Goal: Task Accomplishment & Management: Manage account settings

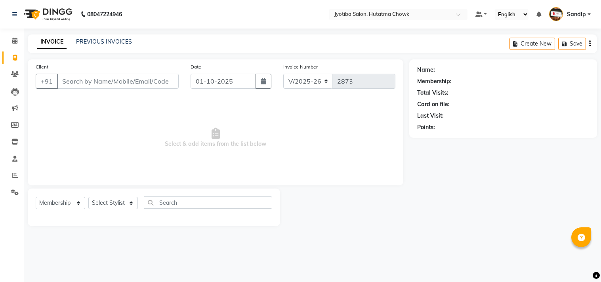
select select "556"
select select "membership"
click at [104, 42] on link "PREVIOUS INVOICES" at bounding box center [104, 41] width 56 height 7
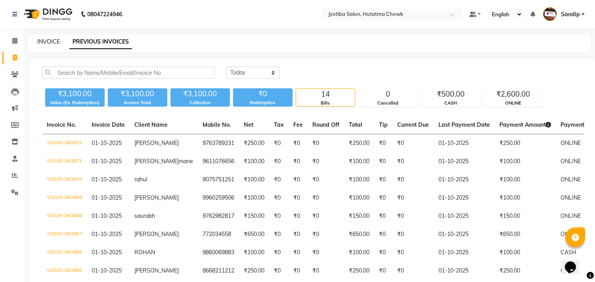
click at [46, 42] on link "INVOICE" at bounding box center [48, 41] width 23 height 7
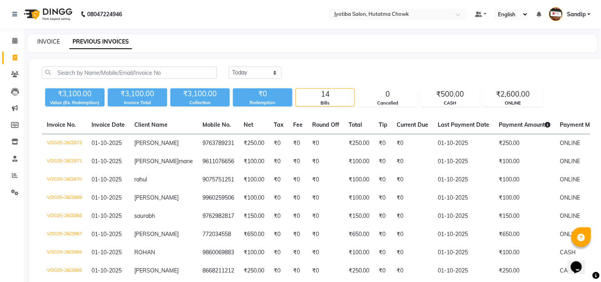
select select "service"
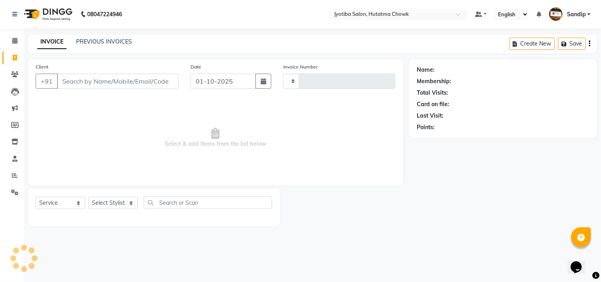
type input "2873"
select select "556"
select select "membership"
click at [101, 38] on link "PREVIOUS INVOICES" at bounding box center [104, 41] width 56 height 7
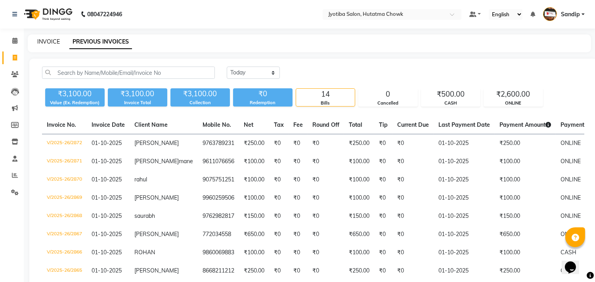
click at [48, 40] on link "INVOICE" at bounding box center [48, 41] width 23 height 7
select select "service"
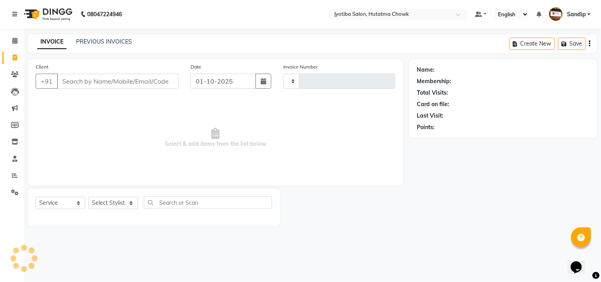
type input "2873"
select select "556"
select select "membership"
click at [104, 42] on link "PREVIOUS INVOICES" at bounding box center [104, 41] width 56 height 7
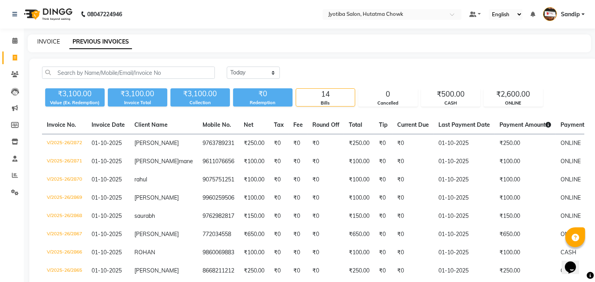
click at [49, 40] on link "INVOICE" at bounding box center [48, 41] width 23 height 7
select select "service"
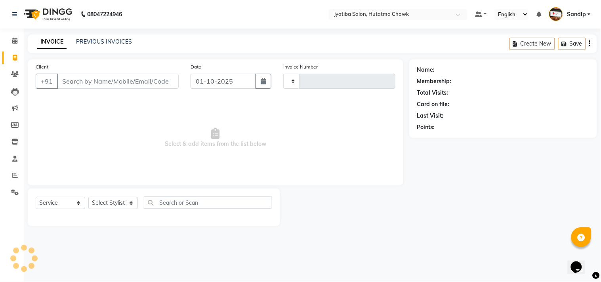
type input "2873"
select select "556"
select select "membership"
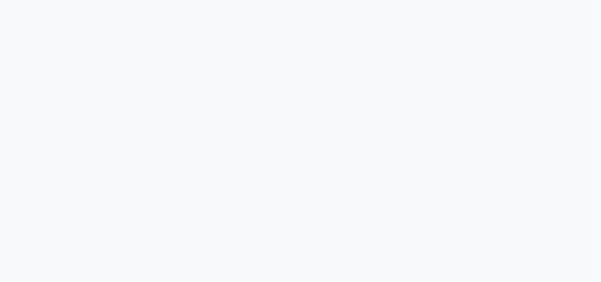
select select "556"
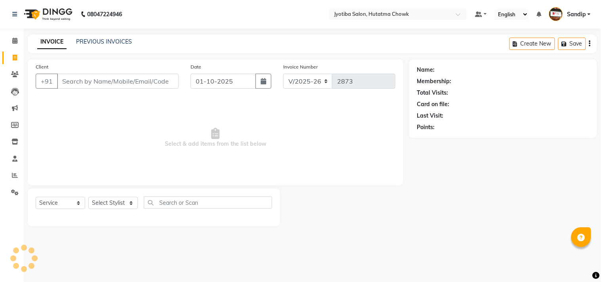
select select "membership"
click at [104, 39] on link "PREVIOUS INVOICES" at bounding box center [104, 41] width 56 height 7
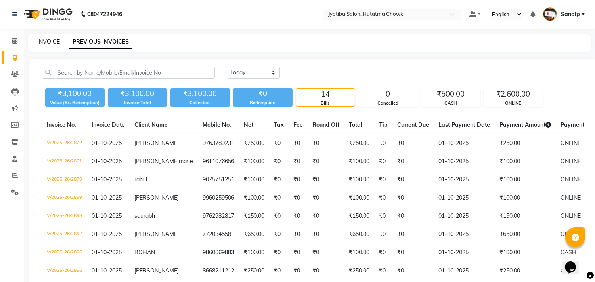
click at [48, 40] on link "INVOICE" at bounding box center [48, 41] width 23 height 7
select select "service"
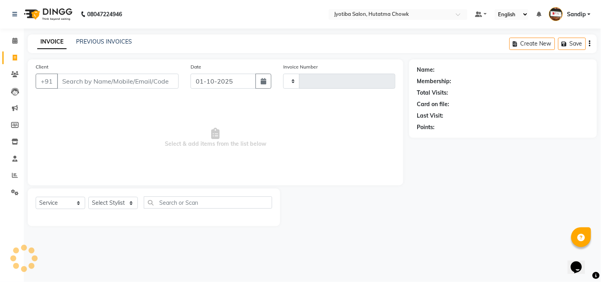
type input "2873"
select select "556"
select select "membership"
click at [105, 41] on link "PREVIOUS INVOICES" at bounding box center [104, 41] width 56 height 7
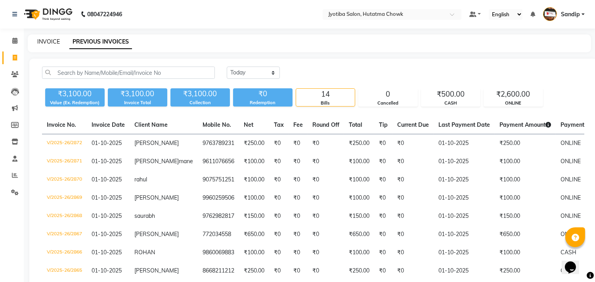
click at [48, 40] on link "INVOICE" at bounding box center [48, 41] width 23 height 7
select select "556"
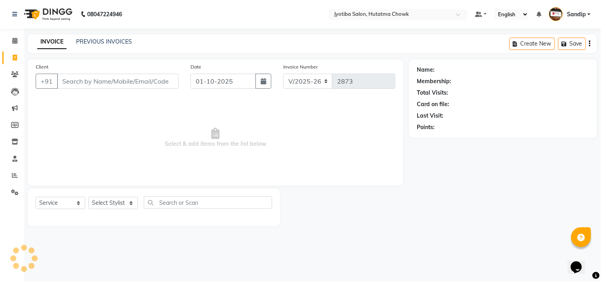
select select "membership"
click at [13, 177] on icon at bounding box center [15, 175] width 6 height 6
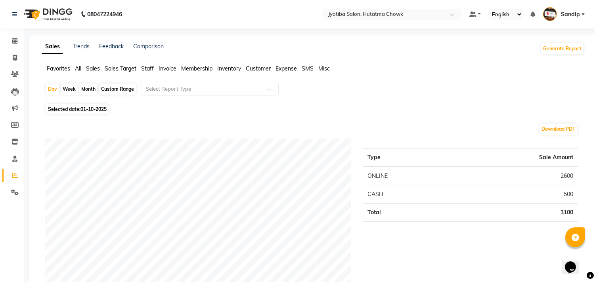
click at [292, 67] on span "Expense" at bounding box center [286, 68] width 21 height 7
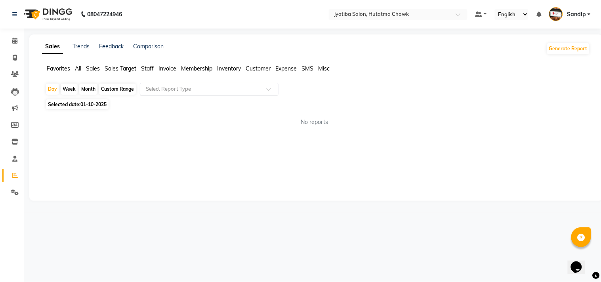
click at [228, 90] on input "text" at bounding box center [201, 89] width 114 height 8
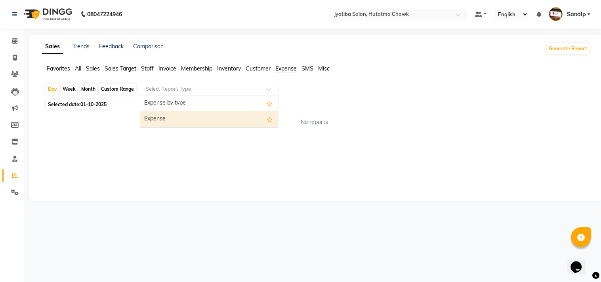
click at [225, 113] on div "Expense" at bounding box center [209, 119] width 138 height 16
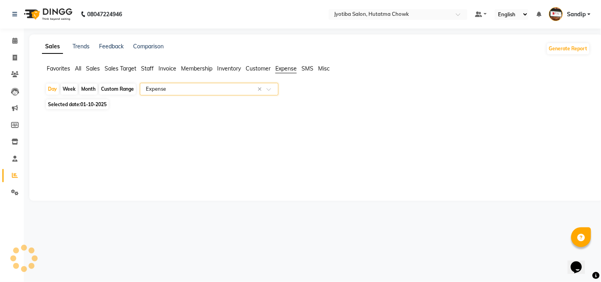
select select "filtered_report"
select select "pdf"
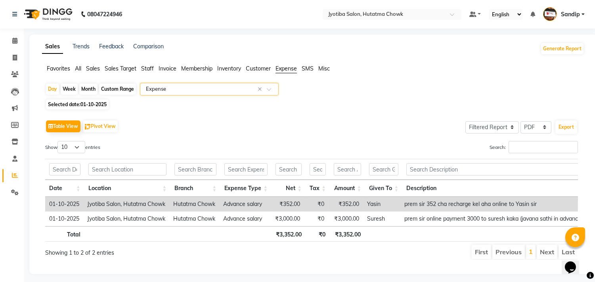
click at [149, 69] on span "Staff" at bounding box center [147, 68] width 13 height 7
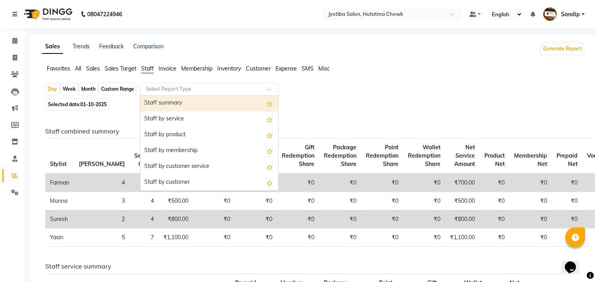
click at [226, 93] on div "Select Report Type" at bounding box center [209, 89] width 139 height 13
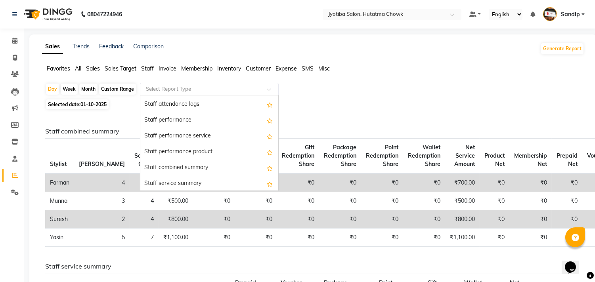
scroll to position [109, 0]
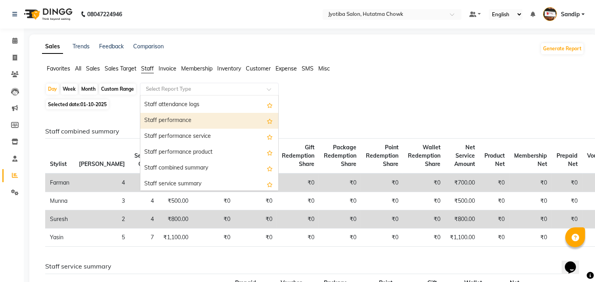
click at [204, 117] on div "Staff performance" at bounding box center [209, 121] width 138 height 16
select select "filtered_report"
select select "pdf"
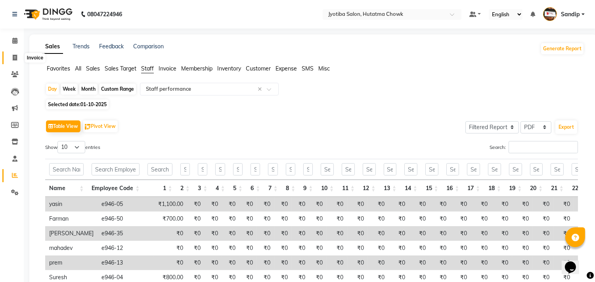
click at [13, 62] on span at bounding box center [15, 58] width 14 height 9
select select "556"
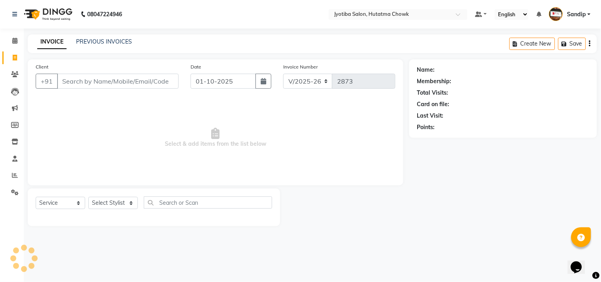
select select "membership"
click at [102, 40] on link "PREVIOUS INVOICES" at bounding box center [104, 41] width 56 height 7
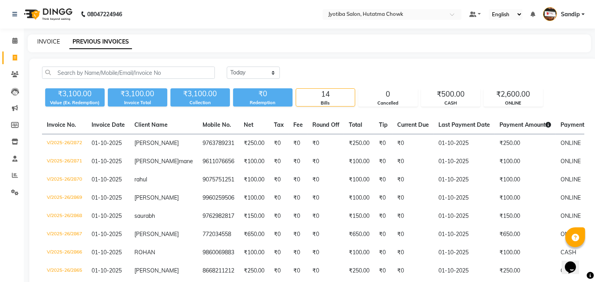
click at [48, 40] on link "INVOICE" at bounding box center [48, 41] width 23 height 7
select select "556"
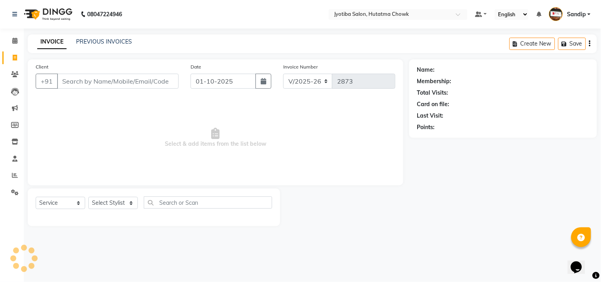
select select "membership"
click at [103, 39] on link "PREVIOUS INVOICES" at bounding box center [104, 41] width 56 height 7
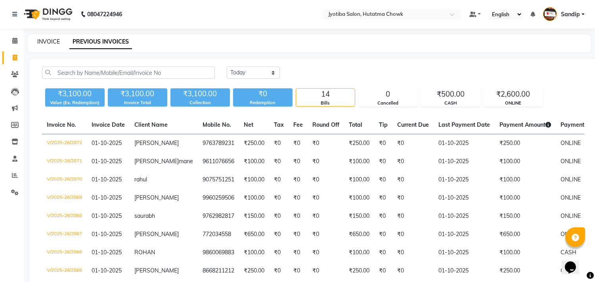
click at [48, 40] on link "INVOICE" at bounding box center [48, 41] width 23 height 7
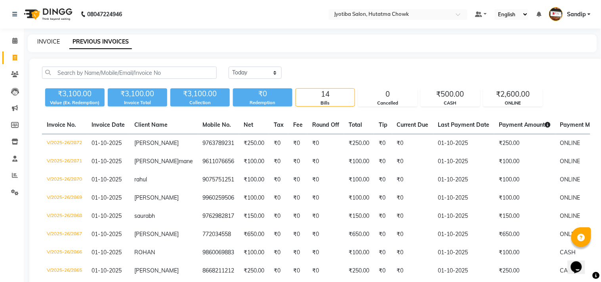
select select "service"
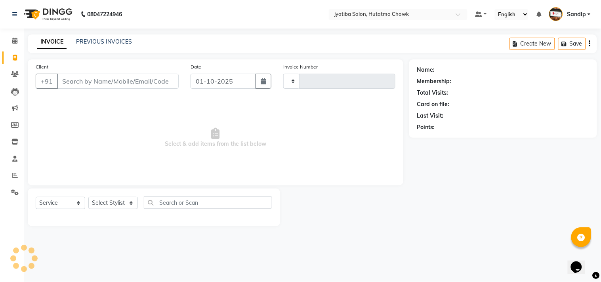
type input "2873"
select select "556"
select select "membership"
click at [103, 38] on link "PREVIOUS INVOICES" at bounding box center [104, 41] width 56 height 7
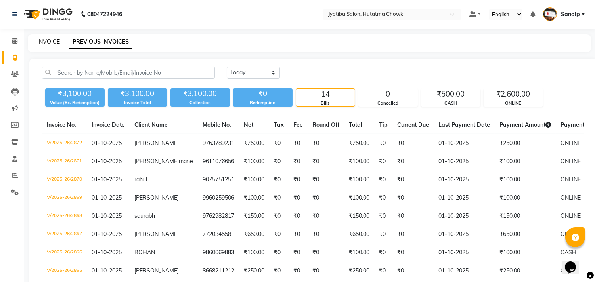
click at [48, 40] on link "INVOICE" at bounding box center [48, 41] width 23 height 7
select select "556"
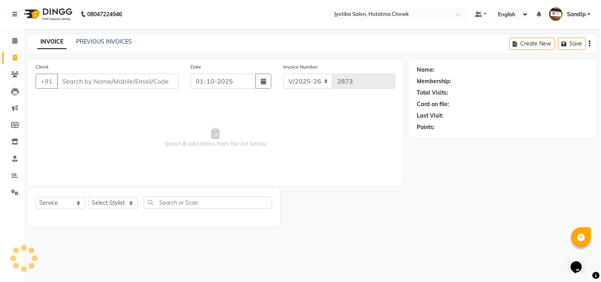
select select "membership"
click at [13, 44] on icon at bounding box center [14, 41] width 5 height 6
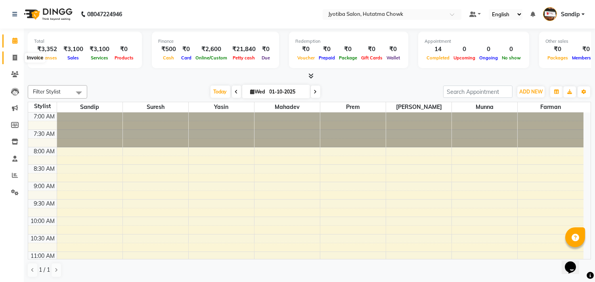
click at [13, 61] on span at bounding box center [15, 58] width 14 height 9
select select "556"
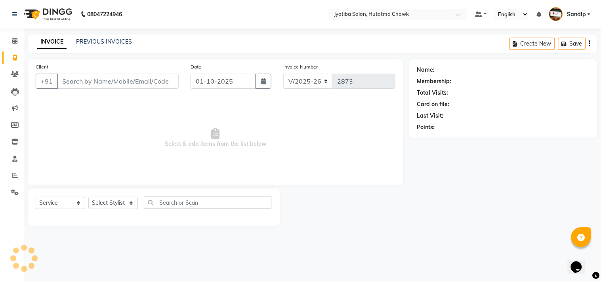
select select "membership"
click at [13, 43] on icon at bounding box center [14, 41] width 5 height 6
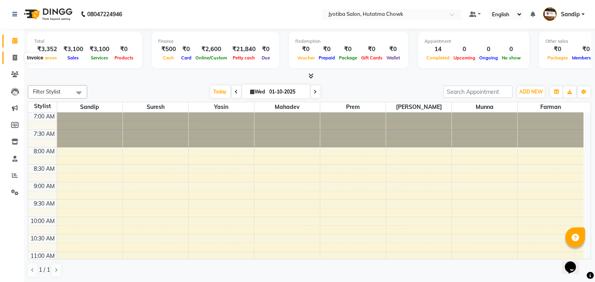
click at [13, 61] on icon at bounding box center [15, 58] width 4 height 6
select select "service"
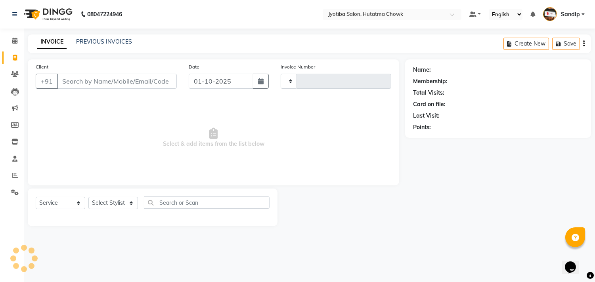
type input "2873"
select select "556"
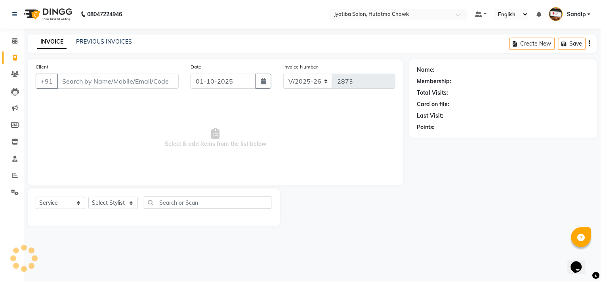
select select "membership"
click at [13, 177] on icon at bounding box center [15, 175] width 6 height 6
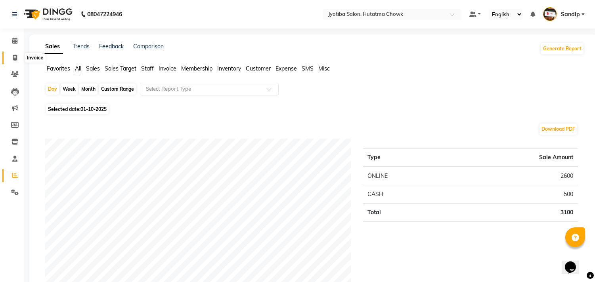
click at [13, 61] on span at bounding box center [15, 58] width 14 height 9
select select "service"
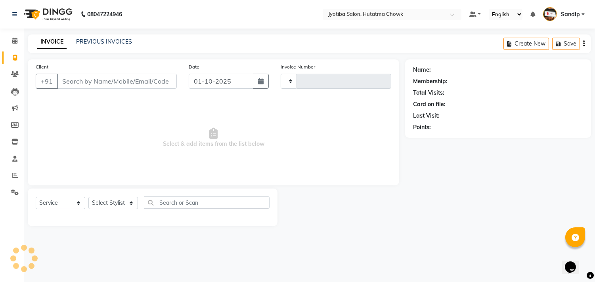
type input "2873"
select select "556"
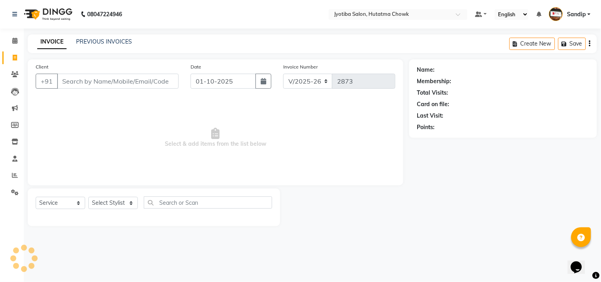
select select "membership"
click at [103, 41] on link "PREVIOUS INVOICES" at bounding box center [104, 41] width 56 height 7
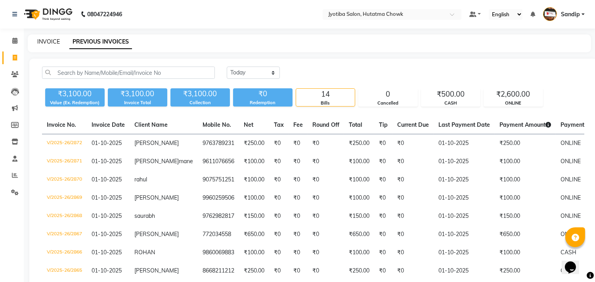
click at [49, 40] on link "INVOICE" at bounding box center [48, 41] width 23 height 7
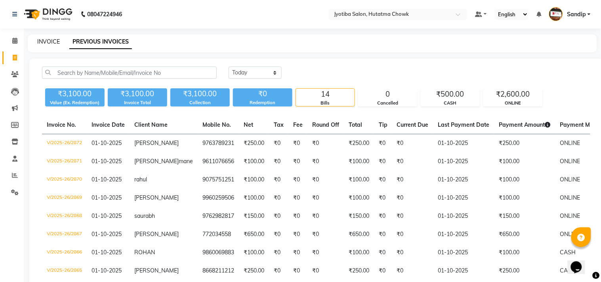
select select "556"
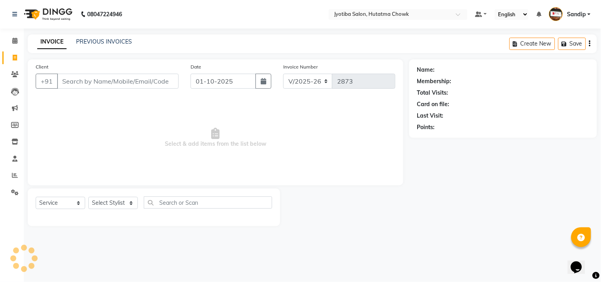
select select "membership"
click at [104, 40] on link "PREVIOUS INVOICES" at bounding box center [104, 41] width 56 height 7
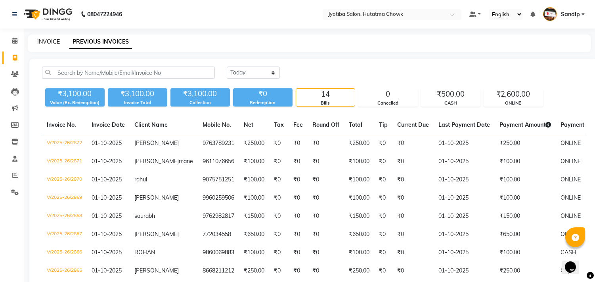
click at [48, 39] on link "INVOICE" at bounding box center [48, 41] width 23 height 7
select select "service"
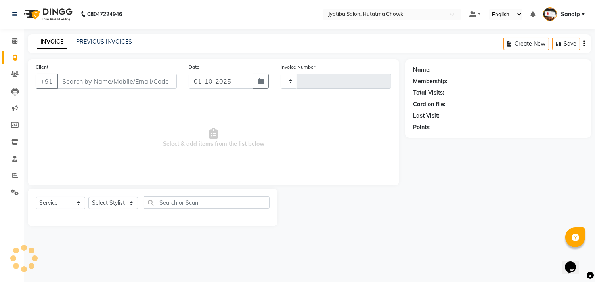
type input "2873"
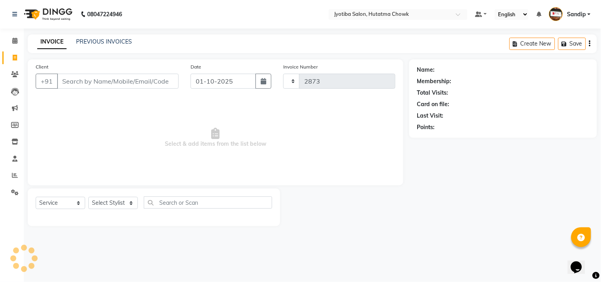
select select "556"
click at [48, 39] on link "INVOICE" at bounding box center [51, 42] width 29 height 14
click at [92, 136] on span "Select & add items from the list below" at bounding box center [216, 137] width 360 height 79
select select "membership"
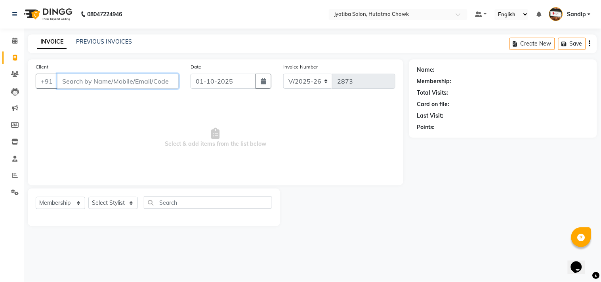
click at [172, 77] on input "Client" at bounding box center [118, 81] width 122 height 15
click at [105, 42] on link "PREVIOUS INVOICES" at bounding box center [104, 41] width 56 height 7
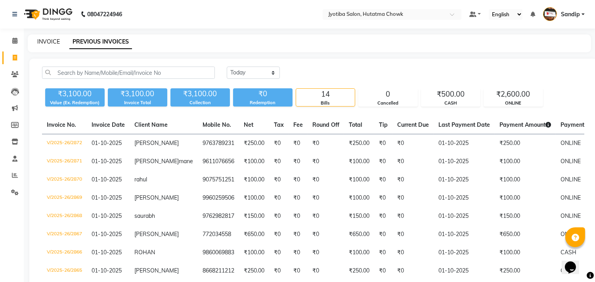
click at [48, 40] on link "INVOICE" at bounding box center [48, 41] width 23 height 7
select select "service"
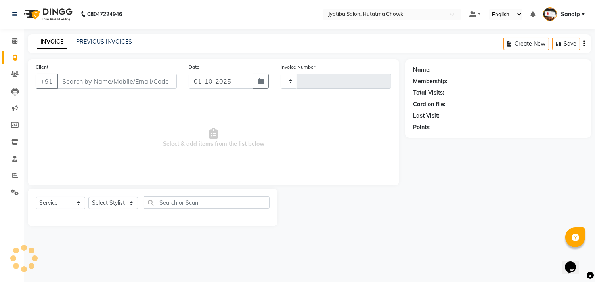
type input "2873"
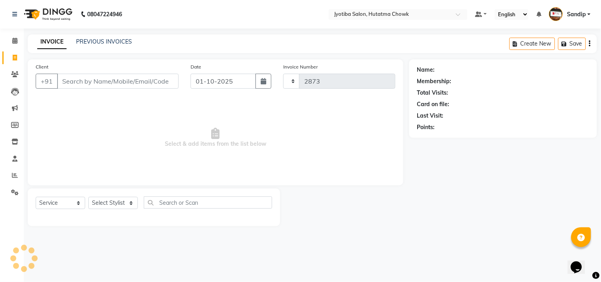
select select "556"
select select "membership"
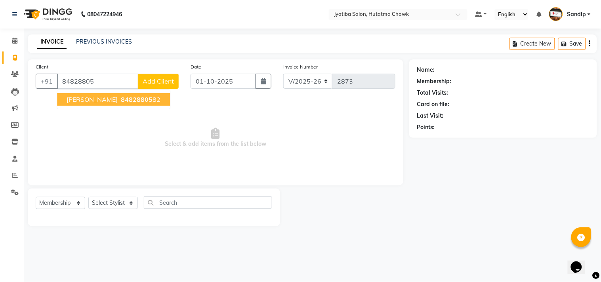
click at [105, 105] on button "dhiraj sonavane 84828805 82" at bounding box center [113, 99] width 113 height 13
type input "8482880582"
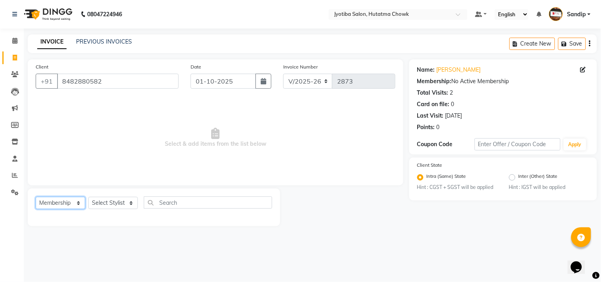
click at [57, 209] on select "Select Service Product Membership Package Voucher Prepaid Gift Card" at bounding box center [61, 203] width 50 height 12
select select "service"
click at [36, 197] on select "Select Service Product Membership Package Voucher Prepaid Gift Card" at bounding box center [61, 203] width 50 height 12
click at [97, 199] on select "Select Stylist [PERSON_NAME] [PERSON_NAME] [PERSON_NAME] prem Sandip [PERSON_NA…" at bounding box center [113, 203] width 50 height 12
select select "7207"
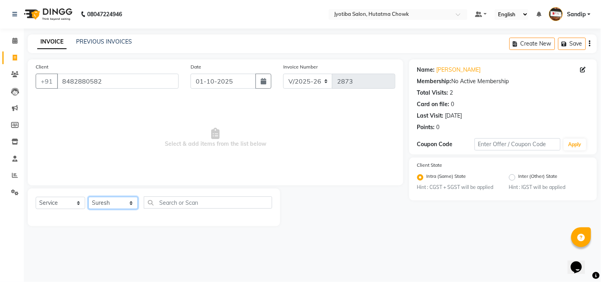
click at [88, 197] on select "Select Stylist [PERSON_NAME] [PERSON_NAME] [PERSON_NAME] prem Sandip [PERSON_NA…" at bounding box center [113, 203] width 50 height 12
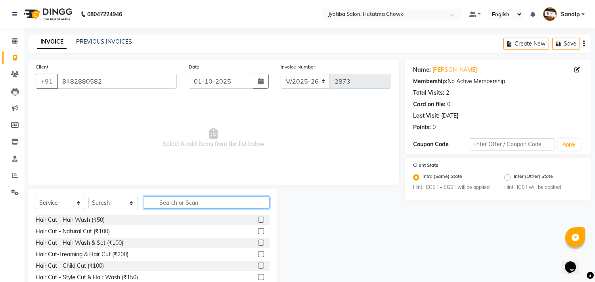
click at [165, 203] on input "text" at bounding box center [207, 203] width 126 height 12
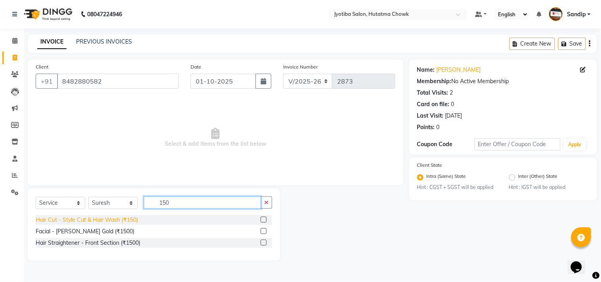
type input "150"
click at [111, 223] on div "Hair Cut - Style Cut & Hair Wash (₹150)" at bounding box center [87, 220] width 102 height 8
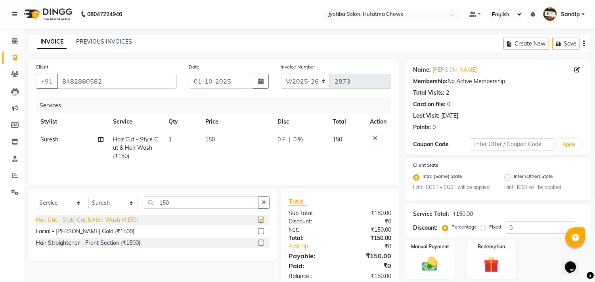
checkbox input "false"
click at [265, 203] on icon "button" at bounding box center [264, 203] width 4 height 6
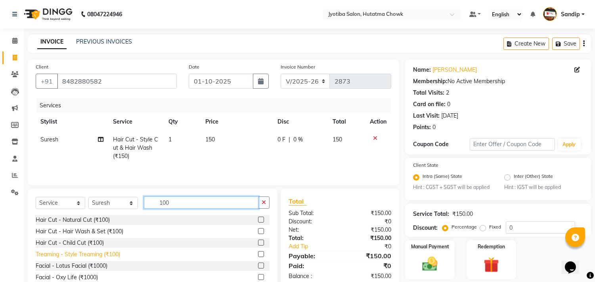
type input "100"
click at [105, 254] on div "Treaming - Style Treaming (₹100)" at bounding box center [78, 255] width 84 height 8
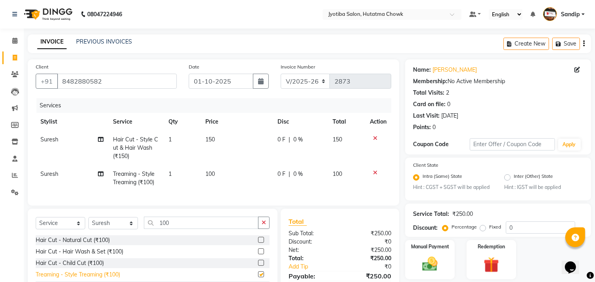
checkbox input "false"
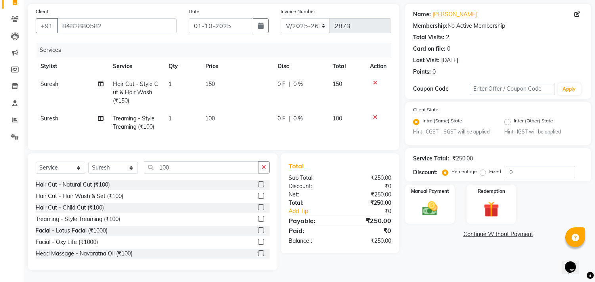
scroll to position [62, 0]
click at [478, 230] on link "Continue Without Payment" at bounding box center [498, 234] width 183 height 8
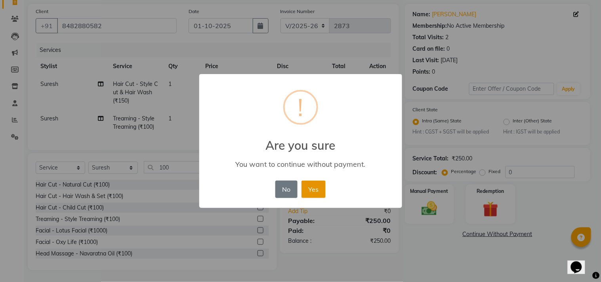
click at [321, 187] on button "Yes" at bounding box center [314, 189] width 24 height 17
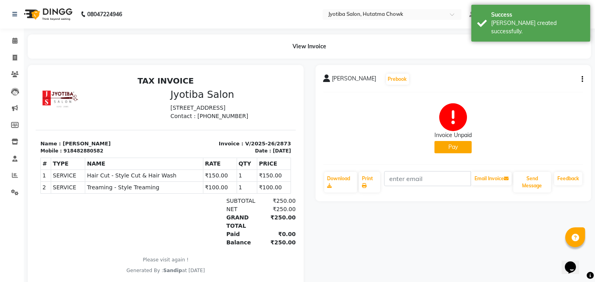
click at [455, 149] on button "Pay" at bounding box center [452, 147] width 37 height 12
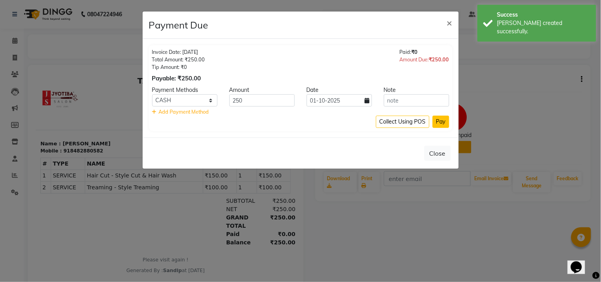
click at [442, 123] on button "Pay" at bounding box center [441, 122] width 17 height 12
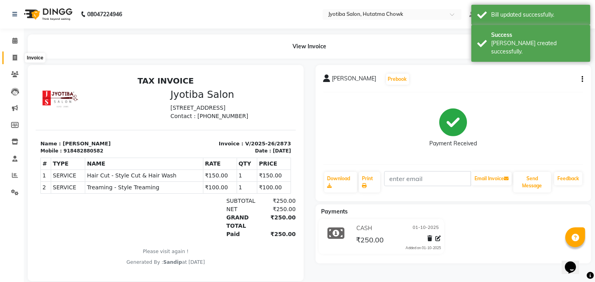
click at [13, 60] on icon at bounding box center [15, 58] width 4 height 6
select select "556"
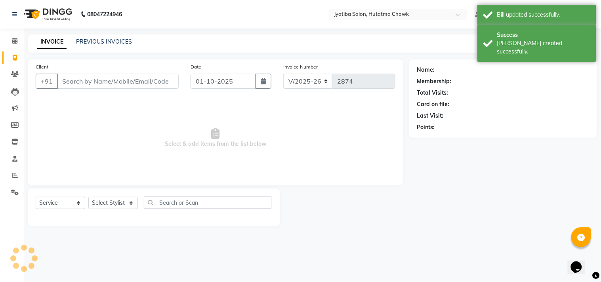
select select "membership"
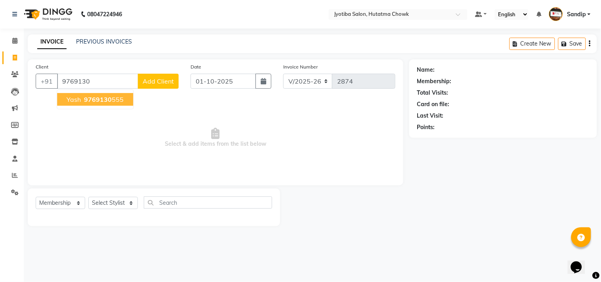
click at [88, 97] on span "9769130" at bounding box center [98, 100] width 28 height 8
type input "9769130555"
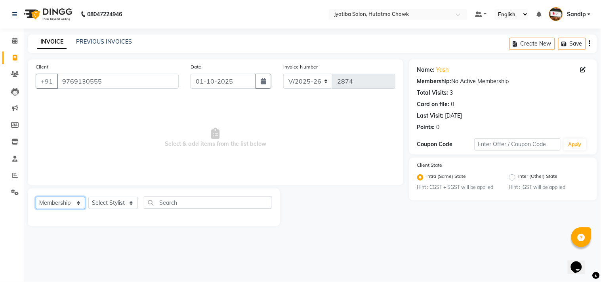
click at [56, 204] on select "Select Service Product Membership Package Voucher Prepaid Gift Card" at bounding box center [61, 203] width 50 height 12
select select "service"
click at [36, 197] on select "Select Service Product Membership Package Voucher Prepaid Gift Card" at bounding box center [61, 203] width 50 height 12
click at [100, 200] on select "Select Stylist [PERSON_NAME] [PERSON_NAME] [PERSON_NAME] prem Sandip [PERSON_NA…" at bounding box center [113, 203] width 50 height 12
select select "81229"
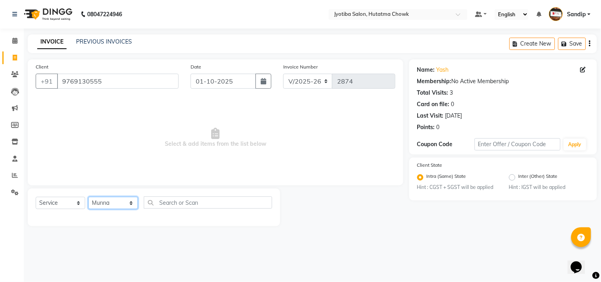
click at [88, 197] on select "Select Stylist [PERSON_NAME] [PERSON_NAME] [PERSON_NAME] prem Sandip [PERSON_NA…" at bounding box center [113, 203] width 50 height 12
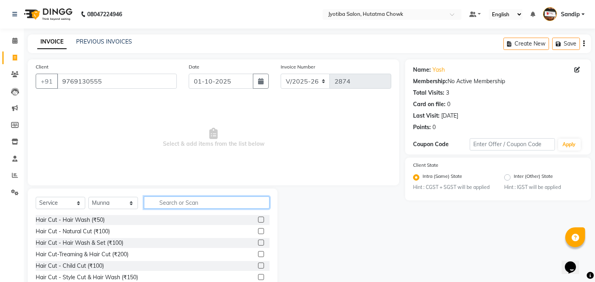
click at [166, 203] on input "text" at bounding box center [207, 203] width 126 height 12
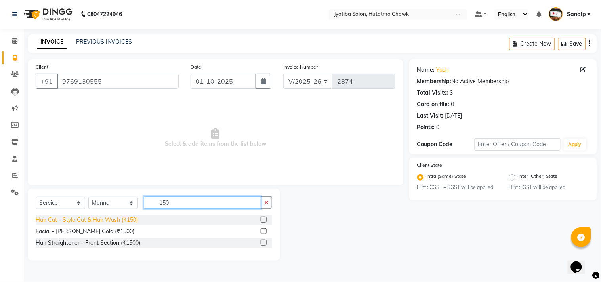
type input "150"
click at [98, 217] on div "Hair Cut - Style Cut & Hair Wash (₹150)" at bounding box center [87, 220] width 102 height 8
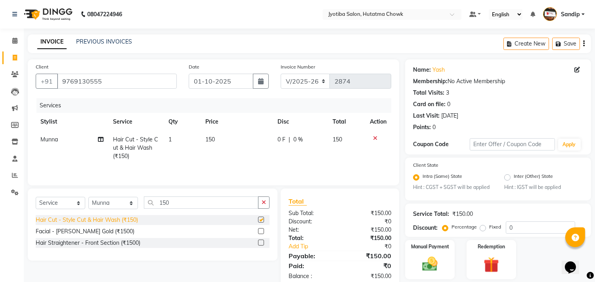
checkbox input "false"
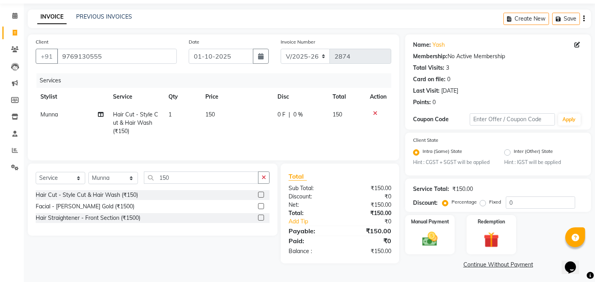
click at [476, 266] on link "Continue Without Payment" at bounding box center [498, 265] width 183 height 8
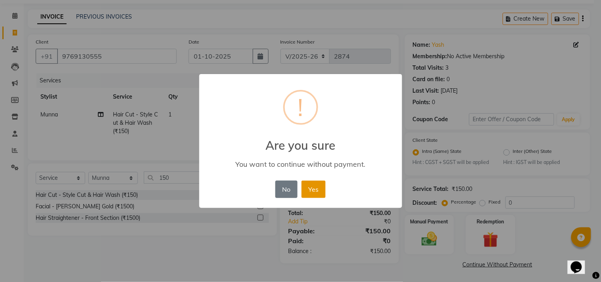
click at [318, 192] on button "Yes" at bounding box center [314, 189] width 24 height 17
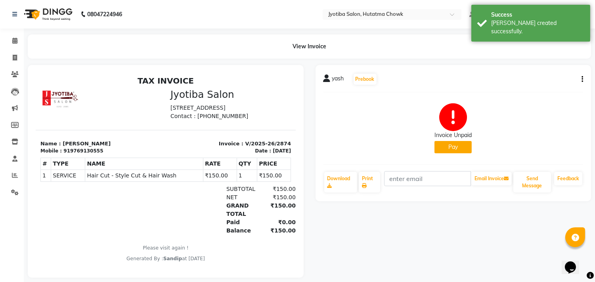
click at [460, 143] on button "Pay" at bounding box center [452, 147] width 37 height 12
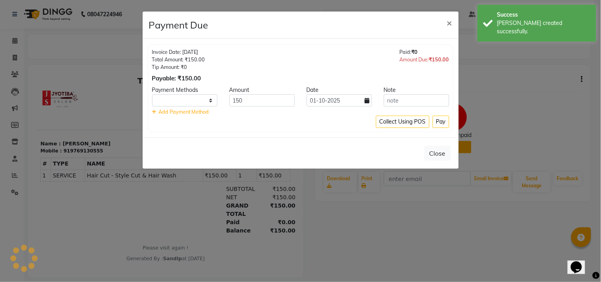
select select "1"
click at [447, 123] on button "Pay" at bounding box center [441, 122] width 17 height 12
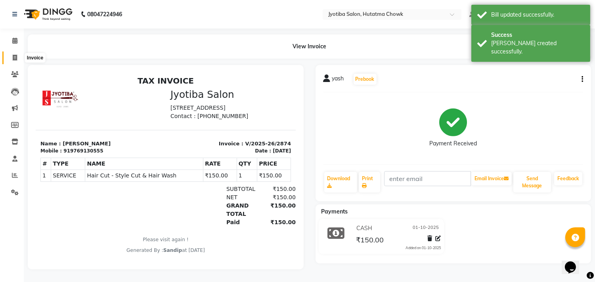
click at [13, 57] on icon at bounding box center [15, 58] width 4 height 6
select select "service"
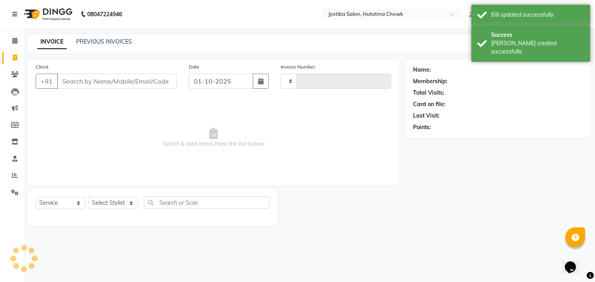
type input "2875"
select select "556"
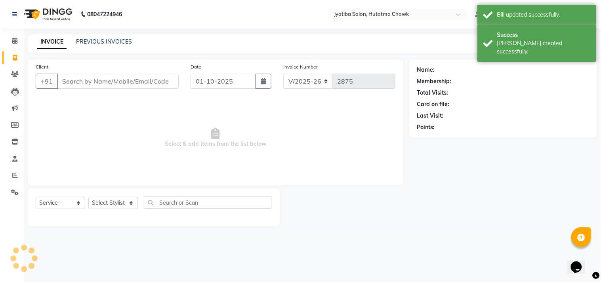
select select "membership"
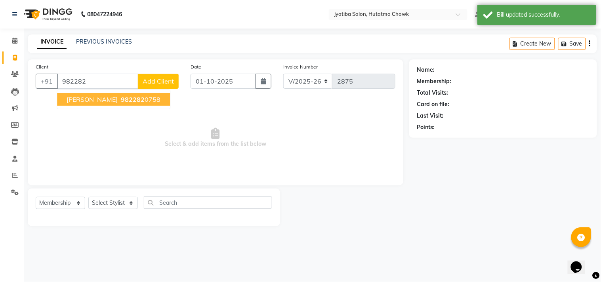
click at [121, 99] on span "982282" at bounding box center [133, 100] width 24 height 8
type input "9822820758"
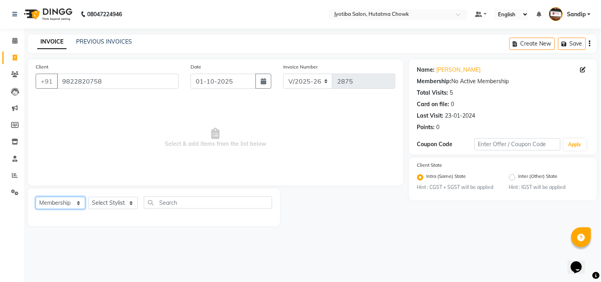
drag, startPoint x: 56, startPoint y: 205, endPoint x: 59, endPoint y: 200, distance: 5.7
click at [56, 205] on select "Select Service Product Membership Package Voucher Prepaid Gift Card" at bounding box center [61, 203] width 50 height 12
select select "service"
click at [36, 197] on select "Select Service Product Membership Package Voucher Prepaid Gift Card" at bounding box center [61, 203] width 50 height 12
click at [107, 205] on select "Select Stylist [PERSON_NAME] [PERSON_NAME] [PERSON_NAME] prem Sandip [PERSON_NA…" at bounding box center [113, 203] width 50 height 12
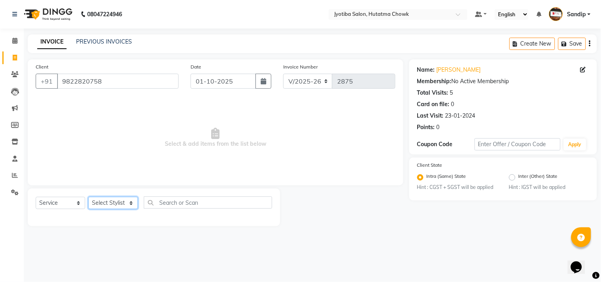
select select "7208"
click at [88, 197] on select "Select Stylist [PERSON_NAME] [PERSON_NAME] [PERSON_NAME] prem Sandip [PERSON_NA…" at bounding box center [113, 203] width 50 height 12
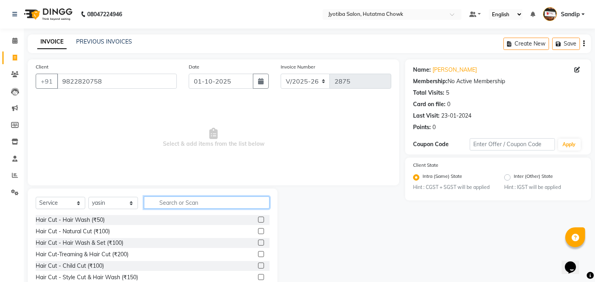
click at [171, 204] on input "text" at bounding box center [207, 203] width 126 height 12
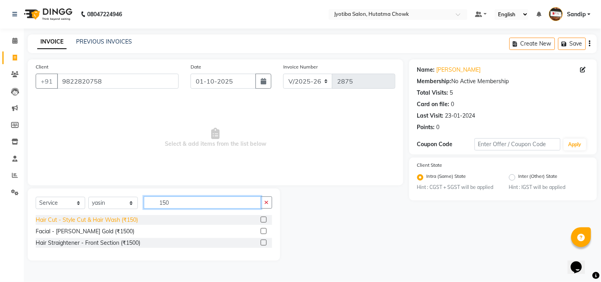
type input "150"
click at [121, 217] on div "Hair Cut - Style Cut & Hair Wash (₹150)" at bounding box center [87, 220] width 102 height 8
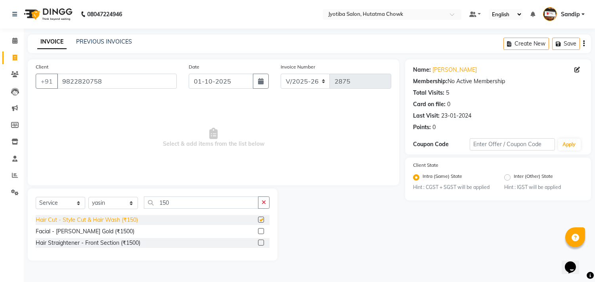
checkbox input "false"
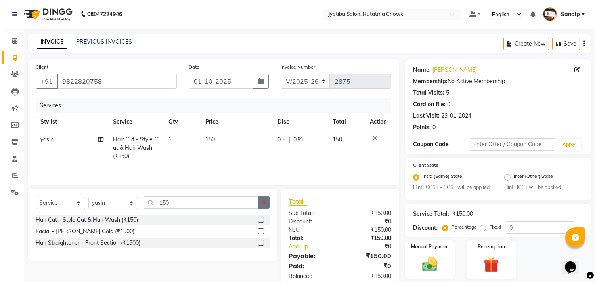
click at [264, 207] on button "button" at bounding box center [263, 203] width 11 height 12
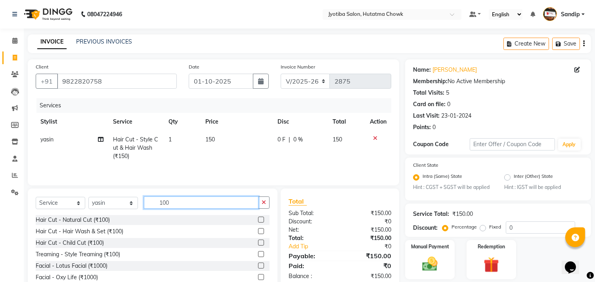
type input "100"
click at [69, 260] on div "Treaming - Style Treaming (₹100)" at bounding box center [153, 255] width 234 height 10
click at [68, 256] on div "Treaming - Style Treaming (₹100)" at bounding box center [78, 255] width 84 height 8
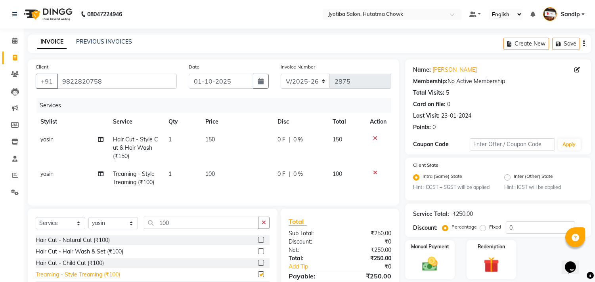
checkbox input "false"
click at [262, 226] on icon "button" at bounding box center [264, 223] width 4 height 6
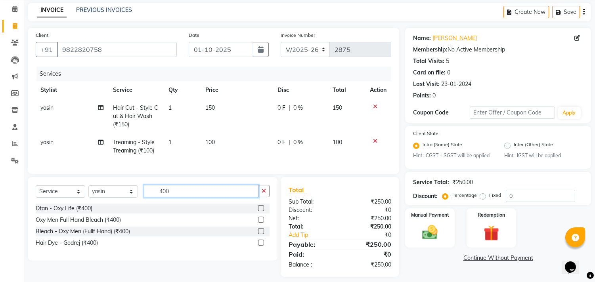
scroll to position [45, 0]
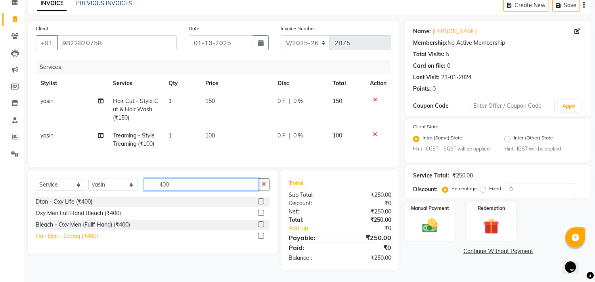
type input "400"
click at [67, 235] on div "Hair Dye - Godrej (₹400)" at bounding box center [67, 236] width 62 height 8
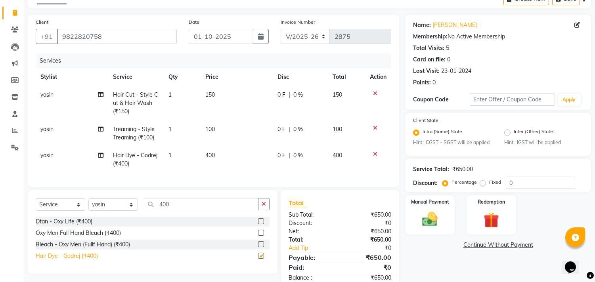
checkbox input "false"
click at [470, 247] on link "Continue Without Payment" at bounding box center [498, 245] width 183 height 8
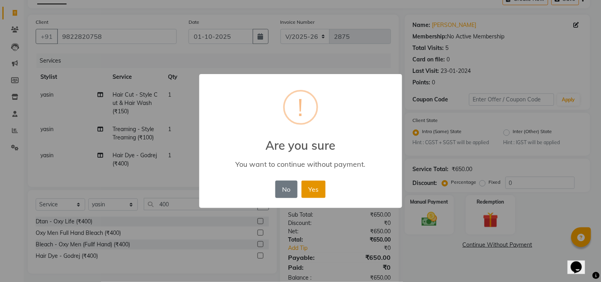
click at [314, 189] on button "Yes" at bounding box center [314, 189] width 24 height 17
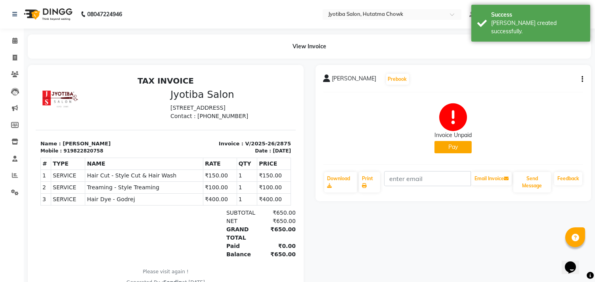
click at [453, 143] on button "Pay" at bounding box center [452, 147] width 37 height 12
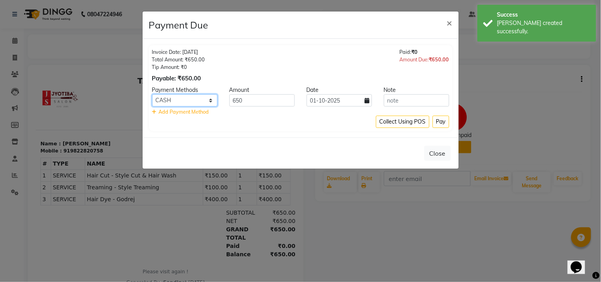
click at [195, 100] on select "CASH ONLINE CARD" at bounding box center [184, 100] width 65 height 12
select select "3"
click at [152, 94] on select "CASH ONLINE CARD" at bounding box center [184, 100] width 65 height 12
click at [433, 118] on button "Pay" at bounding box center [441, 122] width 17 height 12
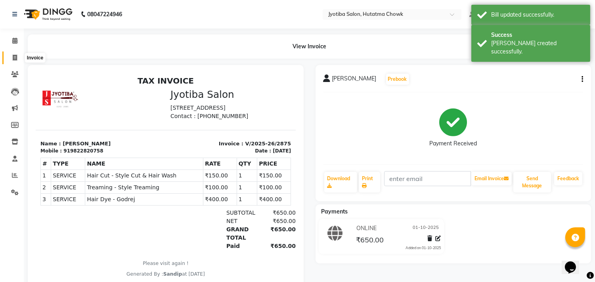
click at [14, 57] on icon at bounding box center [15, 58] width 4 height 6
select select "556"
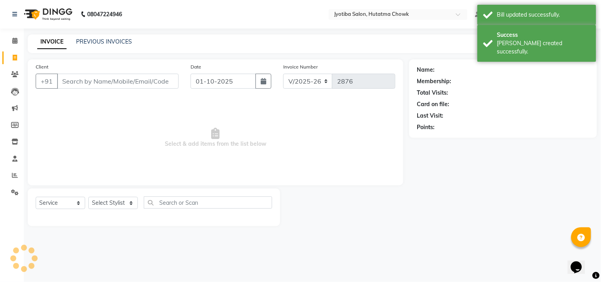
select select "membership"
type input "0"
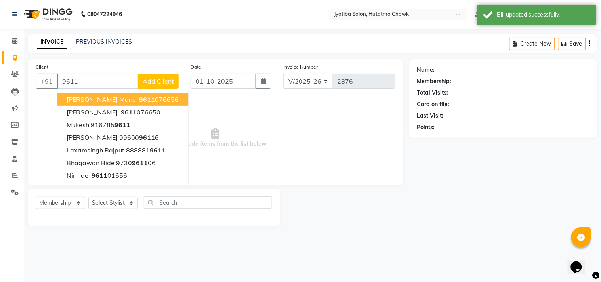
click at [139, 98] on span "9611" at bounding box center [147, 100] width 16 height 8
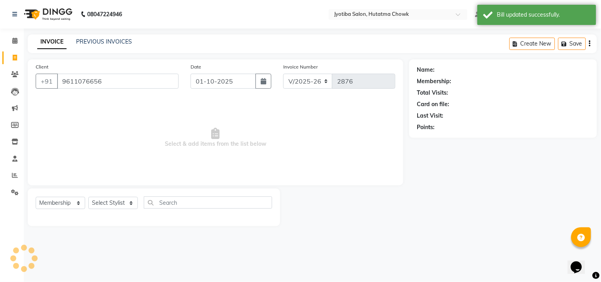
type input "9611076656"
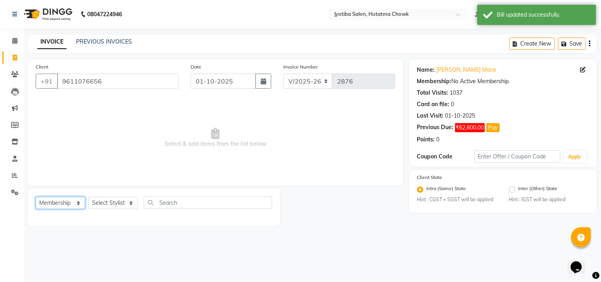
click at [52, 207] on select "Select Service Product Membership Package Voucher Prepaid Gift Card" at bounding box center [61, 203] width 50 height 12
select select "service"
click at [36, 197] on select "Select Service Product Membership Package Voucher Prepaid Gift Card" at bounding box center [61, 203] width 50 height 12
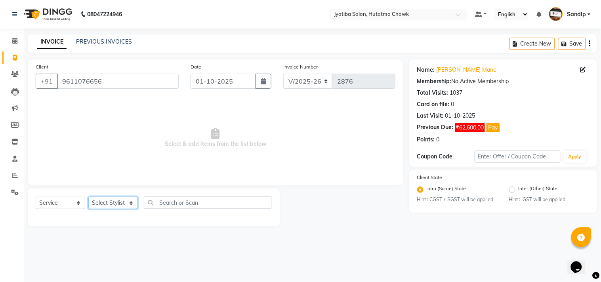
click at [112, 201] on select "Select Stylist [PERSON_NAME] [PERSON_NAME] [PERSON_NAME] prem Sandip [PERSON_NA…" at bounding box center [113, 203] width 50 height 12
select select "81229"
click at [88, 197] on select "Select Stylist [PERSON_NAME] [PERSON_NAME] [PERSON_NAME] prem Sandip [PERSON_NA…" at bounding box center [113, 203] width 50 height 12
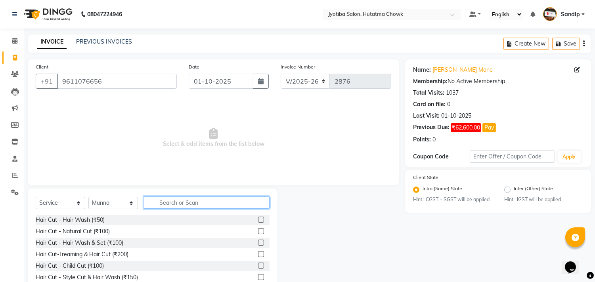
click at [165, 205] on input "text" at bounding box center [207, 203] width 126 height 12
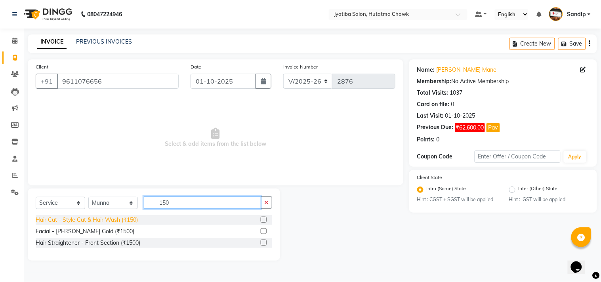
type input "150"
click at [120, 223] on div "Hair Cut - Style Cut & Hair Wash (₹150)" at bounding box center [87, 220] width 102 height 8
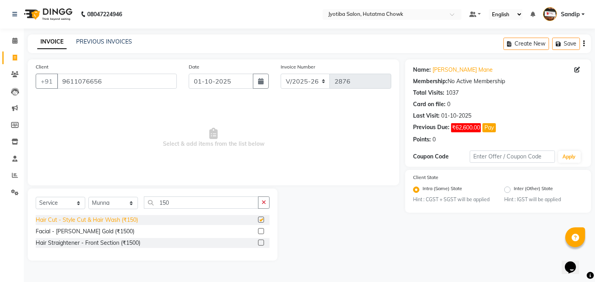
checkbox input "false"
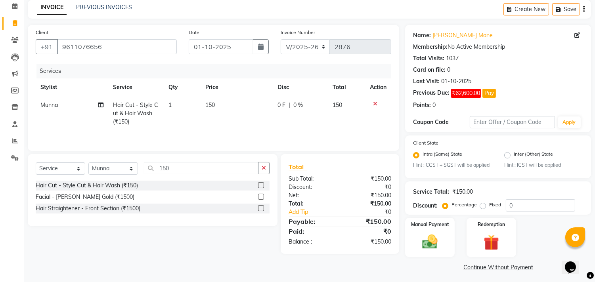
scroll to position [37, 0]
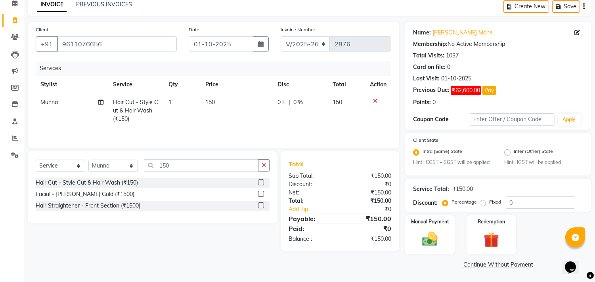
click at [476, 266] on link "Continue Without Payment" at bounding box center [498, 265] width 183 height 8
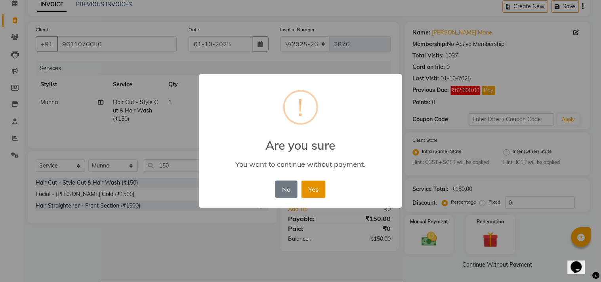
click at [315, 188] on button "Yes" at bounding box center [314, 189] width 24 height 17
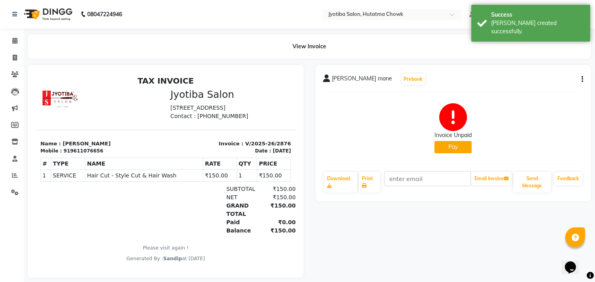
click at [442, 151] on button "Pay" at bounding box center [452, 147] width 37 height 12
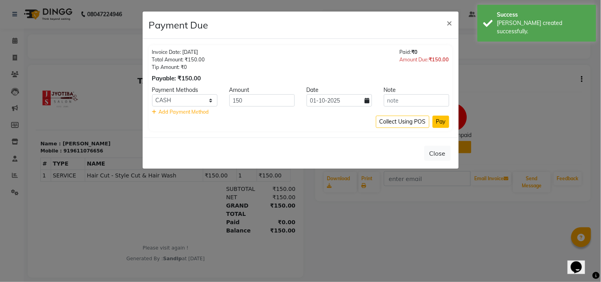
click at [444, 119] on button "Pay" at bounding box center [441, 122] width 17 height 12
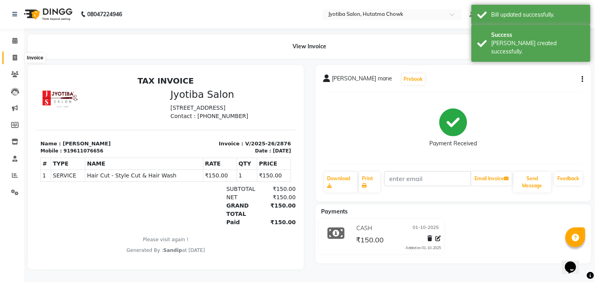
click at [13, 58] on icon at bounding box center [15, 58] width 4 height 6
select select "556"
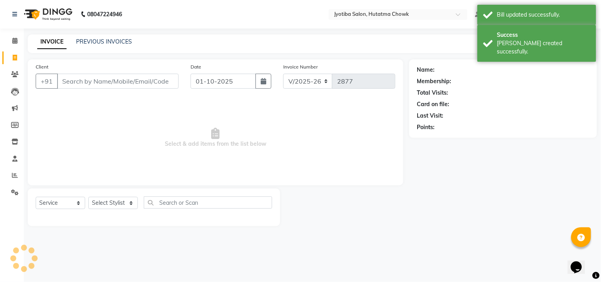
select select "membership"
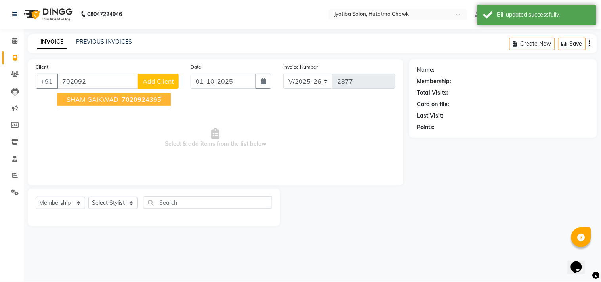
click at [135, 98] on span "702092" at bounding box center [134, 100] width 24 height 8
type input "7020924395"
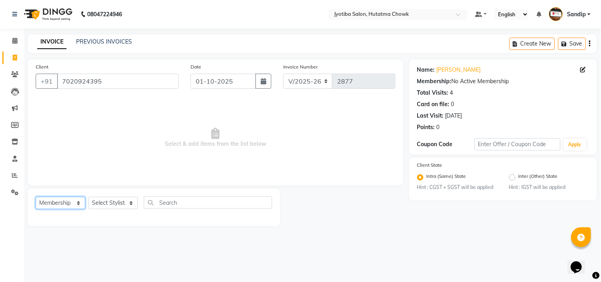
click at [53, 208] on select "Select Service Product Membership Package Voucher Prepaid Gift Card" at bounding box center [61, 203] width 50 height 12
select select "service"
click at [36, 197] on select "Select Service Product Membership Package Voucher Prepaid Gift Card" at bounding box center [61, 203] width 50 height 12
click at [106, 203] on select "Select Stylist [PERSON_NAME] [PERSON_NAME] [PERSON_NAME] prem Sandip [PERSON_NA…" at bounding box center [113, 203] width 50 height 12
select select "7207"
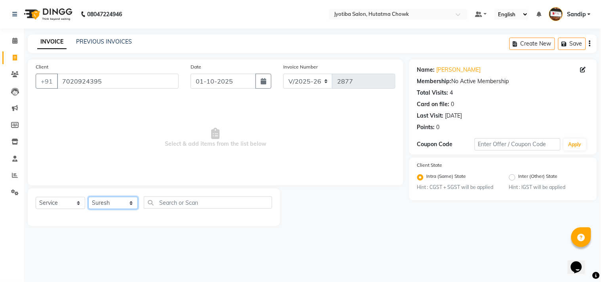
click at [88, 197] on select "Select Stylist [PERSON_NAME] [PERSON_NAME] [PERSON_NAME] prem Sandip [PERSON_NA…" at bounding box center [113, 203] width 50 height 12
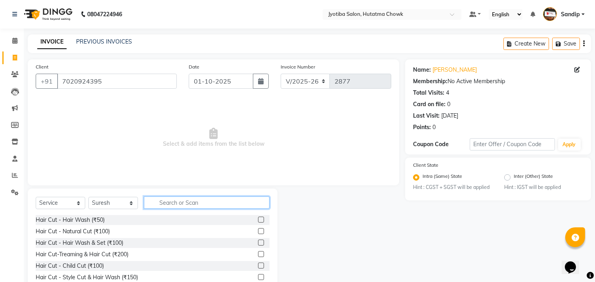
click at [180, 204] on input "text" at bounding box center [207, 203] width 126 height 12
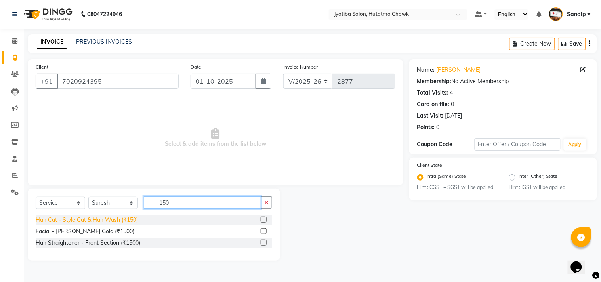
type input "150"
click at [88, 221] on div "Hair Cut - Style Cut & Hair Wash (₹150)" at bounding box center [87, 220] width 102 height 8
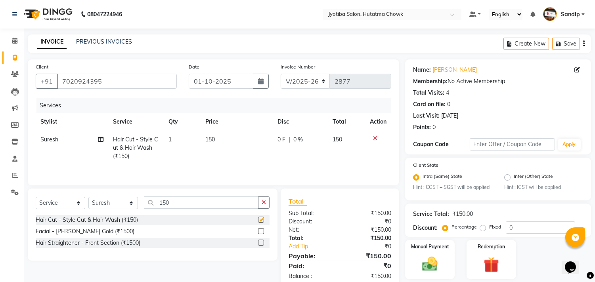
checkbox input "false"
click at [268, 201] on button "button" at bounding box center [263, 203] width 11 height 12
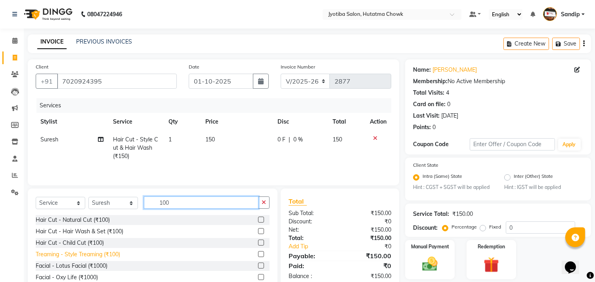
type input "100"
click at [82, 256] on div "Treaming - Style Treaming (₹100)" at bounding box center [78, 255] width 84 height 8
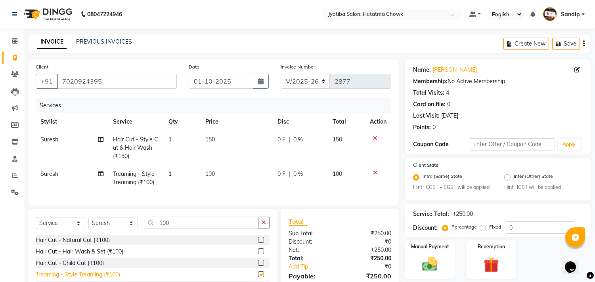
checkbox input "false"
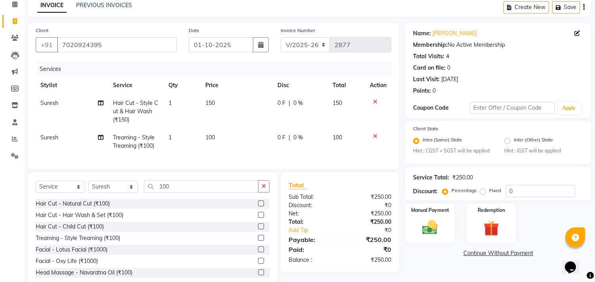
scroll to position [62, 0]
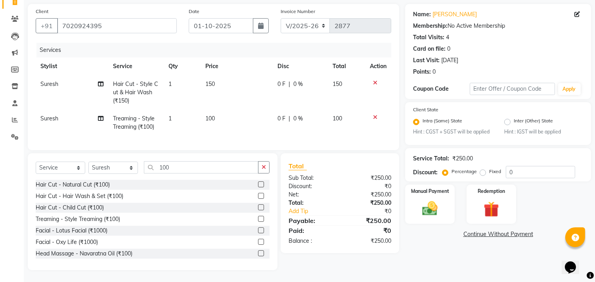
click at [473, 230] on link "Continue Without Payment" at bounding box center [498, 234] width 183 height 8
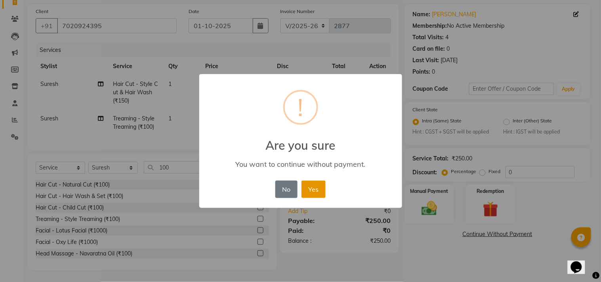
click at [314, 191] on button "Yes" at bounding box center [314, 189] width 24 height 17
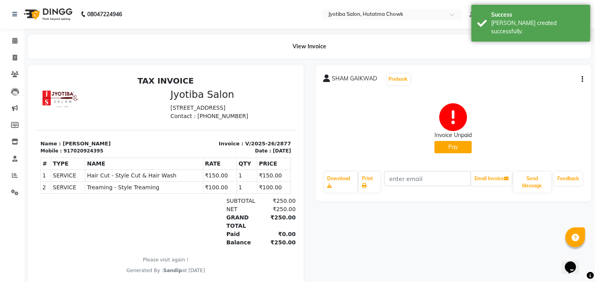
click at [450, 147] on button "Pay" at bounding box center [452, 147] width 37 height 12
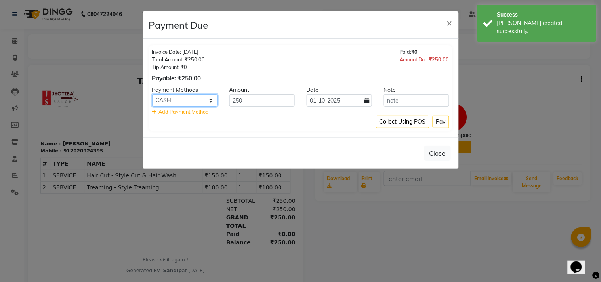
click at [189, 96] on select "CASH ONLINE CARD" at bounding box center [184, 100] width 65 height 12
select select "3"
click at [152, 94] on select "CASH ONLINE CARD" at bounding box center [184, 100] width 65 height 12
click at [440, 120] on button "Pay" at bounding box center [441, 122] width 17 height 12
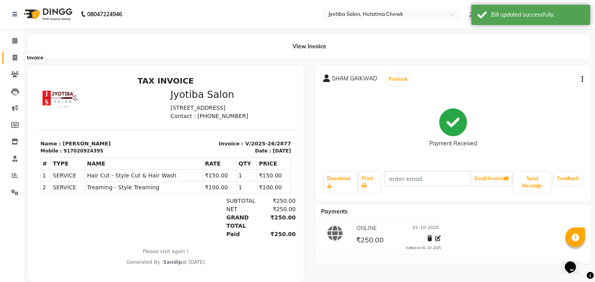
click at [14, 58] on icon at bounding box center [15, 58] width 4 height 6
select select "556"
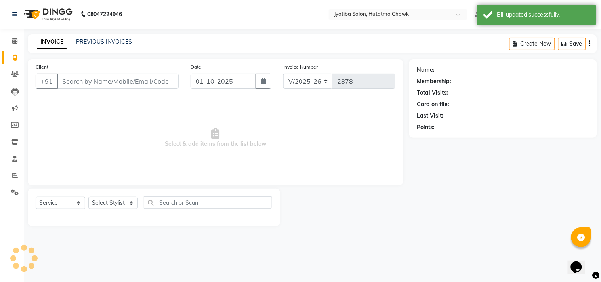
select select "membership"
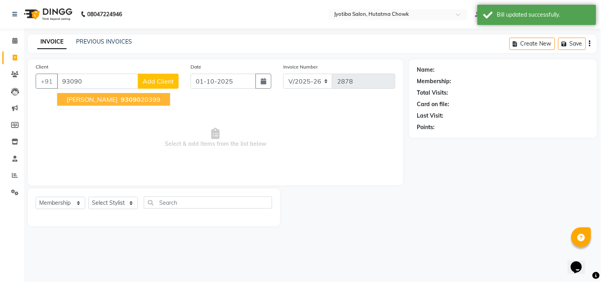
click at [108, 100] on span "Darshan Bhujbal" at bounding box center [92, 100] width 51 height 8
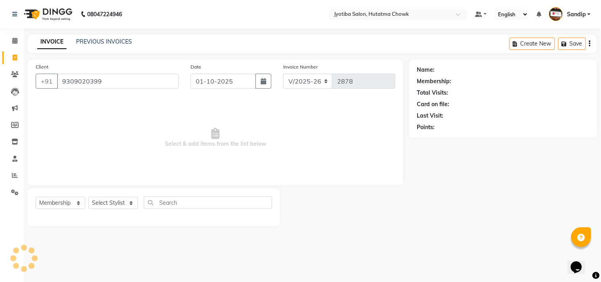
type input "9309020399"
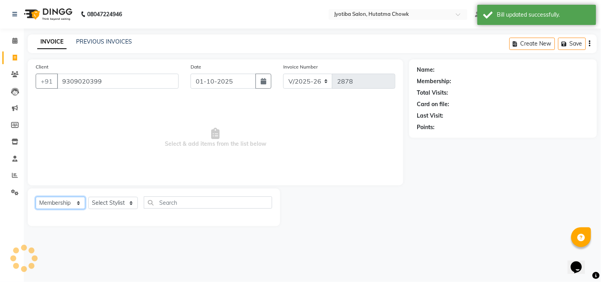
click at [59, 204] on select "Select Service Product Membership Package Voucher Prepaid Gift Card" at bounding box center [61, 203] width 50 height 12
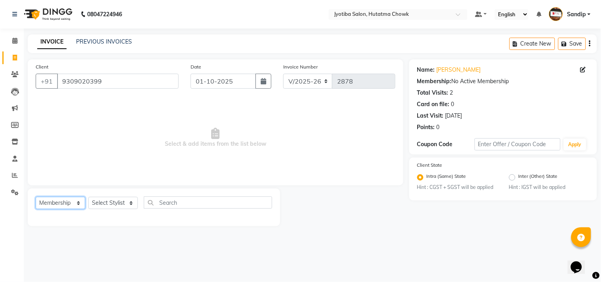
select select "service"
click at [36, 197] on select "Select Service Product Membership Package Voucher Prepaid Gift Card" at bounding box center [61, 203] width 50 height 12
click at [112, 203] on select "Select Stylist [PERSON_NAME] [PERSON_NAME] [PERSON_NAME] prem Sandip [PERSON_NA…" at bounding box center [113, 203] width 50 height 12
select select "84596"
click at [88, 197] on select "Select Stylist [PERSON_NAME] [PERSON_NAME] [PERSON_NAME] prem Sandip [PERSON_NA…" at bounding box center [113, 203] width 50 height 12
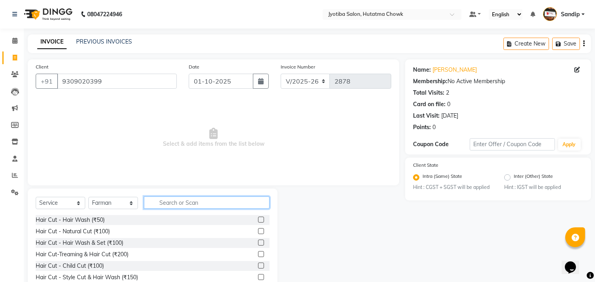
click at [171, 201] on input "text" at bounding box center [207, 203] width 126 height 12
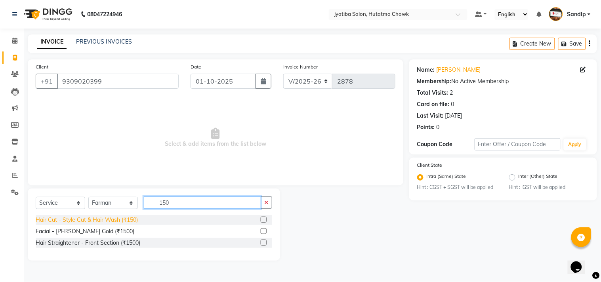
type input "150"
click at [117, 219] on div "Hair Cut - Style Cut & Hair Wash (₹150)" at bounding box center [87, 220] width 102 height 8
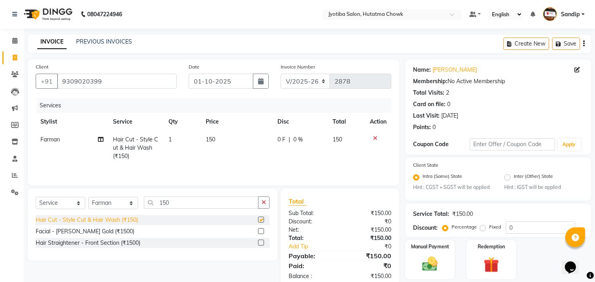
checkbox input "false"
click at [262, 203] on icon "button" at bounding box center [264, 203] width 4 height 6
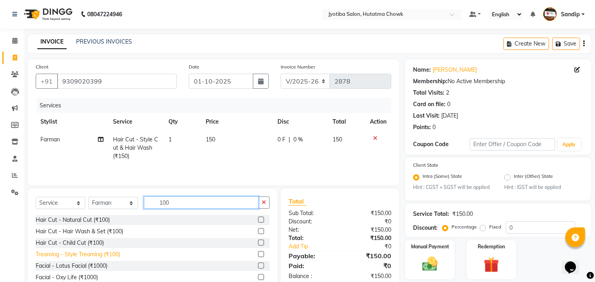
type input "100"
click at [64, 255] on div "Treaming - Style Treaming (₹100)" at bounding box center [78, 255] width 84 height 8
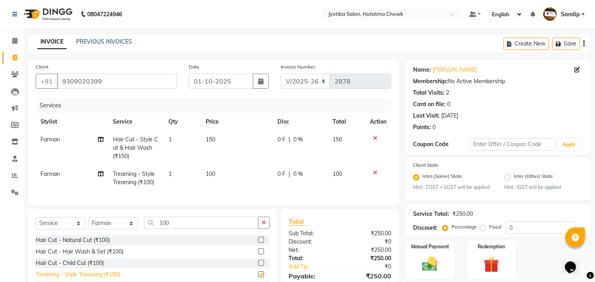
checkbox input "false"
click at [266, 229] on button "button" at bounding box center [263, 223] width 11 height 12
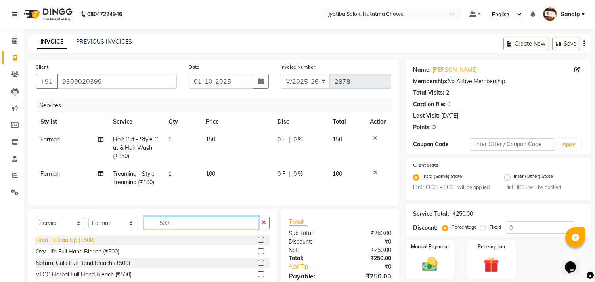
type input "500"
click at [52, 245] on div "Dtan - Clean Up (₹500)" at bounding box center [65, 240] width 59 height 8
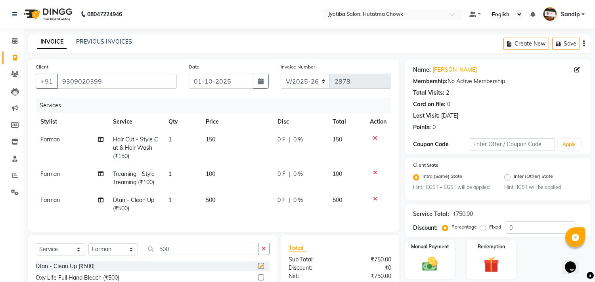
checkbox input "false"
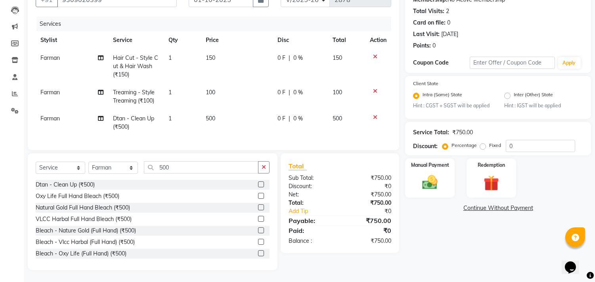
click at [486, 204] on link "Continue Without Payment" at bounding box center [498, 208] width 183 height 8
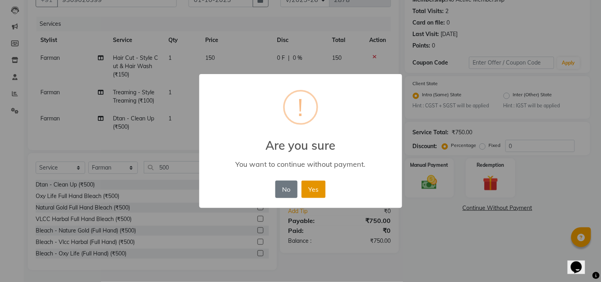
click at [311, 188] on button "Yes" at bounding box center [314, 189] width 24 height 17
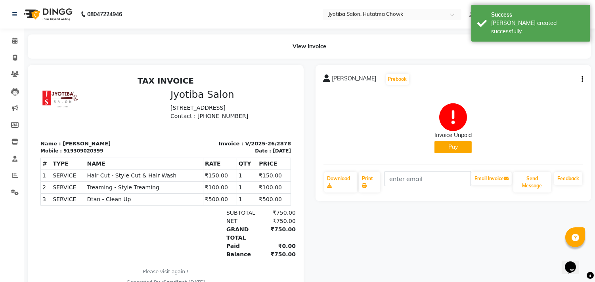
click at [457, 145] on button "Pay" at bounding box center [452, 147] width 37 height 12
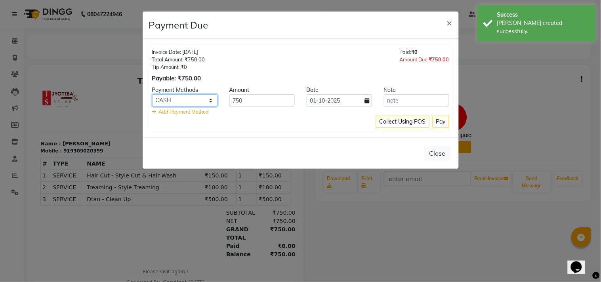
click at [188, 101] on select "CASH ONLINE CARD" at bounding box center [184, 100] width 65 height 12
select select "3"
click at [152, 94] on select "CASH ONLINE CARD" at bounding box center [184, 100] width 65 height 12
click at [442, 124] on button "Pay" at bounding box center [441, 122] width 17 height 12
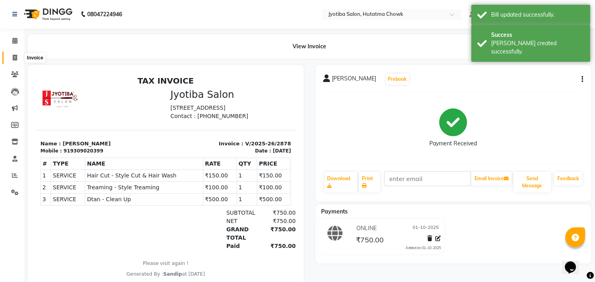
click at [13, 58] on icon at bounding box center [15, 58] width 4 height 6
select select "service"
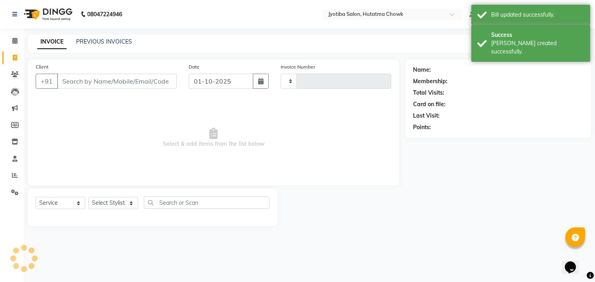
type input "2879"
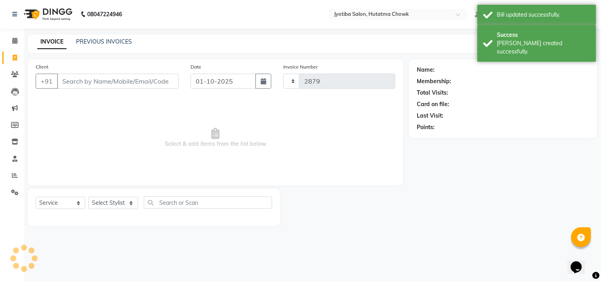
select select "556"
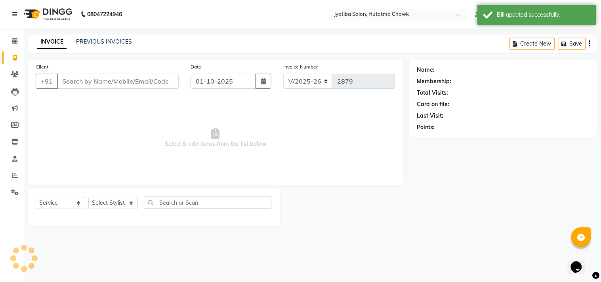
select select "membership"
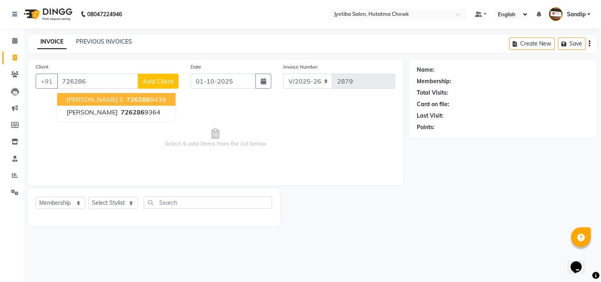
click at [148, 96] on span "726286" at bounding box center [138, 100] width 24 height 8
type input "7262868439"
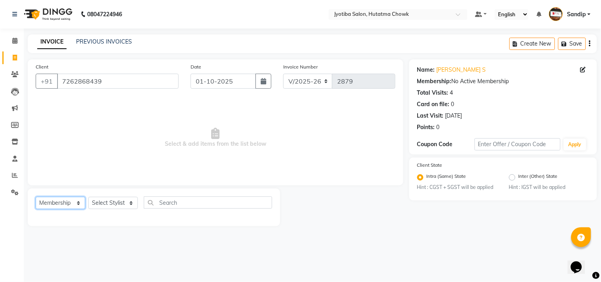
click at [49, 205] on select "Select Service Product Membership Package Voucher Prepaid Gift Card" at bounding box center [61, 203] width 50 height 12
select select "service"
click at [36, 197] on select "Select Service Product Membership Package Voucher Prepaid Gift Card" at bounding box center [61, 203] width 50 height 12
click at [121, 209] on select "Select Stylist [PERSON_NAME] [PERSON_NAME] [PERSON_NAME] prem Sandip [PERSON_NA…" at bounding box center [113, 203] width 50 height 12
select select "7208"
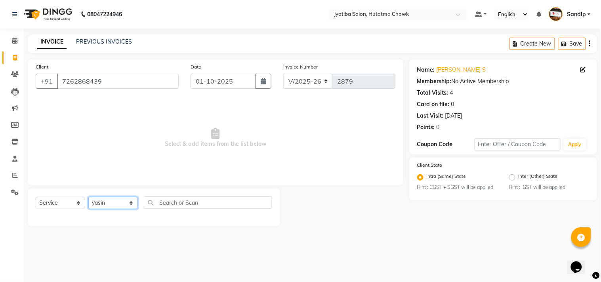
click at [88, 197] on select "Select Stylist [PERSON_NAME] [PERSON_NAME] [PERSON_NAME] prem Sandip [PERSON_NA…" at bounding box center [113, 203] width 50 height 12
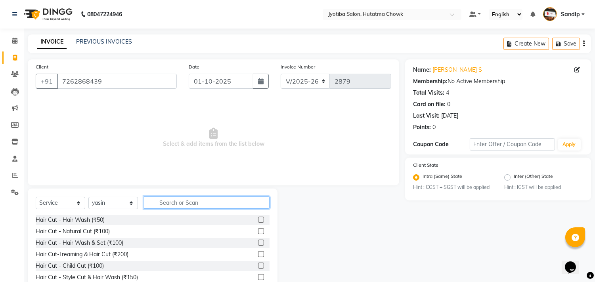
click at [177, 201] on input "text" at bounding box center [207, 203] width 126 height 12
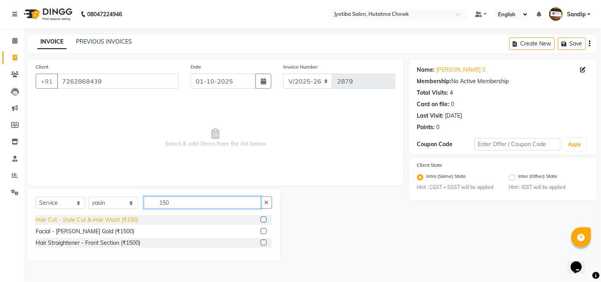
type input "150"
click at [105, 220] on div "Hair Cut - Style Cut & Hair Wash (₹150)" at bounding box center [87, 220] width 102 height 8
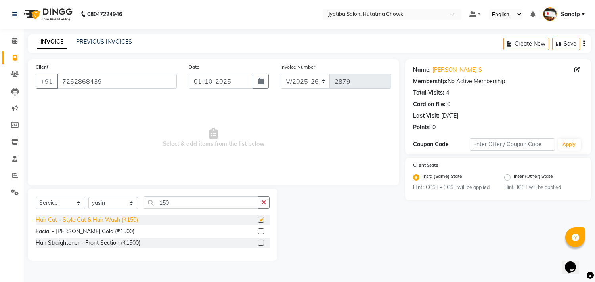
checkbox input "false"
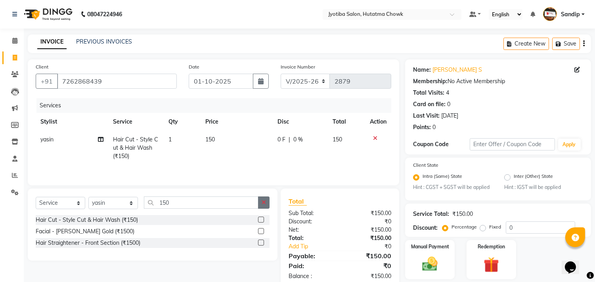
click at [264, 209] on button "button" at bounding box center [263, 203] width 11 height 12
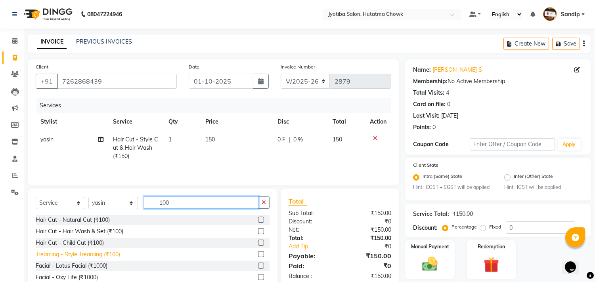
type input "100"
click at [90, 254] on div "Treaming - Style Treaming (₹100)" at bounding box center [78, 255] width 84 height 8
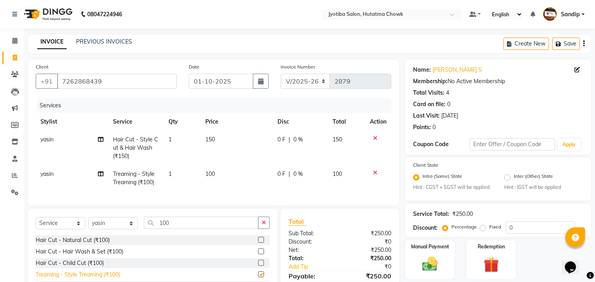
checkbox input "false"
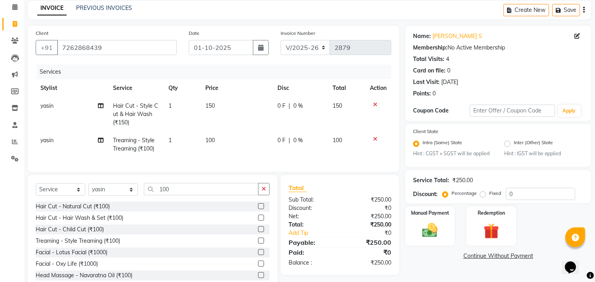
scroll to position [62, 0]
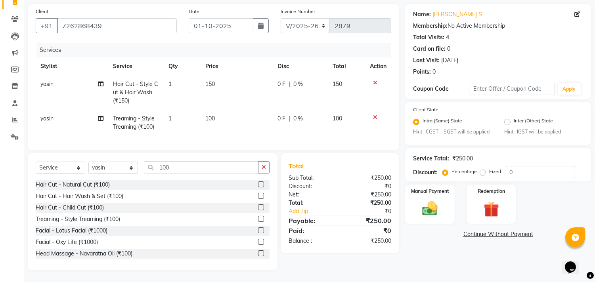
click at [475, 230] on link "Continue Without Payment" at bounding box center [498, 234] width 183 height 8
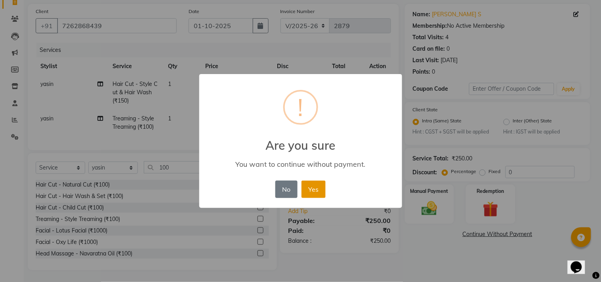
click at [316, 189] on button "Yes" at bounding box center [314, 189] width 24 height 17
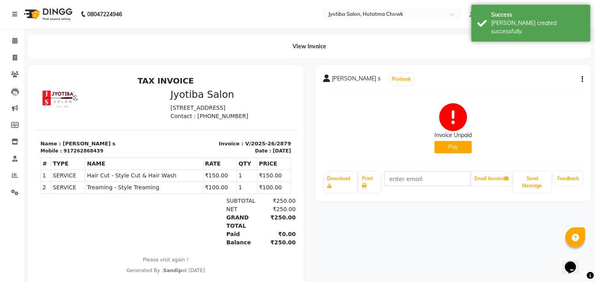
click at [452, 151] on button "Pay" at bounding box center [452, 147] width 37 height 12
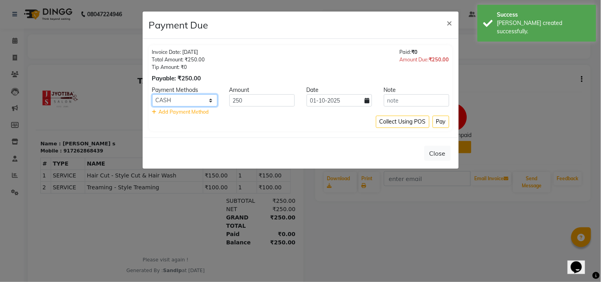
click at [189, 100] on select "CASH ONLINE CARD" at bounding box center [184, 100] width 65 height 12
select select "3"
click at [152, 94] on select "CASH ONLINE CARD" at bounding box center [184, 100] width 65 height 12
click at [442, 121] on button "Pay" at bounding box center [441, 122] width 17 height 12
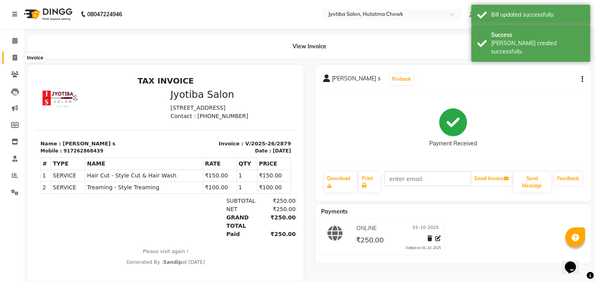
click at [14, 55] on icon at bounding box center [15, 58] width 4 height 6
select select "556"
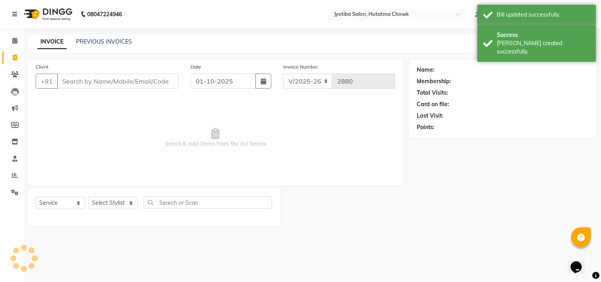
select select "membership"
click at [104, 41] on link "PREVIOUS INVOICES" at bounding box center [104, 41] width 56 height 7
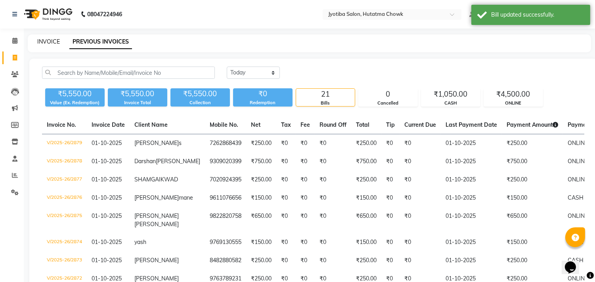
click at [47, 40] on link "INVOICE" at bounding box center [48, 41] width 23 height 7
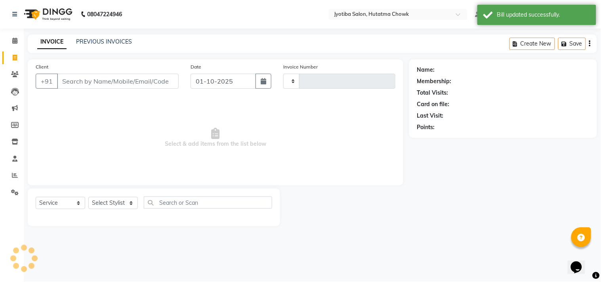
select select "membership"
type input "2880"
select select "556"
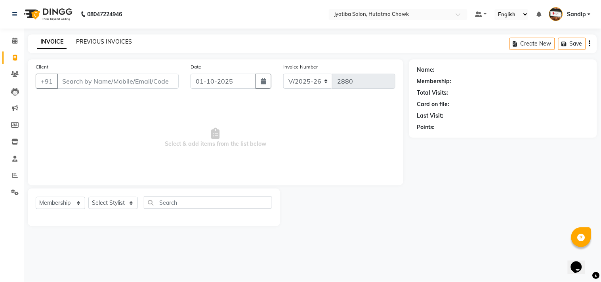
click at [103, 39] on link "PREVIOUS INVOICES" at bounding box center [104, 41] width 56 height 7
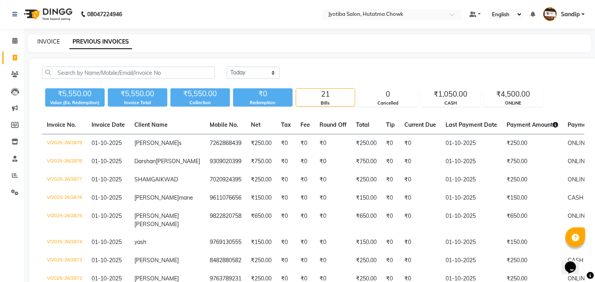
click at [48, 41] on link "INVOICE" at bounding box center [48, 41] width 23 height 7
select select "556"
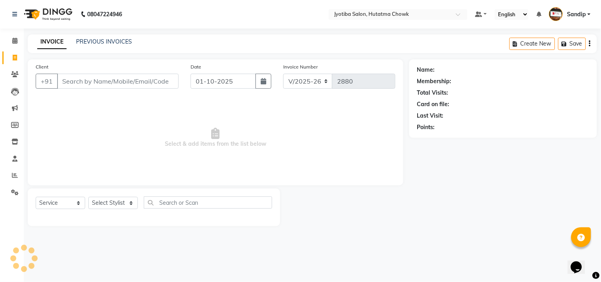
select select "membership"
click at [105, 40] on link "PREVIOUS INVOICES" at bounding box center [104, 41] width 56 height 7
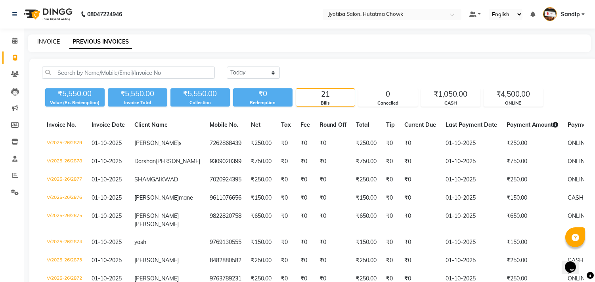
click at [49, 44] on link "INVOICE" at bounding box center [48, 41] width 23 height 7
select select "556"
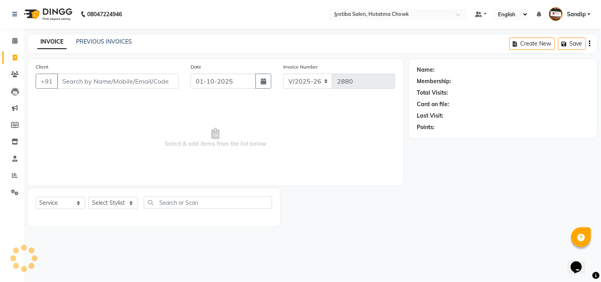
select select "membership"
click at [103, 40] on link "PREVIOUS INVOICES" at bounding box center [104, 41] width 56 height 7
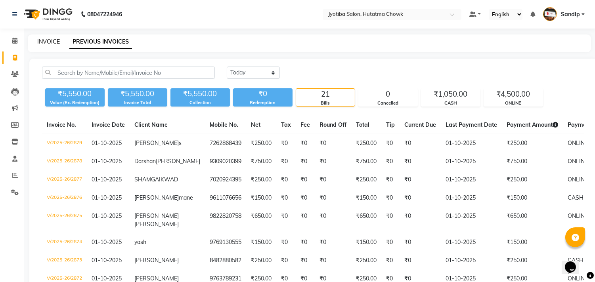
click at [49, 38] on link "INVOICE" at bounding box center [48, 41] width 23 height 7
select select "service"
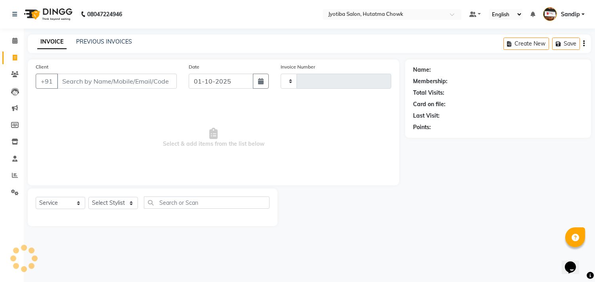
type input "2880"
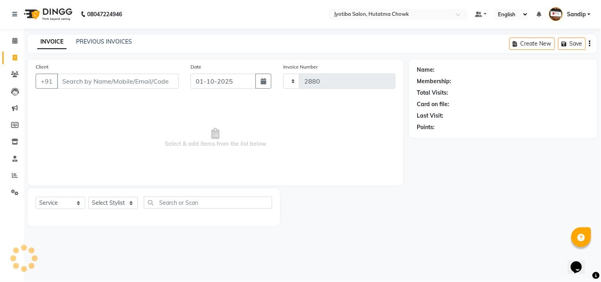
select select "556"
select select "membership"
click at [12, 193] on icon at bounding box center [15, 192] width 8 height 6
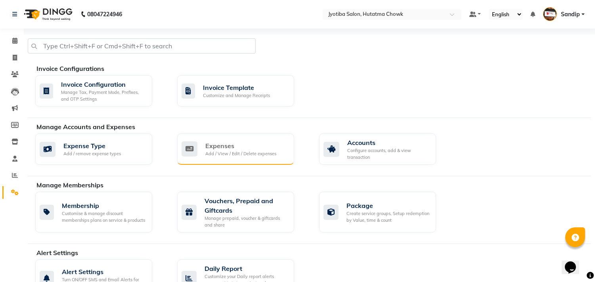
click at [234, 144] on div "Expenses" at bounding box center [240, 146] width 71 height 10
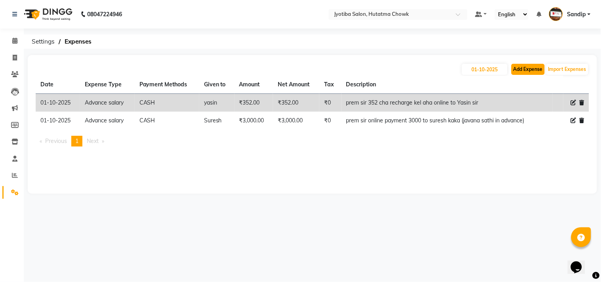
click at [524, 72] on button "Add Expense" at bounding box center [528, 69] width 33 height 11
select select "1"
select select "1663"
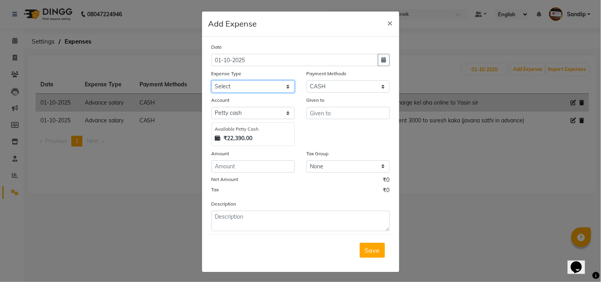
click at [259, 84] on select "Select Advance salary Advance salary ajaj Bank charges Car maintenance Cash tra…" at bounding box center [253, 86] width 83 height 12
select select "18043"
click at [212, 80] on select "Select Advance salary Advance salary ajaj Bank charges Car maintenance Cash tra…" at bounding box center [253, 86] width 83 height 12
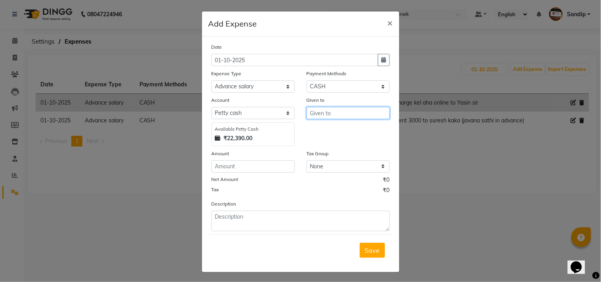
click at [319, 112] on input "text" at bounding box center [348, 113] width 83 height 12
type input "Gala"
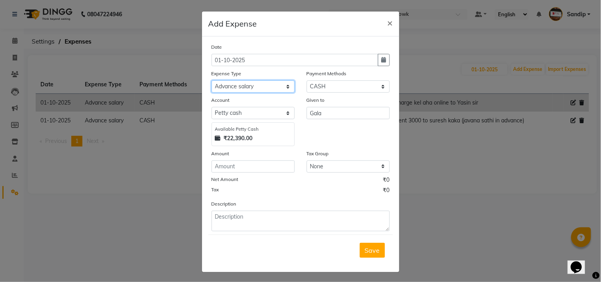
click at [253, 86] on select "Select Advance salary Advance salary ajaj Bank charges Car maintenance Cash tra…" at bounding box center [253, 86] width 83 height 12
select select "2500"
click at [212, 80] on select "Select Advance salary Advance salary ajaj Bank charges Car maintenance Cash tra…" at bounding box center [253, 86] width 83 height 12
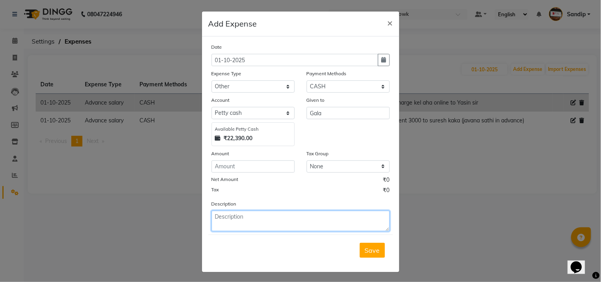
click at [236, 225] on textarea at bounding box center [301, 221] width 178 height 21
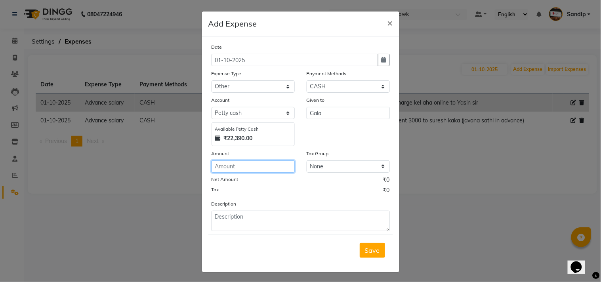
click at [243, 168] on input "number" at bounding box center [253, 167] width 83 height 12
type input "500"
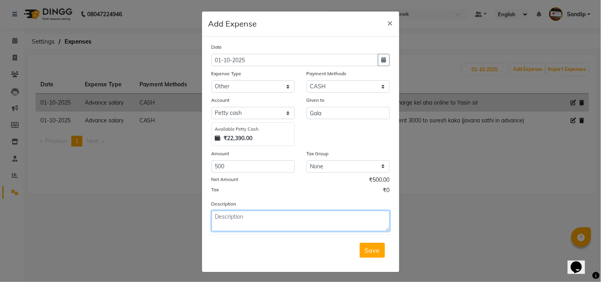
click at [232, 215] on textarea at bounding box center [301, 221] width 178 height 21
type textarea "Gala madhi 500 rup taklay"
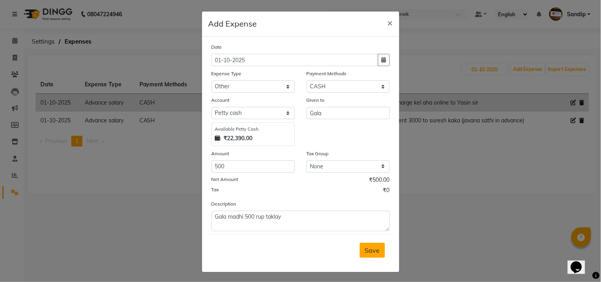
click at [366, 245] on button "Save" at bounding box center [372, 250] width 25 height 15
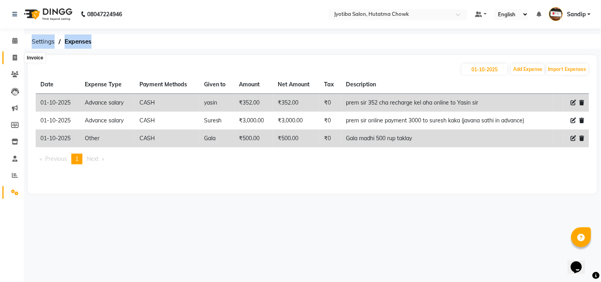
drag, startPoint x: 138, startPoint y: 64, endPoint x: 17, endPoint y: 61, distance: 121.3
click at [17, 61] on app-home "08047224946 Select Location × Jyotiba Salon, Hutatma Chowk Default Panel My Pan…" at bounding box center [300, 103] width 601 height 206
click at [17, 61] on icon at bounding box center [15, 58] width 4 height 6
select select "service"
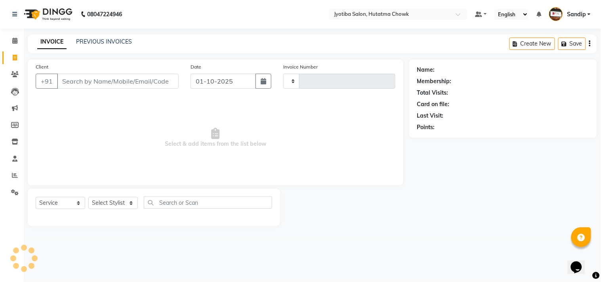
type input "2880"
select select "556"
select select "membership"
click at [14, 42] on icon at bounding box center [14, 41] width 5 height 6
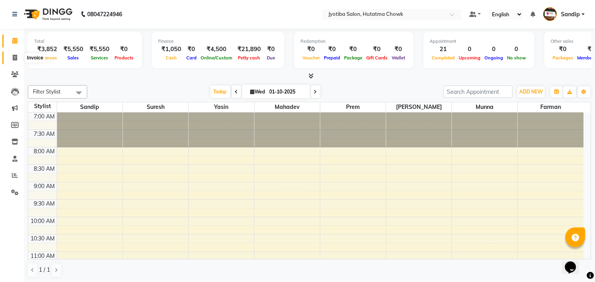
click at [13, 60] on icon at bounding box center [15, 58] width 4 height 6
select select "service"
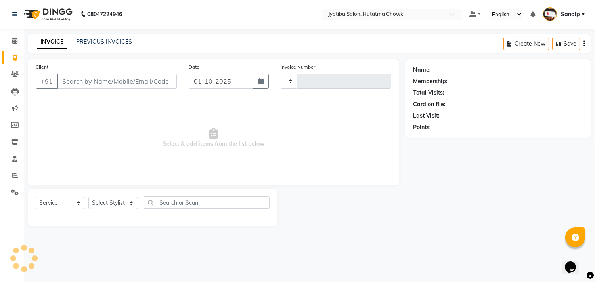
type input "2880"
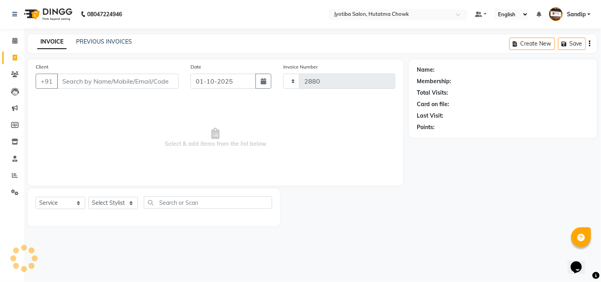
select select "556"
select select "membership"
click at [12, 41] on icon at bounding box center [14, 41] width 5 height 6
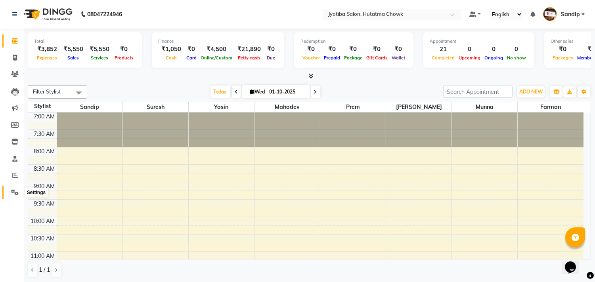
click at [16, 189] on span at bounding box center [15, 192] width 14 height 9
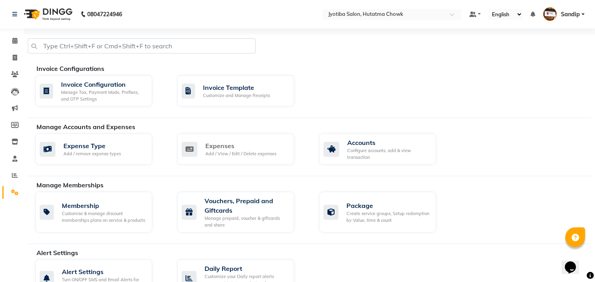
click at [295, 145] on link "Expenses Add / View / Edit / Delete expenses" at bounding box center [242, 149] width 130 height 31
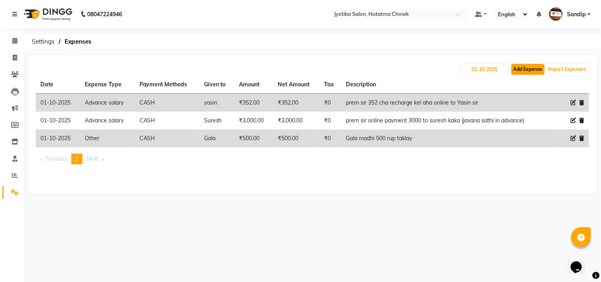
click at [521, 69] on button "Add Expense" at bounding box center [528, 69] width 33 height 11
select select "1"
select select "1663"
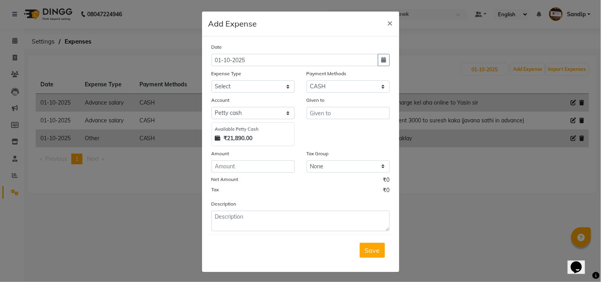
click at [262, 80] on div "Expense Type" at bounding box center [253, 74] width 83 height 11
click at [248, 89] on select "Select Advance salary Advance salary ajaj Bank charges Car maintenance Cash tra…" at bounding box center [253, 86] width 83 height 12
select select "18043"
click at [212, 80] on select "Select Advance salary Advance salary ajaj Bank charges Car maintenance Cash tra…" at bounding box center [253, 86] width 83 height 12
click at [338, 117] on input "text" at bounding box center [348, 113] width 83 height 12
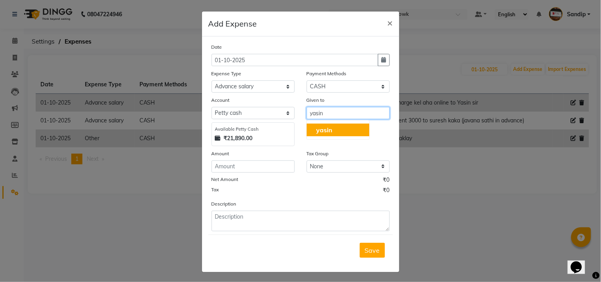
click at [334, 133] on button "yasin" at bounding box center [338, 130] width 63 height 13
type input "yasin"
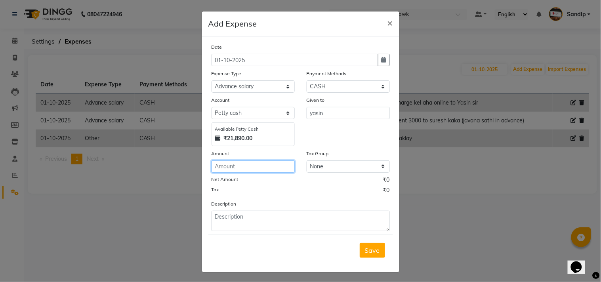
click at [259, 171] on input "number" at bounding box center [253, 167] width 83 height 12
type input "1000"
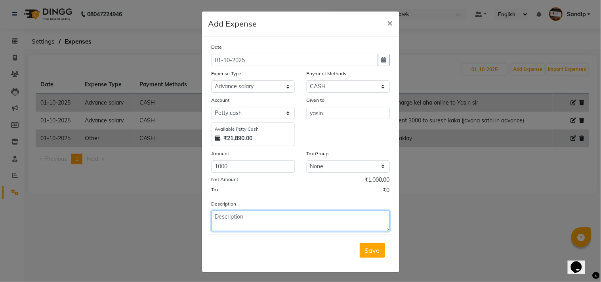
click at [256, 222] on textarea at bounding box center [301, 221] width 178 height 21
type textarea "Prem sir 1000 online payment javna sathi to Yasin sir in advance"
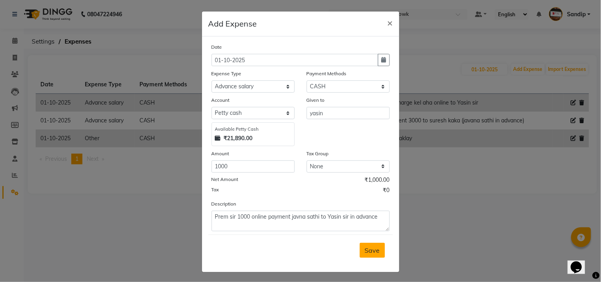
click at [365, 248] on span "Save" at bounding box center [372, 251] width 15 height 8
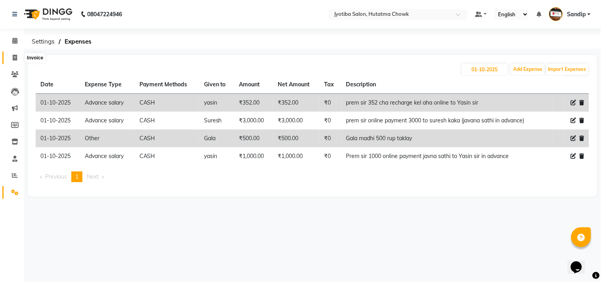
click at [13, 59] on icon at bounding box center [15, 58] width 4 height 6
select select "service"
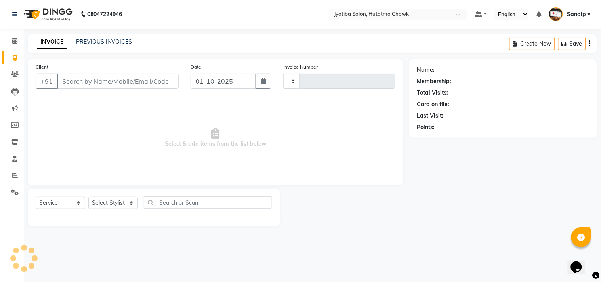
type input "2880"
select select "membership"
select select "556"
click at [103, 38] on link "PREVIOUS INVOICES" at bounding box center [104, 41] width 56 height 7
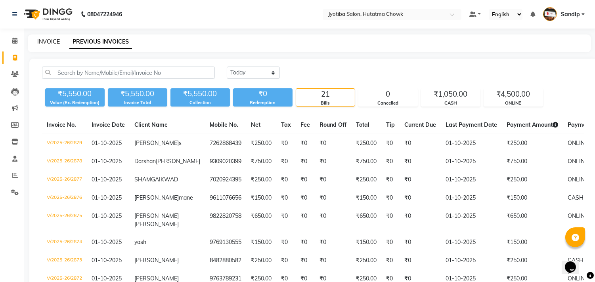
click at [48, 40] on link "INVOICE" at bounding box center [48, 41] width 23 height 7
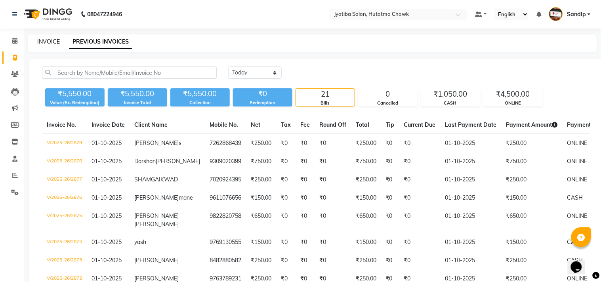
select select "556"
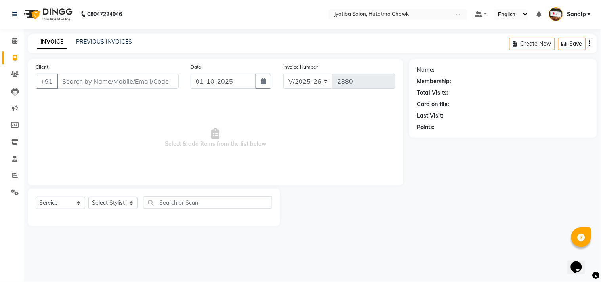
select select "membership"
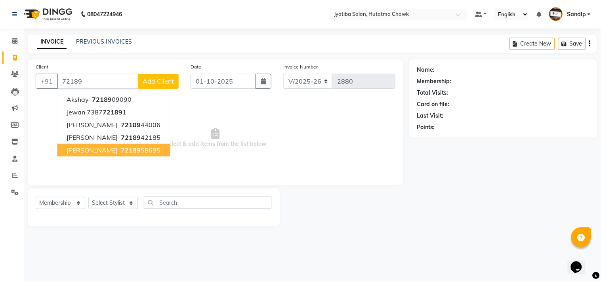
click at [90, 152] on span "kiran sanap" at bounding box center [92, 150] width 51 height 8
type input "7218958685"
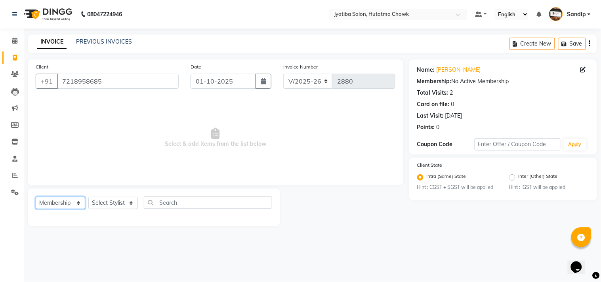
click at [56, 203] on select "Select Service Product Membership Package Voucher Prepaid Gift Card" at bounding box center [61, 203] width 50 height 12
select select "service"
click at [36, 197] on select "Select Service Product Membership Package Voucher Prepaid Gift Card" at bounding box center [61, 203] width 50 height 12
click at [98, 201] on select "Select Stylist [PERSON_NAME] [PERSON_NAME] [PERSON_NAME] prem Sandip [PERSON_NA…" at bounding box center [113, 203] width 50 height 12
select select "7207"
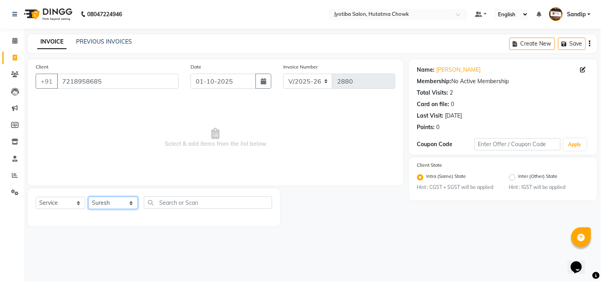
click at [88, 197] on select "Select Stylist [PERSON_NAME] [PERSON_NAME] [PERSON_NAME] prem Sandip [PERSON_NA…" at bounding box center [113, 203] width 50 height 12
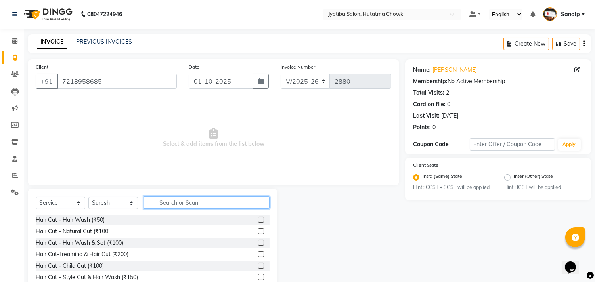
click at [168, 203] on input "text" at bounding box center [207, 203] width 126 height 12
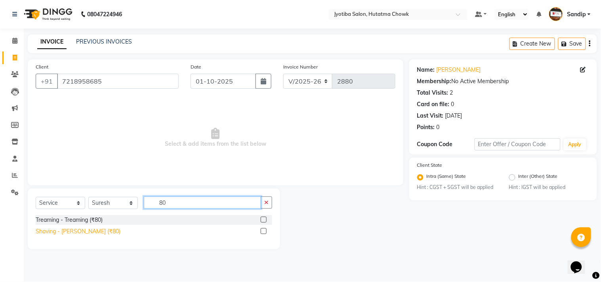
type input "80"
click at [68, 230] on div "Shaving - [PERSON_NAME] (₹80)" at bounding box center [78, 232] width 85 height 8
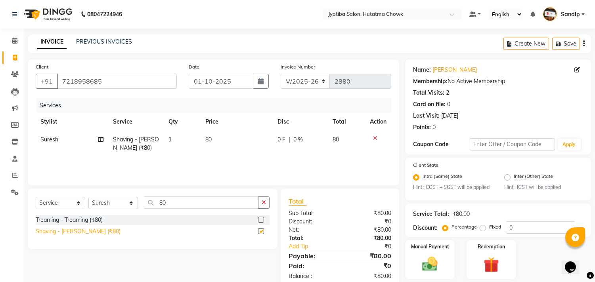
checkbox input "false"
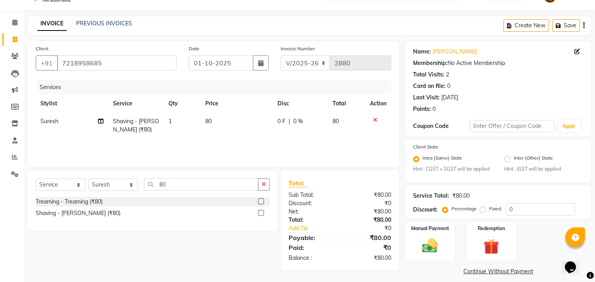
scroll to position [25, 0]
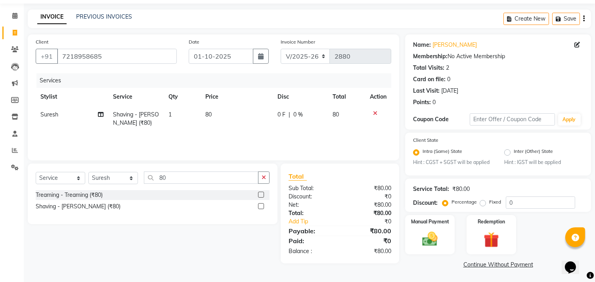
click at [474, 266] on link "Continue Without Payment" at bounding box center [498, 265] width 183 height 8
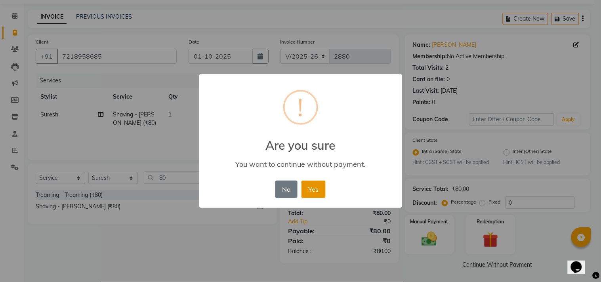
click at [316, 189] on button "Yes" at bounding box center [314, 189] width 24 height 17
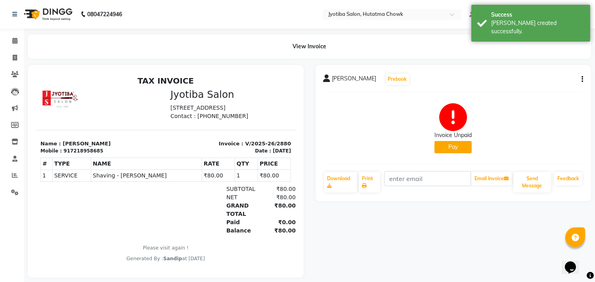
click at [439, 147] on button "Pay" at bounding box center [452, 147] width 37 height 12
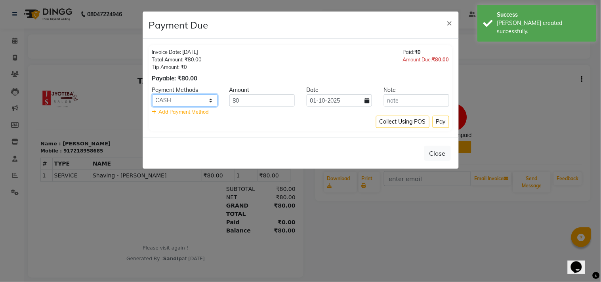
click at [176, 98] on select "CASH ONLINE CARD" at bounding box center [184, 100] width 65 height 12
select select "3"
click at [152, 94] on select "CASH ONLINE CARD" at bounding box center [184, 100] width 65 height 12
click at [438, 122] on button "Pay" at bounding box center [441, 122] width 17 height 12
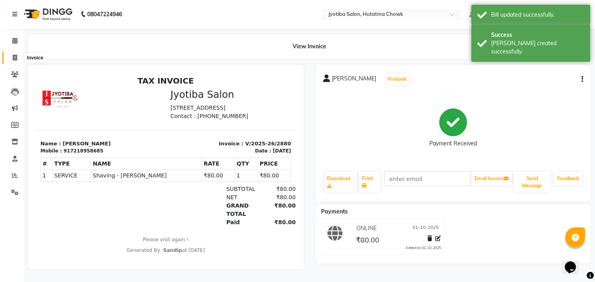
click at [13, 61] on span at bounding box center [15, 58] width 14 height 9
select select "service"
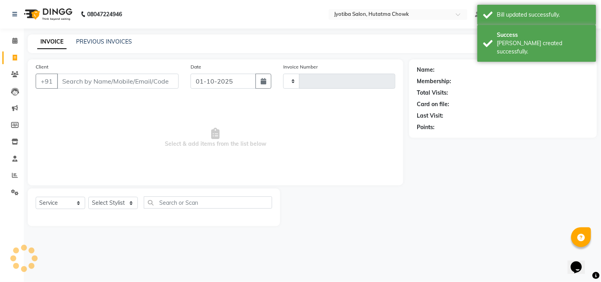
type input "2881"
select select "556"
select select "membership"
click at [103, 41] on link "PREVIOUS INVOICES" at bounding box center [104, 41] width 56 height 7
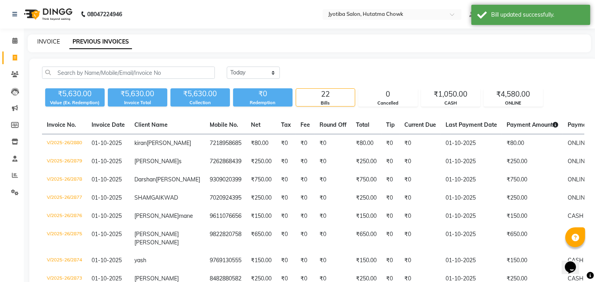
click at [48, 40] on link "INVOICE" at bounding box center [48, 41] width 23 height 7
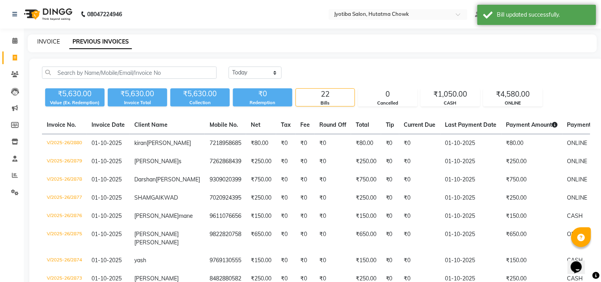
select select "service"
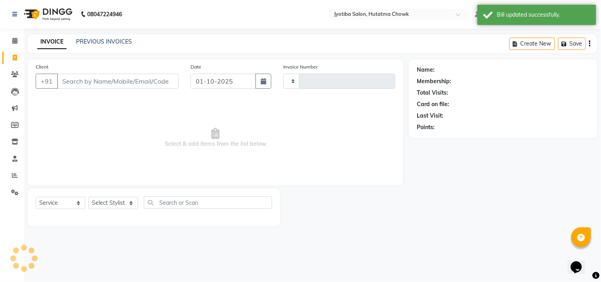
type input "2881"
select select "membership"
select select "556"
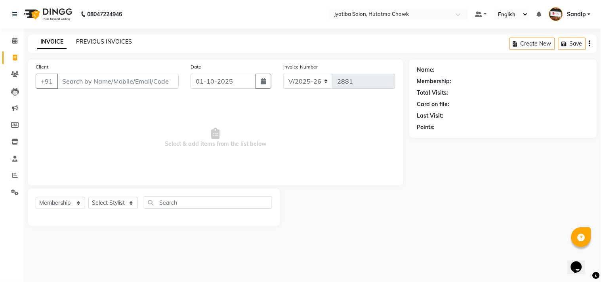
click at [104, 41] on link "PREVIOUS INVOICES" at bounding box center [104, 41] width 56 height 7
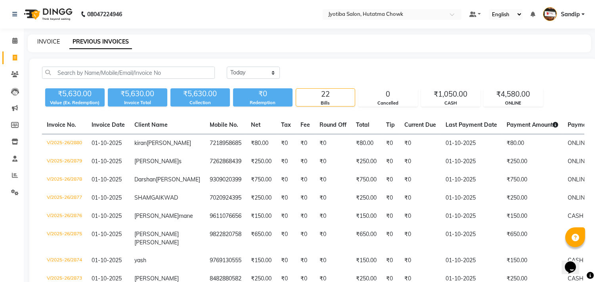
click at [48, 40] on link "INVOICE" at bounding box center [48, 41] width 23 height 7
select select "556"
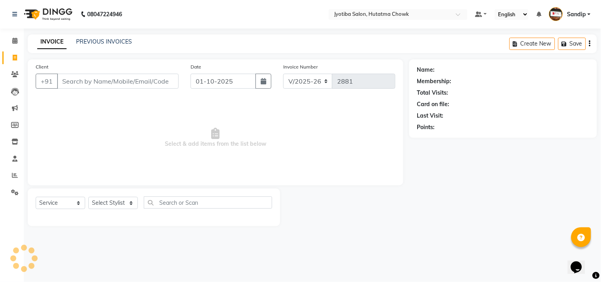
select select "membership"
click at [48, 38] on link "INVOICE" at bounding box center [51, 42] width 29 height 14
click at [103, 39] on link "PREVIOUS INVOICES" at bounding box center [104, 41] width 56 height 7
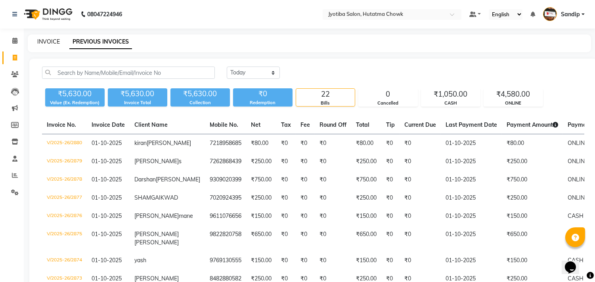
click at [48, 40] on link "INVOICE" at bounding box center [48, 41] width 23 height 7
select select "556"
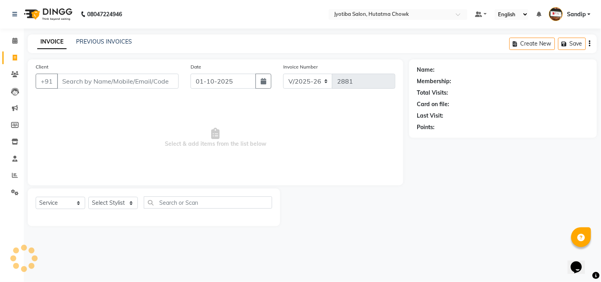
select select "membership"
click at [105, 40] on link "PREVIOUS INVOICES" at bounding box center [104, 41] width 56 height 7
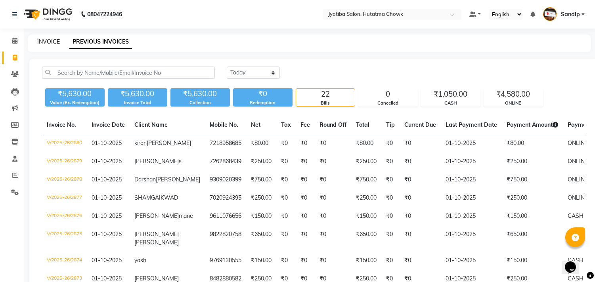
click at [48, 40] on link "INVOICE" at bounding box center [48, 41] width 23 height 7
select select "556"
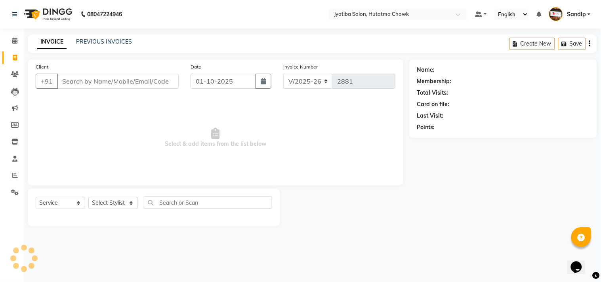
select select "membership"
click at [104, 40] on link "PREVIOUS INVOICES" at bounding box center [104, 41] width 56 height 7
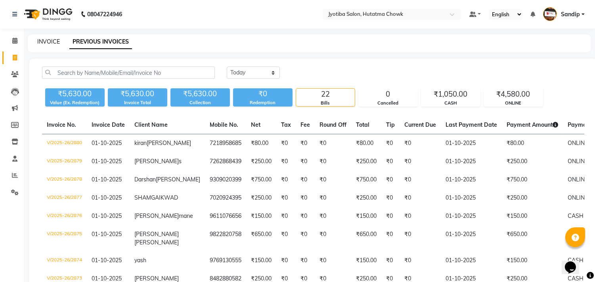
click at [48, 40] on link "INVOICE" at bounding box center [48, 41] width 23 height 7
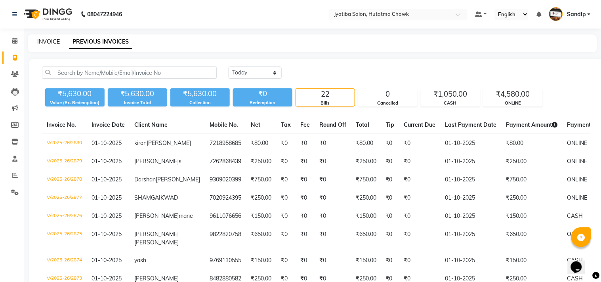
select select "service"
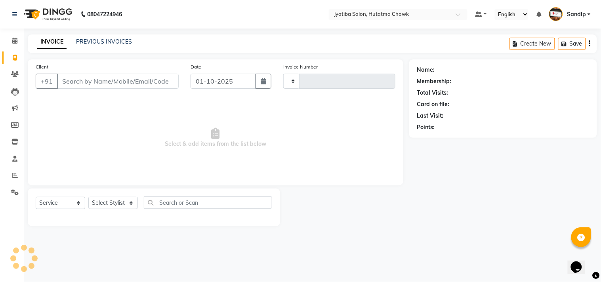
type input "2881"
select select "556"
select select "membership"
click at [103, 38] on link "PREVIOUS INVOICES" at bounding box center [104, 41] width 56 height 7
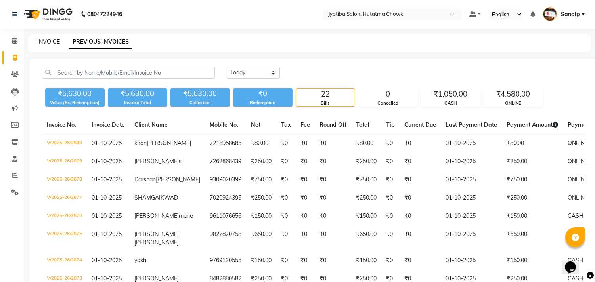
click at [48, 40] on link "INVOICE" at bounding box center [48, 41] width 23 height 7
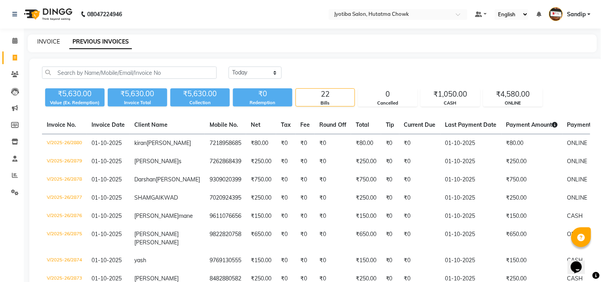
select select "556"
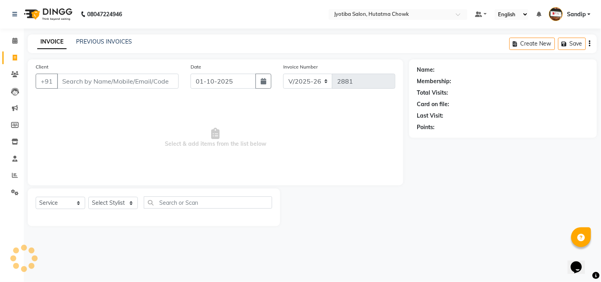
select select "membership"
click at [13, 193] on icon at bounding box center [15, 192] width 8 height 6
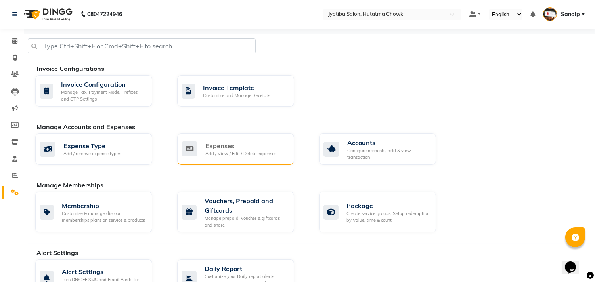
click at [256, 141] on div "Expenses Add / View / Edit / Delete expenses" at bounding box center [235, 149] width 117 height 31
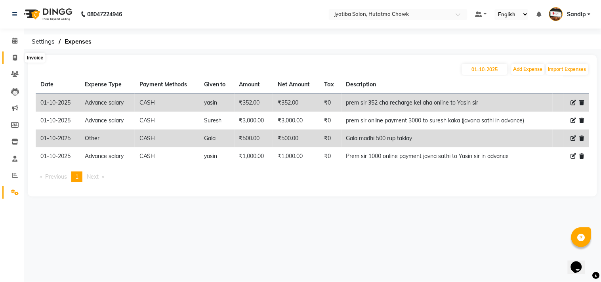
click at [13, 61] on span at bounding box center [15, 58] width 14 height 9
select select "556"
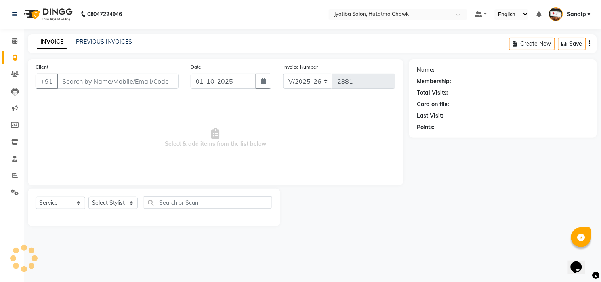
select select "membership"
click at [103, 40] on link "PREVIOUS INVOICES" at bounding box center [104, 41] width 56 height 7
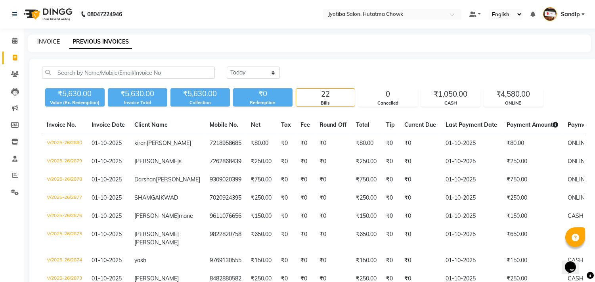
click at [48, 40] on link "INVOICE" at bounding box center [48, 41] width 23 height 7
select select "556"
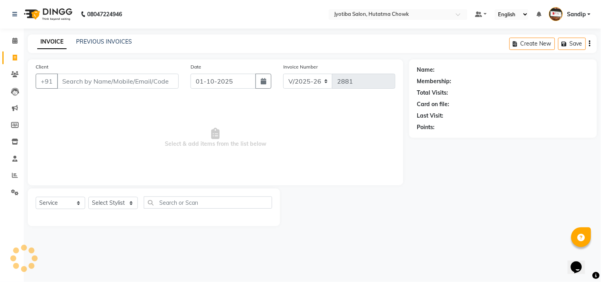
select select "membership"
click at [104, 40] on link "PREVIOUS INVOICES" at bounding box center [104, 41] width 56 height 7
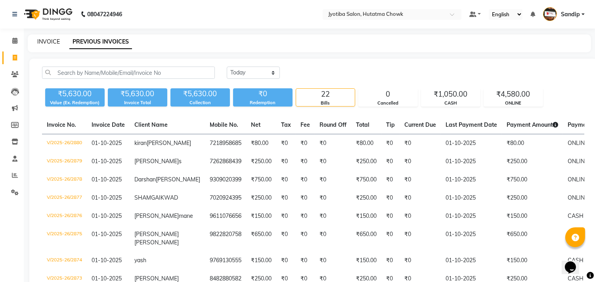
click at [48, 39] on link "INVOICE" at bounding box center [48, 41] width 23 height 7
select select "service"
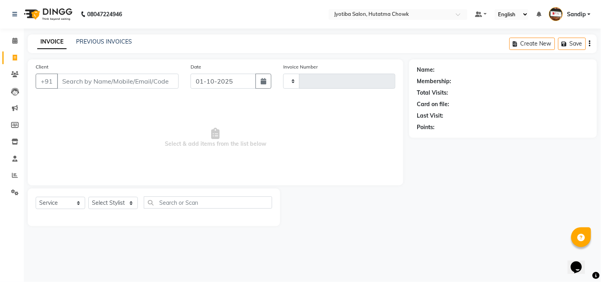
type input "2881"
select select "556"
select select "membership"
click at [103, 40] on link "PREVIOUS INVOICES" at bounding box center [104, 41] width 56 height 7
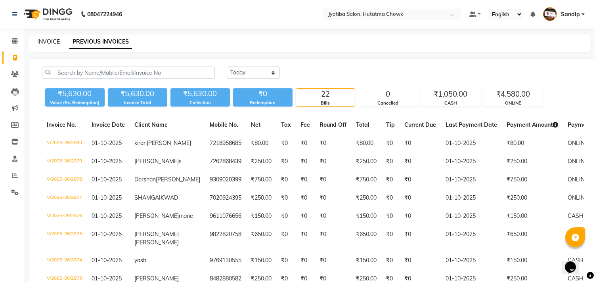
click at [48, 38] on link "INVOICE" at bounding box center [48, 41] width 23 height 7
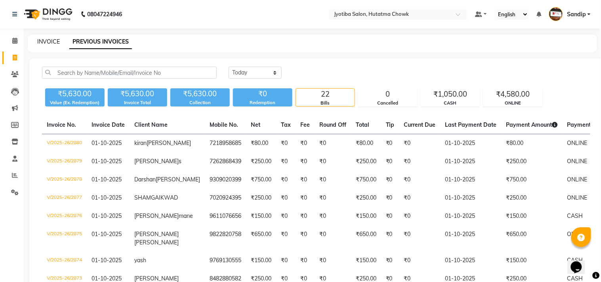
select select "service"
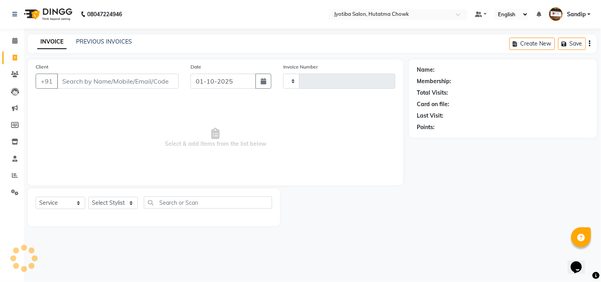
type input "2881"
select select "556"
select select "membership"
click at [103, 38] on link "PREVIOUS INVOICES" at bounding box center [104, 41] width 56 height 7
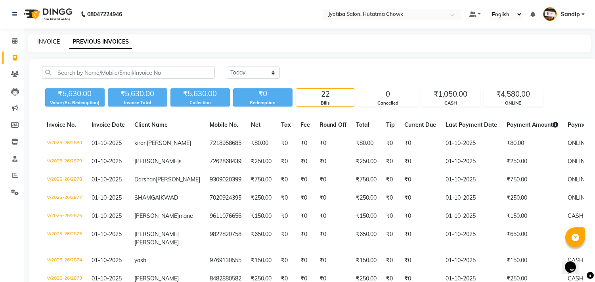
click at [48, 41] on link "INVOICE" at bounding box center [48, 41] width 23 height 7
select select "service"
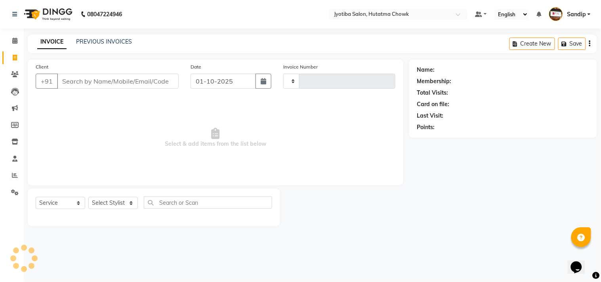
type input "2881"
select select "556"
select select "membership"
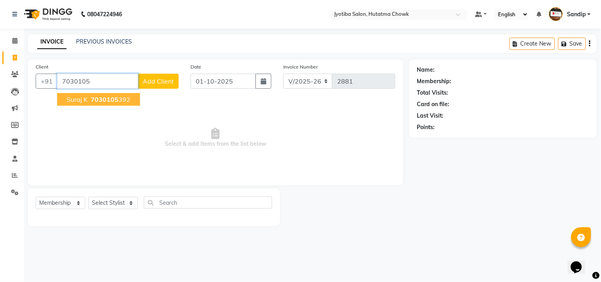
click at [77, 101] on span "suraj k" at bounding box center [77, 100] width 21 height 8
type input "7030105392"
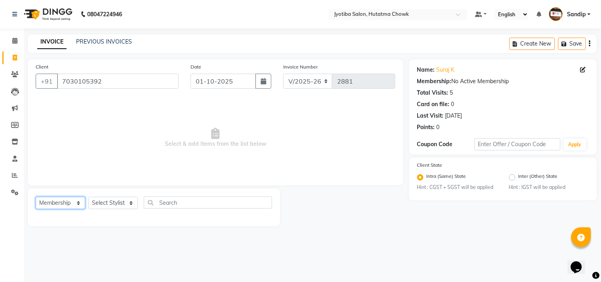
click at [59, 197] on select "Select Service Product Membership Package Voucher Prepaid Gift Card" at bounding box center [61, 203] width 50 height 12
select select "service"
click at [36, 197] on select "Select Service Product Membership Package Voucher Prepaid Gift Card" at bounding box center [61, 203] width 50 height 12
click at [102, 207] on select "Select Stylist [PERSON_NAME] [PERSON_NAME] [PERSON_NAME] prem Sandip [PERSON_NA…" at bounding box center [113, 203] width 50 height 12
select select "81229"
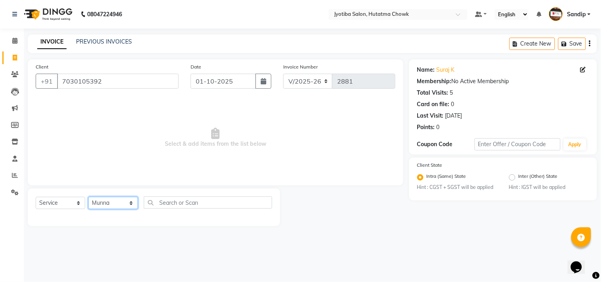
click at [88, 197] on select "Select Stylist [PERSON_NAME] [PERSON_NAME] [PERSON_NAME] prem Sandip [PERSON_NA…" at bounding box center [113, 203] width 50 height 12
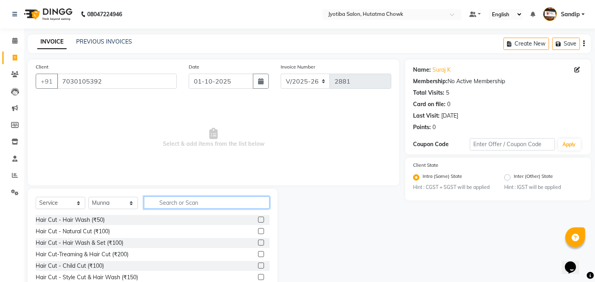
click at [159, 204] on input "text" at bounding box center [207, 203] width 126 height 12
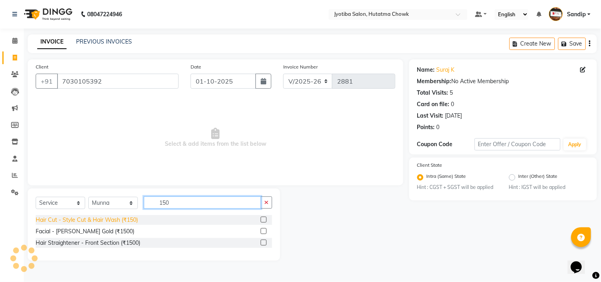
type input "150"
click at [88, 220] on div "Hair Cut - Style Cut & Hair Wash (₹150)" at bounding box center [87, 220] width 102 height 8
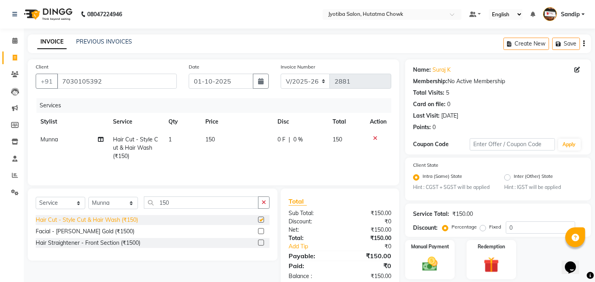
checkbox input "false"
click at [262, 202] on icon "button" at bounding box center [264, 203] width 4 height 6
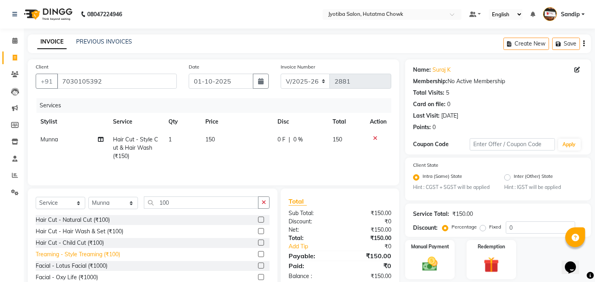
click at [105, 255] on div "Treaming - Style Treaming (₹100)" at bounding box center [78, 255] width 84 height 8
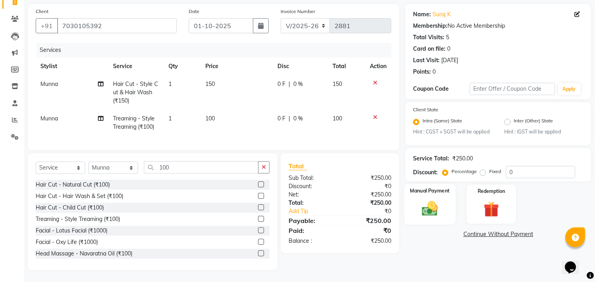
scroll to position [62, 0]
click at [473, 231] on link "Continue Without Payment" at bounding box center [498, 234] width 183 height 8
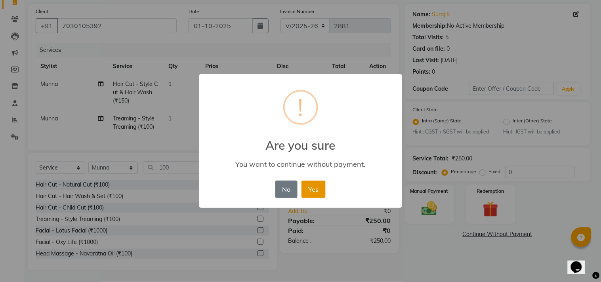
click at [312, 184] on button "Yes" at bounding box center [314, 189] width 24 height 17
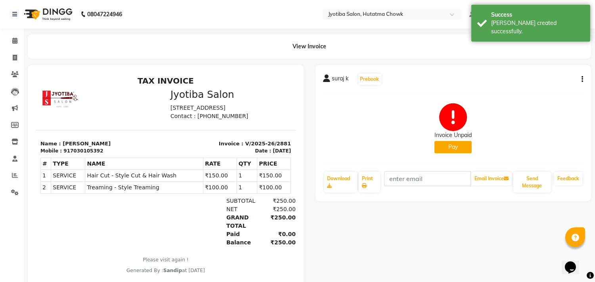
click at [449, 145] on button "Pay" at bounding box center [452, 147] width 37 height 12
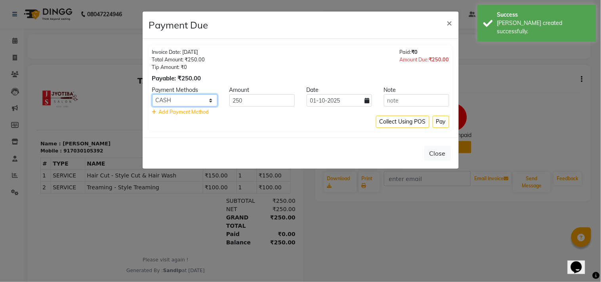
click at [183, 102] on select "CASH ONLINE CARD" at bounding box center [184, 100] width 65 height 12
click at [152, 94] on select "CASH ONLINE CARD" at bounding box center [184, 100] width 65 height 12
click at [442, 122] on button "Pay" at bounding box center [441, 122] width 17 height 12
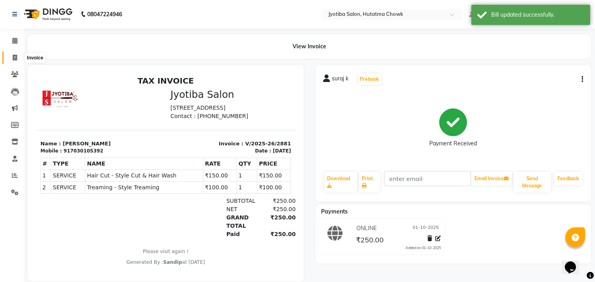
click at [13, 60] on icon at bounding box center [15, 58] width 4 height 6
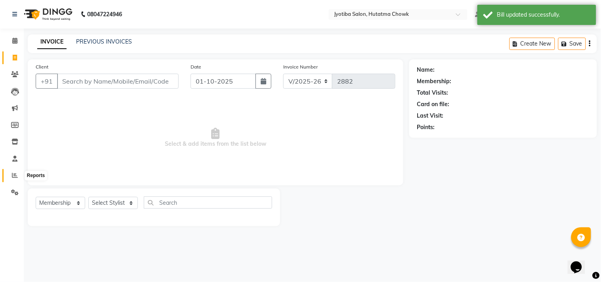
click at [12, 176] on icon at bounding box center [15, 175] width 6 height 6
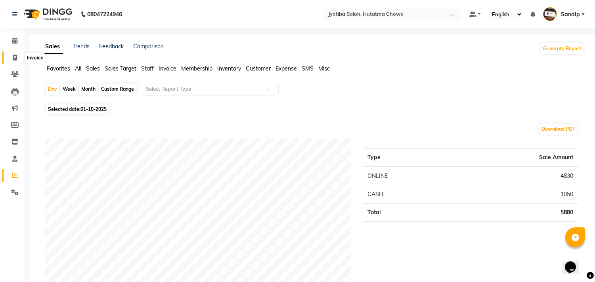
click at [13, 61] on icon at bounding box center [15, 58] width 4 height 6
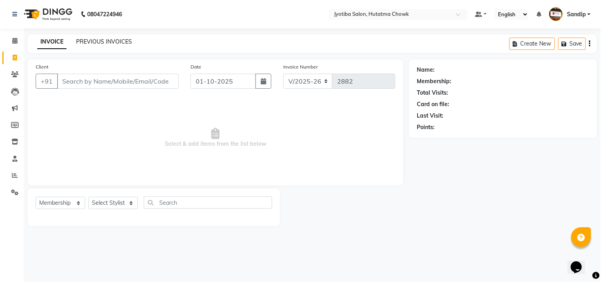
click at [104, 40] on link "PREVIOUS INVOICES" at bounding box center [104, 41] width 56 height 7
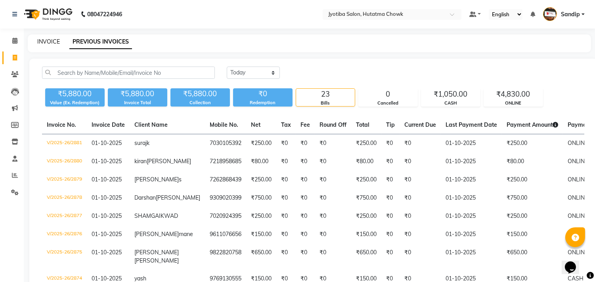
click at [48, 40] on link "INVOICE" at bounding box center [48, 41] width 23 height 7
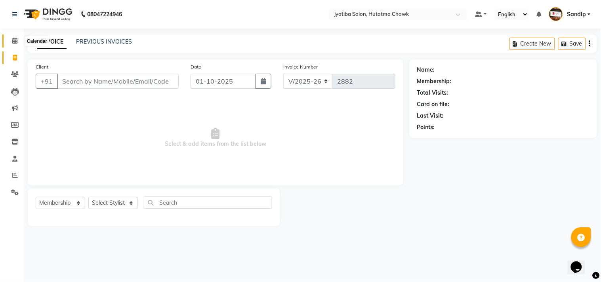
click at [13, 44] on icon at bounding box center [14, 41] width 5 height 6
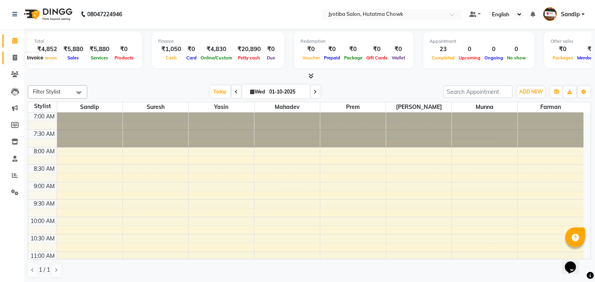
click at [14, 60] on icon at bounding box center [15, 58] width 4 height 6
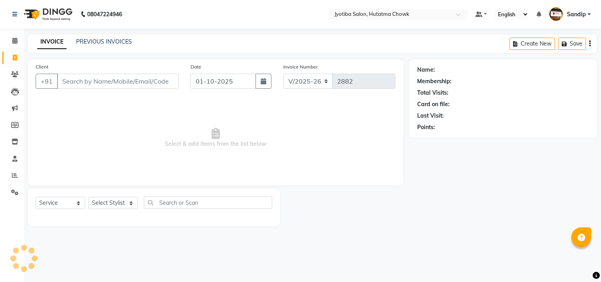
select select "556"
select select "membership"
drag, startPoint x: 0, startPoint y: 0, endPoint x: 103, endPoint y: 40, distance: 110.9
click at [103, 40] on link "PREVIOUS INVOICES" at bounding box center [104, 41] width 56 height 7
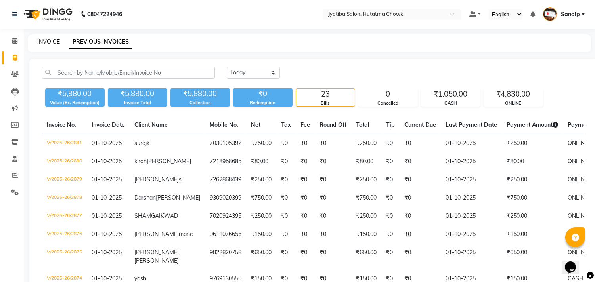
click at [48, 41] on link "INVOICE" at bounding box center [48, 41] width 23 height 7
select select "service"
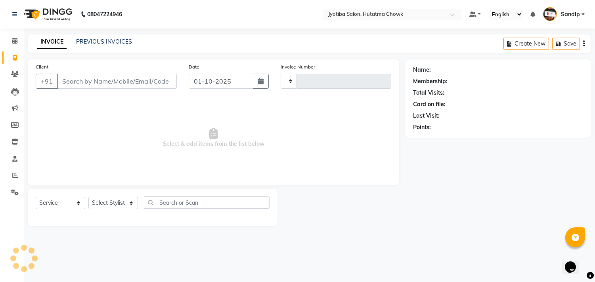
type input "2882"
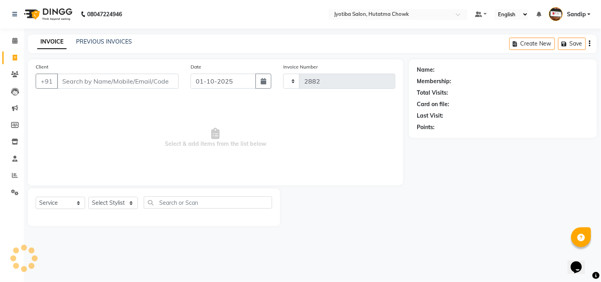
select select "556"
select select "membership"
click at [103, 41] on link "PREVIOUS INVOICES" at bounding box center [104, 41] width 56 height 7
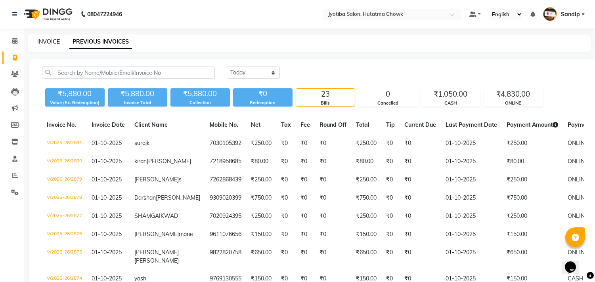
click at [47, 39] on link "INVOICE" at bounding box center [48, 41] width 23 height 7
select select "556"
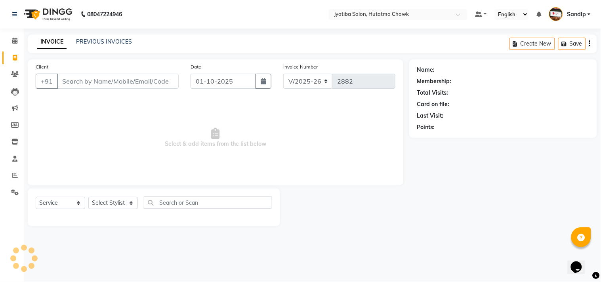
select select "membership"
click at [12, 44] on span at bounding box center [15, 40] width 14 height 9
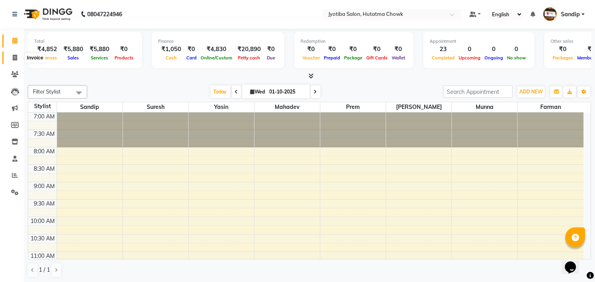
click at [13, 61] on icon at bounding box center [15, 58] width 4 height 6
select select "service"
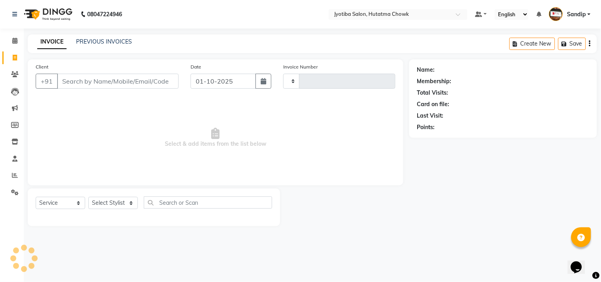
type input "2882"
select select "556"
select select "membership"
click at [102, 38] on link "PREVIOUS INVOICES" at bounding box center [104, 41] width 56 height 7
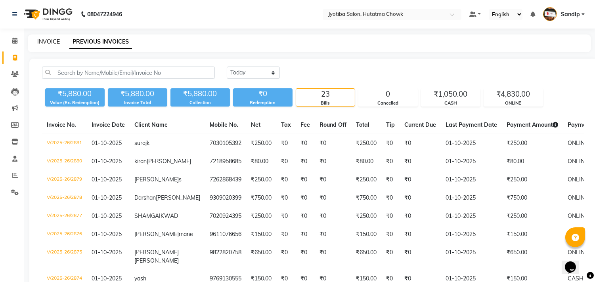
click at [48, 40] on link "INVOICE" at bounding box center [48, 41] width 23 height 7
select select "service"
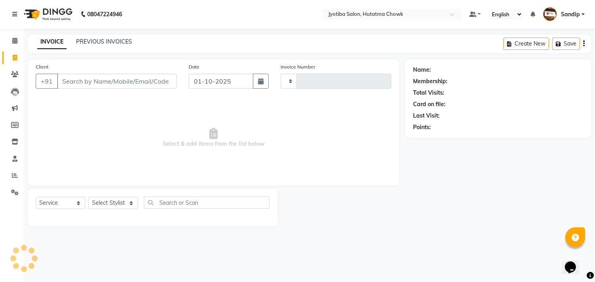
type input "2882"
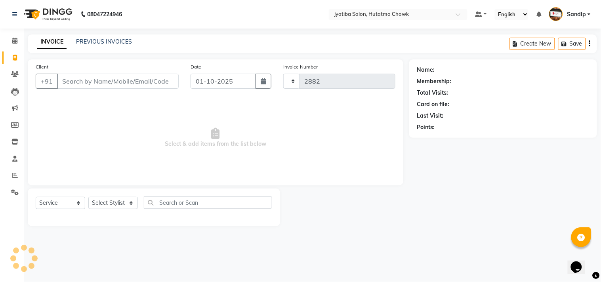
select select "556"
select select "membership"
click at [103, 39] on link "PREVIOUS INVOICES" at bounding box center [104, 41] width 56 height 7
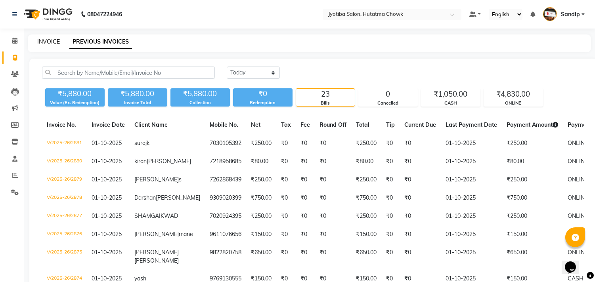
click at [47, 40] on link "INVOICE" at bounding box center [48, 41] width 23 height 7
select select "556"
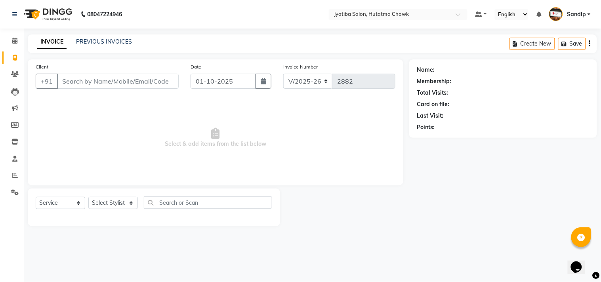
select select "membership"
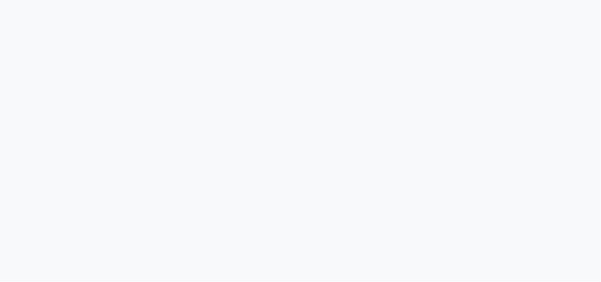
select select "556"
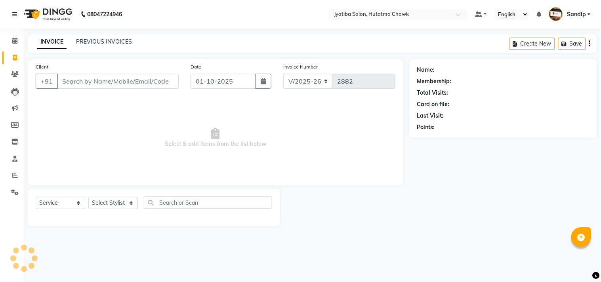
select select "membership"
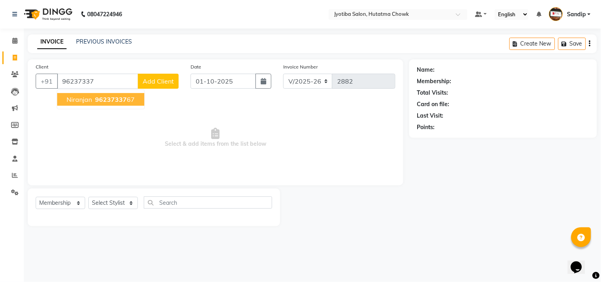
click at [90, 97] on span "niranjan" at bounding box center [79, 100] width 25 height 8
type input "9623733767"
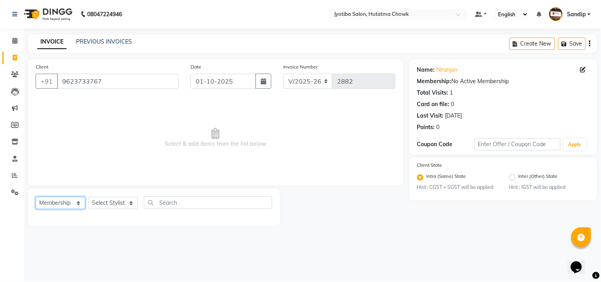
click at [50, 205] on select "Select Service Product Membership Package Voucher Prepaid Gift Card" at bounding box center [61, 203] width 50 height 12
select select "service"
click at [36, 197] on select "Select Service Product Membership Package Voucher Prepaid Gift Card" at bounding box center [61, 203] width 50 height 12
click at [110, 206] on select "Select Stylist Dinesh thakur Farman mahadev Munna prem Sandip Suresh yasin" at bounding box center [113, 203] width 50 height 12
select select "7208"
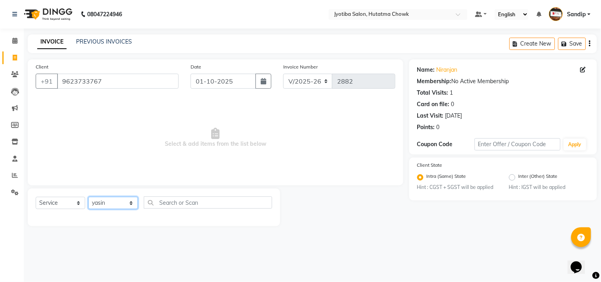
click at [88, 197] on select "Select Stylist Dinesh thakur Farman mahadev Munna prem Sandip Suresh yasin" at bounding box center [113, 203] width 50 height 12
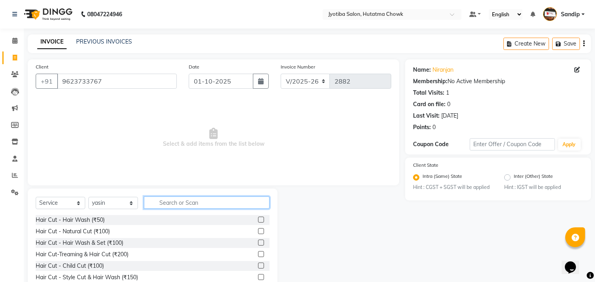
click at [165, 207] on input "text" at bounding box center [207, 203] width 126 height 12
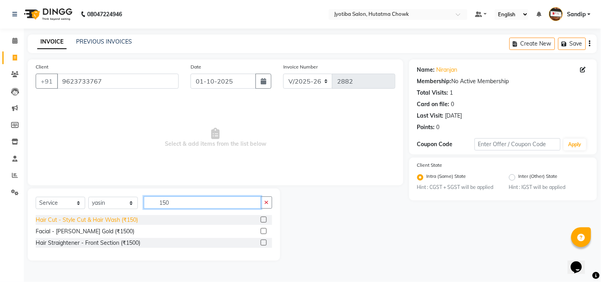
type input "150"
click at [109, 220] on div "Hair Cut - Style Cut & Hair Wash (₹150)" at bounding box center [87, 220] width 102 height 8
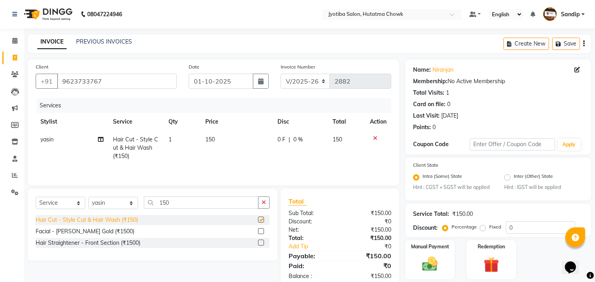
checkbox input "false"
click at [266, 203] on button "button" at bounding box center [263, 203] width 11 height 12
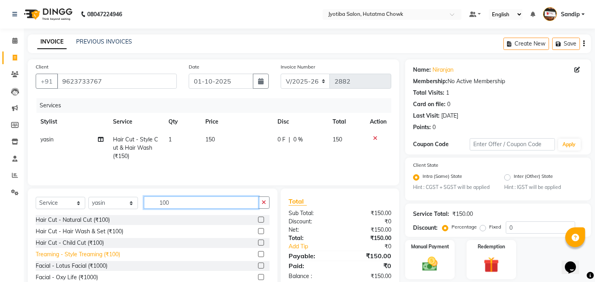
type input "100"
click at [104, 253] on div "Treaming - Style Treaming (₹100)" at bounding box center [78, 255] width 84 height 8
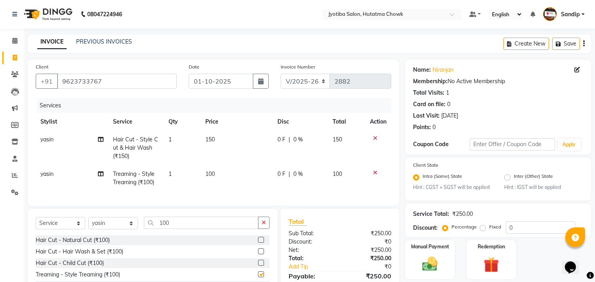
checkbox input "false"
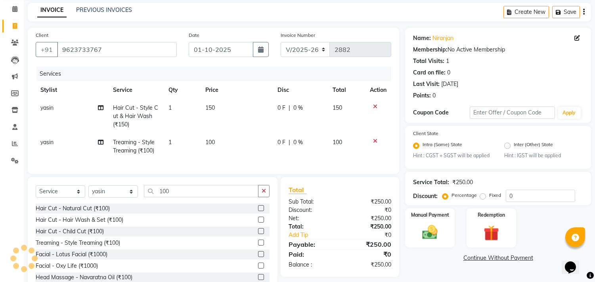
scroll to position [62, 0]
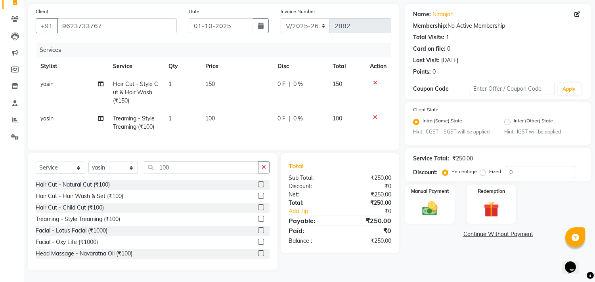
click at [480, 230] on link "Continue Without Payment" at bounding box center [498, 234] width 183 height 8
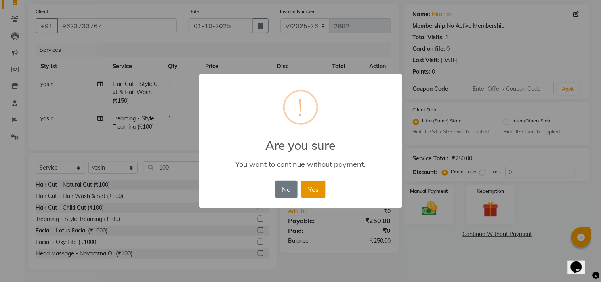
click at [314, 189] on button "Yes" at bounding box center [314, 189] width 24 height 17
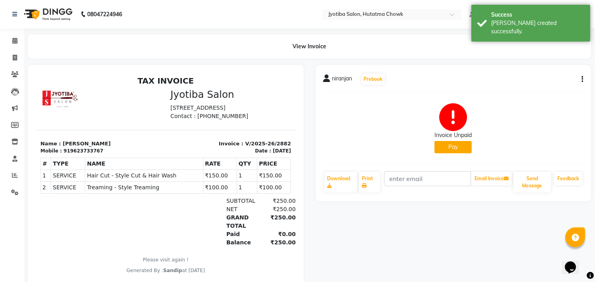
click at [458, 147] on button "Pay" at bounding box center [452, 147] width 37 height 12
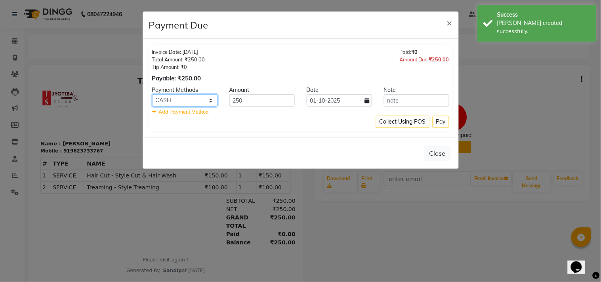
click at [189, 100] on select "CASH ONLINE CARD" at bounding box center [184, 100] width 65 height 12
click at [152, 94] on select "CASH ONLINE CARD" at bounding box center [184, 100] width 65 height 12
click at [191, 101] on select "CASH ONLINE CARD" at bounding box center [184, 100] width 65 height 12
select select "3"
click at [152, 94] on select "CASH ONLINE CARD" at bounding box center [184, 100] width 65 height 12
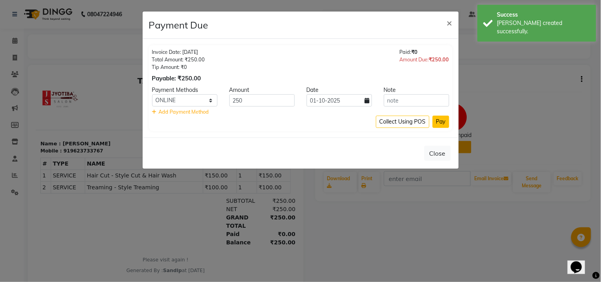
click at [443, 121] on button "Pay" at bounding box center [441, 122] width 17 height 12
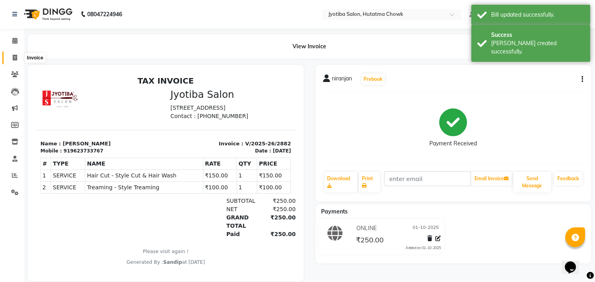
click at [13, 61] on icon at bounding box center [15, 58] width 4 height 6
select select "556"
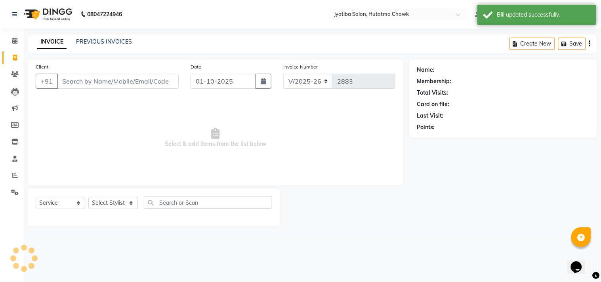
select select "membership"
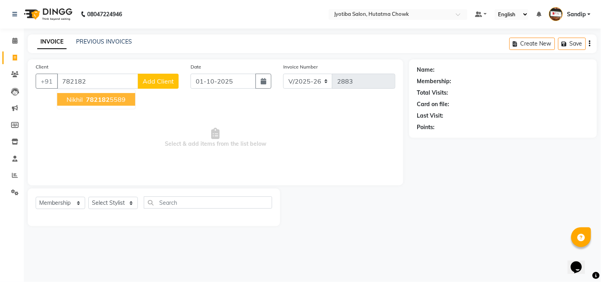
click at [96, 98] on span "782182" at bounding box center [98, 100] width 24 height 8
type input "7821825589"
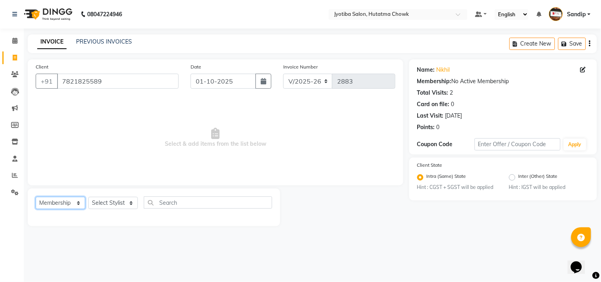
click at [56, 201] on select "Select Service Product Membership Package Voucher Prepaid Gift Card" at bounding box center [61, 203] width 50 height 12
select select "service"
click at [36, 197] on select "Select Service Product Membership Package Voucher Prepaid Gift Card" at bounding box center [61, 203] width 50 height 12
click at [104, 205] on select "Select Stylist [PERSON_NAME] [PERSON_NAME] [PERSON_NAME] prem Sandip [PERSON_NA…" at bounding box center [113, 203] width 50 height 12
select select "84596"
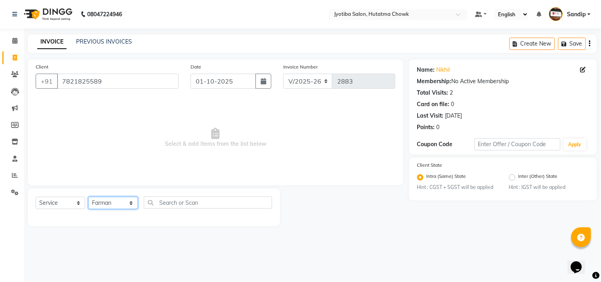
click at [88, 197] on select "Select Stylist [PERSON_NAME] [PERSON_NAME] [PERSON_NAME] prem Sandip [PERSON_NA…" at bounding box center [113, 203] width 50 height 12
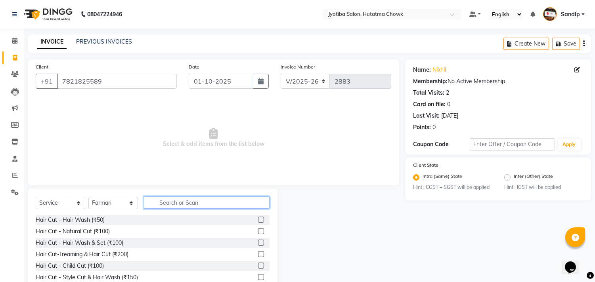
click at [168, 202] on input "text" at bounding box center [207, 203] width 126 height 12
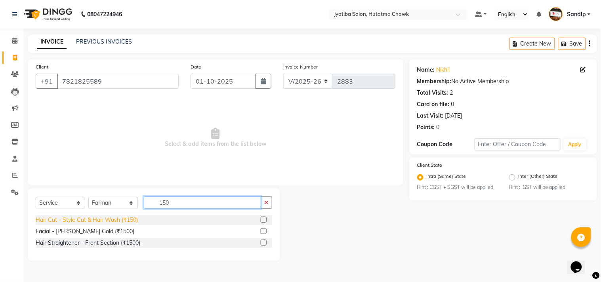
type input "150"
click at [106, 219] on div "Hair Cut - Style Cut & Hair Wash (₹150)" at bounding box center [87, 220] width 102 height 8
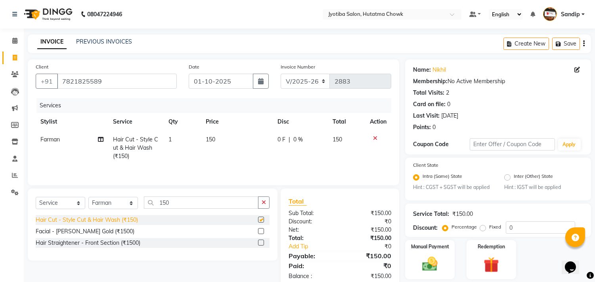
checkbox input "false"
click at [261, 205] on button "button" at bounding box center [263, 203] width 11 height 12
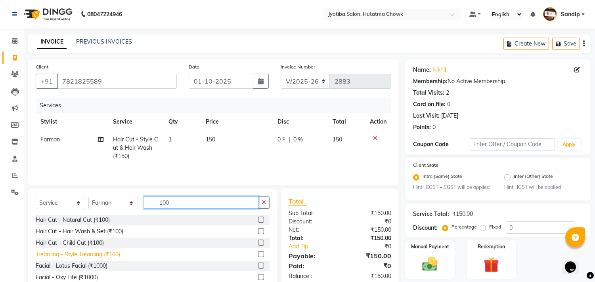
type input "100"
click at [98, 259] on div "Treaming - Style Treaming (₹100)" at bounding box center [78, 255] width 84 height 8
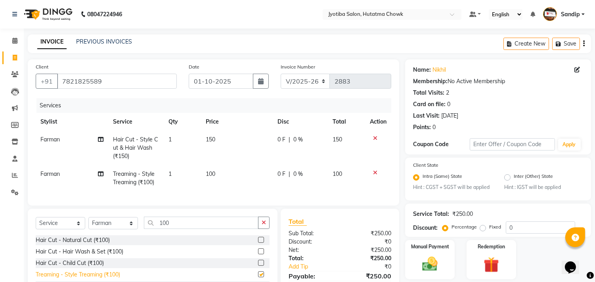
checkbox input "false"
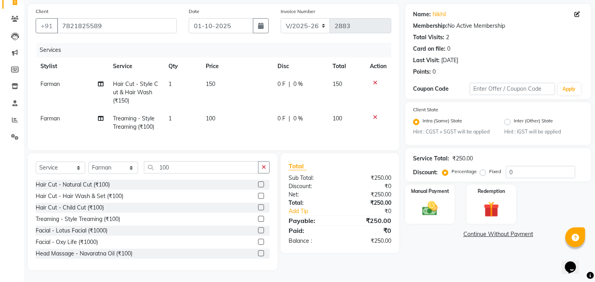
click at [477, 230] on link "Continue Without Payment" at bounding box center [498, 234] width 183 height 8
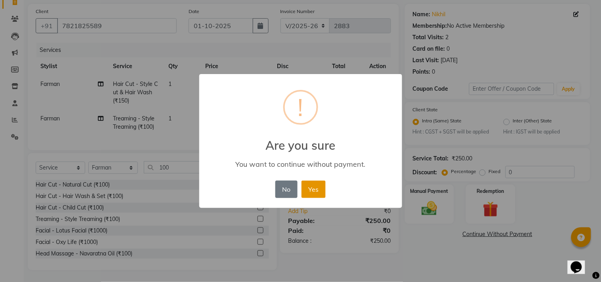
click at [311, 188] on button "Yes" at bounding box center [314, 189] width 24 height 17
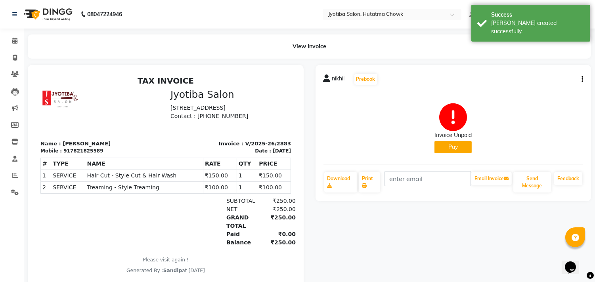
click at [457, 148] on button "Pay" at bounding box center [452, 147] width 37 height 12
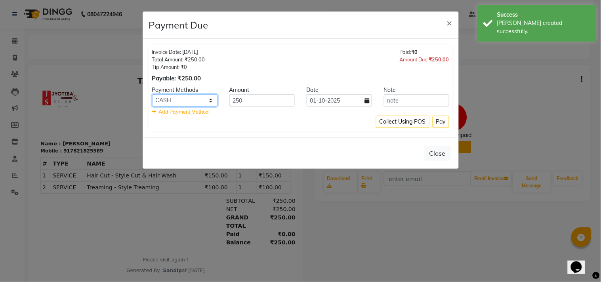
drag, startPoint x: 187, startPoint y: 98, endPoint x: 188, endPoint y: 103, distance: 5.6
click at [187, 98] on select "CASH ONLINE CARD" at bounding box center [184, 100] width 65 height 12
select select "3"
click at [152, 94] on select "CASH ONLINE CARD" at bounding box center [184, 100] width 65 height 12
click at [446, 115] on div "Add Payment Method" at bounding box center [300, 112] width 297 height 8
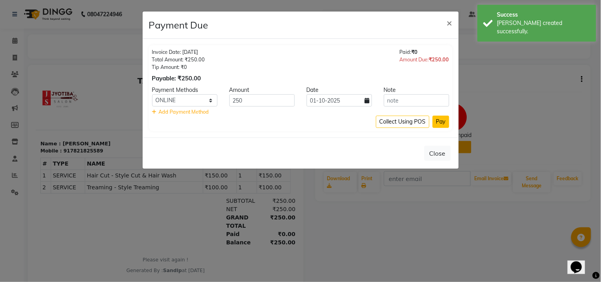
click at [441, 119] on button "Pay" at bounding box center [441, 122] width 17 height 12
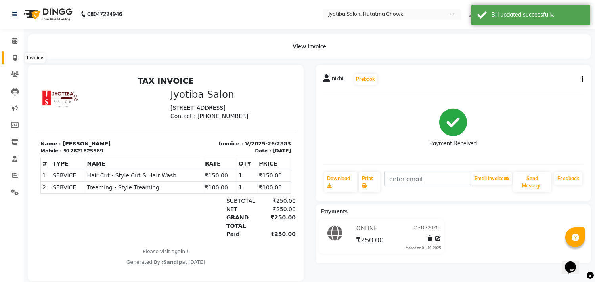
click at [12, 61] on span at bounding box center [15, 58] width 14 height 9
select select "556"
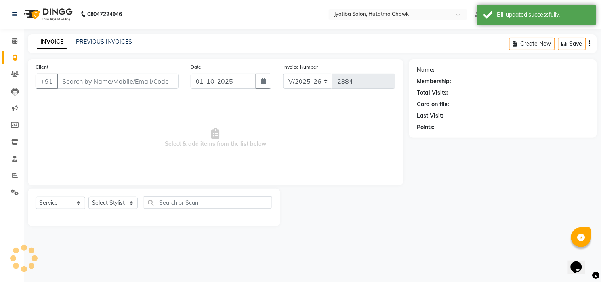
select select "membership"
click at [104, 40] on link "PREVIOUS INVOICES" at bounding box center [104, 41] width 56 height 7
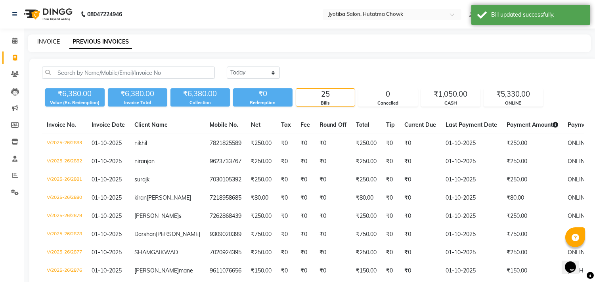
click at [48, 40] on link "INVOICE" at bounding box center [48, 41] width 23 height 7
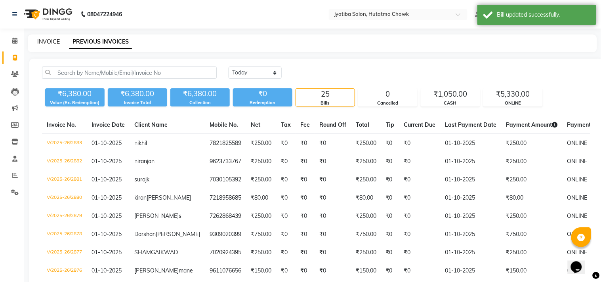
select select "556"
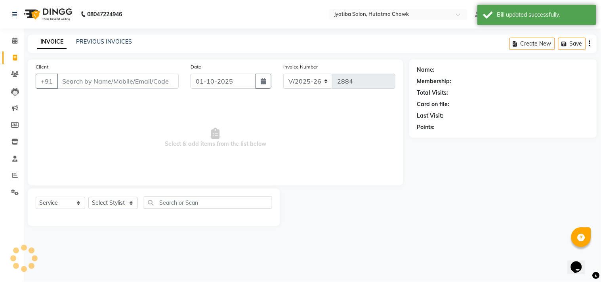
select select "membership"
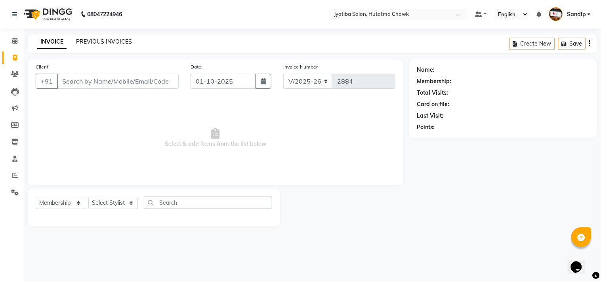
click at [103, 39] on link "PREVIOUS INVOICES" at bounding box center [104, 41] width 56 height 7
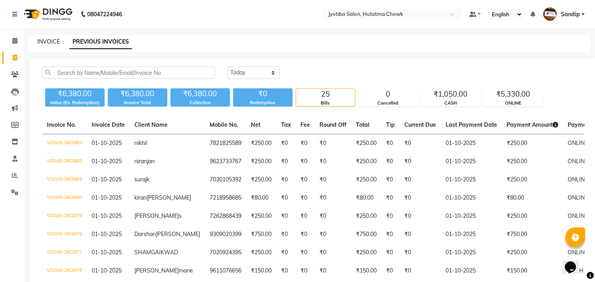
click at [49, 40] on link "INVOICE" at bounding box center [48, 41] width 23 height 7
select select "service"
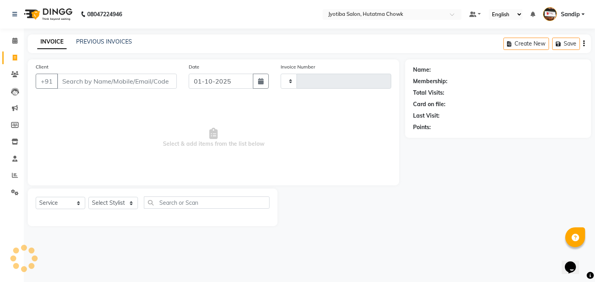
type input "2884"
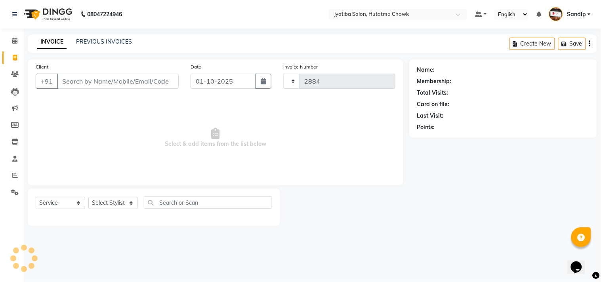
select select "556"
select select "membership"
click at [103, 43] on link "PREVIOUS INVOICES" at bounding box center [104, 41] width 56 height 7
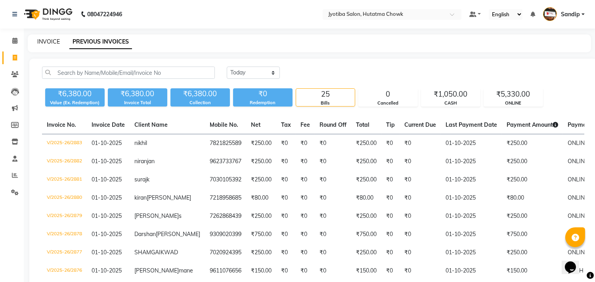
click at [48, 40] on link "INVOICE" at bounding box center [48, 41] width 23 height 7
select select "556"
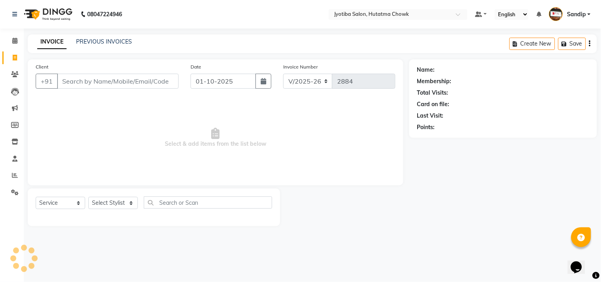
select select "membership"
click at [105, 40] on link "PREVIOUS INVOICES" at bounding box center [104, 41] width 56 height 7
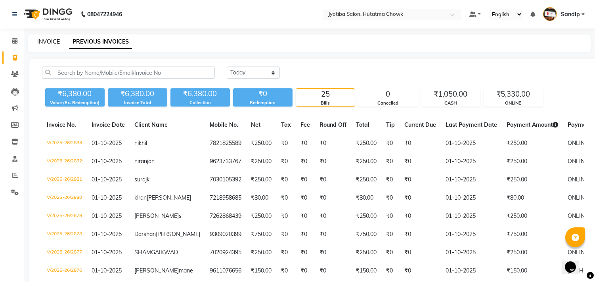
click at [50, 41] on link "INVOICE" at bounding box center [48, 41] width 23 height 7
select select "556"
select select "service"
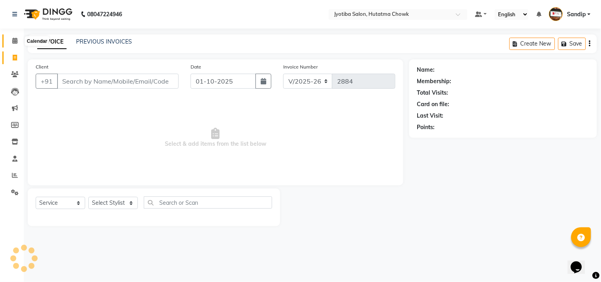
click at [13, 44] on icon at bounding box center [14, 41] width 5 height 6
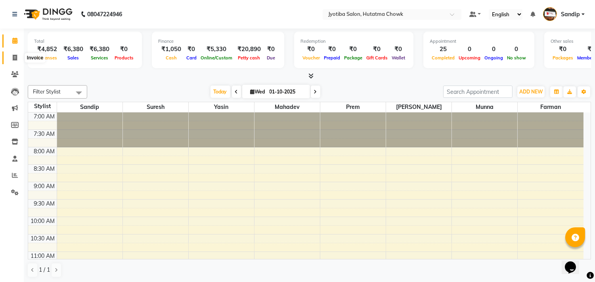
click at [13, 61] on icon at bounding box center [15, 58] width 4 height 6
select select "service"
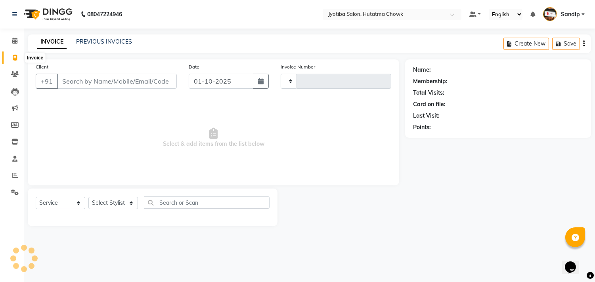
type input "2884"
select select "556"
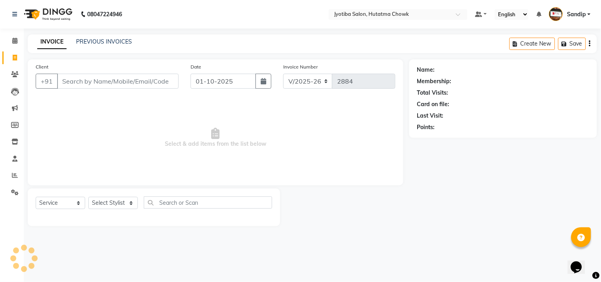
select select "membership"
click at [104, 40] on link "PREVIOUS INVOICES" at bounding box center [104, 41] width 56 height 7
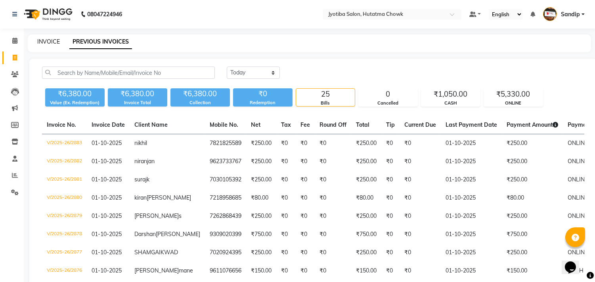
click at [48, 40] on link "INVOICE" at bounding box center [48, 41] width 23 height 7
select select "service"
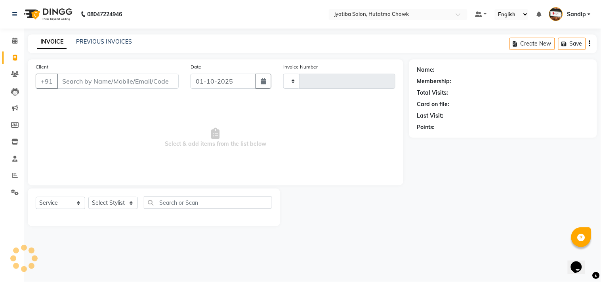
type input "2884"
select select "556"
select select "membership"
click at [104, 40] on link "PREVIOUS INVOICES" at bounding box center [104, 41] width 56 height 7
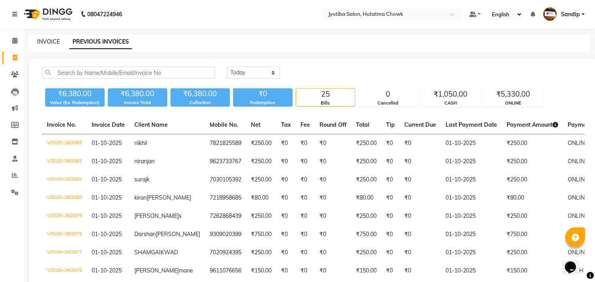
click at [49, 40] on link "INVOICE" at bounding box center [48, 41] width 23 height 7
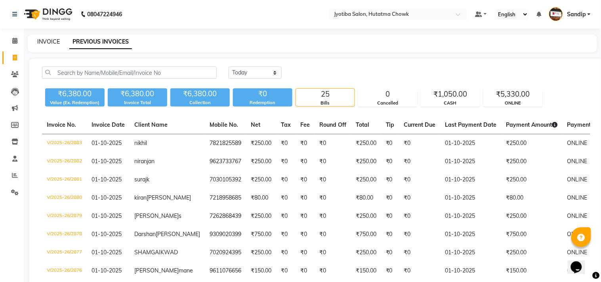
select select "556"
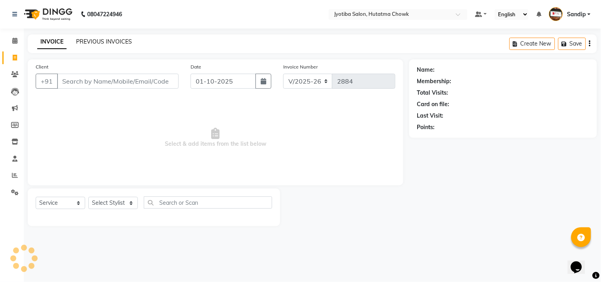
select select "membership"
click at [102, 40] on link "PREVIOUS INVOICES" at bounding box center [104, 41] width 56 height 7
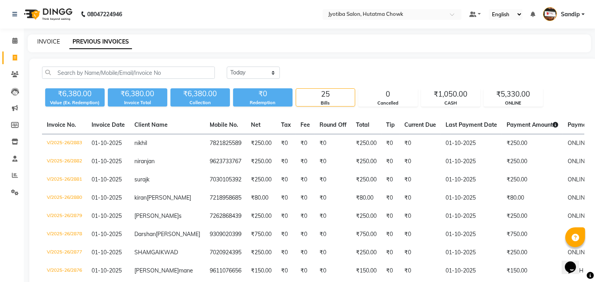
click at [48, 40] on link "INVOICE" at bounding box center [48, 41] width 23 height 7
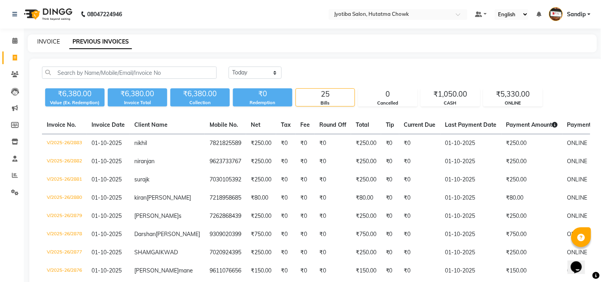
select select "556"
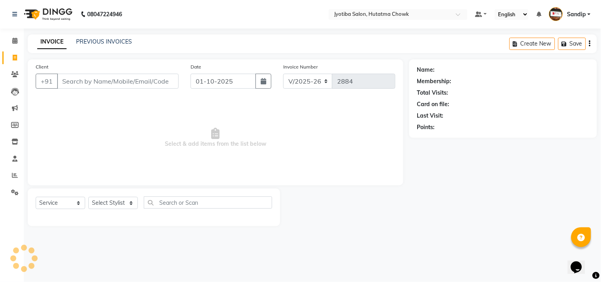
select select "membership"
click at [13, 44] on icon at bounding box center [14, 41] width 5 height 6
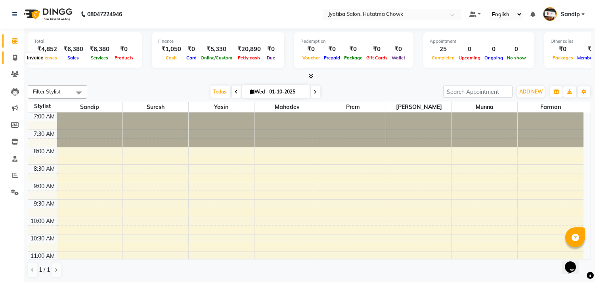
click at [13, 61] on span at bounding box center [15, 58] width 14 height 9
select select "556"
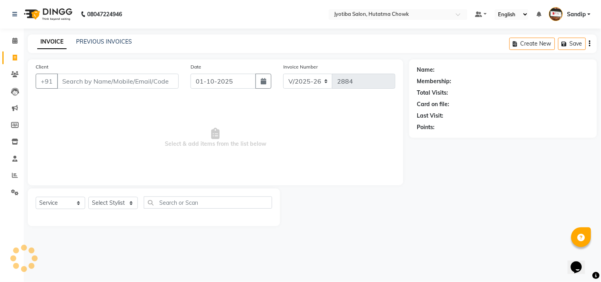
select select "membership"
click at [104, 40] on link "PREVIOUS INVOICES" at bounding box center [104, 41] width 56 height 7
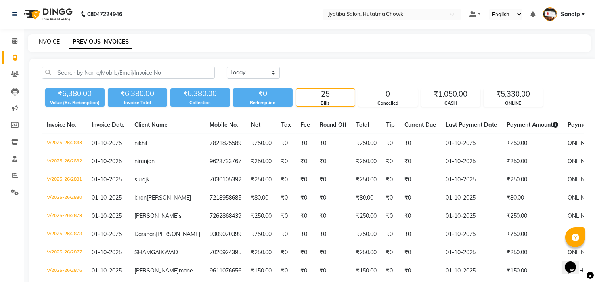
click at [48, 39] on link "INVOICE" at bounding box center [48, 41] width 23 height 7
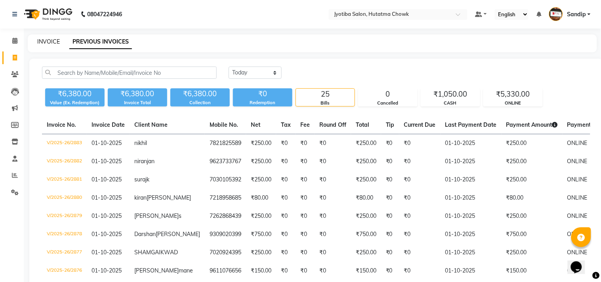
select select "556"
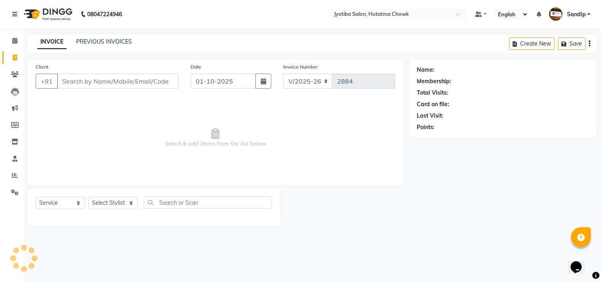
select select "membership"
click at [103, 41] on link "PREVIOUS INVOICES" at bounding box center [104, 41] width 56 height 7
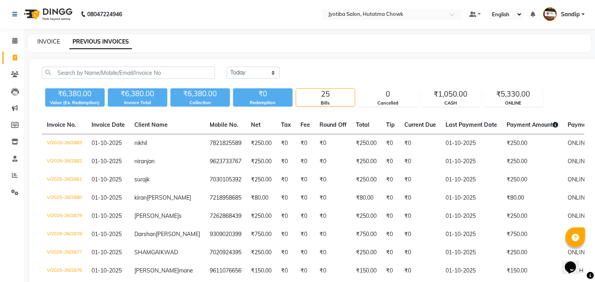
click at [48, 40] on link "INVOICE" at bounding box center [48, 41] width 23 height 7
select select "service"
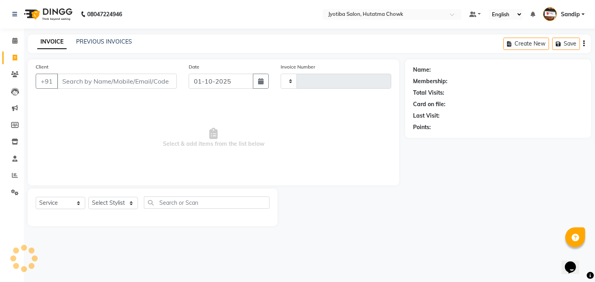
type input "2884"
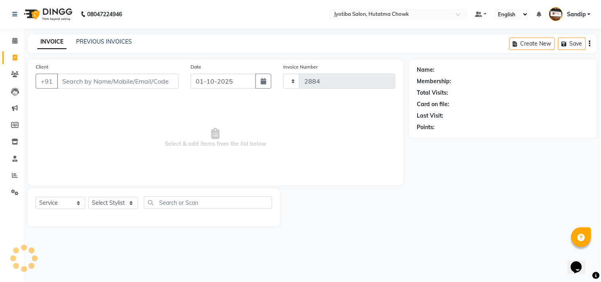
select select "556"
select select "membership"
click at [103, 39] on link "PREVIOUS INVOICES" at bounding box center [104, 41] width 56 height 7
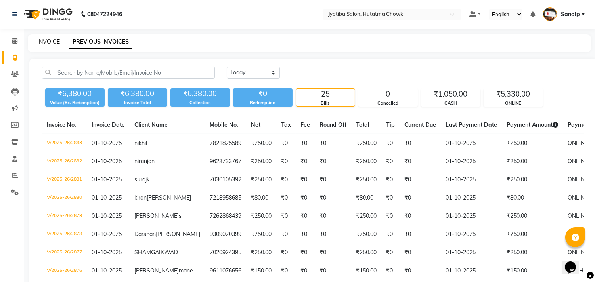
click at [49, 40] on link "INVOICE" at bounding box center [48, 41] width 23 height 7
select select "service"
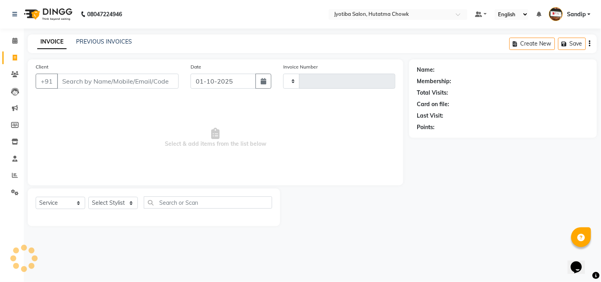
type input "2884"
select select "556"
select select "membership"
click at [49, 40] on link "INVOICE" at bounding box center [51, 42] width 29 height 14
click at [103, 41] on link "PREVIOUS INVOICES" at bounding box center [104, 41] width 56 height 7
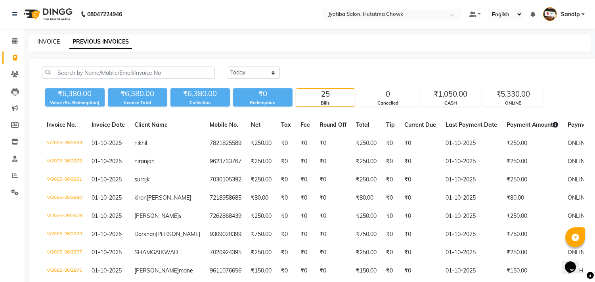
click at [47, 40] on link "INVOICE" at bounding box center [48, 41] width 23 height 7
select select "556"
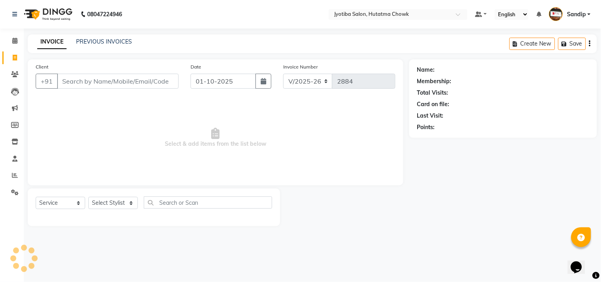
select select "membership"
click at [102, 42] on link "PREVIOUS INVOICES" at bounding box center [104, 41] width 56 height 7
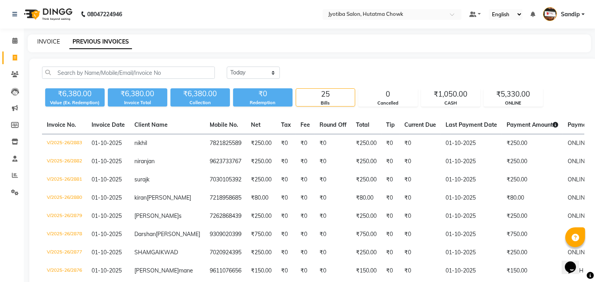
click at [48, 40] on link "INVOICE" at bounding box center [48, 41] width 23 height 7
select select "556"
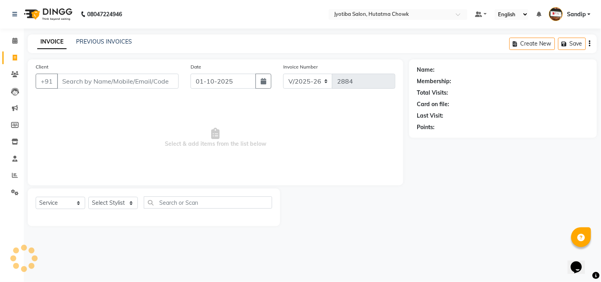
select select "membership"
click at [13, 44] on icon at bounding box center [14, 41] width 5 height 6
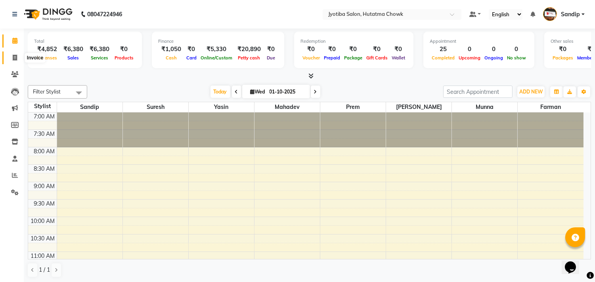
click at [13, 61] on icon at bounding box center [15, 58] width 4 height 6
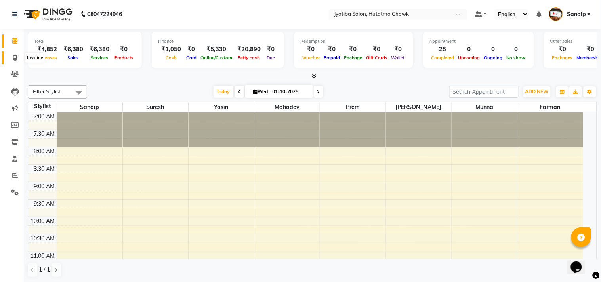
select select "556"
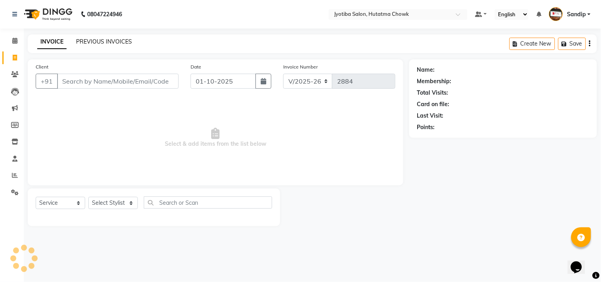
select select "membership"
click at [102, 41] on link "PREVIOUS INVOICES" at bounding box center [104, 41] width 56 height 7
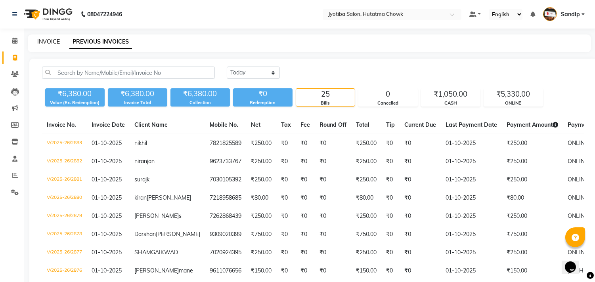
click at [49, 40] on link "INVOICE" at bounding box center [48, 41] width 23 height 7
select select "556"
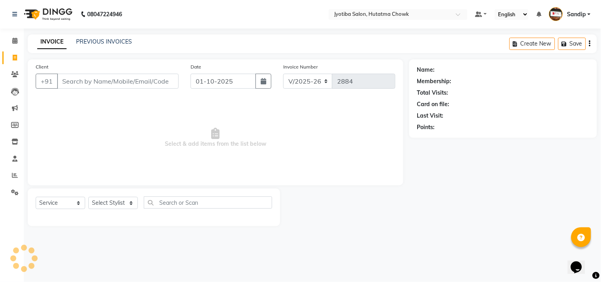
select select "membership"
click at [103, 40] on link "PREVIOUS INVOICES" at bounding box center [104, 41] width 56 height 7
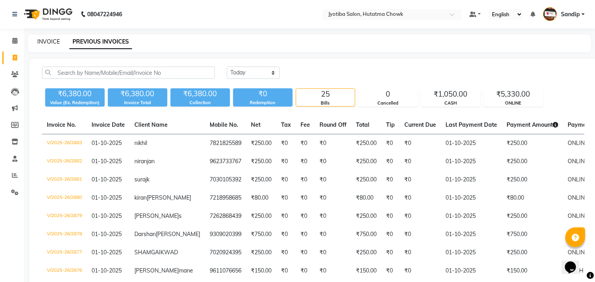
click at [48, 39] on link "INVOICE" at bounding box center [48, 41] width 23 height 7
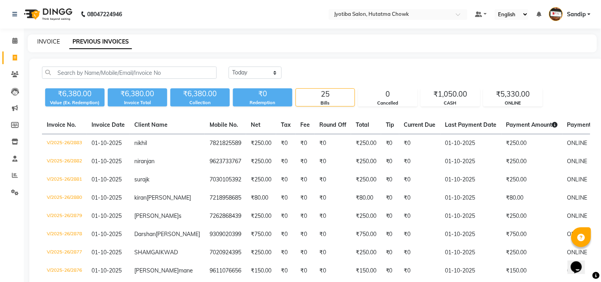
select select "556"
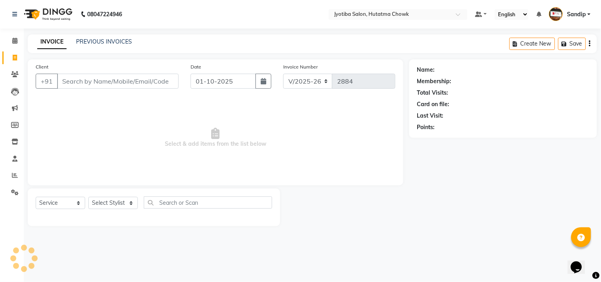
select select "membership"
click at [14, 44] on icon at bounding box center [14, 41] width 5 height 6
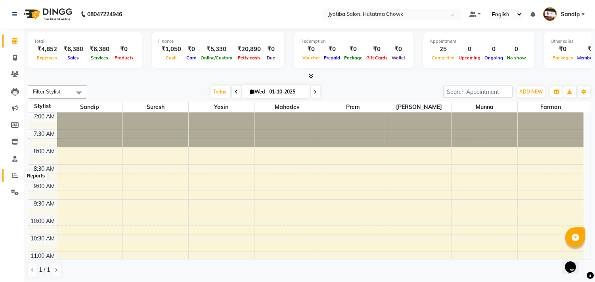
click at [13, 176] on icon at bounding box center [15, 175] width 6 height 6
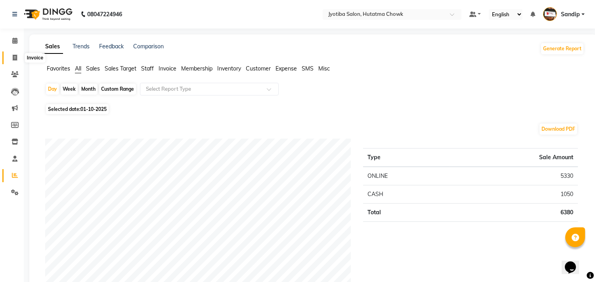
click at [13, 60] on icon at bounding box center [15, 58] width 4 height 6
select select "service"
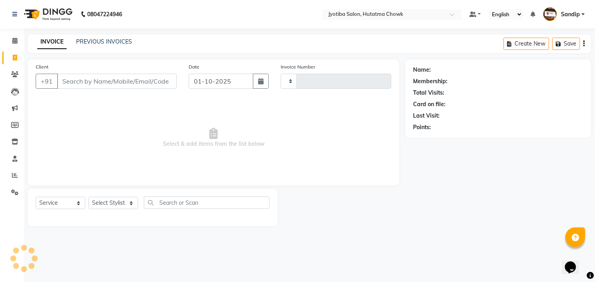
type input "2884"
select select "556"
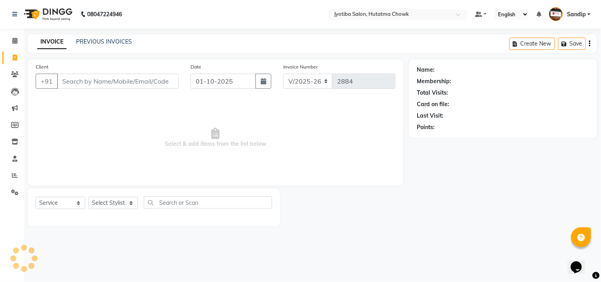
select select "membership"
click at [13, 44] on icon at bounding box center [14, 41] width 5 height 6
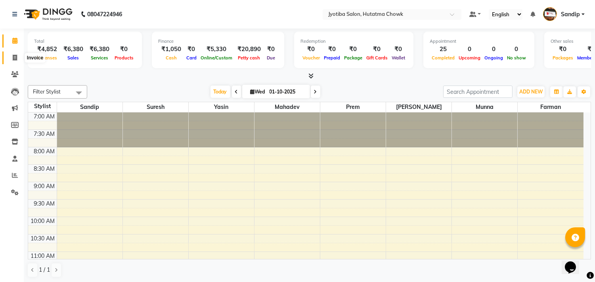
click at [13, 60] on icon at bounding box center [15, 58] width 4 height 6
select select "556"
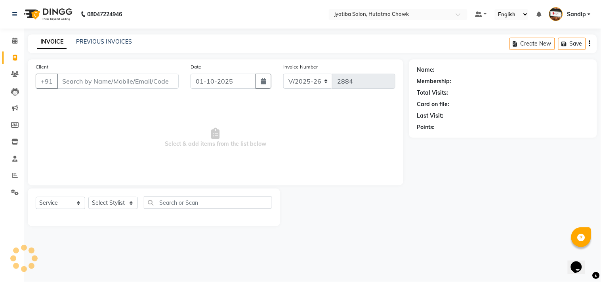
select select "membership"
click at [13, 78] on span at bounding box center [15, 74] width 14 height 9
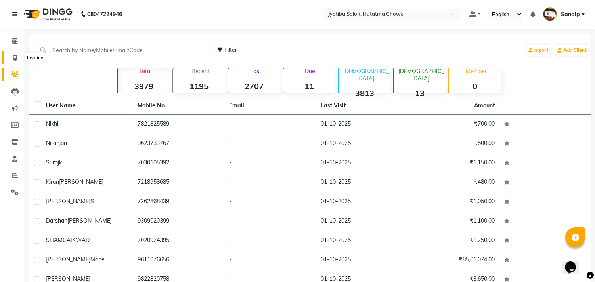
click at [13, 61] on icon at bounding box center [15, 58] width 4 height 6
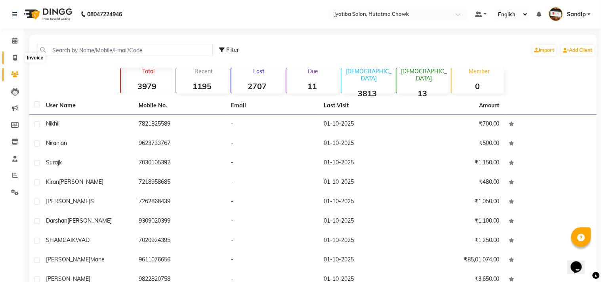
select select "service"
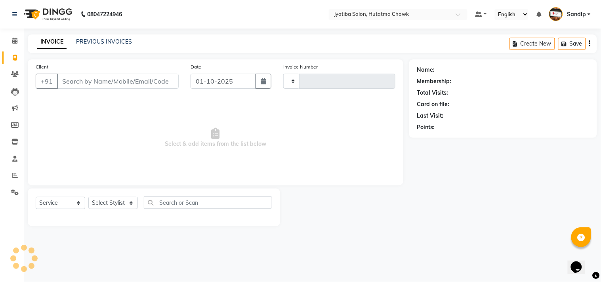
type input "2884"
select select "556"
select select "membership"
click at [103, 41] on link "PREVIOUS INVOICES" at bounding box center [104, 41] width 56 height 7
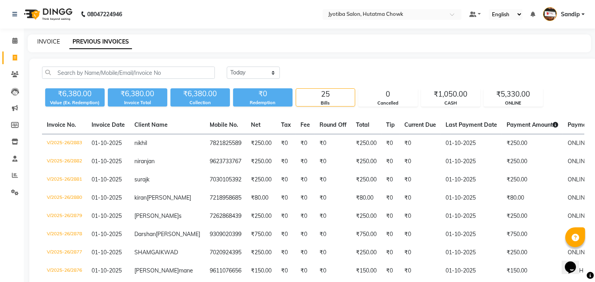
click at [48, 40] on link "INVOICE" at bounding box center [48, 41] width 23 height 7
select select "service"
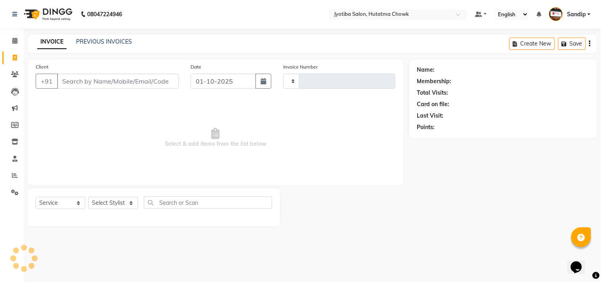
type input "2884"
select select "membership"
select select "556"
click at [103, 40] on link "PREVIOUS INVOICES" at bounding box center [104, 41] width 56 height 7
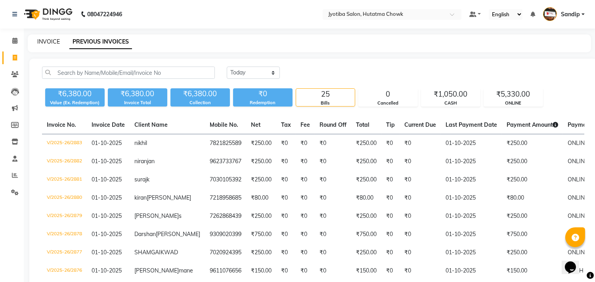
click at [48, 40] on link "INVOICE" at bounding box center [48, 41] width 23 height 7
select select "556"
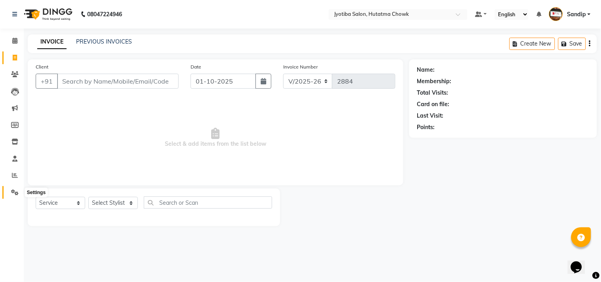
select select "membership"
click at [13, 194] on icon at bounding box center [15, 192] width 8 height 6
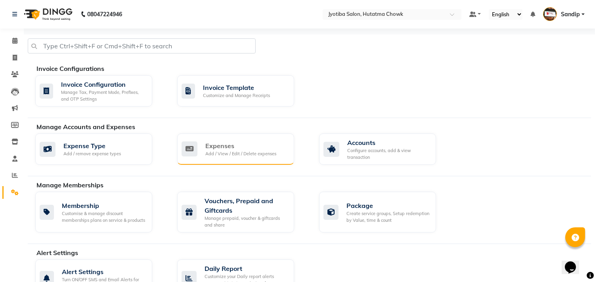
click at [262, 147] on div "Expenses" at bounding box center [240, 146] width 71 height 10
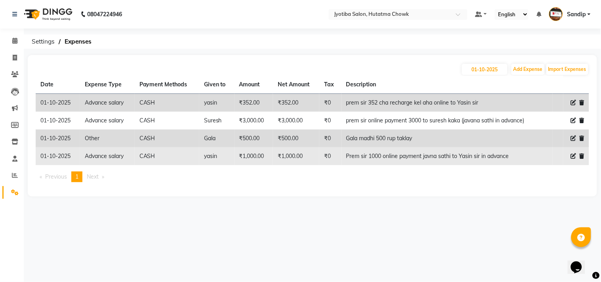
click at [176, 149] on td "CASH" at bounding box center [167, 156] width 65 height 18
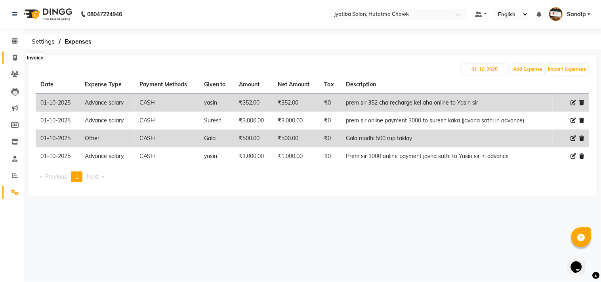
click at [13, 61] on icon at bounding box center [15, 58] width 4 height 6
select select "556"
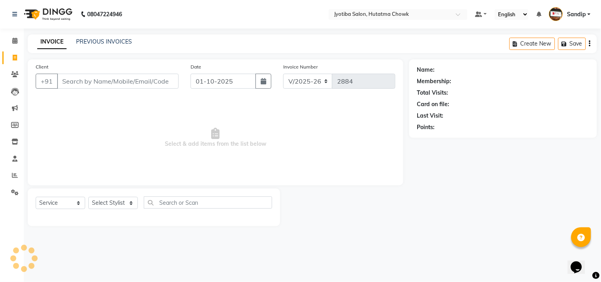
select select "membership"
click at [104, 38] on link "PREVIOUS INVOICES" at bounding box center [104, 41] width 56 height 7
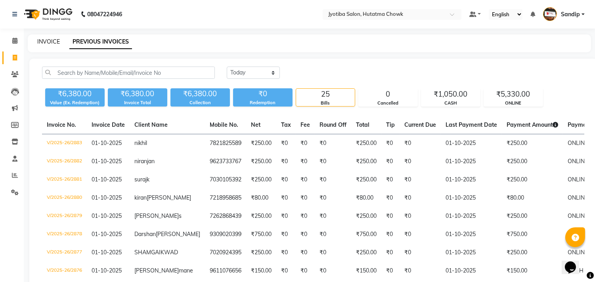
click at [48, 40] on link "INVOICE" at bounding box center [48, 41] width 23 height 7
select select "556"
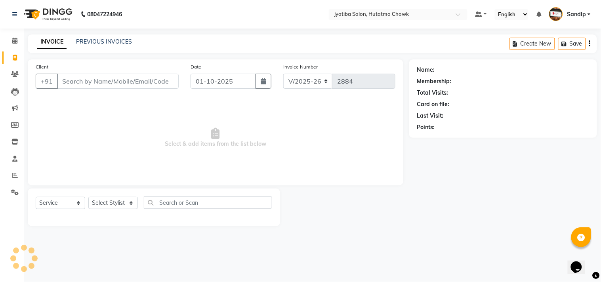
select select "membership"
click at [105, 40] on link "PREVIOUS INVOICES" at bounding box center [104, 41] width 56 height 7
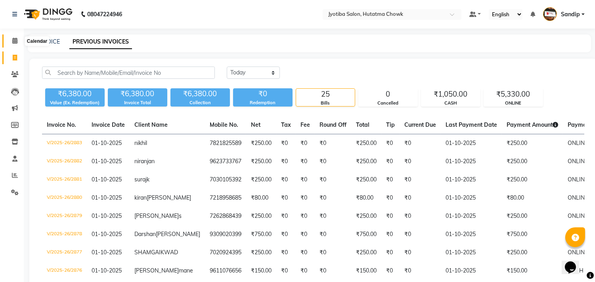
click at [13, 44] on icon at bounding box center [14, 41] width 5 height 6
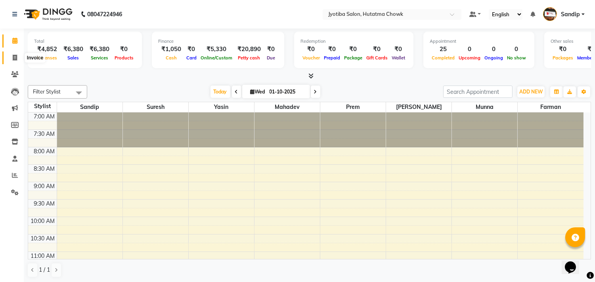
click at [13, 61] on icon at bounding box center [15, 58] width 4 height 6
select select "556"
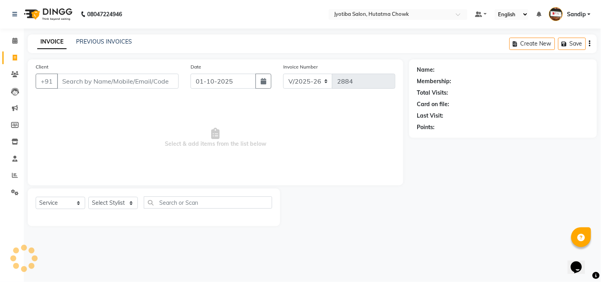
select select "membership"
click at [104, 40] on link "PREVIOUS INVOICES" at bounding box center [104, 41] width 56 height 7
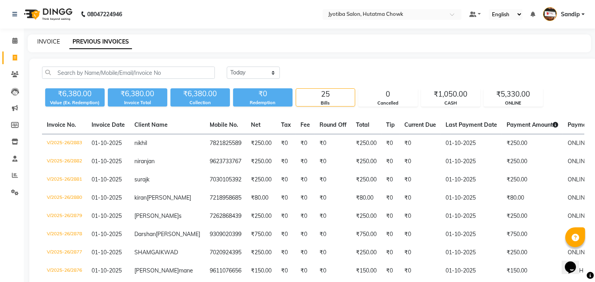
click at [49, 40] on link "INVOICE" at bounding box center [48, 41] width 23 height 7
select select "556"
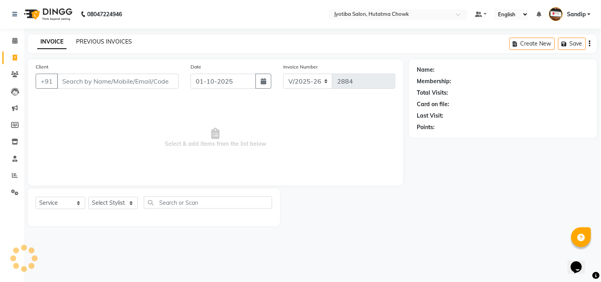
select select "membership"
click at [103, 40] on link "PREVIOUS INVOICES" at bounding box center [104, 41] width 56 height 7
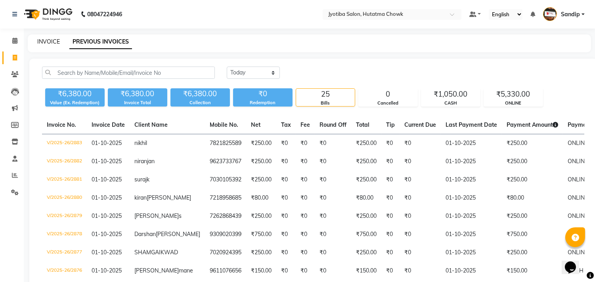
click at [48, 40] on link "INVOICE" at bounding box center [48, 41] width 23 height 7
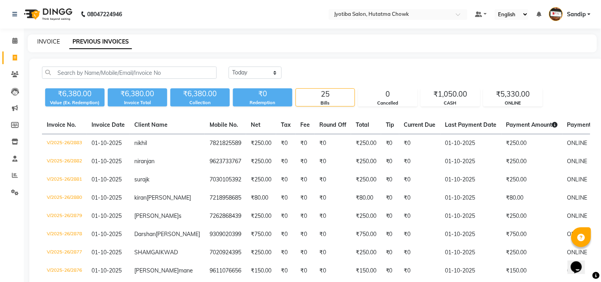
select select "556"
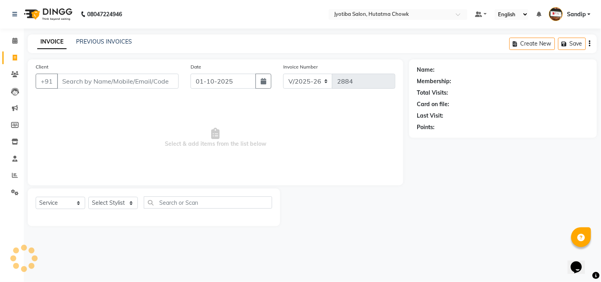
select select "membership"
click at [13, 44] on icon at bounding box center [14, 41] width 5 height 6
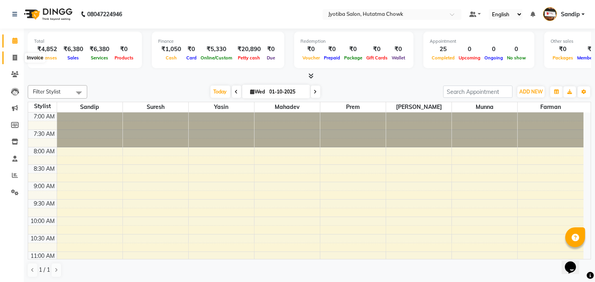
click at [13, 61] on icon at bounding box center [15, 58] width 4 height 6
select select "service"
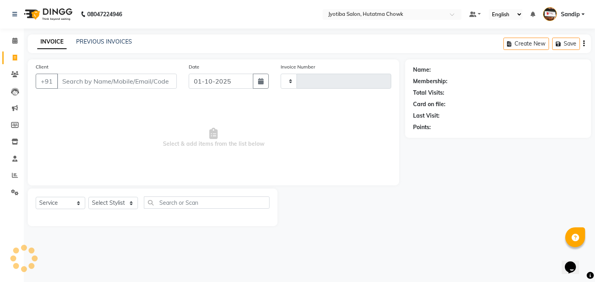
type input "2884"
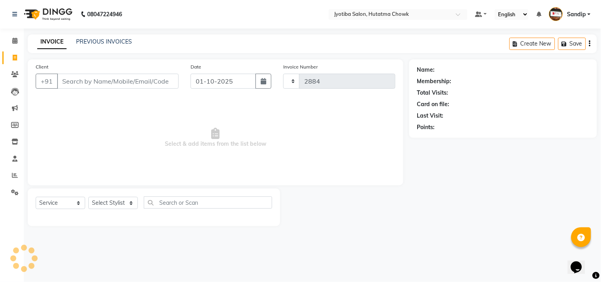
select select "556"
select select "membership"
click at [104, 40] on link "PREVIOUS INVOICES" at bounding box center [104, 41] width 56 height 7
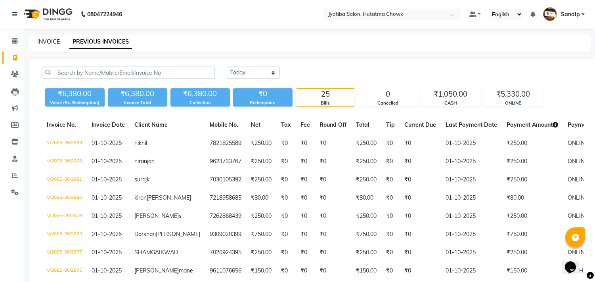
click at [48, 40] on link "INVOICE" at bounding box center [48, 41] width 23 height 7
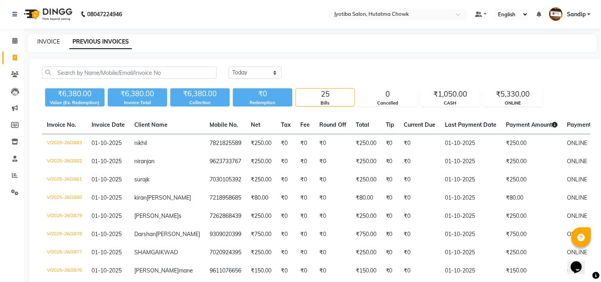
select select "556"
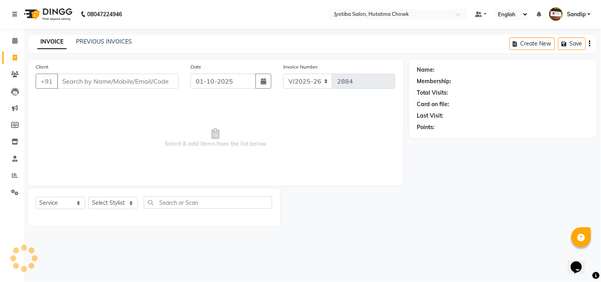
select select "membership"
click at [104, 40] on link "PREVIOUS INVOICES" at bounding box center [104, 41] width 56 height 7
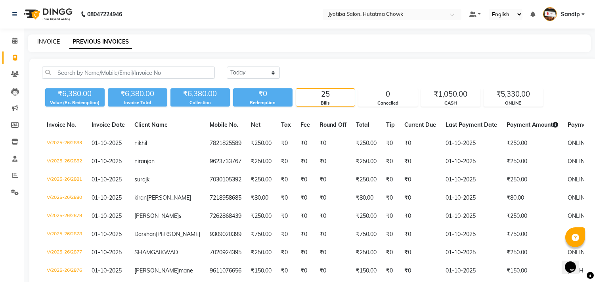
click at [47, 40] on link "INVOICE" at bounding box center [48, 41] width 23 height 7
select select "556"
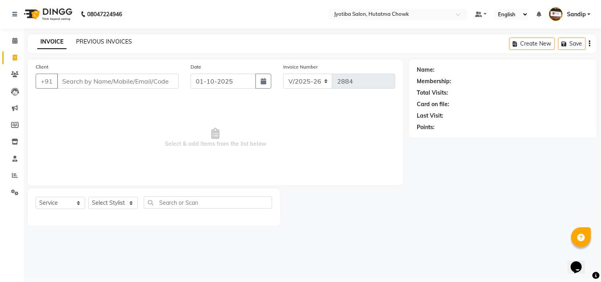
select select "membership"
click at [104, 40] on link "PREVIOUS INVOICES" at bounding box center [104, 41] width 56 height 7
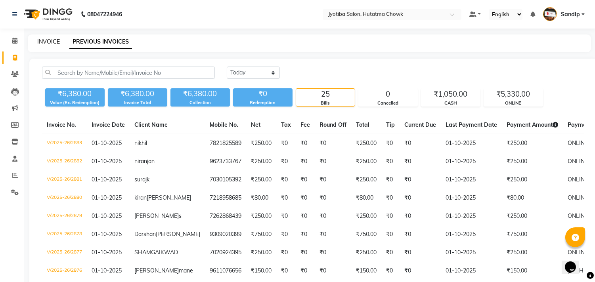
click at [48, 40] on link "INVOICE" at bounding box center [48, 41] width 23 height 7
select select "service"
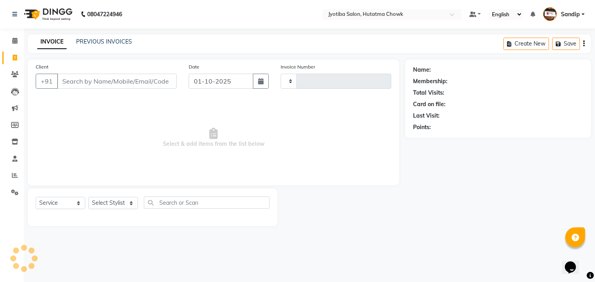
type input "2884"
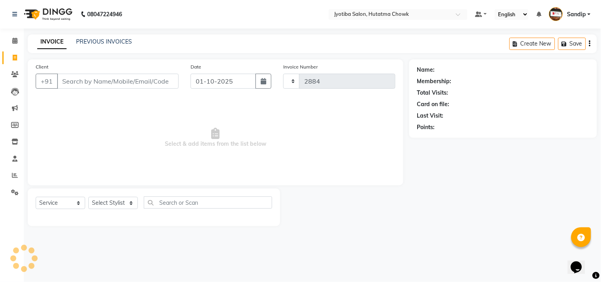
select select "556"
select select "membership"
click at [103, 40] on link "PREVIOUS INVOICES" at bounding box center [104, 41] width 56 height 7
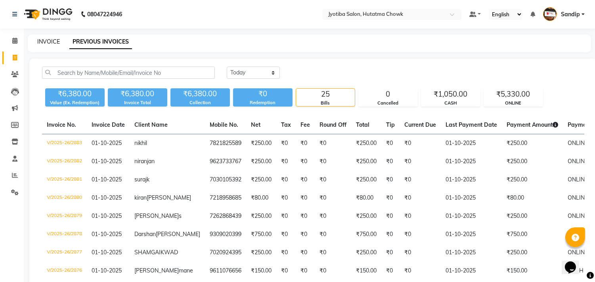
click at [49, 39] on link "INVOICE" at bounding box center [48, 41] width 23 height 7
select select "556"
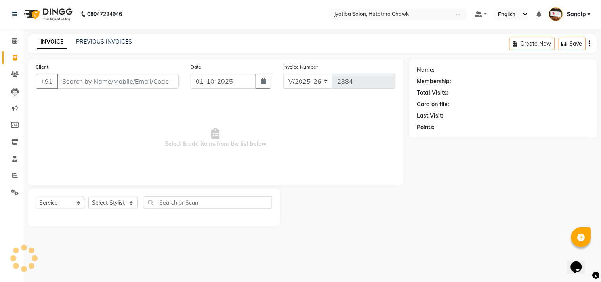
select select "membership"
click at [49, 40] on link "INVOICE" at bounding box center [51, 42] width 29 height 14
select select "service"
type input "2884"
select select "en"
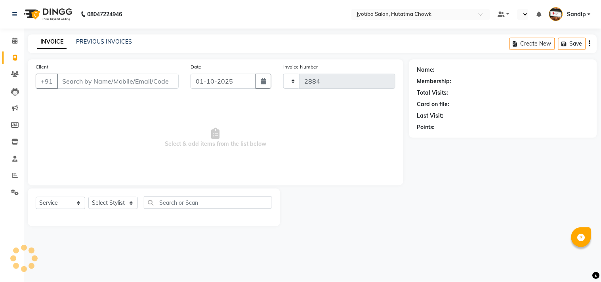
select select "556"
select select "membership"
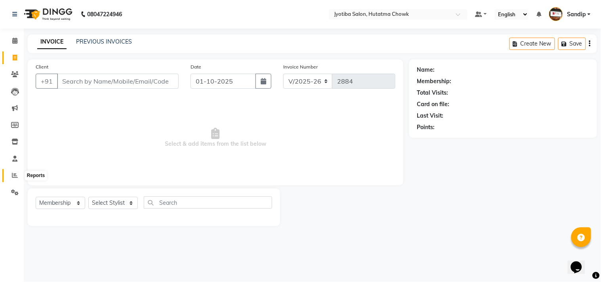
click at [13, 174] on icon at bounding box center [15, 175] width 6 height 6
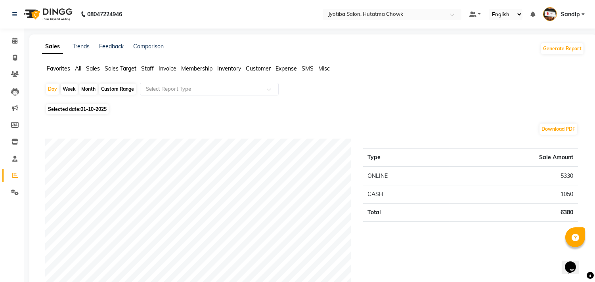
click at [286, 67] on span "Expense" at bounding box center [286, 68] width 21 height 7
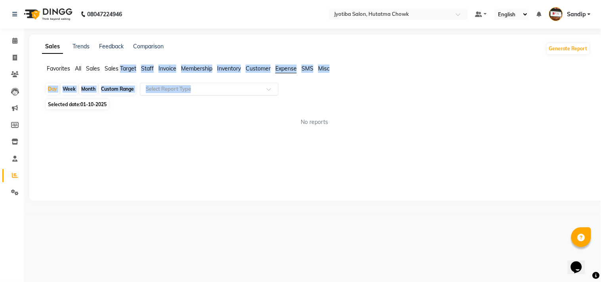
drag, startPoint x: 286, startPoint y: 67, endPoint x: 231, endPoint y: 92, distance: 60.2
click at [231, 92] on app-reports "Favorites All Sales Sales Target Staff Invoice Membership Inventory Customer Ex…" at bounding box center [316, 99] width 558 height 68
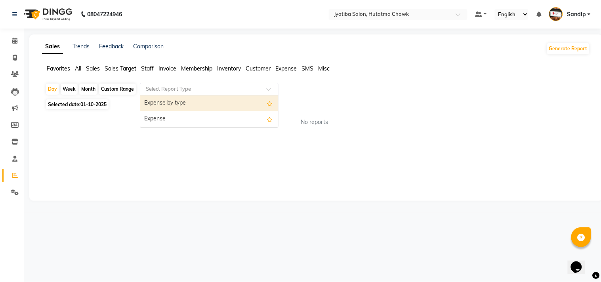
click at [231, 92] on input "text" at bounding box center [201, 89] width 114 height 8
click at [378, 86] on div "Day Week Month Custom Range Select Report Type Expense by type Expense" at bounding box center [316, 90] width 542 height 14
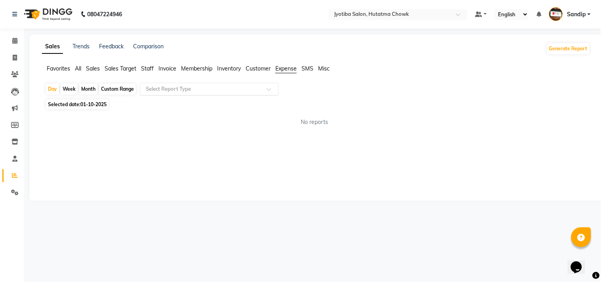
click at [231, 92] on input "text" at bounding box center [201, 89] width 114 height 8
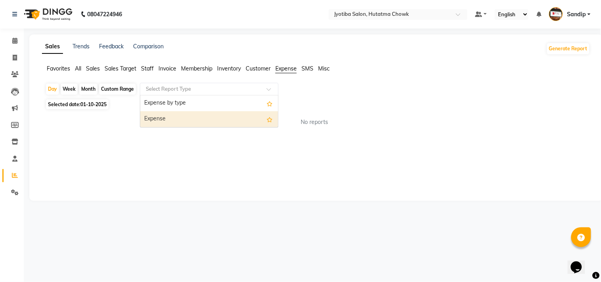
click at [232, 121] on div "Expense" at bounding box center [209, 119] width 138 height 16
select select "filtered_report"
select select "pdf"
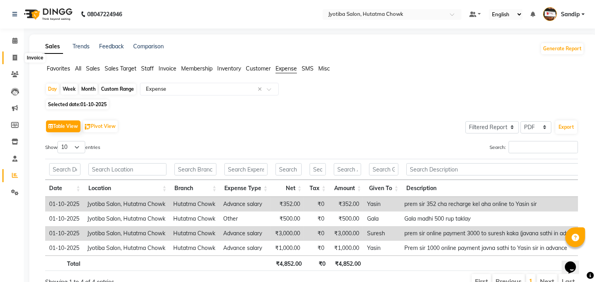
click at [13, 61] on icon at bounding box center [15, 58] width 4 height 6
select select "556"
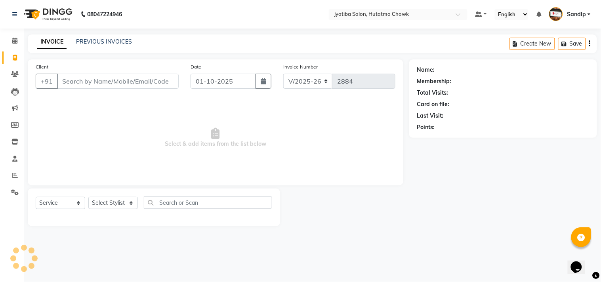
select select "membership"
click at [12, 44] on icon at bounding box center [14, 41] width 5 height 6
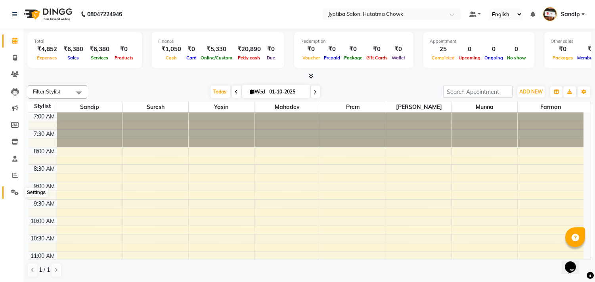
click at [14, 190] on icon at bounding box center [15, 192] width 8 height 6
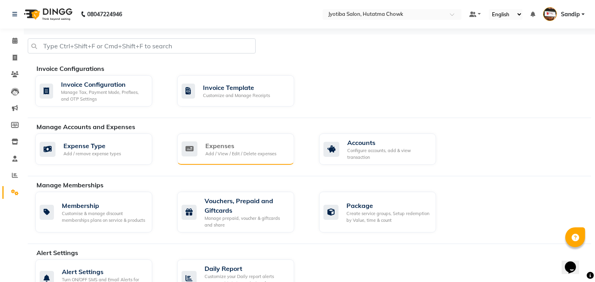
click at [268, 141] on div "Expenses" at bounding box center [240, 146] width 71 height 10
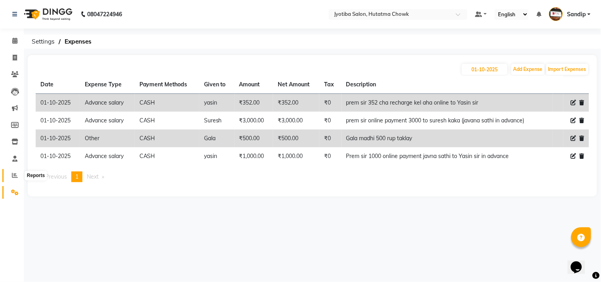
click at [14, 176] on icon at bounding box center [15, 175] width 6 height 6
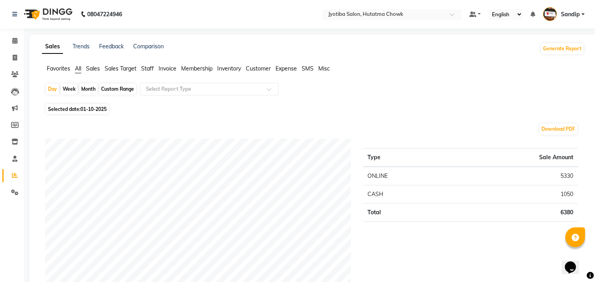
click at [147, 71] on span "Staff" at bounding box center [147, 68] width 13 height 7
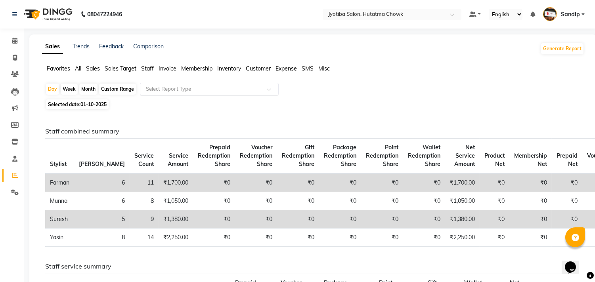
click at [172, 90] on input "text" at bounding box center [201, 89] width 114 height 8
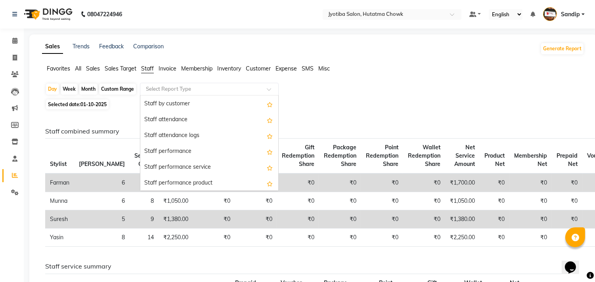
scroll to position [79, 0]
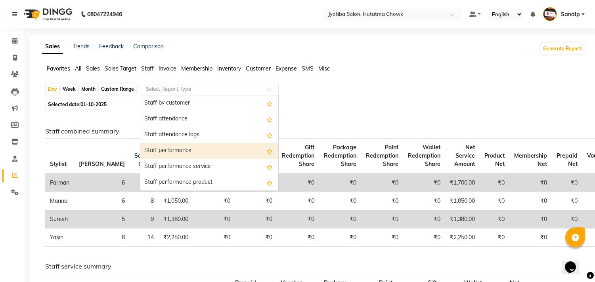
click at [206, 157] on div "Staff performance" at bounding box center [209, 151] width 138 height 16
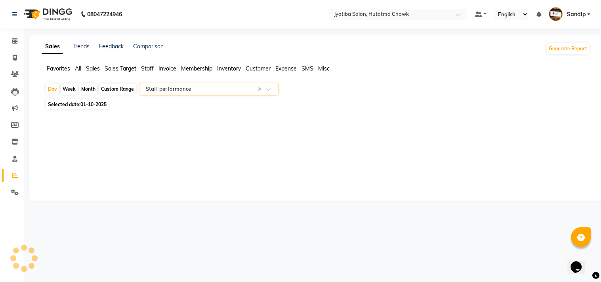
select select "filtered_report"
select select "pdf"
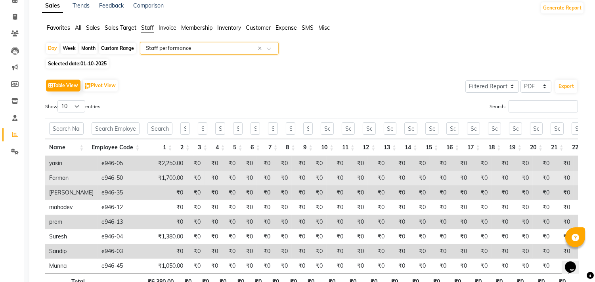
scroll to position [0, 0]
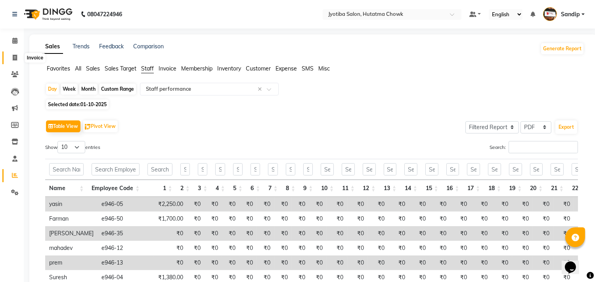
click at [13, 61] on icon at bounding box center [15, 58] width 4 height 6
select select "556"
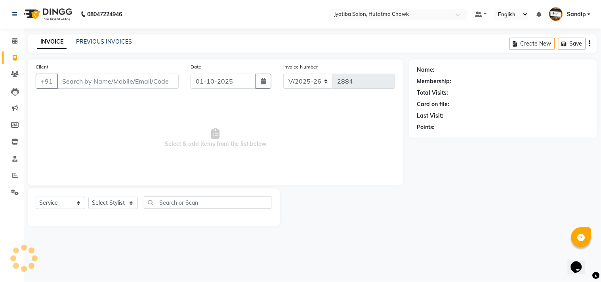
select select "membership"
click at [103, 38] on link "PREVIOUS INVOICES" at bounding box center [104, 41] width 56 height 7
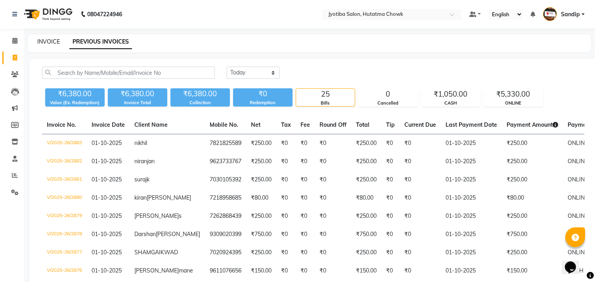
click at [48, 40] on link "INVOICE" at bounding box center [48, 41] width 23 height 7
select select "556"
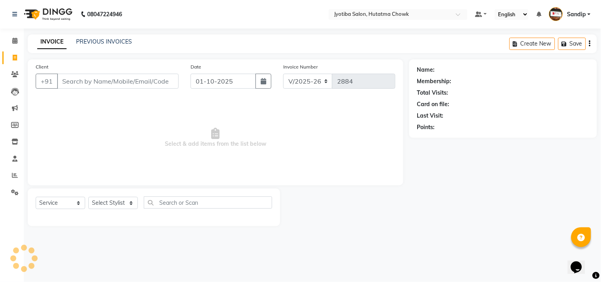
select select "membership"
click at [12, 44] on icon at bounding box center [14, 41] width 5 height 6
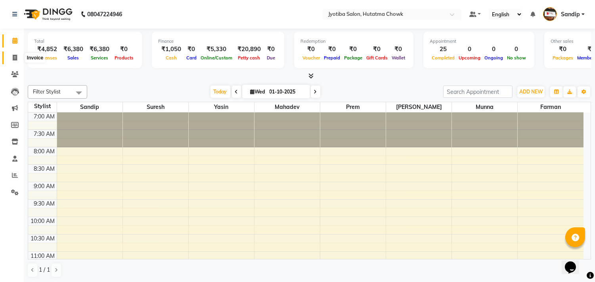
click at [12, 61] on span at bounding box center [15, 58] width 14 height 9
select select "556"
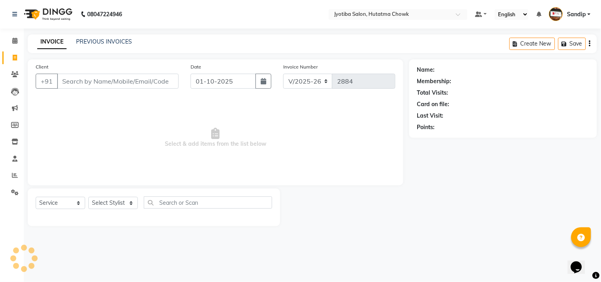
select select "membership"
click at [104, 40] on link "PREVIOUS INVOICES" at bounding box center [104, 41] width 56 height 7
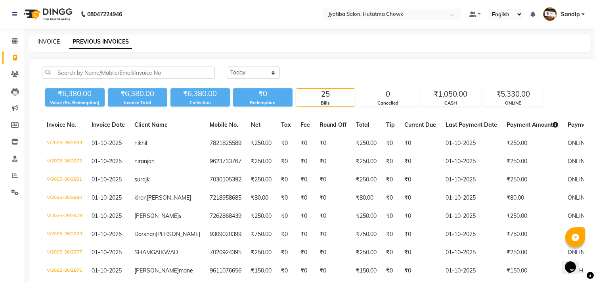
click at [47, 39] on link "INVOICE" at bounding box center [48, 41] width 23 height 7
select select "556"
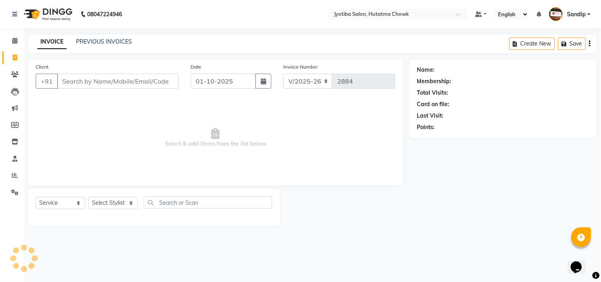
select select "membership"
click at [13, 44] on span at bounding box center [15, 40] width 14 height 9
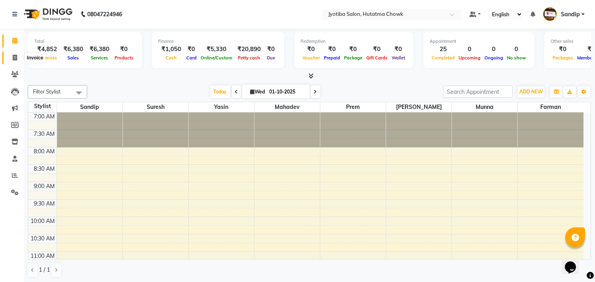
click at [13, 61] on span at bounding box center [15, 58] width 14 height 9
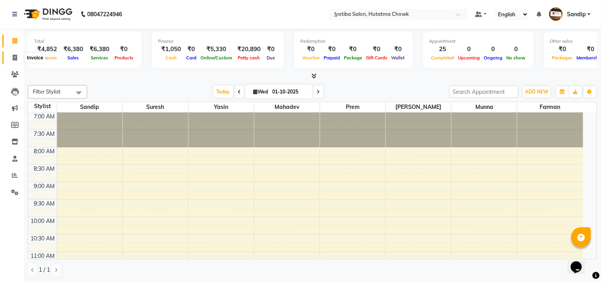
select select "556"
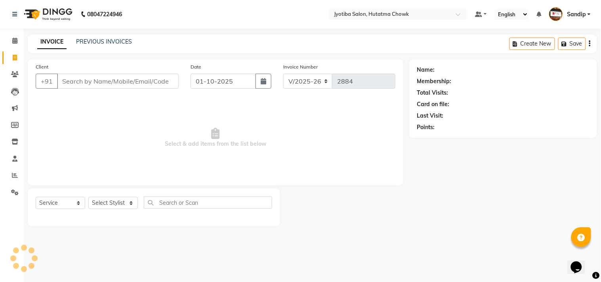
select select "membership"
click at [103, 40] on link "PREVIOUS INVOICES" at bounding box center [104, 41] width 56 height 7
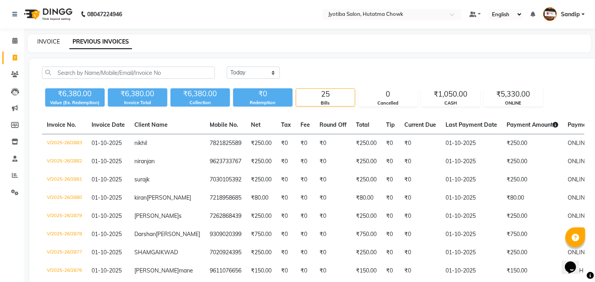
click at [49, 40] on link "INVOICE" at bounding box center [48, 41] width 23 height 7
select select "556"
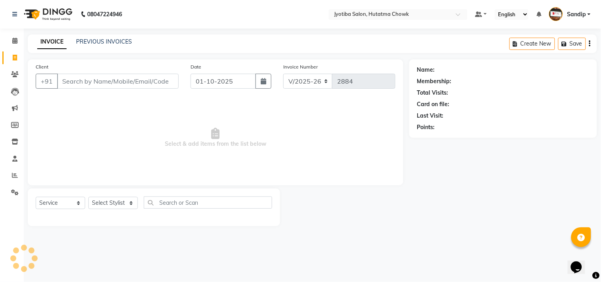
select select "membership"
click at [103, 40] on link "PREVIOUS INVOICES" at bounding box center [104, 41] width 56 height 7
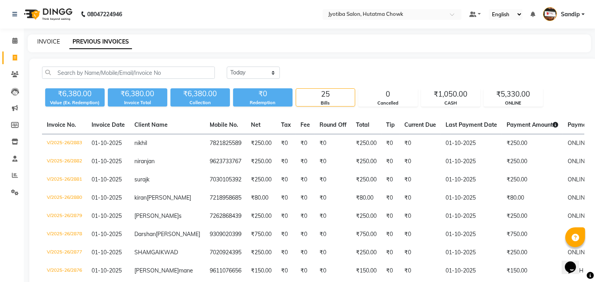
click at [48, 39] on link "INVOICE" at bounding box center [48, 41] width 23 height 7
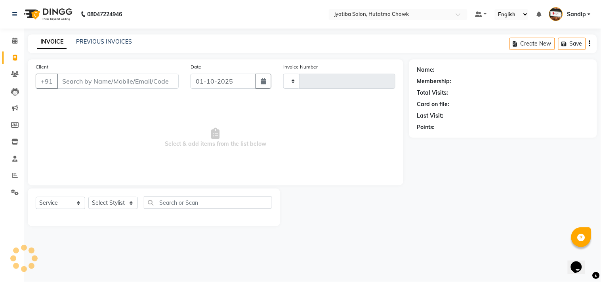
select select "membership"
type input "2884"
select select "556"
click at [103, 40] on link "PREVIOUS INVOICES" at bounding box center [104, 41] width 56 height 7
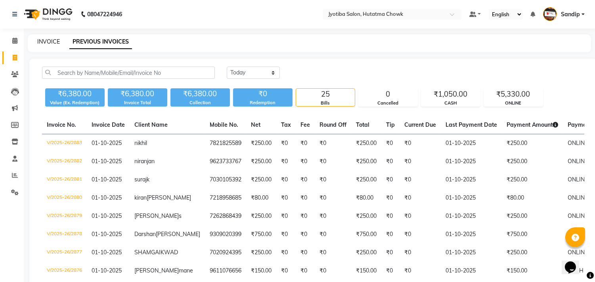
click at [48, 40] on link "INVOICE" at bounding box center [48, 41] width 23 height 7
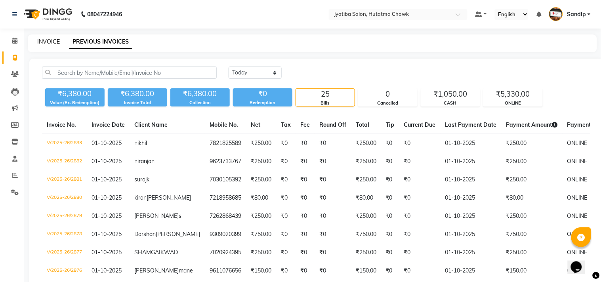
select select "556"
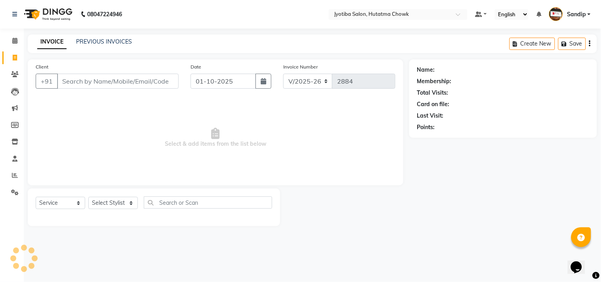
select select "membership"
click at [103, 41] on link "PREVIOUS INVOICES" at bounding box center [104, 41] width 56 height 7
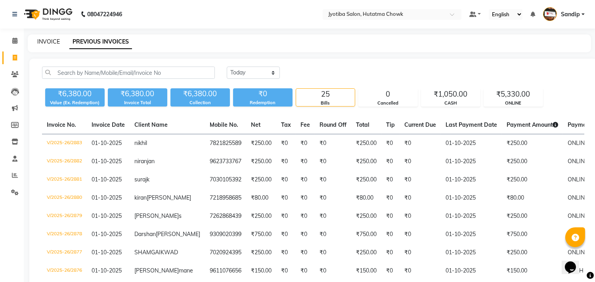
click at [46, 40] on link "INVOICE" at bounding box center [48, 41] width 23 height 7
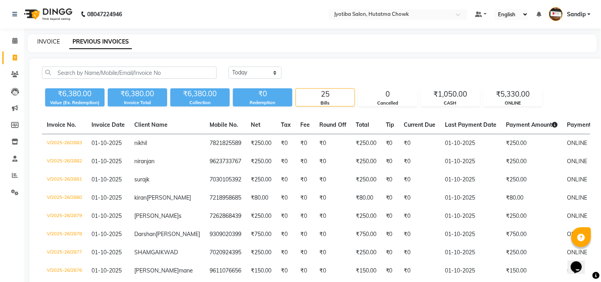
select select "556"
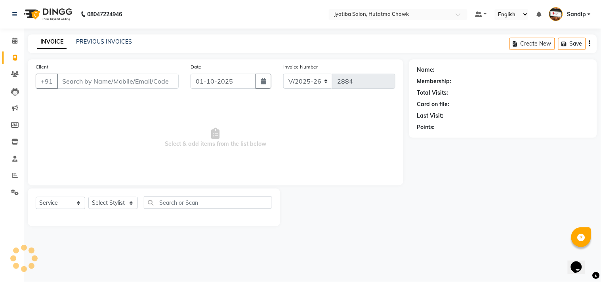
select select "membership"
click at [12, 193] on icon at bounding box center [15, 192] width 8 height 6
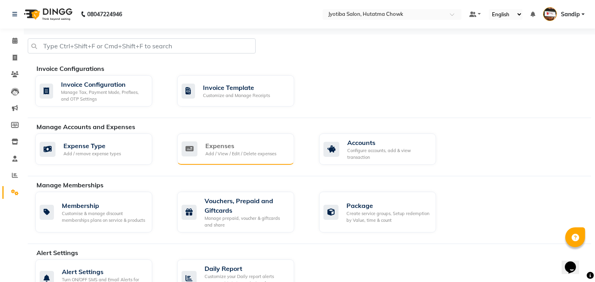
click at [262, 138] on div "Expenses Add / View / Edit / Delete expenses" at bounding box center [235, 149] width 117 height 31
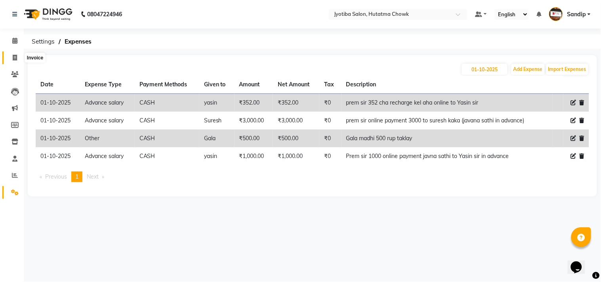
click at [13, 61] on icon at bounding box center [15, 58] width 4 height 6
select select "556"
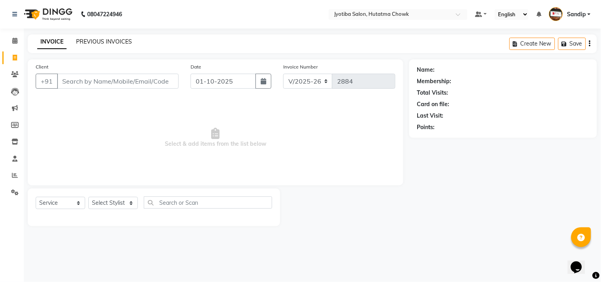
select select "membership"
click at [103, 40] on link "PREVIOUS INVOICES" at bounding box center [104, 41] width 56 height 7
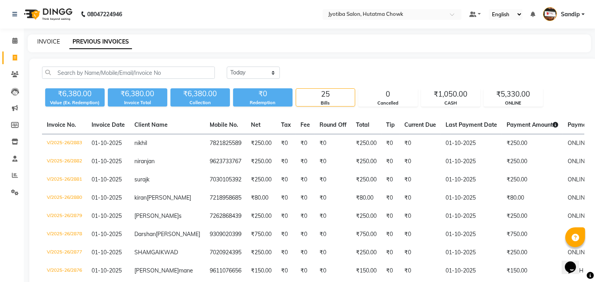
click at [48, 39] on link "INVOICE" at bounding box center [48, 41] width 23 height 7
select select "556"
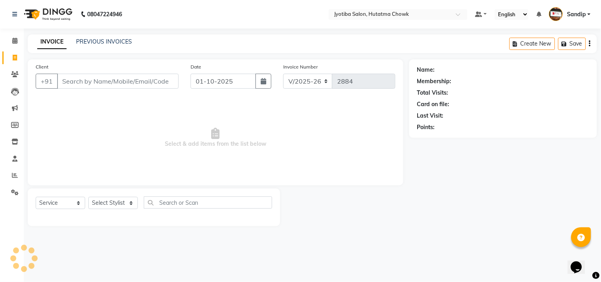
select select "membership"
click at [13, 145] on icon at bounding box center [14, 142] width 7 height 6
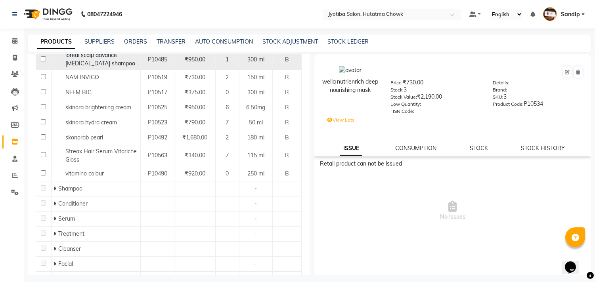
scroll to position [155, 0]
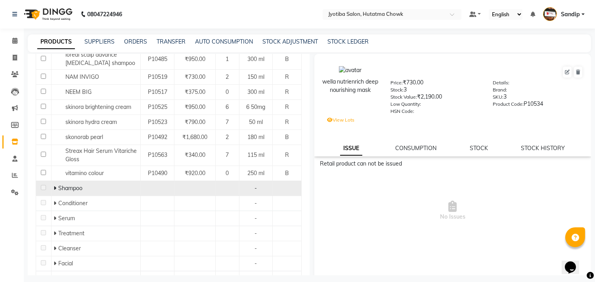
click at [54, 189] on icon at bounding box center [55, 189] width 3 height 6
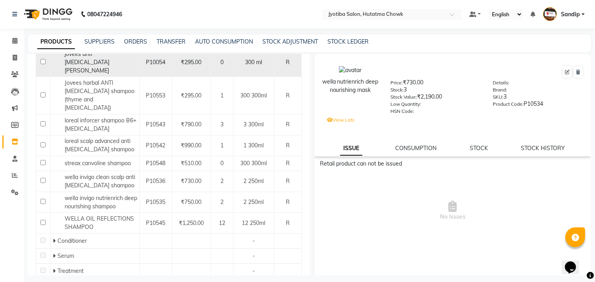
scroll to position [323, 0]
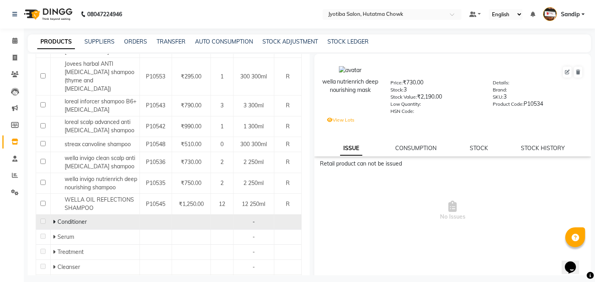
click at [53, 219] on icon at bounding box center [54, 222] width 3 height 6
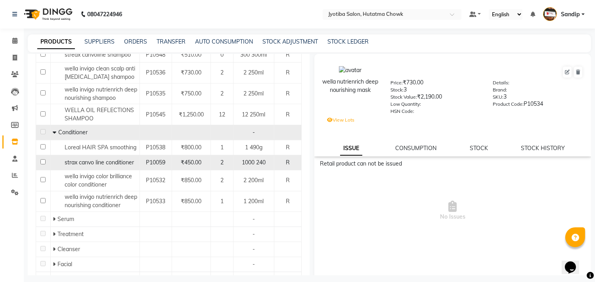
scroll to position [478, 0]
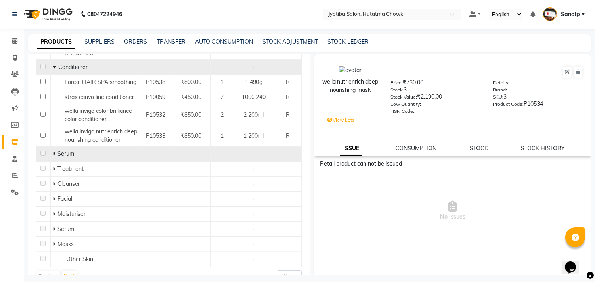
click at [53, 151] on icon at bounding box center [54, 154] width 3 height 6
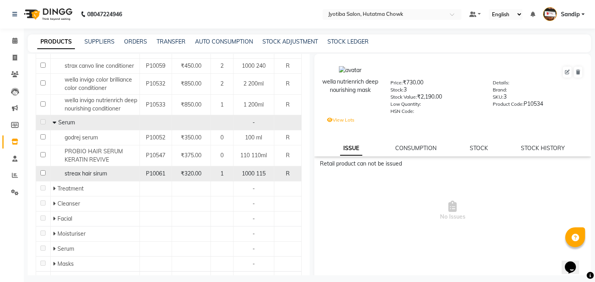
scroll to position [529, 0]
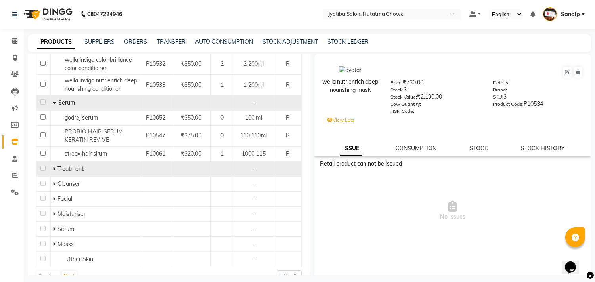
click at [53, 166] on icon at bounding box center [54, 169] width 3 height 6
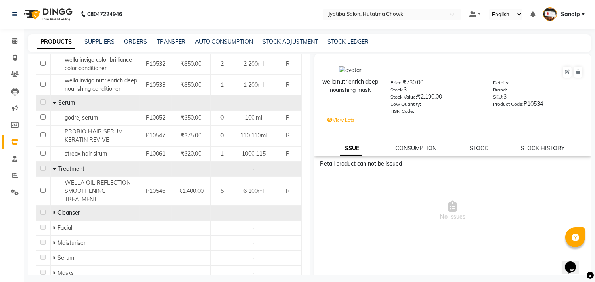
scroll to position [558, 0]
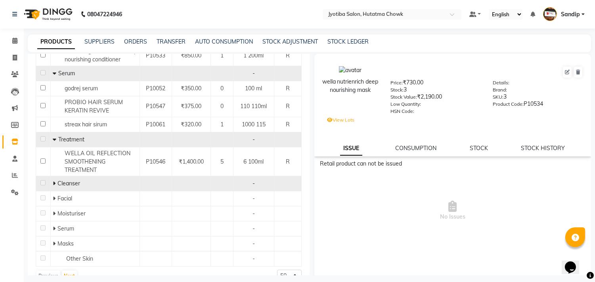
click at [54, 181] on icon at bounding box center [54, 184] width 3 height 6
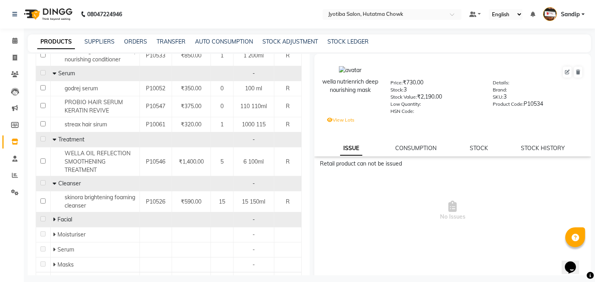
scroll to position [579, 0]
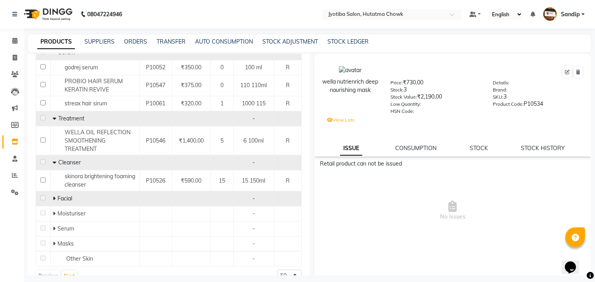
click at [53, 196] on icon at bounding box center [54, 199] width 3 height 6
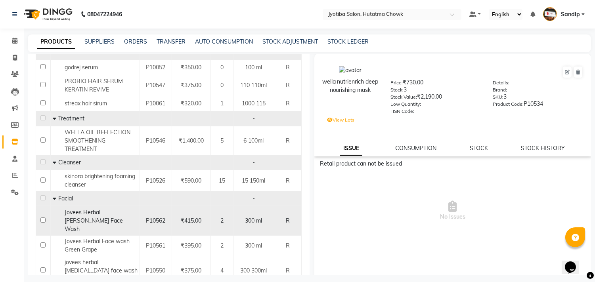
scroll to position [641, 0]
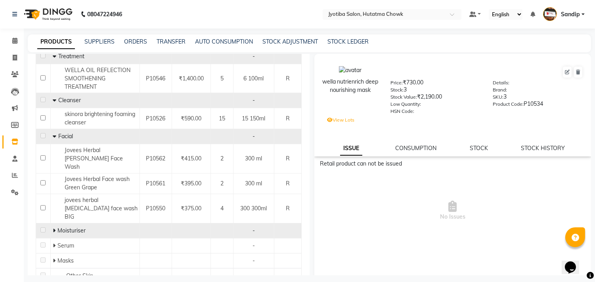
click at [53, 228] on icon at bounding box center [54, 231] width 3 height 6
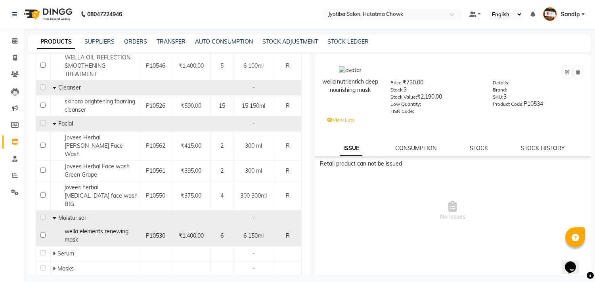
scroll to position [663, 0]
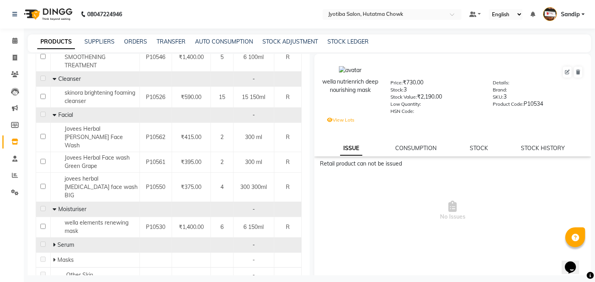
click at [53, 242] on icon at bounding box center [54, 245] width 3 height 6
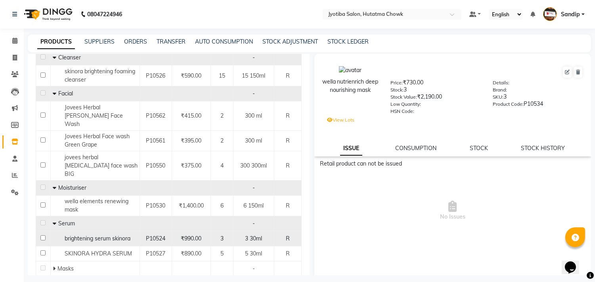
scroll to position [693, 0]
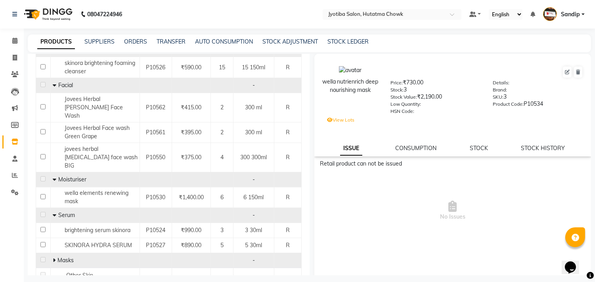
click at [53, 258] on icon at bounding box center [54, 261] width 3 height 6
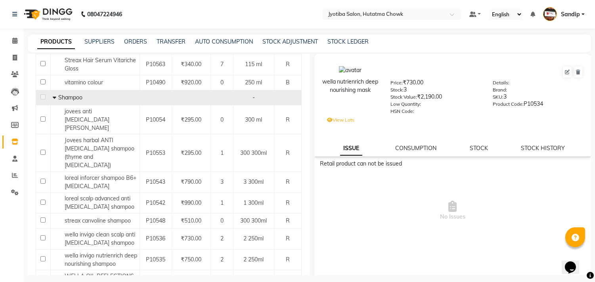
scroll to position [225, 0]
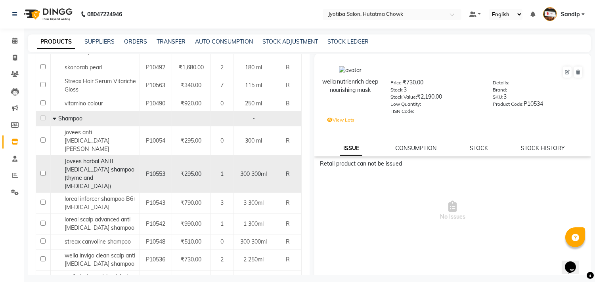
drag, startPoint x: 153, startPoint y: 186, endPoint x: 125, endPoint y: 148, distance: 46.2
click at [125, 155] on td "Jovees harbal ANTI DANDRUFF shampoo (thyme and tea tree)" at bounding box center [94, 174] width 89 height 38
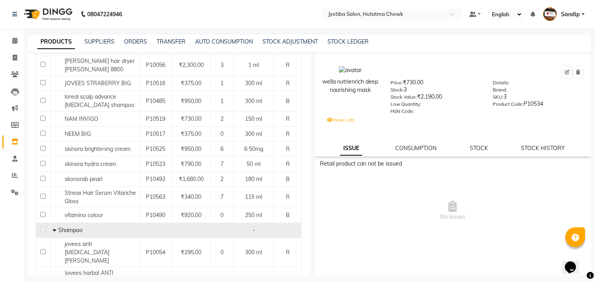
scroll to position [0, 0]
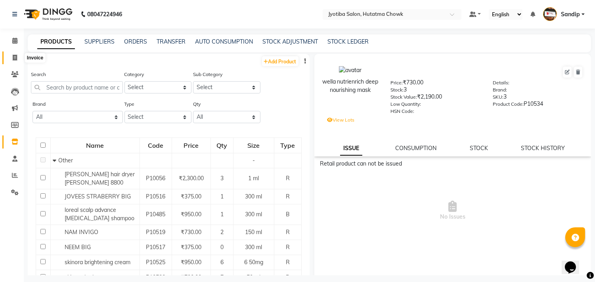
click at [13, 61] on icon at bounding box center [15, 58] width 4 height 6
select select "service"
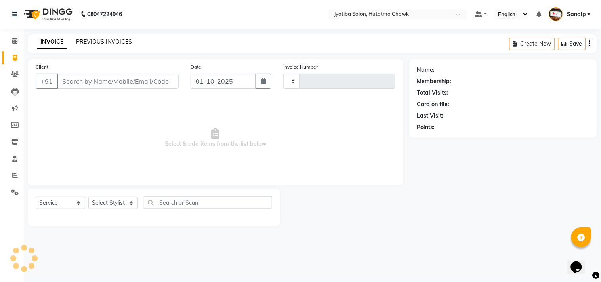
type input "2884"
select select "membership"
select select "556"
click at [103, 38] on link "PREVIOUS INVOICES" at bounding box center [104, 41] width 56 height 7
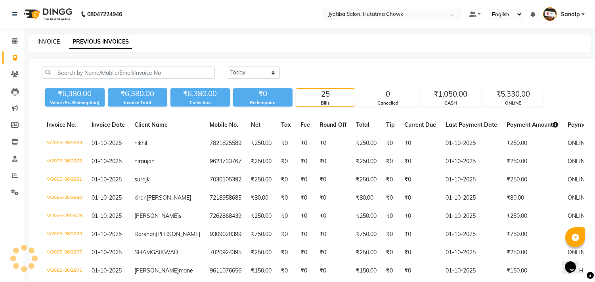
click at [48, 40] on link "INVOICE" at bounding box center [48, 41] width 23 height 7
select select "556"
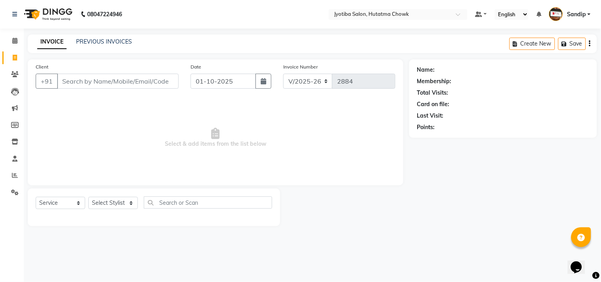
select select "membership"
click at [104, 40] on link "PREVIOUS INVOICES" at bounding box center [104, 41] width 56 height 7
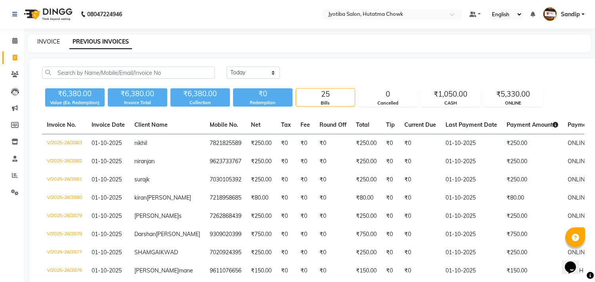
click at [48, 40] on link "INVOICE" at bounding box center [48, 41] width 23 height 7
select select "service"
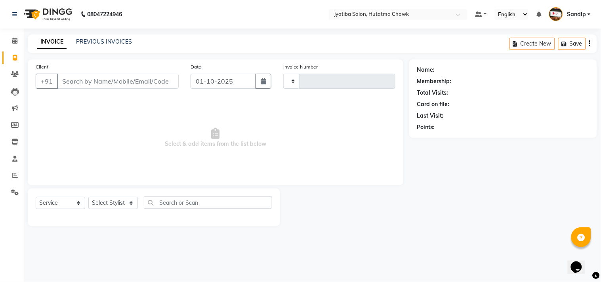
type input "2884"
select select "556"
select select "membership"
click at [104, 41] on link "PREVIOUS INVOICES" at bounding box center [104, 41] width 56 height 7
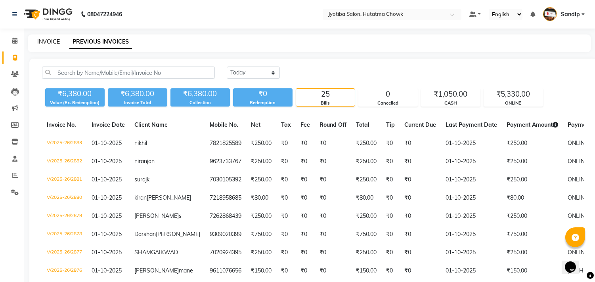
click at [48, 41] on link "INVOICE" at bounding box center [48, 41] width 23 height 7
select select "556"
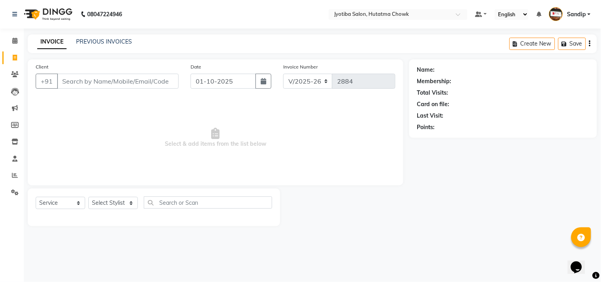
select select "membership"
click at [13, 45] on span at bounding box center [15, 40] width 14 height 9
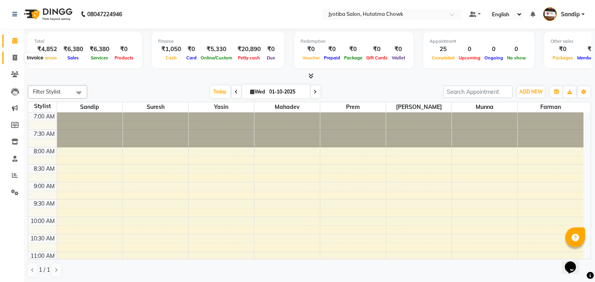
click at [13, 61] on icon at bounding box center [15, 58] width 4 height 6
select select "556"
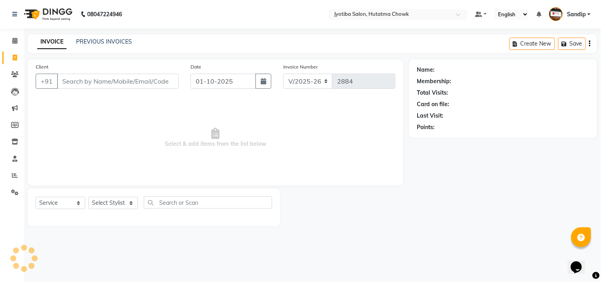
select select "membership"
click at [104, 40] on link "PREVIOUS INVOICES" at bounding box center [104, 41] width 56 height 7
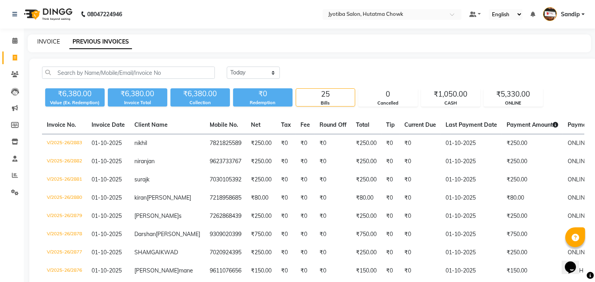
click at [48, 40] on link "INVOICE" at bounding box center [48, 41] width 23 height 7
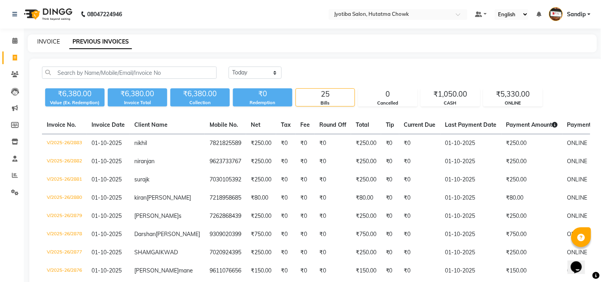
select select "556"
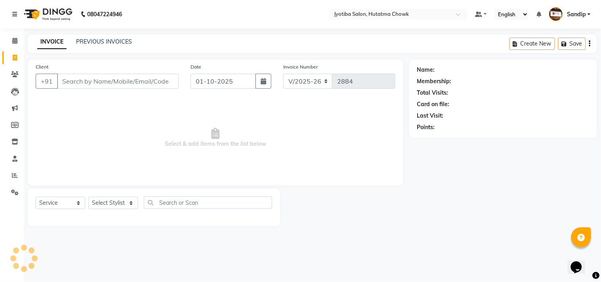
select select "membership"
click at [104, 40] on link "PREVIOUS INVOICES" at bounding box center [104, 41] width 56 height 7
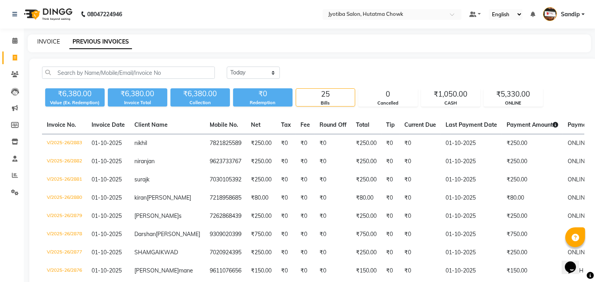
click at [48, 39] on link "INVOICE" at bounding box center [48, 41] width 23 height 7
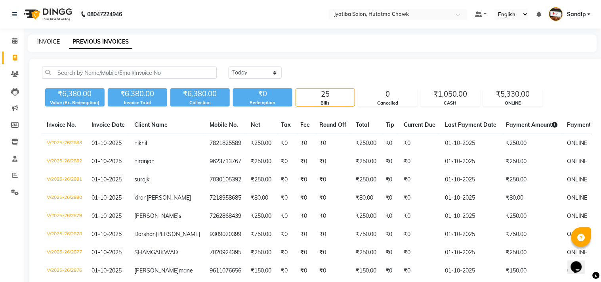
select select "556"
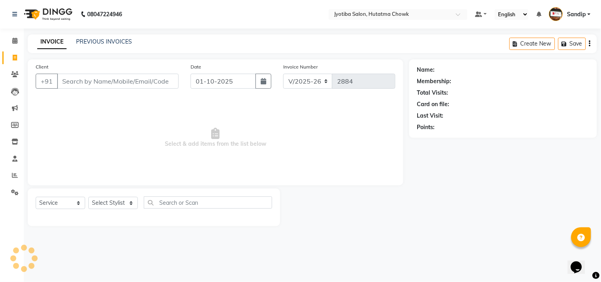
select select "membership"
click at [103, 39] on link "PREVIOUS INVOICES" at bounding box center [104, 41] width 56 height 7
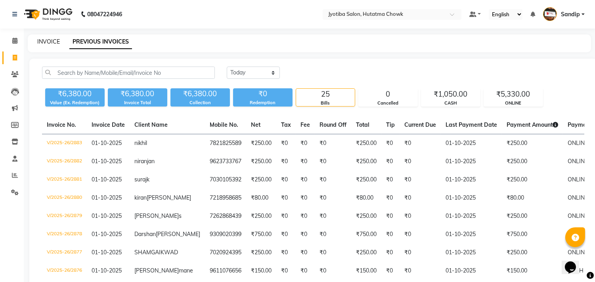
click at [48, 39] on link "INVOICE" at bounding box center [48, 41] width 23 height 7
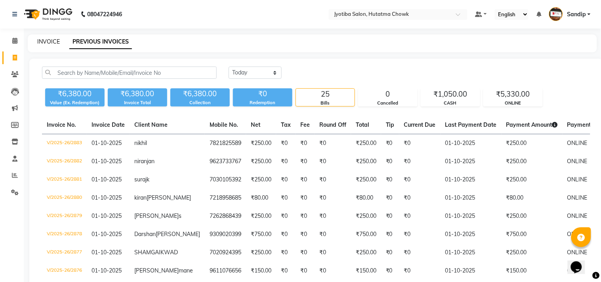
select select "service"
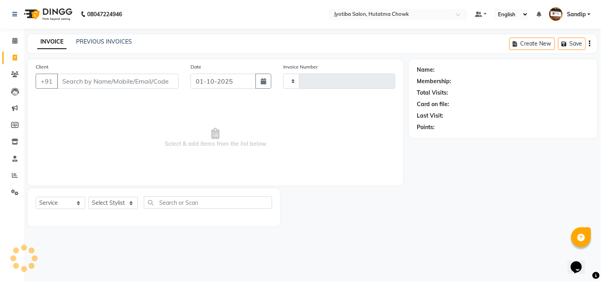
type input "2884"
select select "membership"
select select "556"
click at [13, 42] on icon at bounding box center [14, 41] width 5 height 6
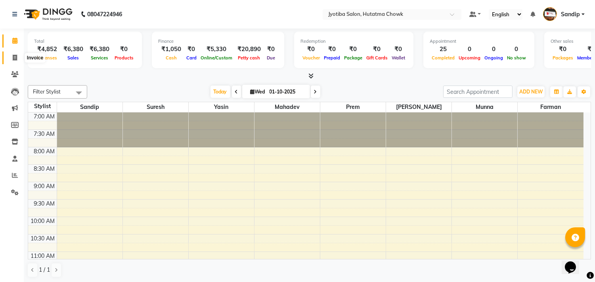
click at [13, 61] on icon at bounding box center [15, 58] width 4 height 6
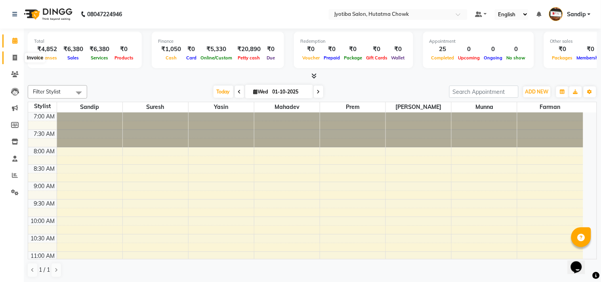
select select "556"
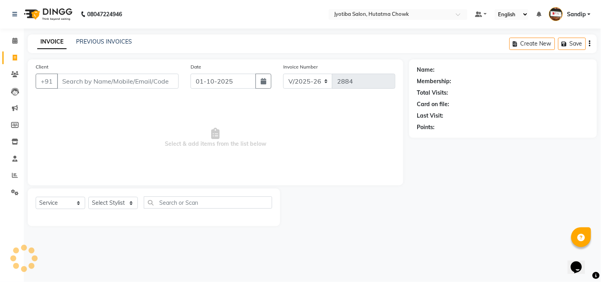
select select "membership"
click at [14, 195] on icon at bounding box center [15, 192] width 8 height 6
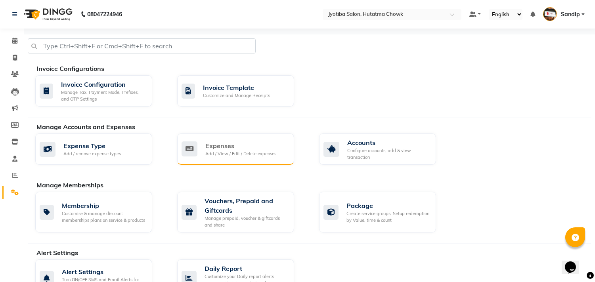
click at [254, 137] on div "Expenses Add / View / Edit / Delete expenses" at bounding box center [235, 149] width 117 height 31
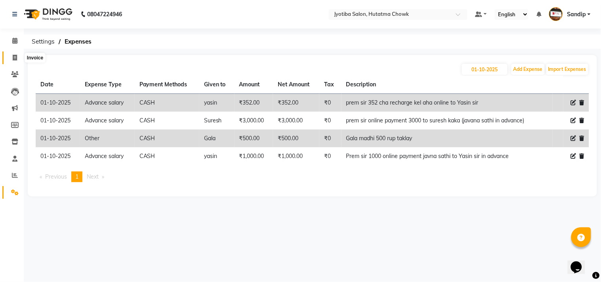
click at [13, 61] on icon at bounding box center [15, 58] width 4 height 6
select select "service"
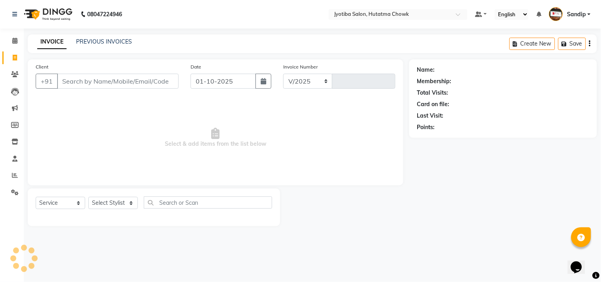
select select "556"
type input "2884"
select select "membership"
click at [103, 39] on link "PREVIOUS INVOICES" at bounding box center [104, 41] width 56 height 7
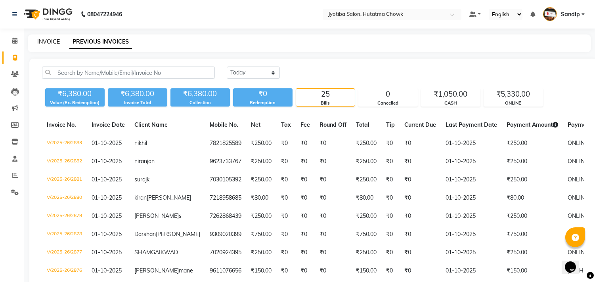
click at [48, 40] on link "INVOICE" at bounding box center [48, 41] width 23 height 7
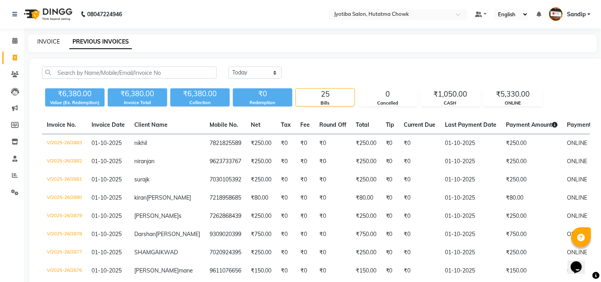
select select "556"
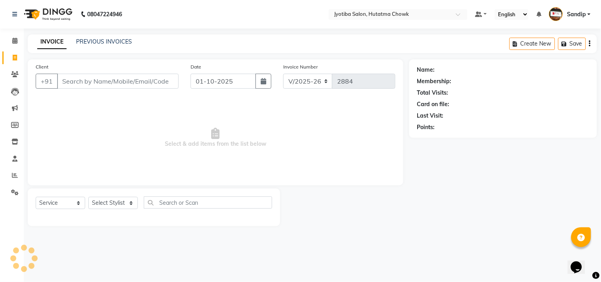
select select "membership"
click at [103, 38] on link "PREVIOUS INVOICES" at bounding box center [104, 41] width 56 height 7
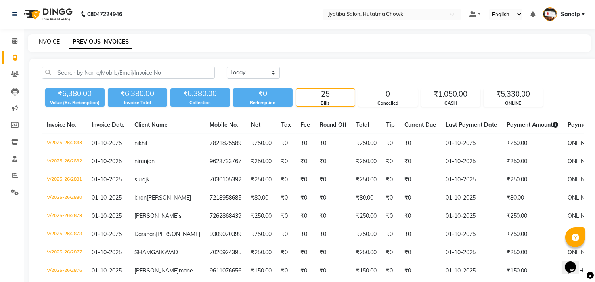
click at [48, 40] on link "INVOICE" at bounding box center [48, 41] width 23 height 7
select select "556"
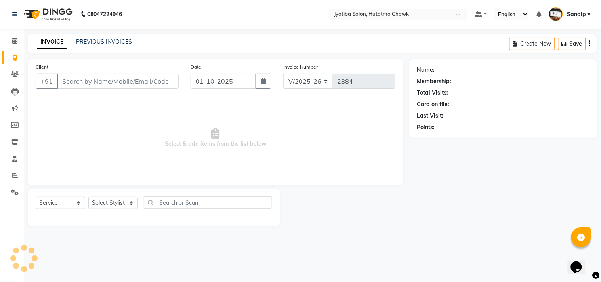
select select "membership"
click at [13, 44] on icon at bounding box center [14, 41] width 5 height 6
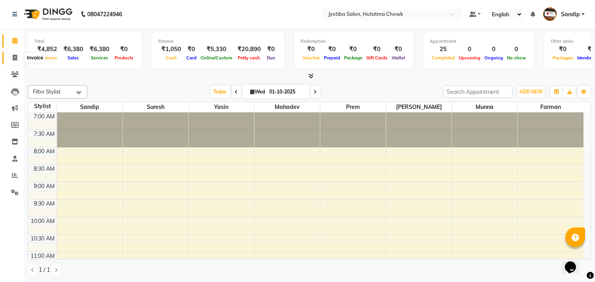
click at [13, 61] on icon at bounding box center [15, 58] width 4 height 6
select select "556"
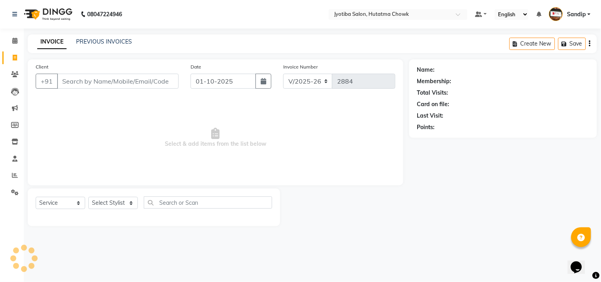
select select "membership"
click at [103, 39] on link "PREVIOUS INVOICES" at bounding box center [104, 41] width 56 height 7
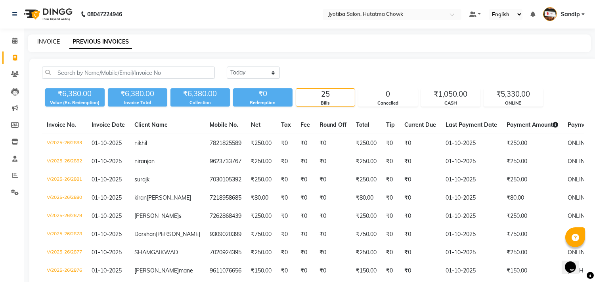
click at [48, 40] on link "INVOICE" at bounding box center [48, 41] width 23 height 7
select select "service"
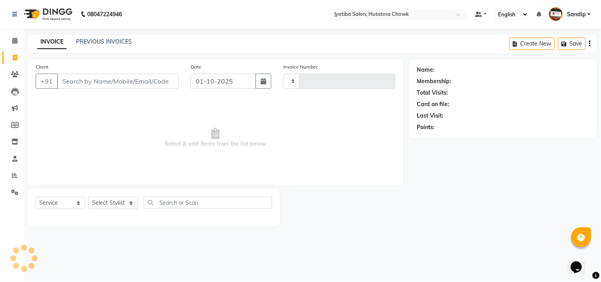
type input "2884"
select select "556"
select select "membership"
click at [103, 38] on link "PREVIOUS INVOICES" at bounding box center [104, 41] width 56 height 7
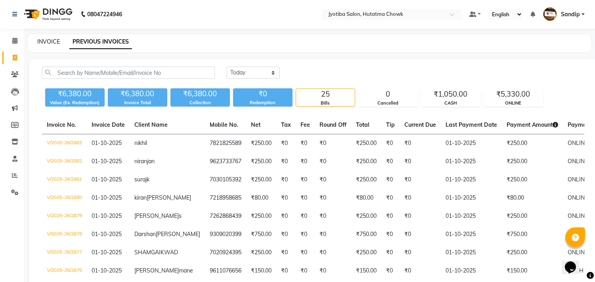
click at [48, 40] on link "INVOICE" at bounding box center [48, 41] width 23 height 7
select select "556"
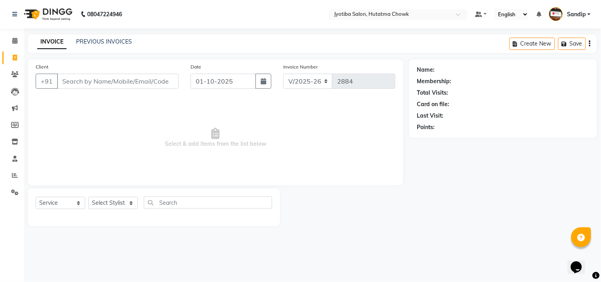
select select "membership"
click at [103, 39] on link "PREVIOUS INVOICES" at bounding box center [104, 41] width 56 height 7
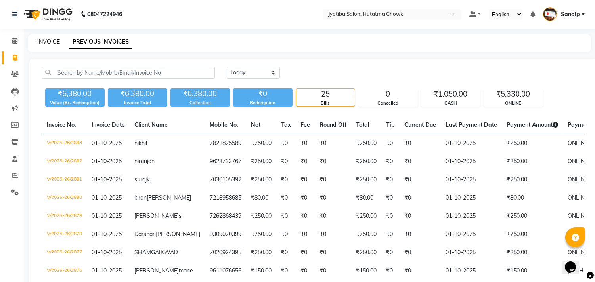
click at [48, 40] on link "INVOICE" at bounding box center [48, 41] width 23 height 7
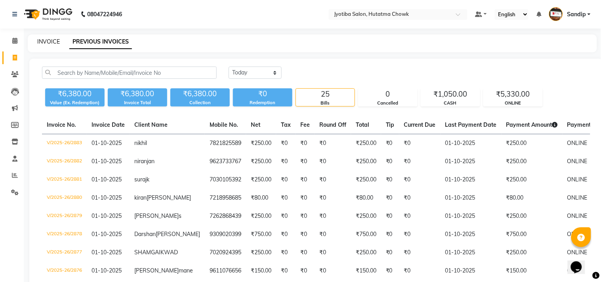
select select "556"
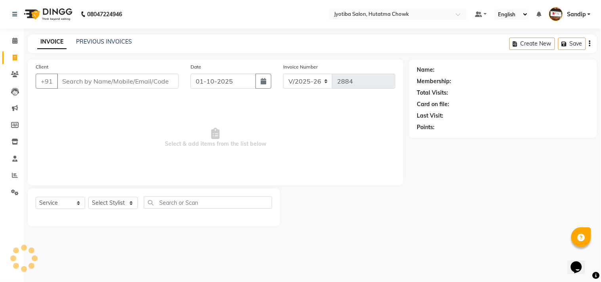
select select "membership"
click at [13, 44] on icon at bounding box center [14, 41] width 5 height 6
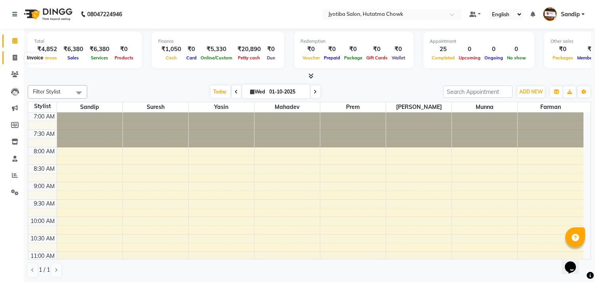
click at [13, 61] on icon at bounding box center [15, 58] width 4 height 6
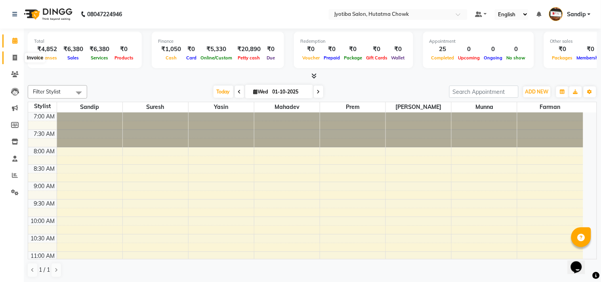
select select "556"
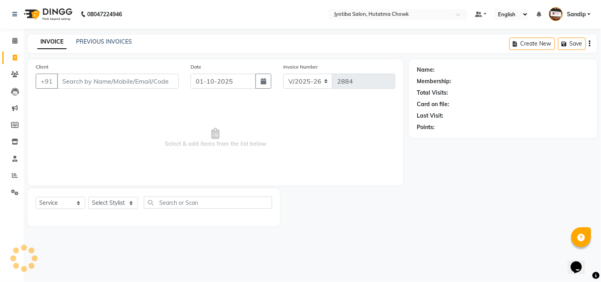
select select "membership"
click at [104, 40] on link "PREVIOUS INVOICES" at bounding box center [104, 41] width 56 height 7
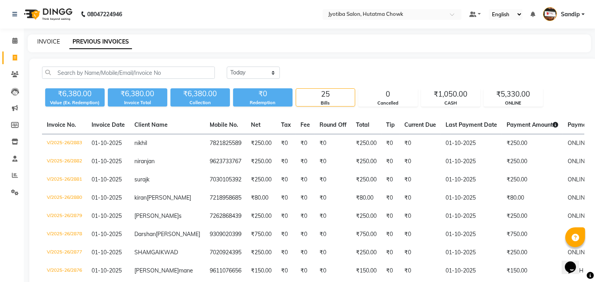
click at [48, 40] on link "INVOICE" at bounding box center [48, 41] width 23 height 7
select select "556"
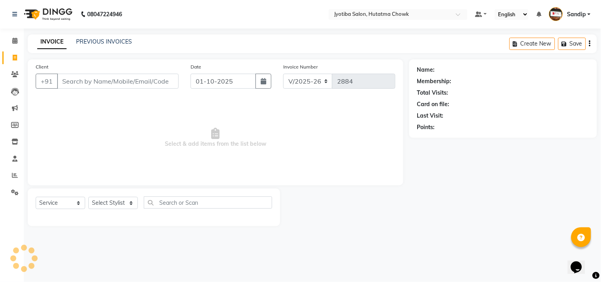
select select "membership"
click at [13, 44] on icon at bounding box center [14, 41] width 5 height 6
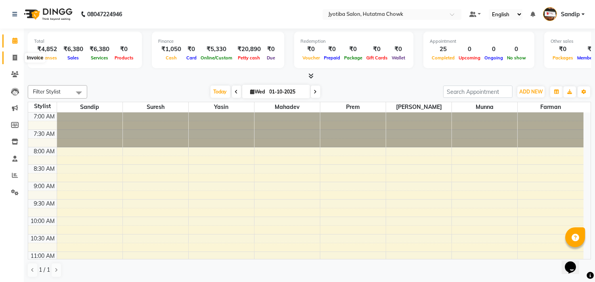
click at [13, 61] on span at bounding box center [15, 58] width 14 height 9
select select "556"
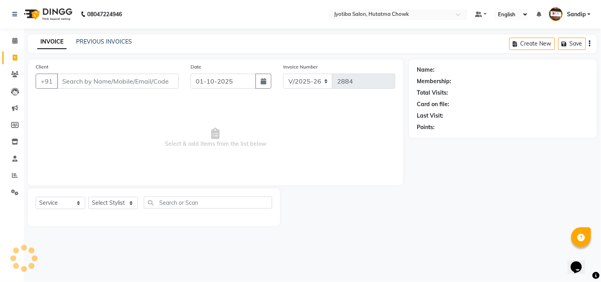
select select "membership"
click at [15, 193] on icon at bounding box center [15, 192] width 8 height 6
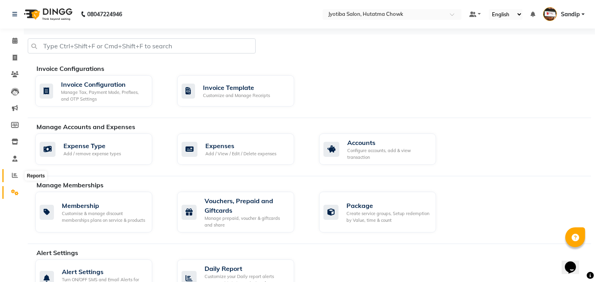
click at [13, 178] on icon at bounding box center [15, 175] width 6 height 6
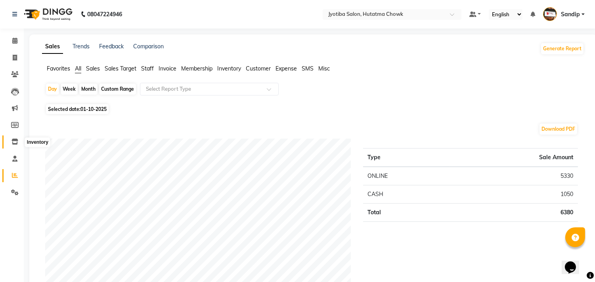
click at [14, 144] on icon at bounding box center [14, 142] width 7 height 6
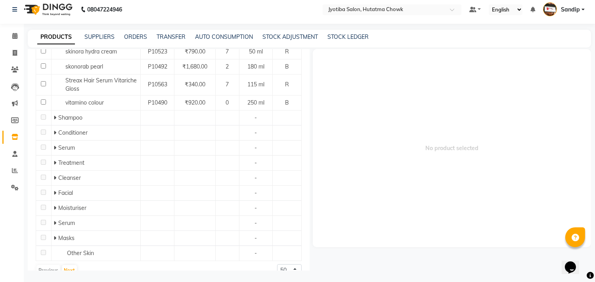
scroll to position [236, 0]
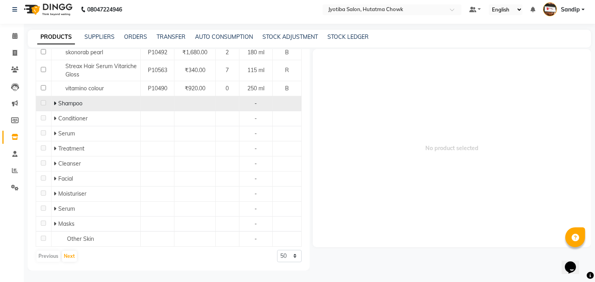
click at [54, 102] on icon at bounding box center [55, 104] width 3 height 6
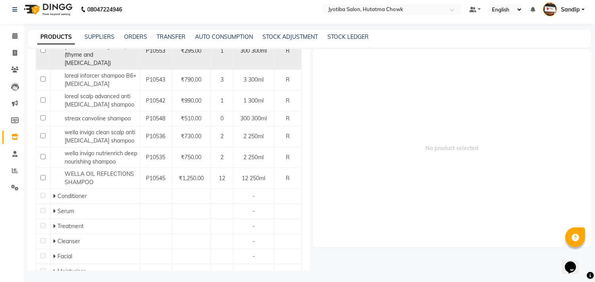
scroll to position [406, 0]
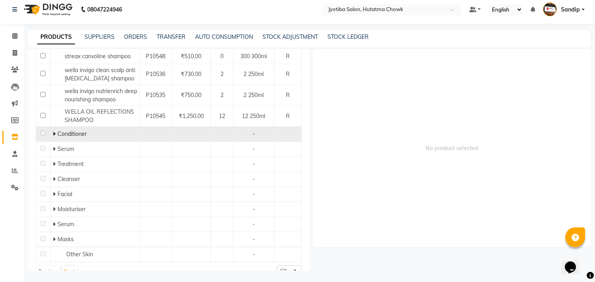
click at [53, 131] on icon at bounding box center [54, 134] width 3 height 6
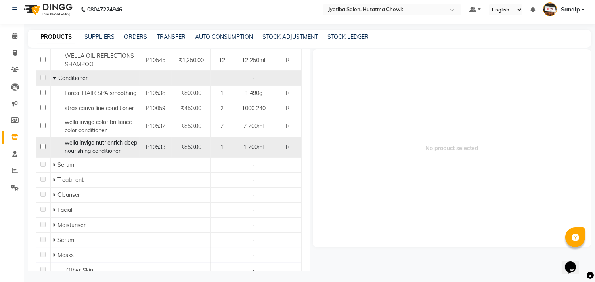
scroll to position [478, 0]
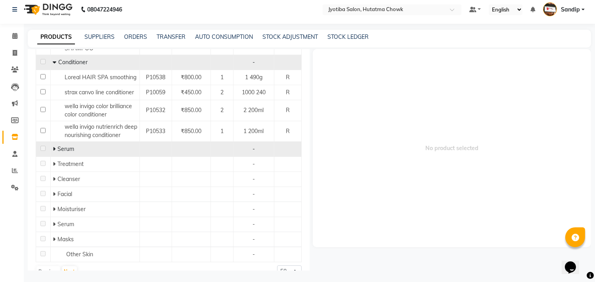
click at [53, 146] on icon at bounding box center [54, 149] width 3 height 6
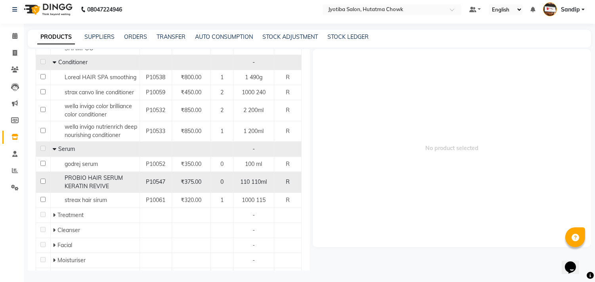
scroll to position [529, 0]
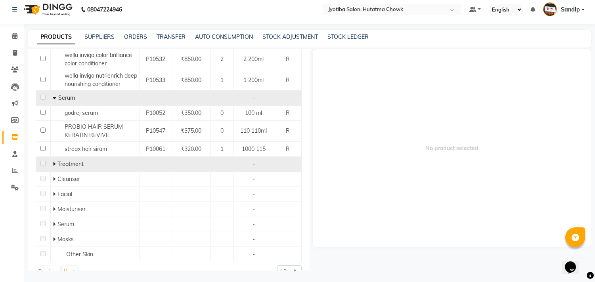
click at [53, 161] on icon at bounding box center [54, 164] width 3 height 6
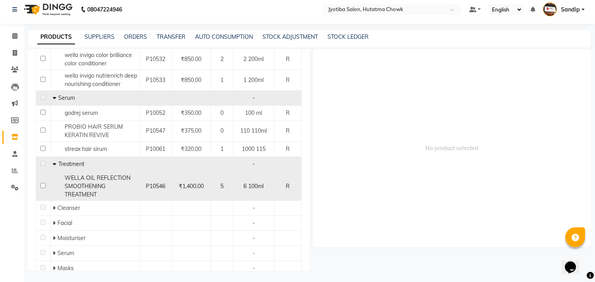
scroll to position [558, 0]
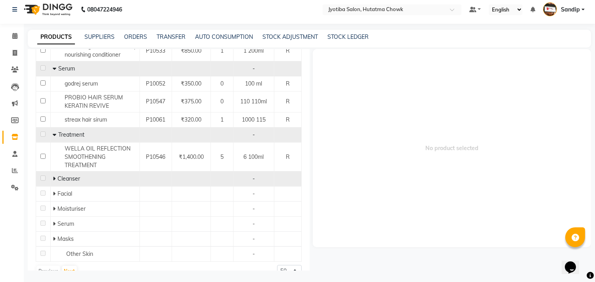
click at [54, 176] on icon at bounding box center [54, 179] width 3 height 6
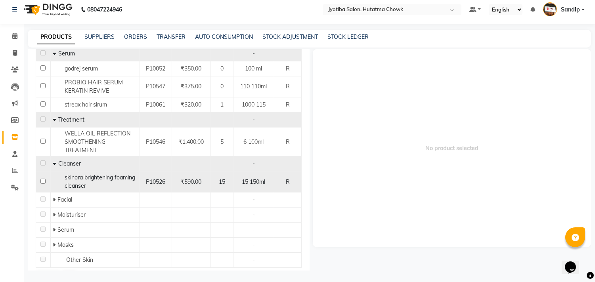
scroll to position [579, 0]
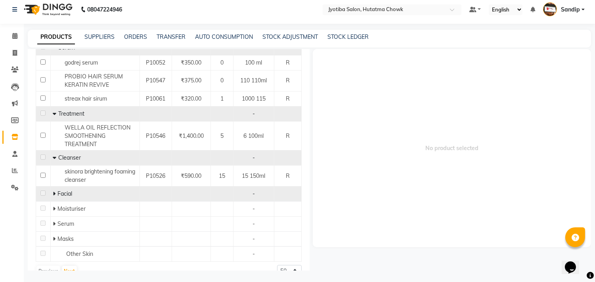
click at [54, 191] on icon at bounding box center [54, 194] width 3 height 6
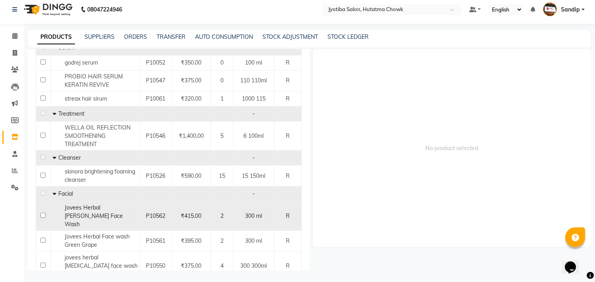
scroll to position [641, 0]
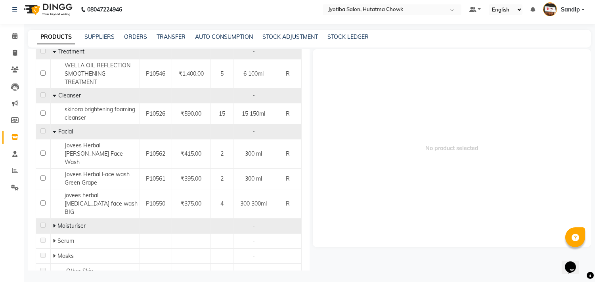
click at [55, 222] on span at bounding box center [55, 225] width 5 height 7
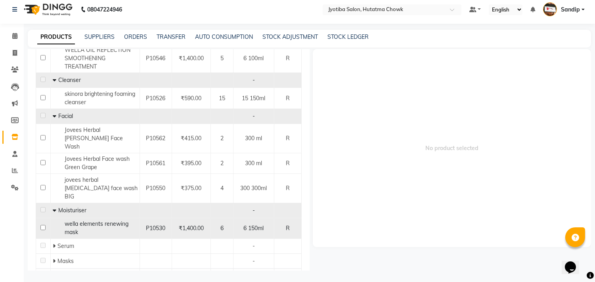
scroll to position [663, 0]
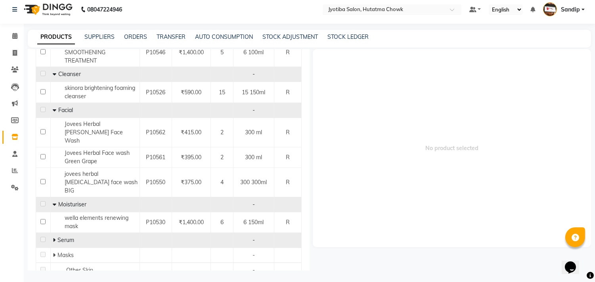
click at [54, 237] on icon at bounding box center [54, 240] width 3 height 6
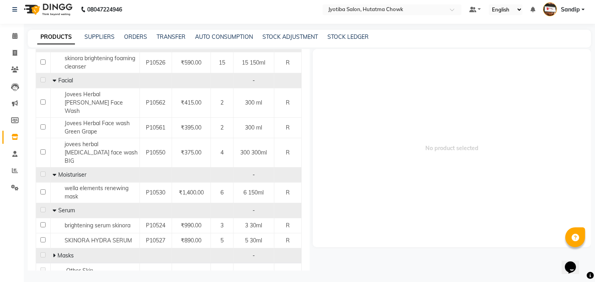
click at [53, 253] on icon at bounding box center [54, 256] width 3 height 6
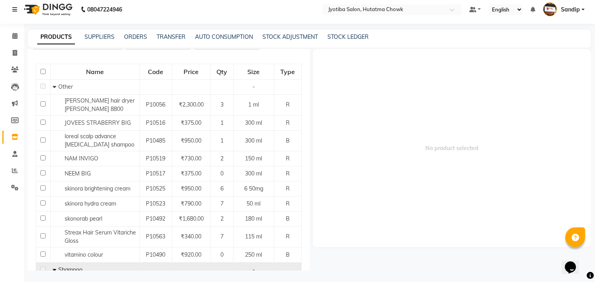
scroll to position [0, 0]
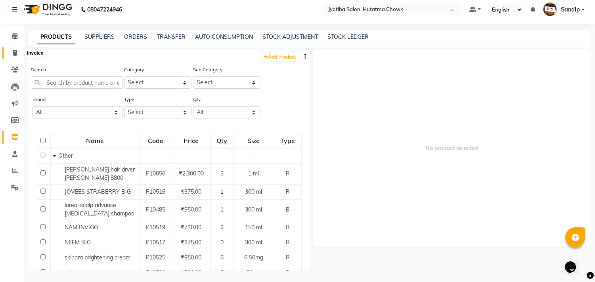
click at [14, 54] on icon at bounding box center [15, 53] width 4 height 6
select select "556"
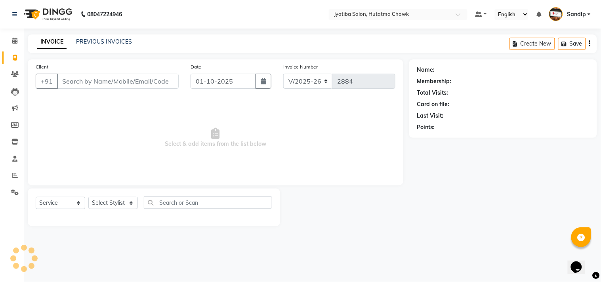
select select "membership"
click at [104, 40] on link "PREVIOUS INVOICES" at bounding box center [104, 41] width 56 height 7
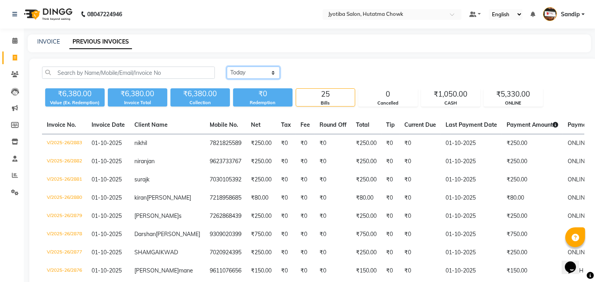
click at [258, 73] on select "Today Yesterday Custom Range" at bounding box center [253, 73] width 53 height 12
click at [227, 67] on select "Today Yesterday Custom Range" at bounding box center [253, 73] width 53 height 12
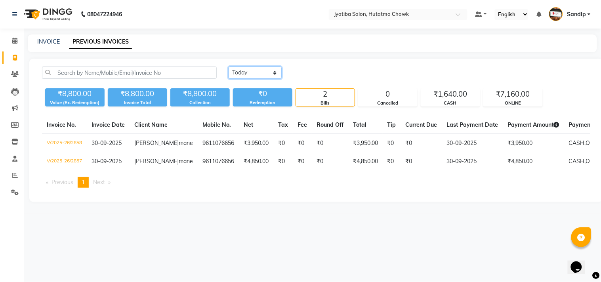
click at [262, 68] on select "Today Yesterday Custom Range" at bounding box center [255, 73] width 53 height 12
select select "today"
click at [229, 67] on select "Today Yesterday Custom Range" at bounding box center [255, 73] width 53 height 12
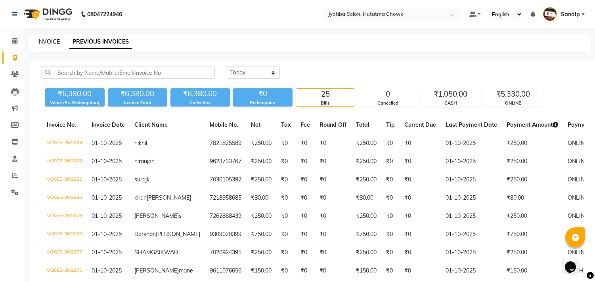
click at [48, 39] on link "INVOICE" at bounding box center [48, 41] width 23 height 7
select select "556"
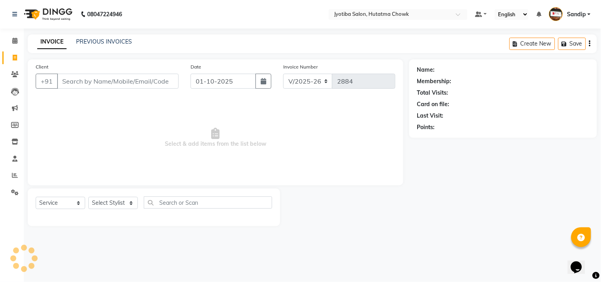
select select "membership"
click at [14, 43] on icon at bounding box center [14, 41] width 5 height 6
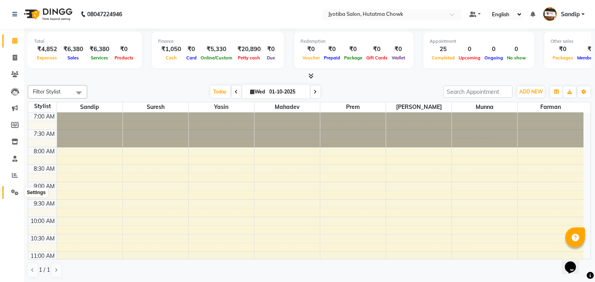
click at [13, 195] on icon at bounding box center [15, 192] width 8 height 6
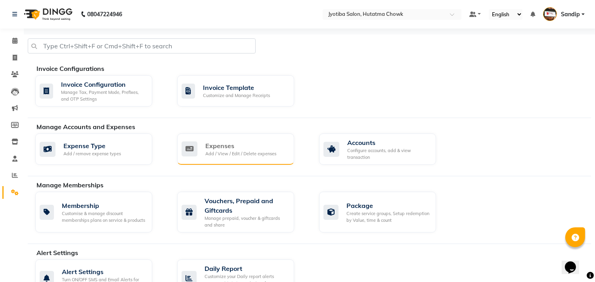
click at [261, 138] on div "Expenses Add / View / Edit / Delete expenses" at bounding box center [235, 149] width 117 height 31
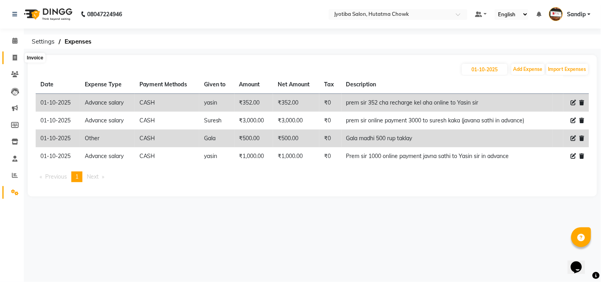
click at [13, 61] on icon at bounding box center [15, 58] width 4 height 6
select select "556"
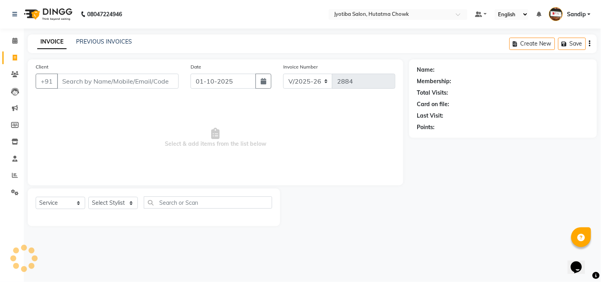
select select "membership"
click at [103, 38] on link "PREVIOUS INVOICES" at bounding box center [104, 41] width 56 height 7
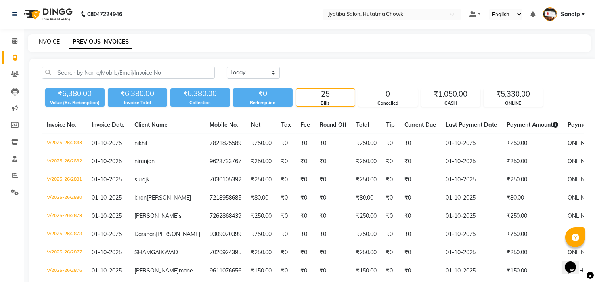
click at [48, 40] on link "INVOICE" at bounding box center [48, 41] width 23 height 7
select select "556"
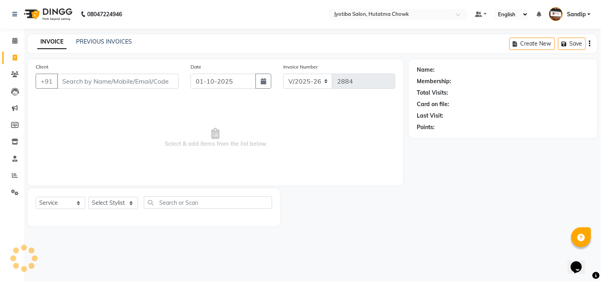
select select "membership"
click at [103, 41] on link "PREVIOUS INVOICES" at bounding box center [104, 41] width 56 height 7
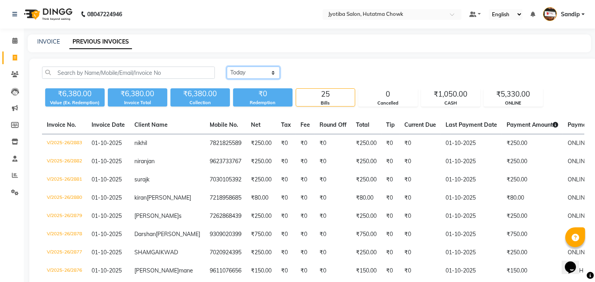
click at [256, 69] on select "Today Yesterday Custom Range" at bounding box center [253, 73] width 53 height 12
click at [227, 67] on select "Today Yesterday Custom Range" at bounding box center [253, 73] width 53 height 12
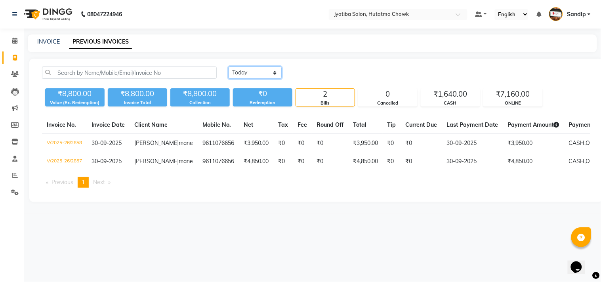
click at [264, 69] on select "Today Yesterday Custom Range" at bounding box center [255, 73] width 53 height 12
select select "today"
click at [229, 67] on select "Today Yesterday Custom Range" at bounding box center [255, 73] width 53 height 12
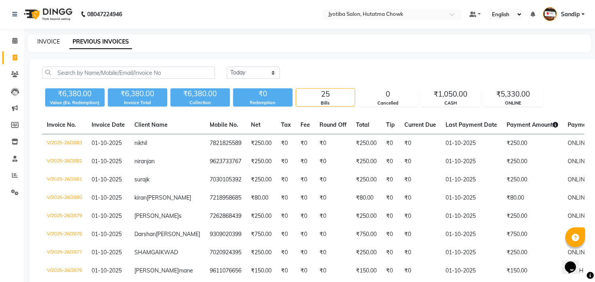
click at [48, 42] on link "INVOICE" at bounding box center [48, 41] width 23 height 7
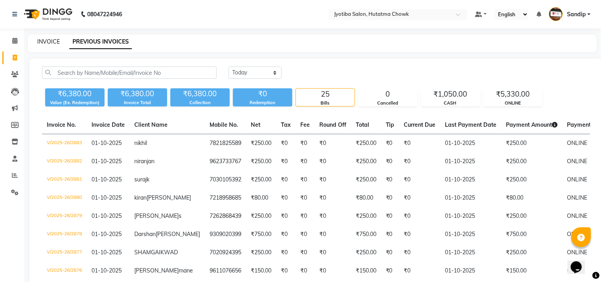
select select "556"
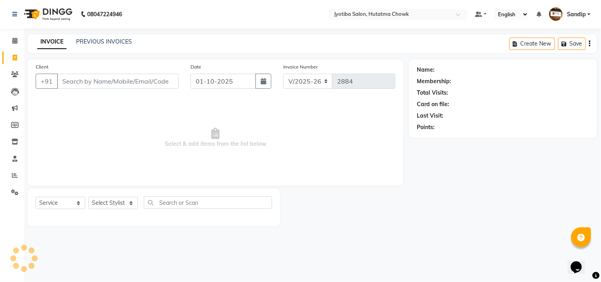
select select "membership"
click at [13, 176] on icon at bounding box center [15, 175] width 6 height 6
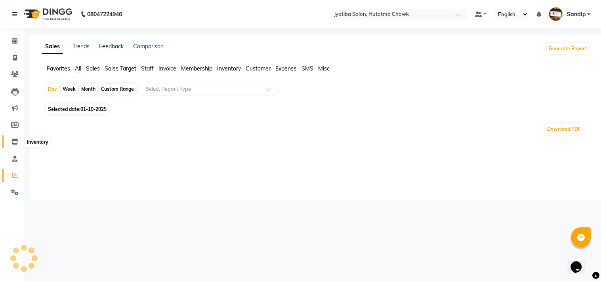
click at [13, 142] on icon at bounding box center [14, 142] width 7 height 6
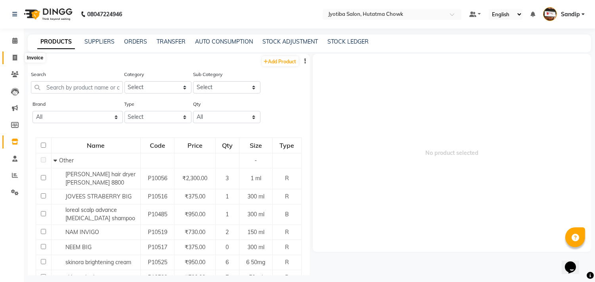
click at [12, 61] on span at bounding box center [15, 58] width 14 height 9
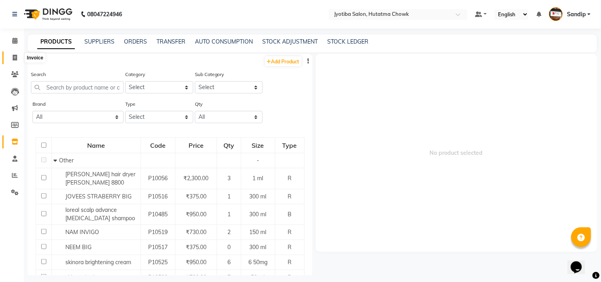
select select "556"
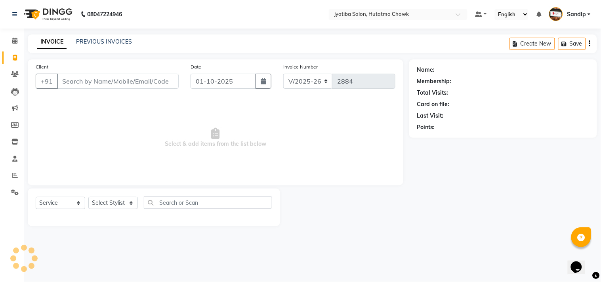
select select "membership"
click at [101, 40] on link "PREVIOUS INVOICES" at bounding box center [104, 41] width 56 height 7
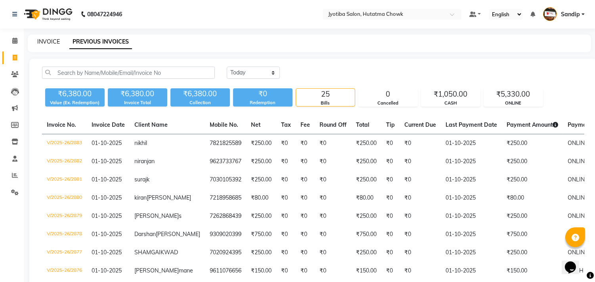
click at [48, 40] on link "INVOICE" at bounding box center [48, 41] width 23 height 7
select select "service"
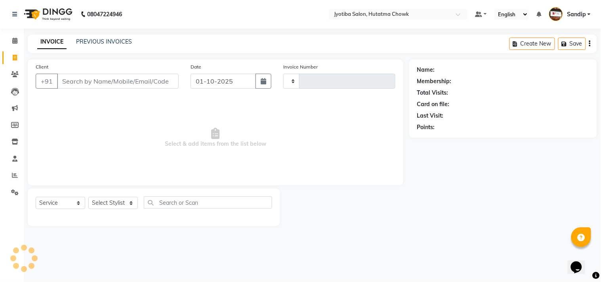
type input "2884"
select select "556"
select select "membership"
click at [14, 143] on icon at bounding box center [14, 142] width 7 height 6
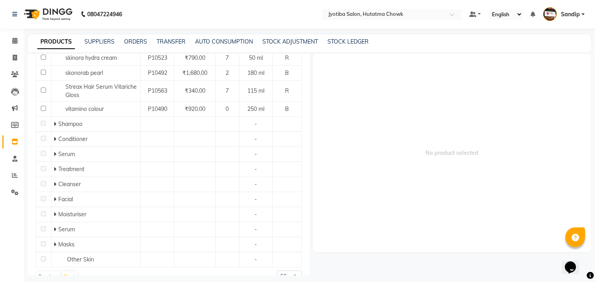
scroll to position [223, 0]
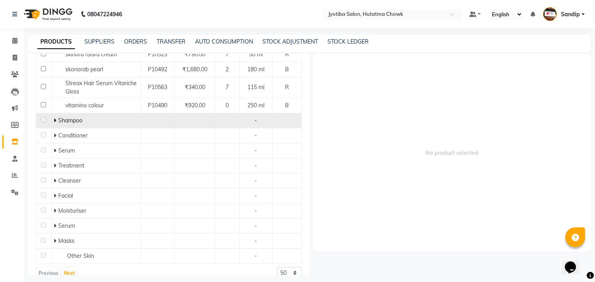
click at [55, 120] on icon at bounding box center [55, 121] width 3 height 6
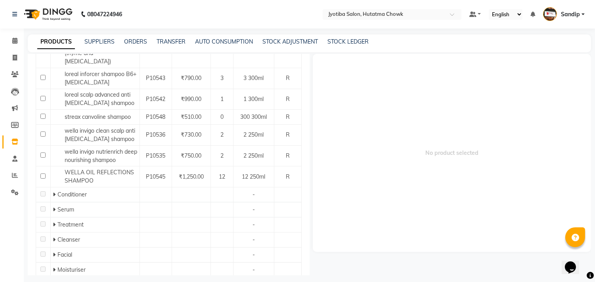
scroll to position [406, 0]
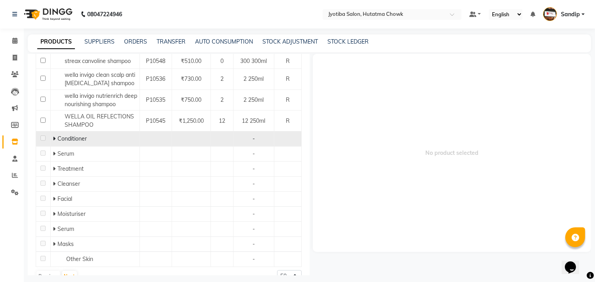
click at [53, 136] on icon at bounding box center [54, 139] width 3 height 6
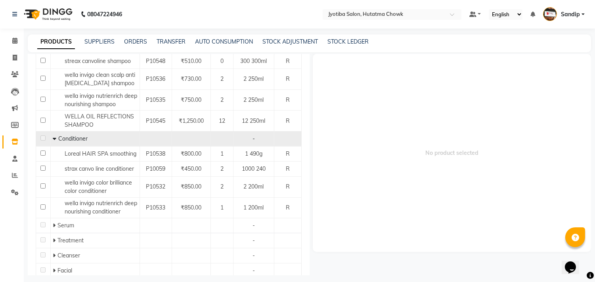
scroll to position [478, 0]
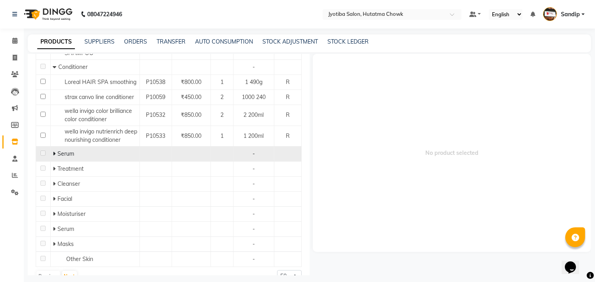
click at [53, 151] on icon at bounding box center [54, 154] width 3 height 6
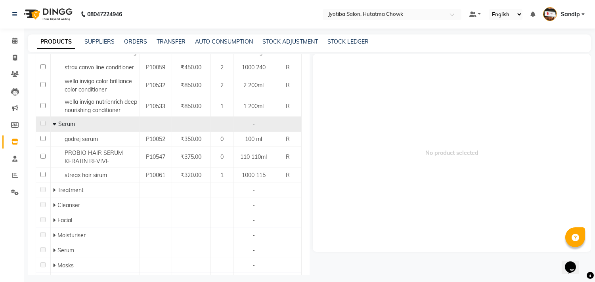
scroll to position [529, 0]
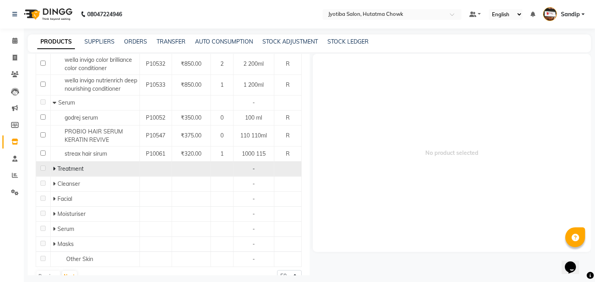
click at [54, 166] on icon at bounding box center [54, 169] width 3 height 6
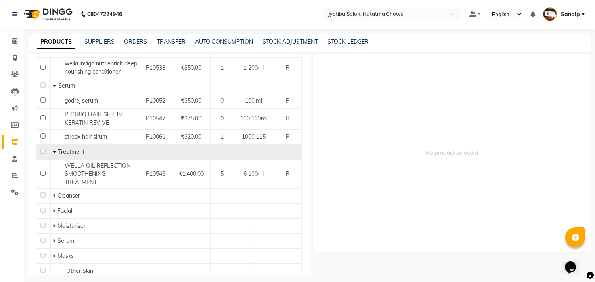
scroll to position [558, 0]
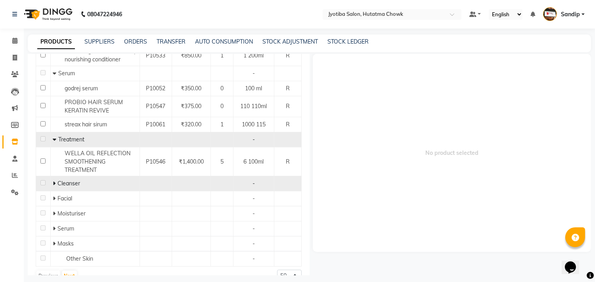
click at [54, 181] on icon at bounding box center [54, 184] width 3 height 6
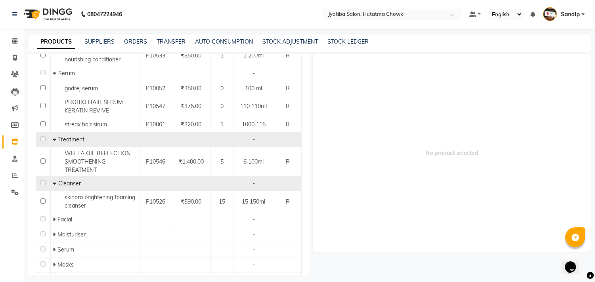
scroll to position [579, 0]
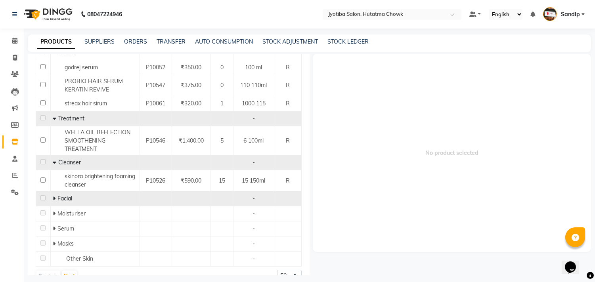
click at [54, 196] on icon at bounding box center [54, 199] width 3 height 6
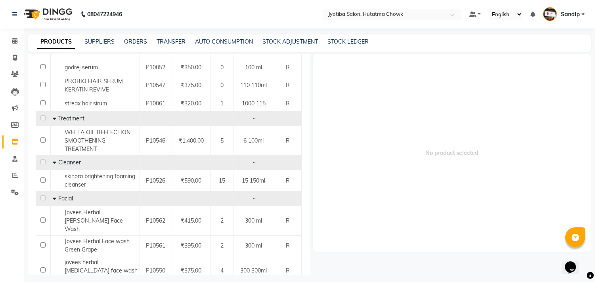
scroll to position [641, 0]
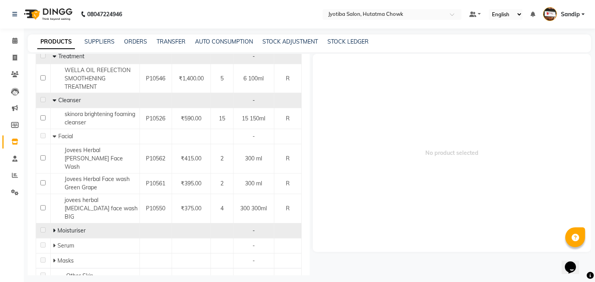
click at [53, 228] on icon at bounding box center [54, 231] width 3 height 6
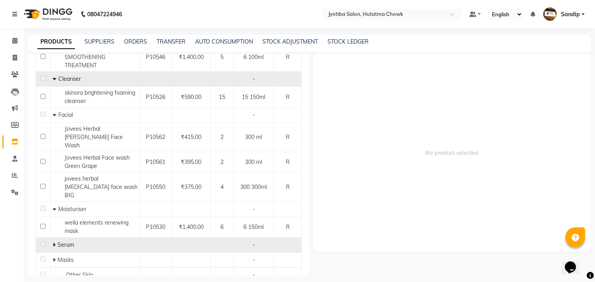
click at [54, 242] on icon at bounding box center [54, 245] width 3 height 6
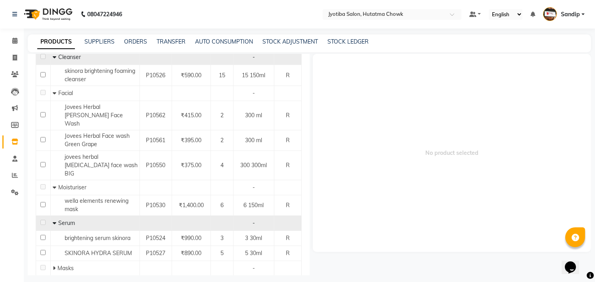
scroll to position [693, 0]
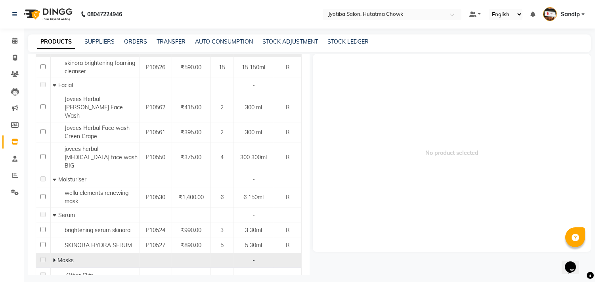
click at [54, 258] on icon at bounding box center [54, 261] width 3 height 6
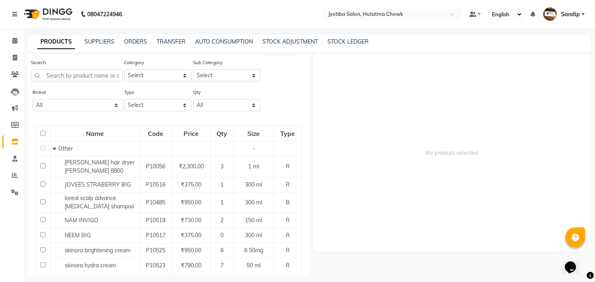
scroll to position [0, 0]
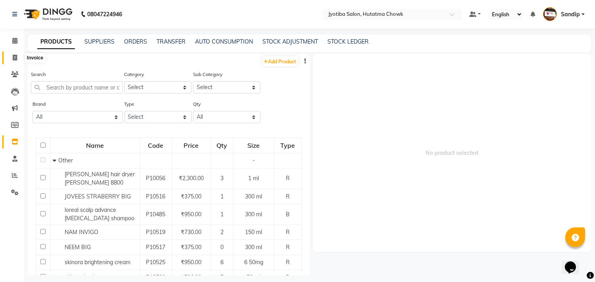
click at [12, 61] on span at bounding box center [15, 58] width 14 height 9
select select "service"
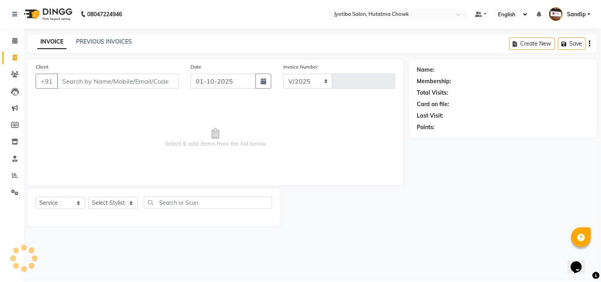
select select "556"
type input "2884"
select select "membership"
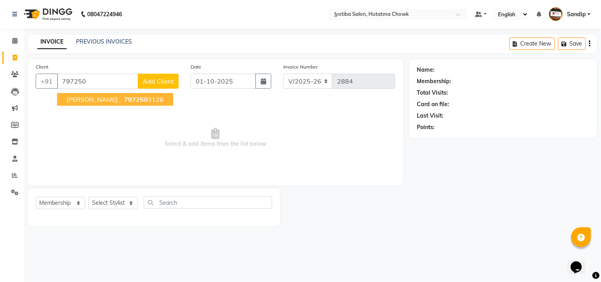
click at [122, 100] on ngb-highlight "797250 3126" at bounding box center [142, 100] width 41 height 8
type input "7972503126"
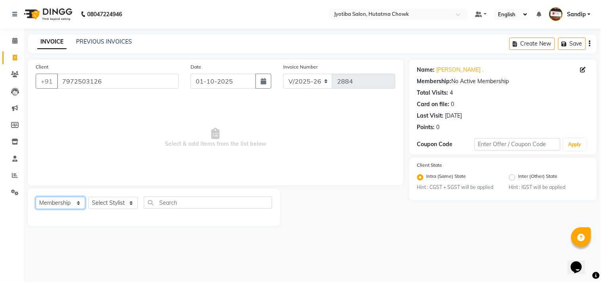
click at [64, 199] on select "Select Service Product Membership Package Voucher Prepaid Gift Card" at bounding box center [61, 203] width 50 height 12
select select "service"
click at [36, 197] on select "Select Service Product Membership Package Voucher Prepaid Gift Card" at bounding box center [61, 203] width 50 height 12
click at [105, 203] on select "Select Stylist [PERSON_NAME] [PERSON_NAME] [PERSON_NAME] prem Sandip [PERSON_NA…" at bounding box center [113, 203] width 50 height 12
select select "84596"
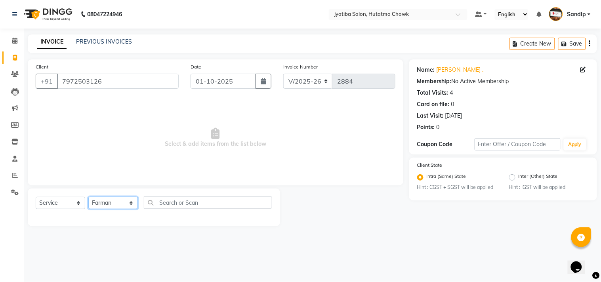
click at [88, 197] on select "Select Stylist [PERSON_NAME] [PERSON_NAME] [PERSON_NAME] prem Sandip [PERSON_NA…" at bounding box center [113, 203] width 50 height 12
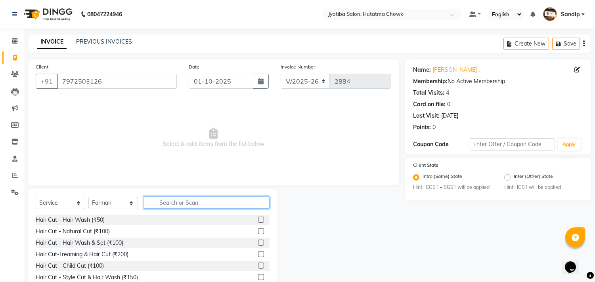
click at [163, 201] on input "text" at bounding box center [207, 203] width 126 height 12
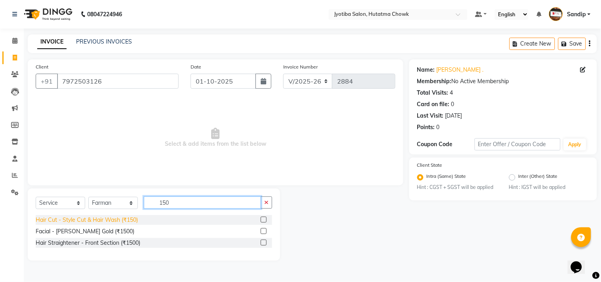
type input "150"
click at [109, 220] on div "Hair Cut - Style Cut & Hair Wash (₹150)" at bounding box center [87, 220] width 102 height 8
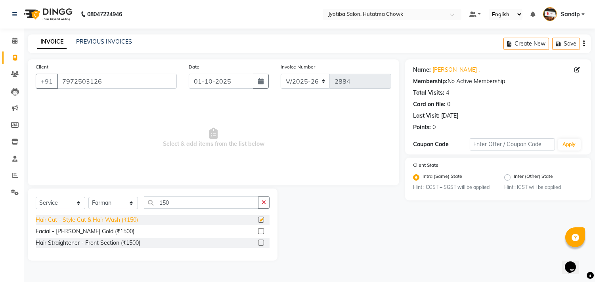
checkbox input "false"
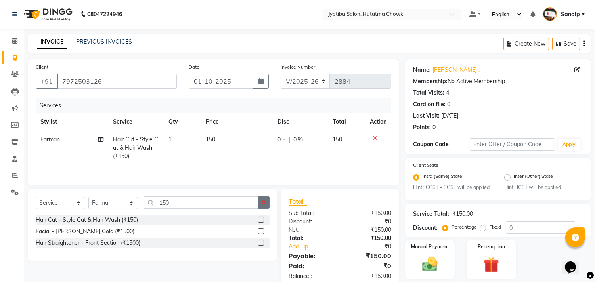
click at [263, 204] on icon "button" at bounding box center [264, 203] width 4 height 6
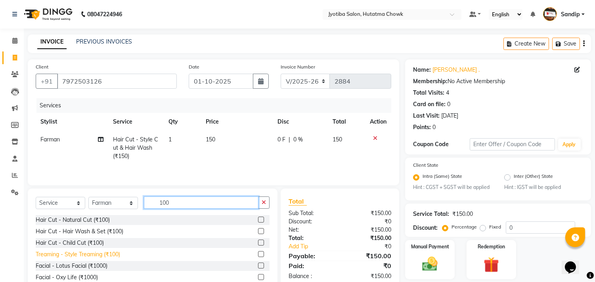
type input "100"
click at [92, 255] on div "Treaming - Style Treaming (₹100)" at bounding box center [78, 255] width 84 height 8
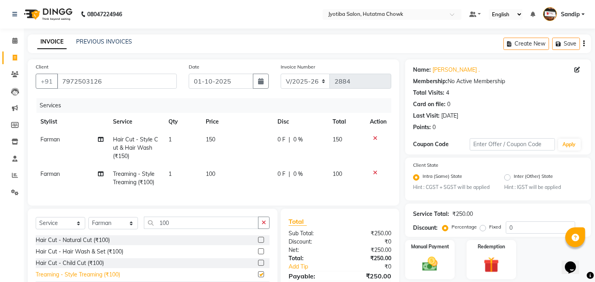
checkbox input "false"
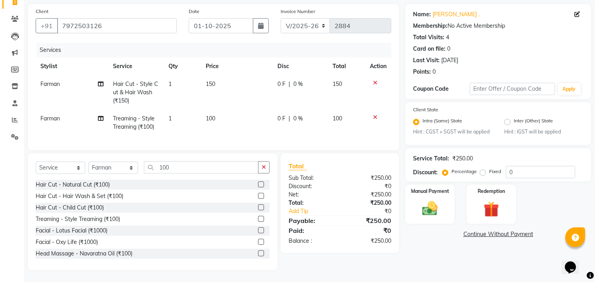
scroll to position [62, 0]
click at [474, 230] on link "Continue Without Payment" at bounding box center [498, 234] width 183 height 8
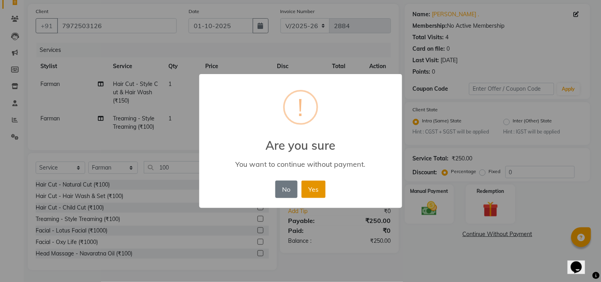
click at [314, 186] on button "Yes" at bounding box center [314, 189] width 24 height 17
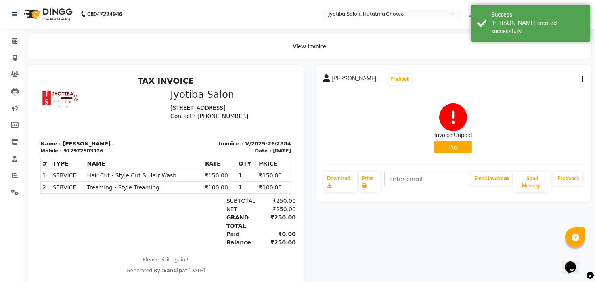
click at [449, 148] on button "Pay" at bounding box center [452, 147] width 37 height 12
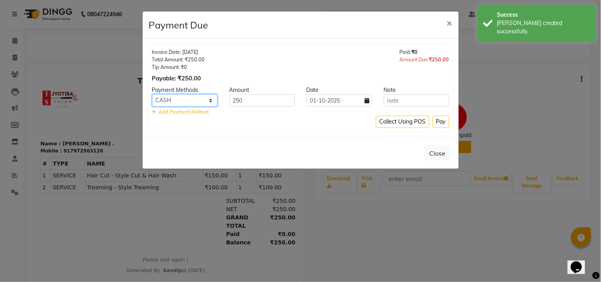
click at [185, 98] on select "CASH ONLINE CARD" at bounding box center [184, 100] width 65 height 12
select select "3"
click at [152, 94] on select "CASH ONLINE CARD" at bounding box center [184, 100] width 65 height 12
click at [436, 120] on button "Pay" at bounding box center [441, 122] width 17 height 12
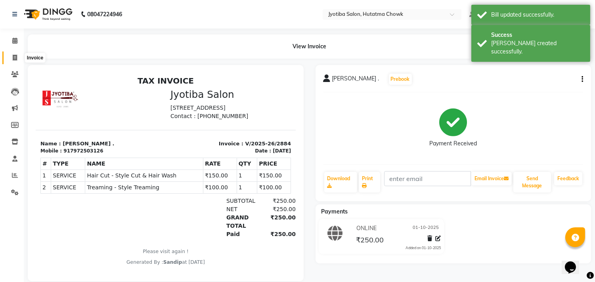
click at [13, 58] on icon at bounding box center [15, 58] width 4 height 6
select select "556"
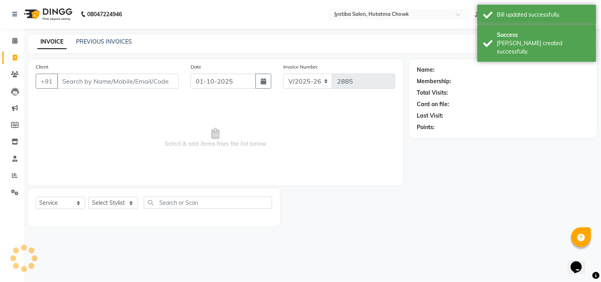
select select "membership"
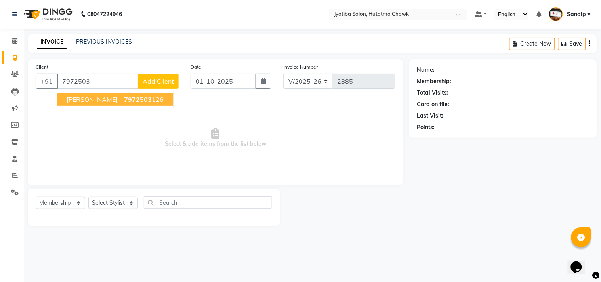
click at [122, 100] on ngb-highlight "7972503 126" at bounding box center [142, 100] width 41 height 8
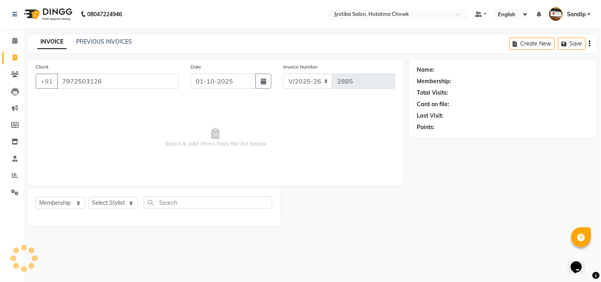
type input "7972503126"
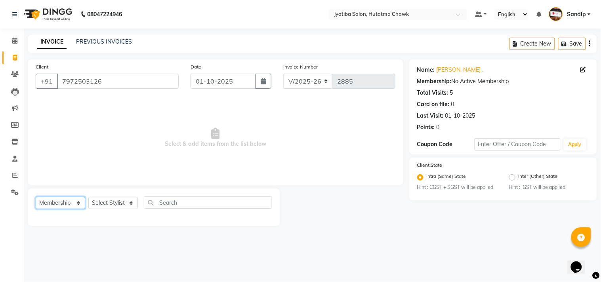
click at [64, 204] on select "Select Service Product Membership Package Voucher Prepaid Gift Card" at bounding box center [61, 203] width 50 height 12
select select "service"
click at [36, 197] on select "Select Service Product Membership Package Voucher Prepaid Gift Card" at bounding box center [61, 203] width 50 height 12
click at [109, 203] on select "Select Stylist [PERSON_NAME] [PERSON_NAME] [PERSON_NAME] prem Sandip [PERSON_NA…" at bounding box center [113, 203] width 50 height 12
select select "81229"
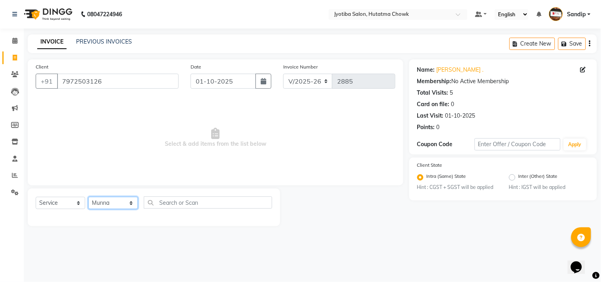
click at [88, 197] on select "Select Stylist [PERSON_NAME] [PERSON_NAME] [PERSON_NAME] prem Sandip [PERSON_NA…" at bounding box center [113, 203] width 50 height 12
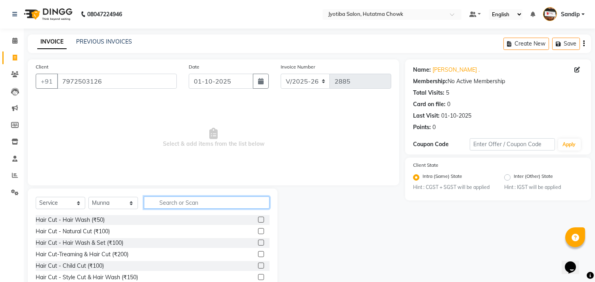
click at [170, 204] on input "text" at bounding box center [207, 203] width 126 height 12
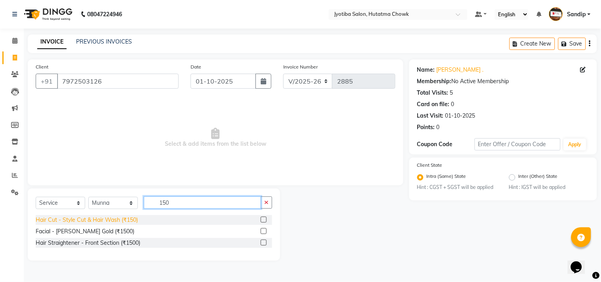
type input "150"
click at [119, 221] on div "Hair Cut - Style Cut & Hair Wash (₹150)" at bounding box center [87, 220] width 102 height 8
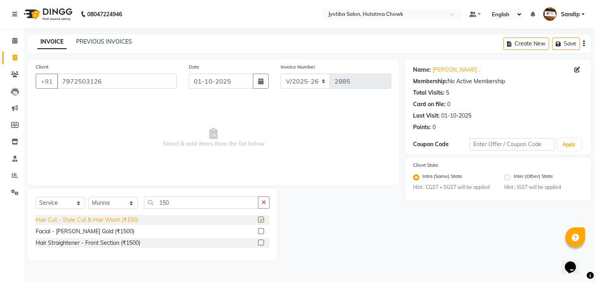
checkbox input "false"
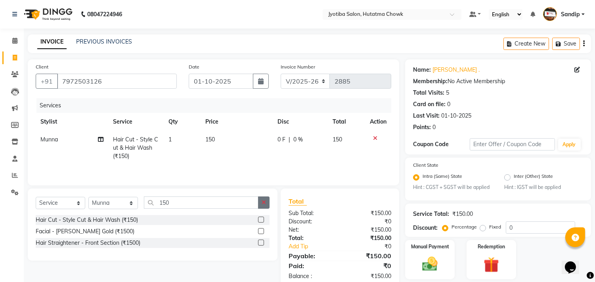
click at [260, 206] on button "button" at bounding box center [263, 203] width 11 height 12
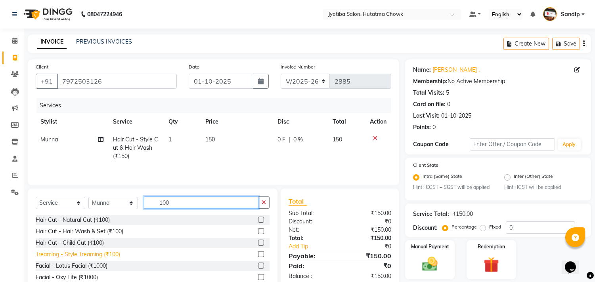
type input "100"
click at [98, 254] on div "Treaming - Style Treaming (₹100)" at bounding box center [78, 255] width 84 height 8
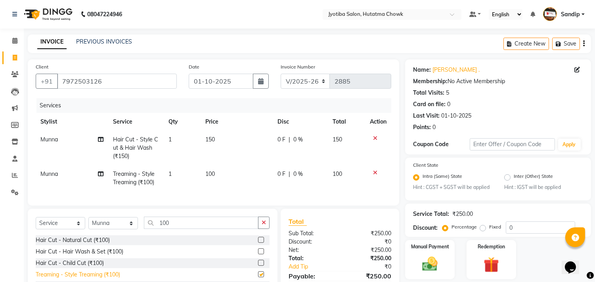
checkbox input "false"
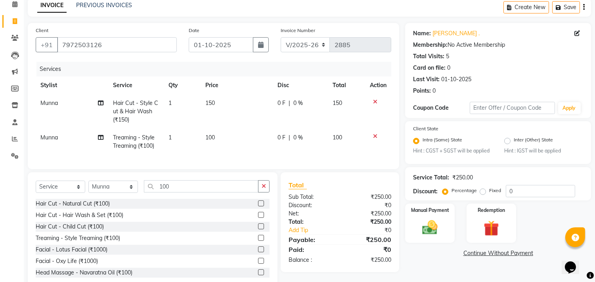
scroll to position [62, 0]
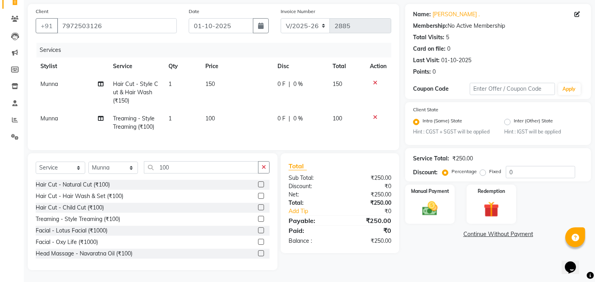
click at [475, 230] on link "Continue Without Payment" at bounding box center [498, 234] width 183 height 8
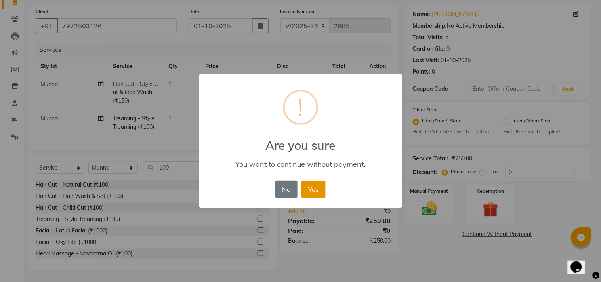
click at [310, 185] on button "Yes" at bounding box center [314, 189] width 24 height 17
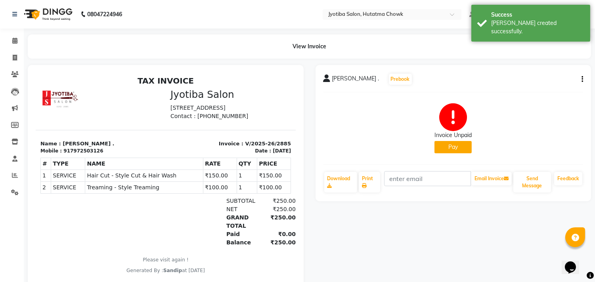
click at [442, 147] on button "Pay" at bounding box center [452, 147] width 37 height 12
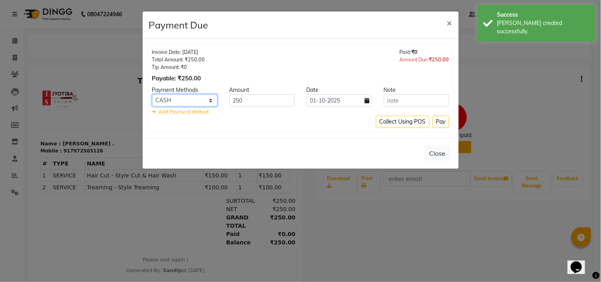
click at [195, 96] on select "CASH ONLINE CARD" at bounding box center [184, 100] width 65 height 12
select select "3"
click at [152, 94] on select "CASH ONLINE CARD" at bounding box center [184, 100] width 65 height 12
click at [439, 121] on button "Pay" at bounding box center [441, 122] width 17 height 12
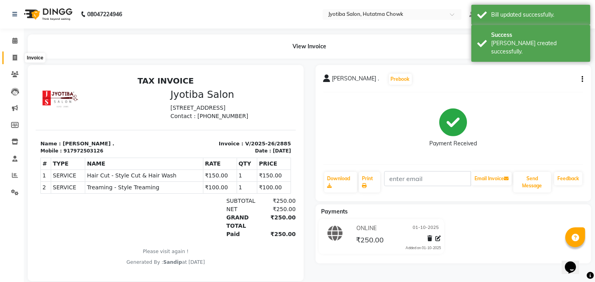
click at [13, 57] on icon at bounding box center [15, 58] width 4 height 6
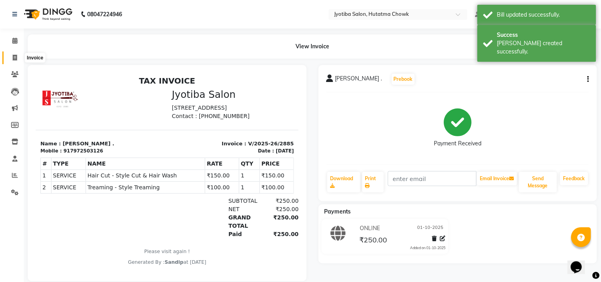
select select "556"
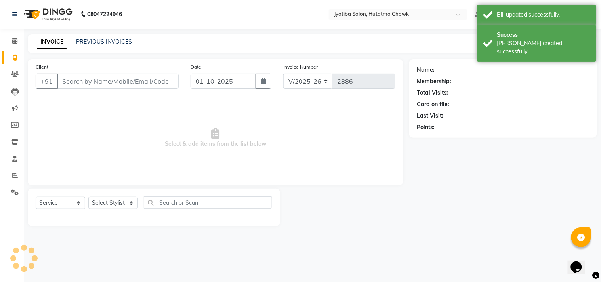
select select "membership"
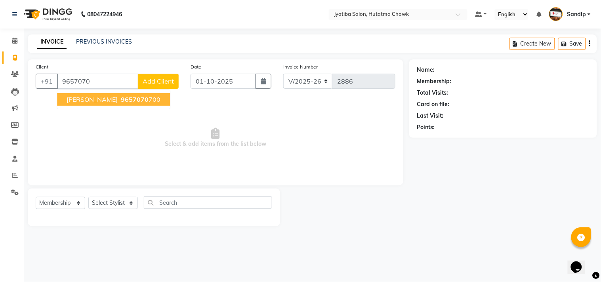
click at [89, 101] on span "pankesh dolas" at bounding box center [92, 100] width 51 height 8
type input "9657070700"
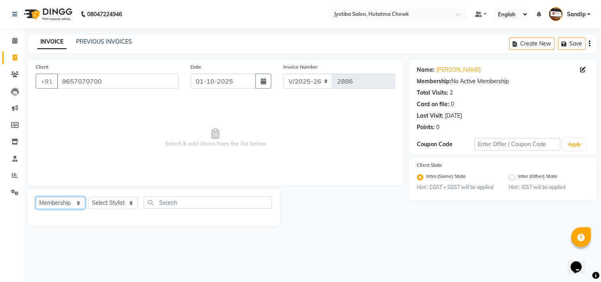
click at [61, 205] on select "Select Service Product Membership Package Voucher Prepaid Gift Card" at bounding box center [61, 203] width 50 height 12
select select "service"
click at [36, 197] on select "Select Service Product Membership Package Voucher Prepaid Gift Card" at bounding box center [61, 203] width 50 height 12
click at [115, 204] on select "Select Stylist [PERSON_NAME] [PERSON_NAME] [PERSON_NAME] prem Sandip [PERSON_NA…" at bounding box center [113, 203] width 50 height 12
select select "7208"
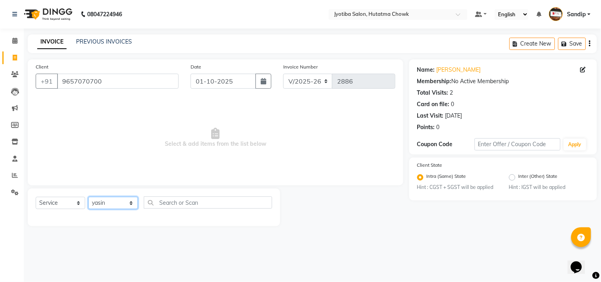
click at [88, 197] on select "Select Stylist [PERSON_NAME] [PERSON_NAME] [PERSON_NAME] prem Sandip [PERSON_NA…" at bounding box center [113, 203] width 50 height 12
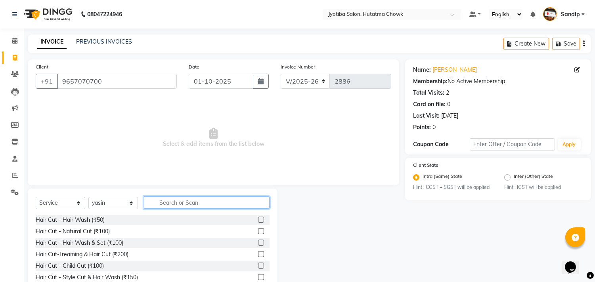
click at [166, 202] on input "text" at bounding box center [207, 203] width 126 height 12
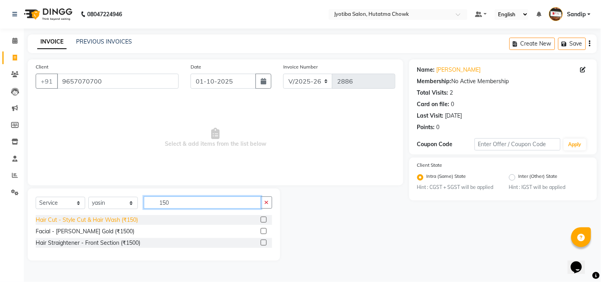
type input "150"
click at [117, 220] on div "Hair Cut - Style Cut & Hair Wash (₹150)" at bounding box center [87, 220] width 102 height 8
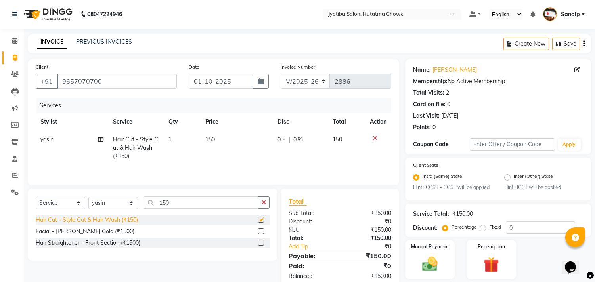
checkbox input "false"
click at [577, 69] on icon at bounding box center [577, 70] width 6 height 6
select select "22"
select select "male"
select select
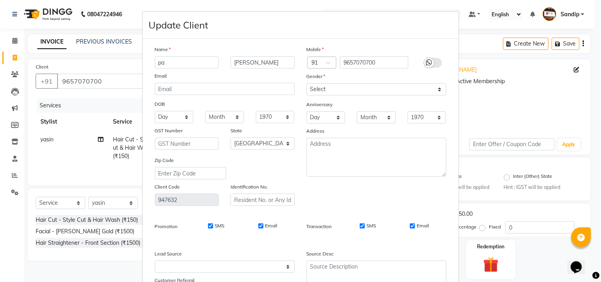
type input "p"
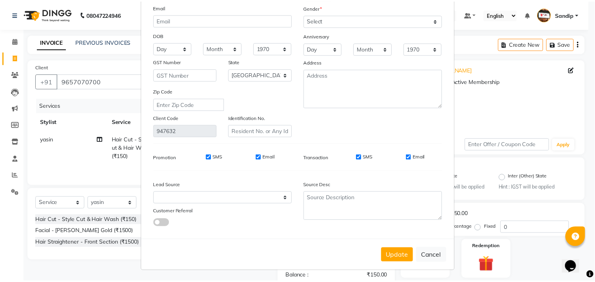
scroll to position [70, 0]
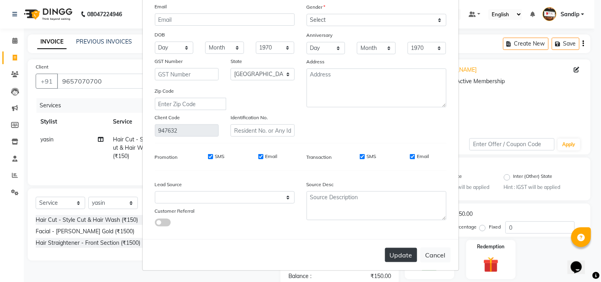
type input "nikhil"
click at [390, 254] on button "Update" at bounding box center [401, 255] width 32 height 14
select select
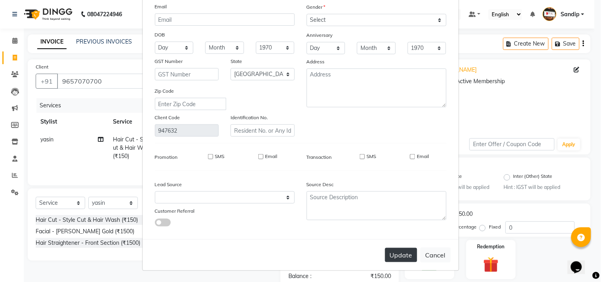
select select "null"
select select
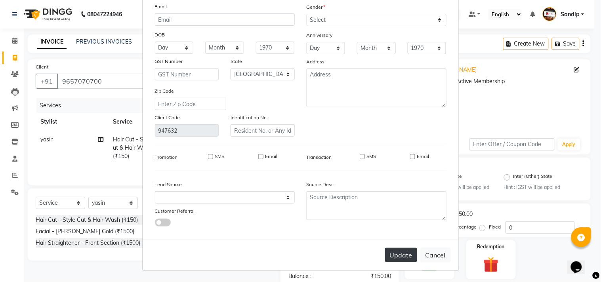
checkbox input "false"
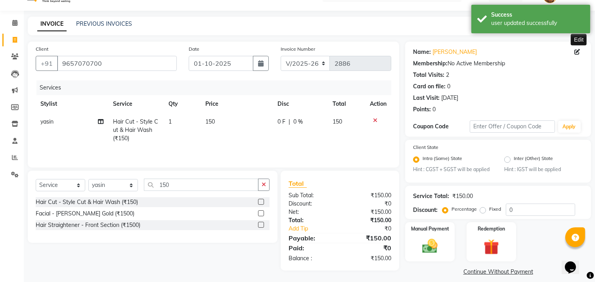
scroll to position [25, 0]
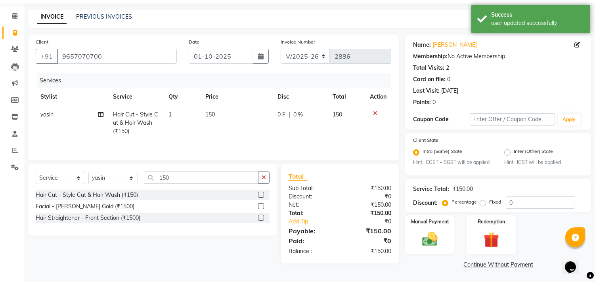
click at [474, 264] on link "Continue Without Payment" at bounding box center [498, 265] width 183 height 8
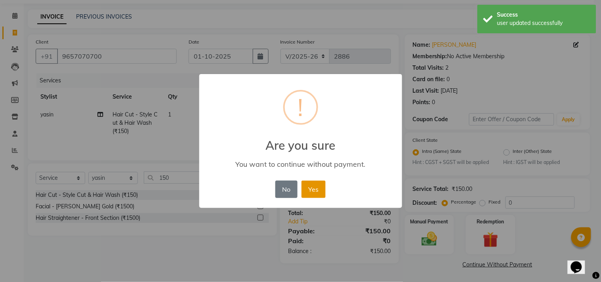
click at [308, 184] on button "Yes" at bounding box center [314, 189] width 24 height 17
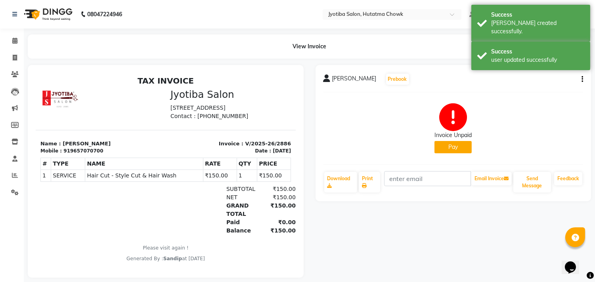
click at [448, 144] on button "Pay" at bounding box center [452, 147] width 37 height 12
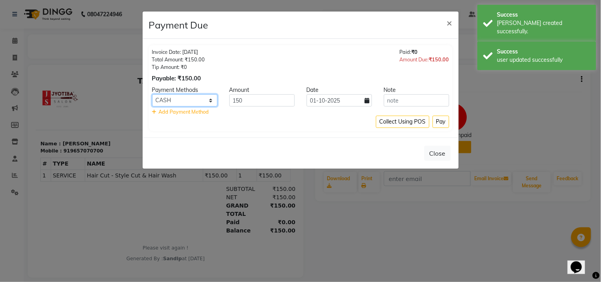
click at [186, 98] on select "CASH ONLINE CARD" at bounding box center [184, 100] width 65 height 12
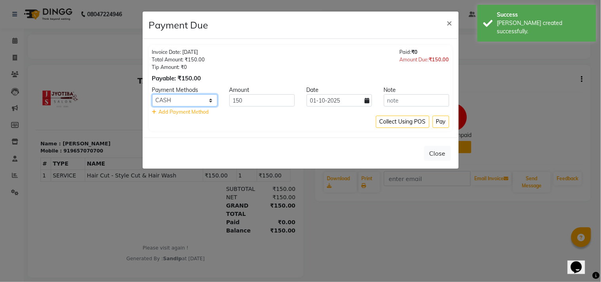
select select "3"
click at [152, 94] on select "CASH ONLINE CARD" at bounding box center [184, 100] width 65 height 12
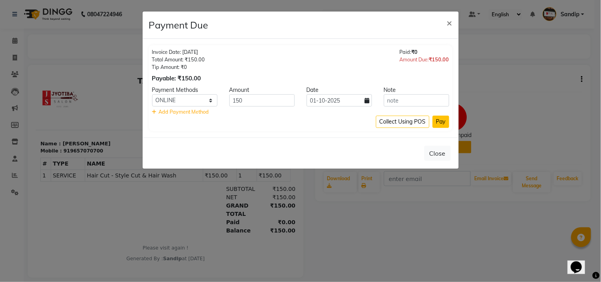
click at [438, 117] on button "Pay" at bounding box center [441, 122] width 17 height 12
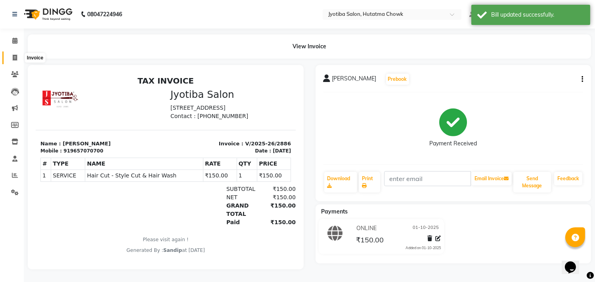
click at [13, 61] on span at bounding box center [15, 58] width 14 height 9
select select "556"
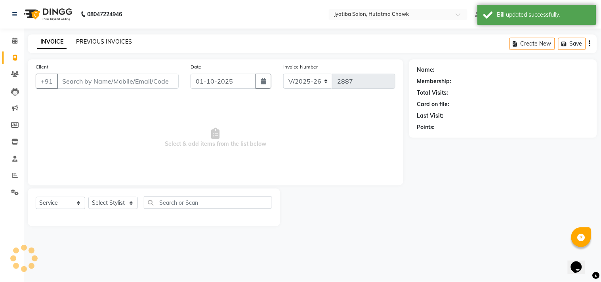
select select "membership"
click at [102, 41] on link "PREVIOUS INVOICES" at bounding box center [104, 41] width 56 height 7
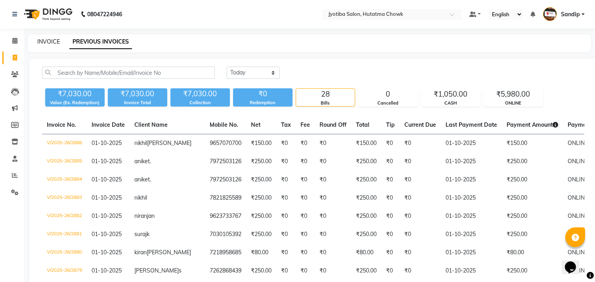
click at [48, 40] on link "INVOICE" at bounding box center [48, 41] width 23 height 7
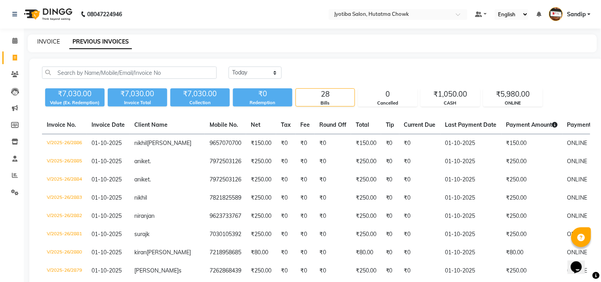
select select "556"
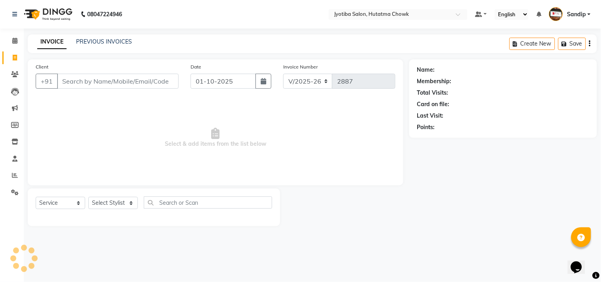
select select "membership"
click at [104, 41] on link "PREVIOUS INVOICES" at bounding box center [104, 41] width 56 height 7
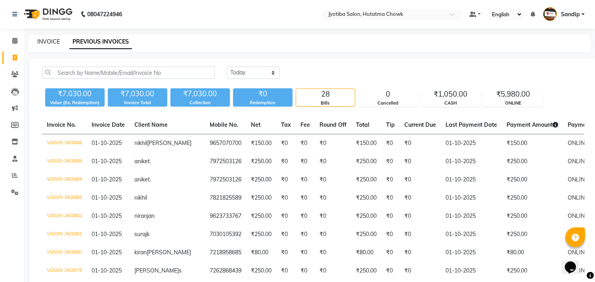
click at [48, 40] on link "INVOICE" at bounding box center [48, 41] width 23 height 7
select select "service"
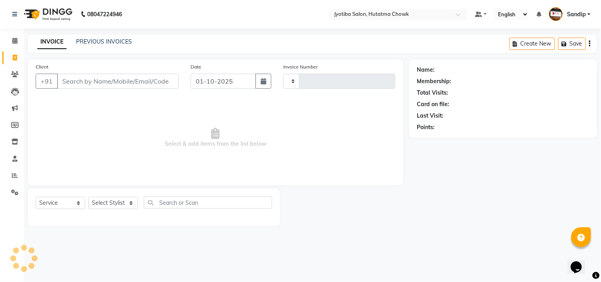
type input "2887"
select select "556"
select select "membership"
click at [15, 192] on icon at bounding box center [15, 192] width 8 height 6
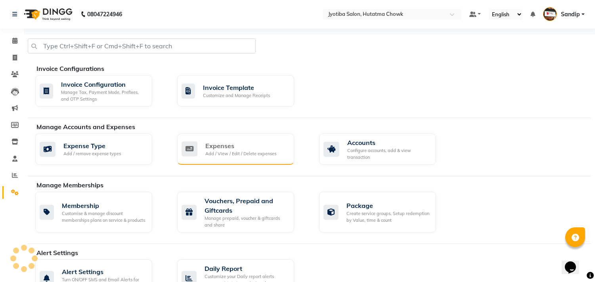
click at [263, 139] on div "Expenses Add / View / Edit / Delete expenses" at bounding box center [235, 149] width 117 height 31
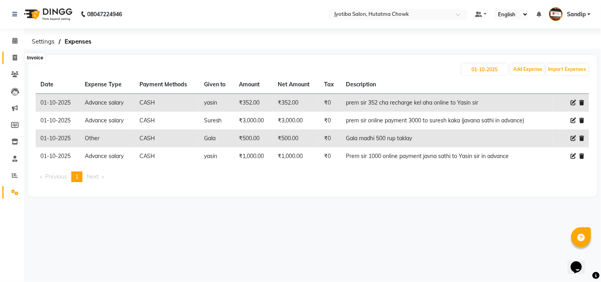
click at [13, 61] on span at bounding box center [15, 58] width 14 height 9
select select "556"
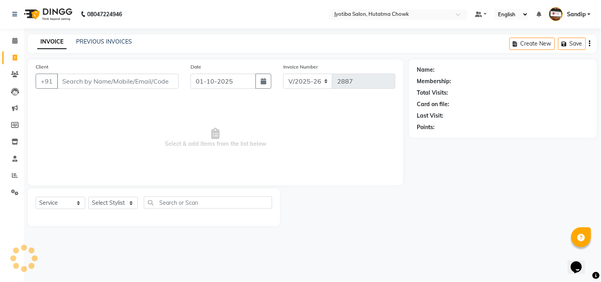
select select "membership"
click at [103, 41] on link "PREVIOUS INVOICES" at bounding box center [104, 41] width 56 height 7
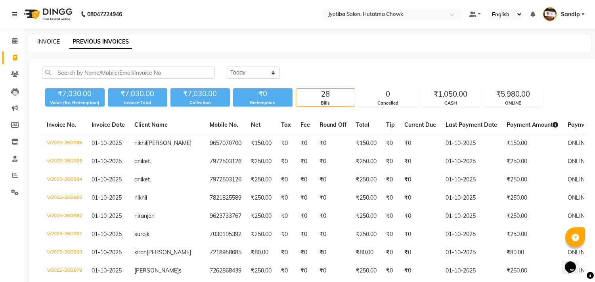
click at [48, 39] on link "INVOICE" at bounding box center [48, 41] width 23 height 7
select select "556"
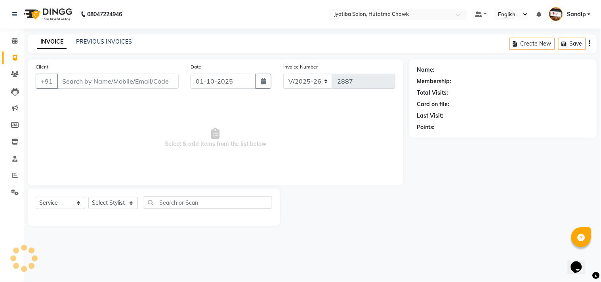
select select "membership"
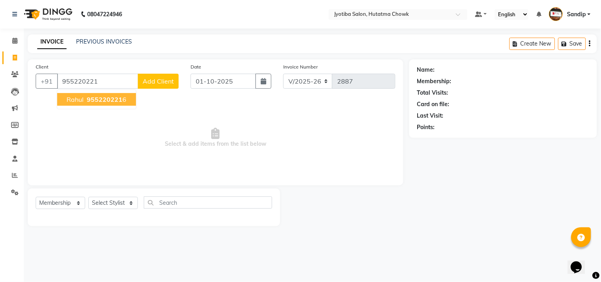
click at [98, 94] on button "rahul 955220221 6" at bounding box center [96, 99] width 79 height 13
type input "9552202216"
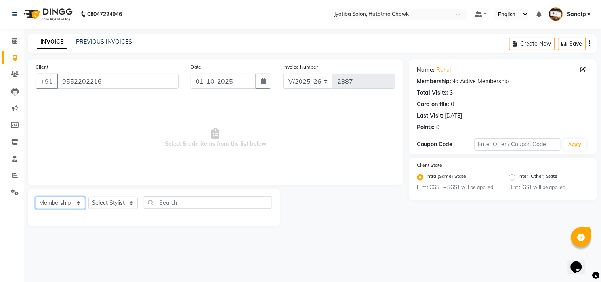
click at [55, 208] on select "Select Service Product Membership Package Voucher Prepaid Gift Card" at bounding box center [61, 203] width 50 height 12
select select "service"
click at [36, 197] on select "Select Service Product Membership Package Voucher Prepaid Gift Card" at bounding box center [61, 203] width 50 height 12
click at [103, 202] on select "Select Stylist [PERSON_NAME] [PERSON_NAME] [PERSON_NAME] prem Sandip [PERSON_NA…" at bounding box center [113, 203] width 50 height 12
select select "81229"
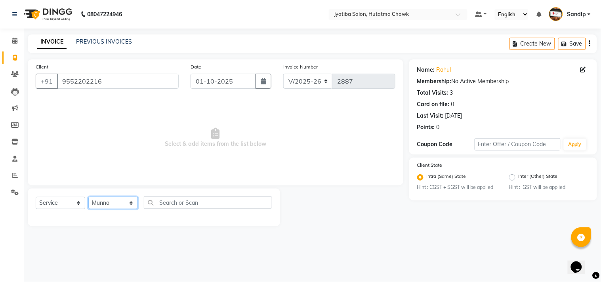
click at [88, 197] on select "Select Stylist [PERSON_NAME] [PERSON_NAME] [PERSON_NAME] prem Sandip [PERSON_NA…" at bounding box center [113, 203] width 50 height 12
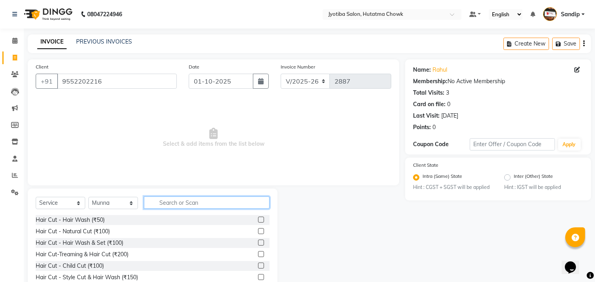
click at [165, 203] on input "text" at bounding box center [207, 203] width 126 height 12
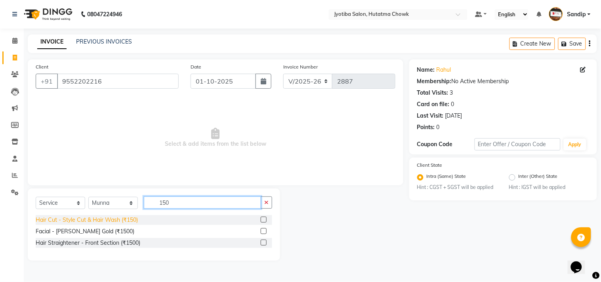
type input "150"
click at [109, 220] on div "Hair Cut - Style Cut & Hair Wash (₹150)" at bounding box center [87, 220] width 102 height 8
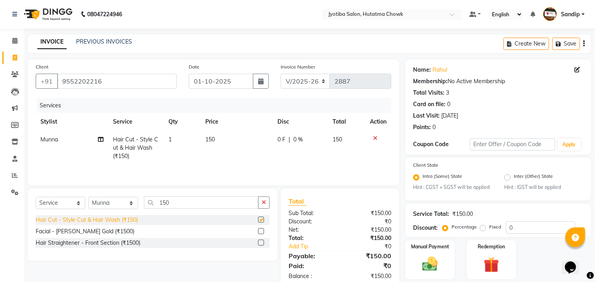
checkbox input "false"
click at [266, 212] on div "Select Service Product Membership Package Voucher Prepaid Gift Card Select Styl…" at bounding box center [153, 206] width 234 height 19
click at [264, 205] on icon "button" at bounding box center [264, 203] width 4 height 6
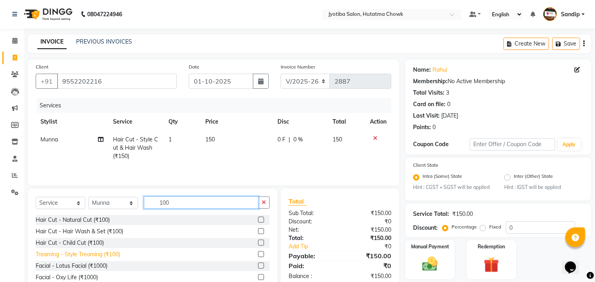
type input "100"
click at [106, 252] on div "Treaming - Style Treaming (₹100)" at bounding box center [78, 255] width 84 height 8
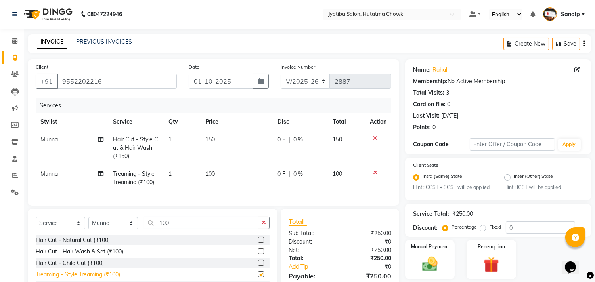
checkbox input "false"
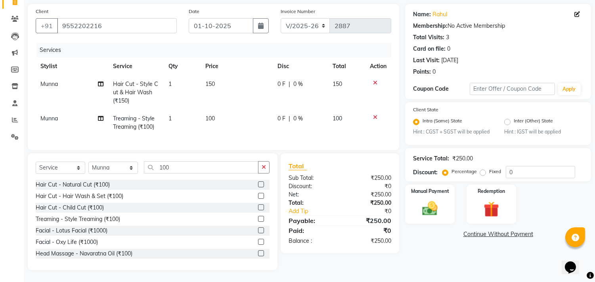
click at [473, 230] on link "Continue Without Payment" at bounding box center [498, 234] width 183 height 8
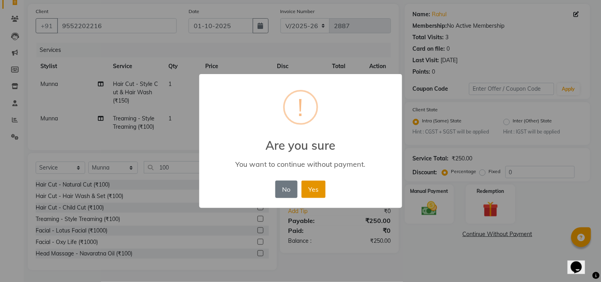
click at [310, 187] on button "Yes" at bounding box center [314, 189] width 24 height 17
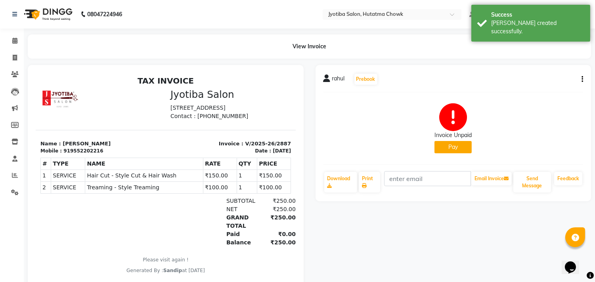
click at [446, 143] on button "Pay" at bounding box center [452, 147] width 37 height 12
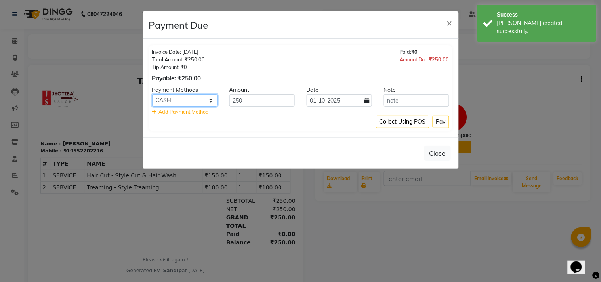
click at [193, 96] on select "CASH ONLINE CARD" at bounding box center [184, 100] width 65 height 12
select select "3"
click at [152, 94] on select "CASH ONLINE CARD" at bounding box center [184, 100] width 65 height 12
click at [445, 124] on button "Pay" at bounding box center [441, 122] width 17 height 12
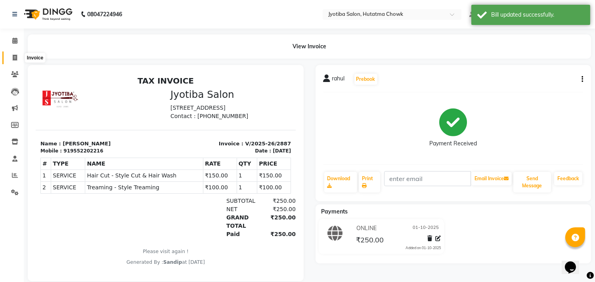
click at [13, 60] on icon at bounding box center [15, 58] width 4 height 6
select select "service"
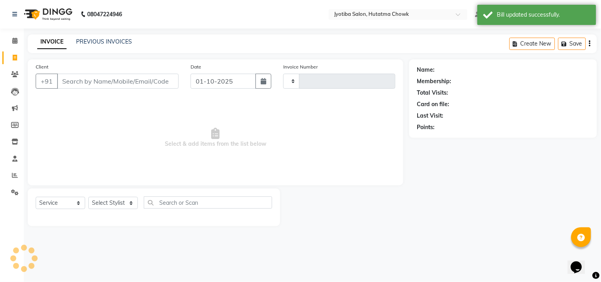
type input "2888"
select select "556"
select select "membership"
click at [104, 39] on link "PREVIOUS INVOICES" at bounding box center [104, 41] width 56 height 7
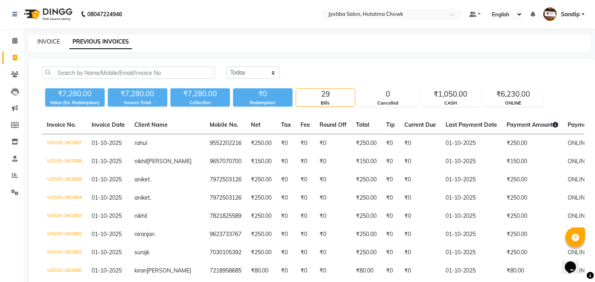
click at [48, 40] on link "INVOICE" at bounding box center [48, 41] width 23 height 7
select select "556"
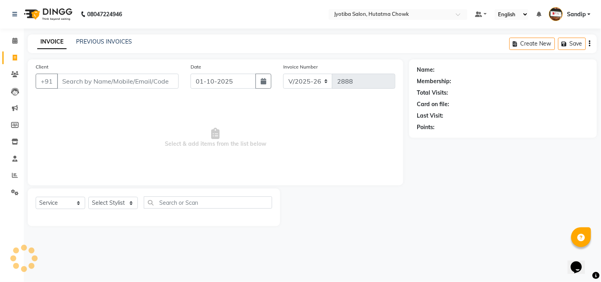
select select "membership"
click at [15, 41] on icon at bounding box center [14, 41] width 5 height 6
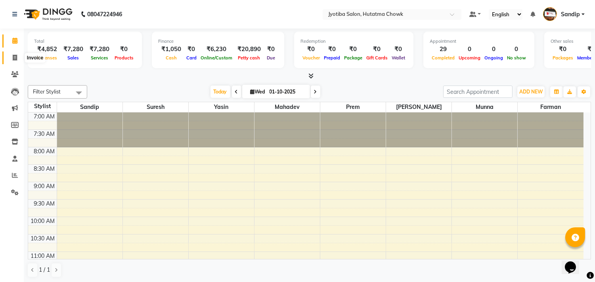
click at [13, 55] on icon at bounding box center [15, 58] width 4 height 6
select select "service"
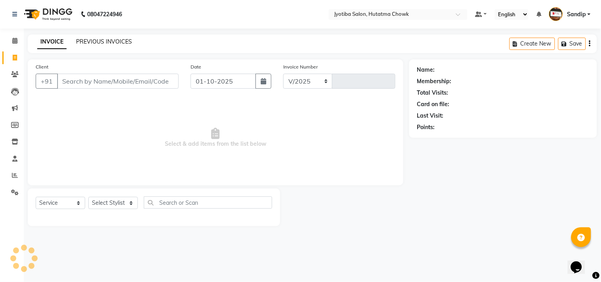
select select "556"
type input "2888"
select select "membership"
click at [100, 40] on link "PREVIOUS INVOICES" at bounding box center [104, 41] width 56 height 7
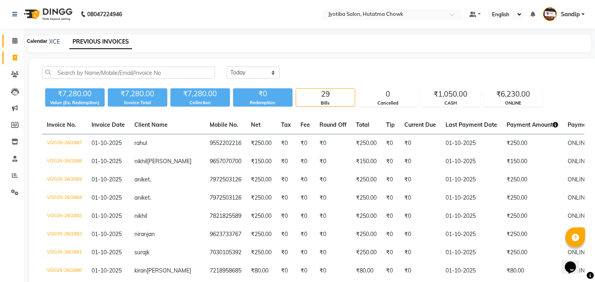
click at [15, 42] on icon at bounding box center [14, 41] width 5 height 6
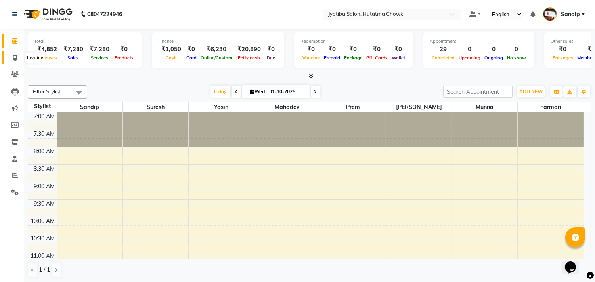
click at [15, 61] on icon at bounding box center [15, 58] width 4 height 6
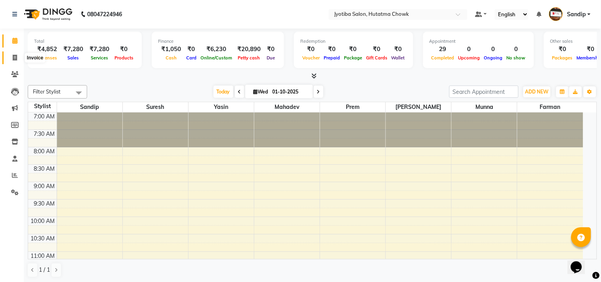
select select "556"
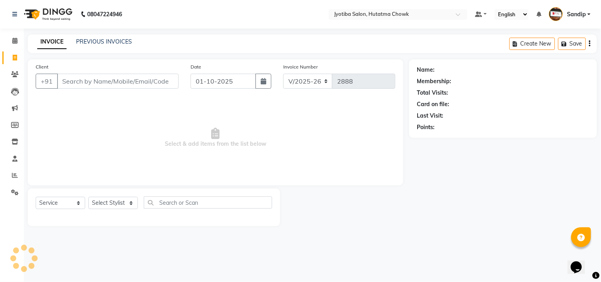
select select "membership"
click at [104, 40] on link "PREVIOUS INVOICES" at bounding box center [104, 41] width 56 height 7
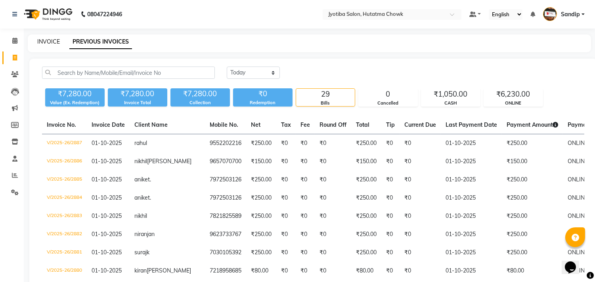
click at [48, 40] on link "INVOICE" at bounding box center [48, 41] width 23 height 7
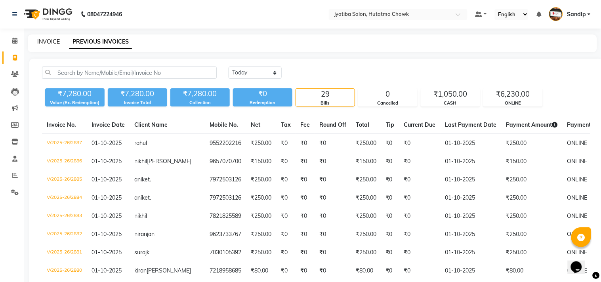
select select "556"
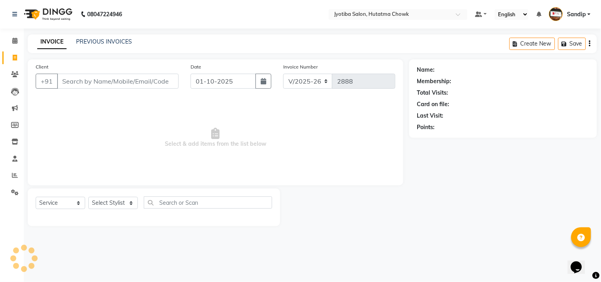
select select "membership"
click at [99, 41] on link "PREVIOUS INVOICES" at bounding box center [104, 41] width 56 height 7
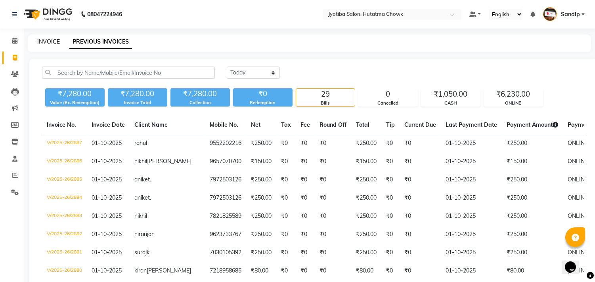
click at [48, 40] on link "INVOICE" at bounding box center [48, 41] width 23 height 7
select select "556"
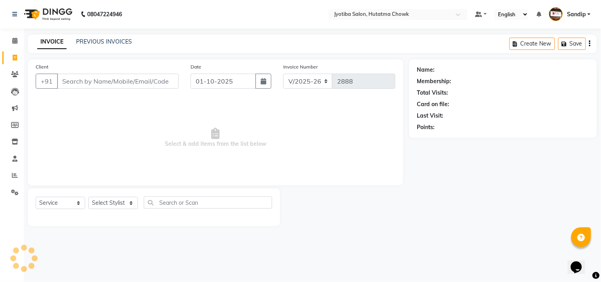
select select "membership"
click at [15, 42] on icon at bounding box center [14, 41] width 5 height 6
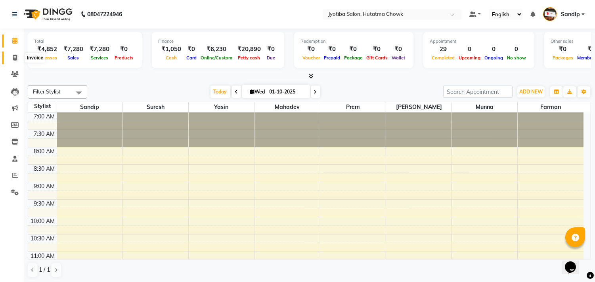
click at [13, 61] on span at bounding box center [15, 58] width 14 height 9
select select "556"
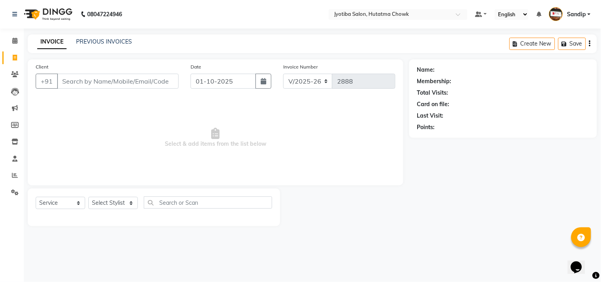
select select "membership"
